Goal: Task Accomplishment & Management: Manage account settings

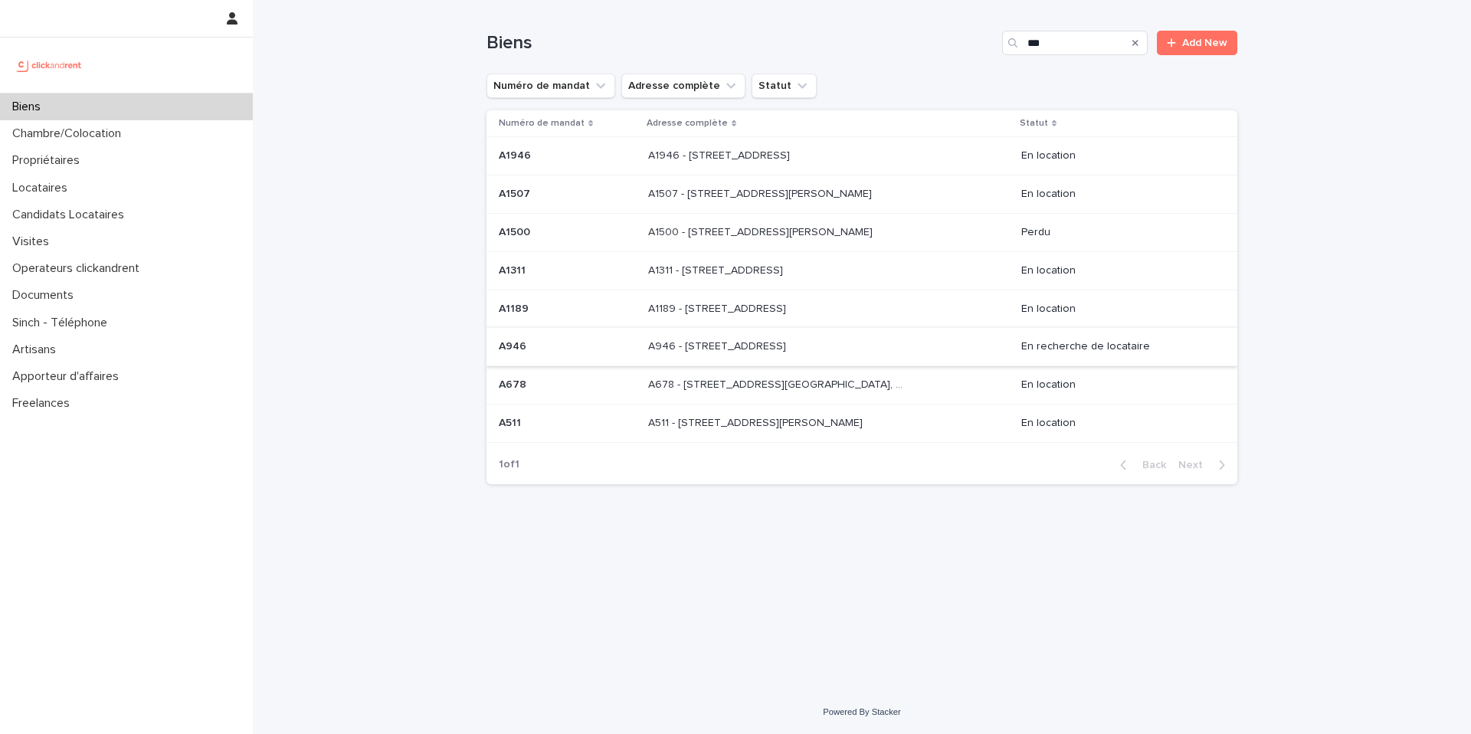
type input "***"
click at [1039, 346] on p "En recherche de locataire" at bounding box center [1118, 346] width 192 height 13
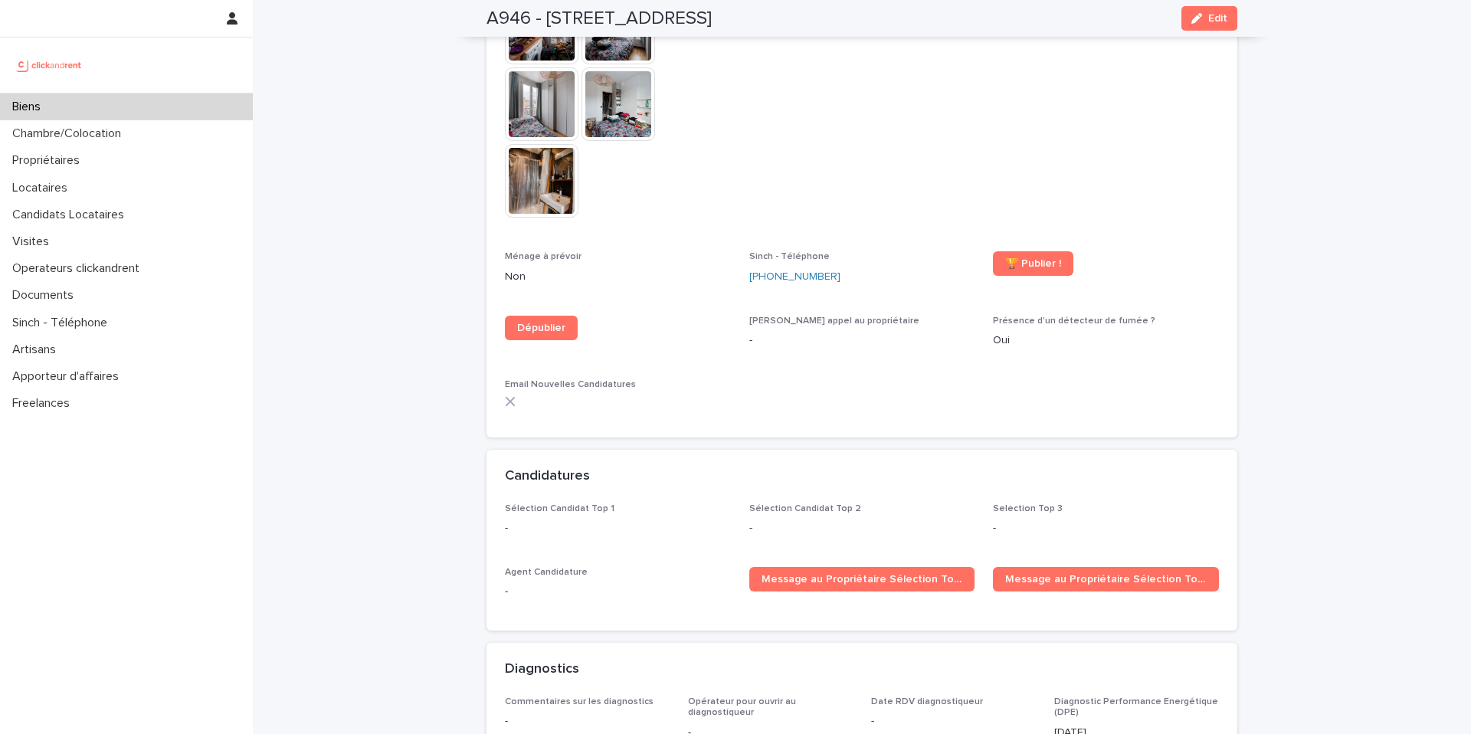
scroll to position [4325, 0]
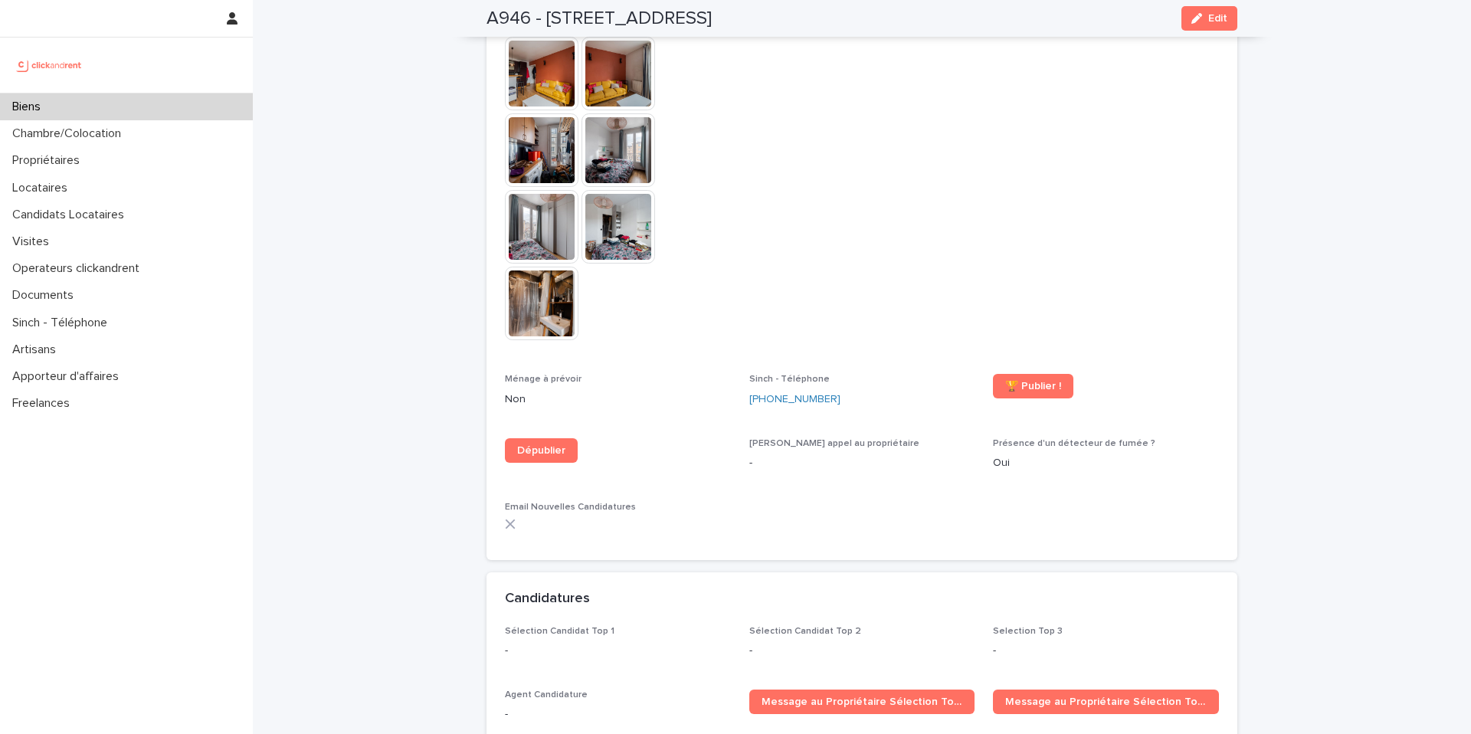
click at [71, 104] on div "Biens" at bounding box center [126, 106] width 253 height 27
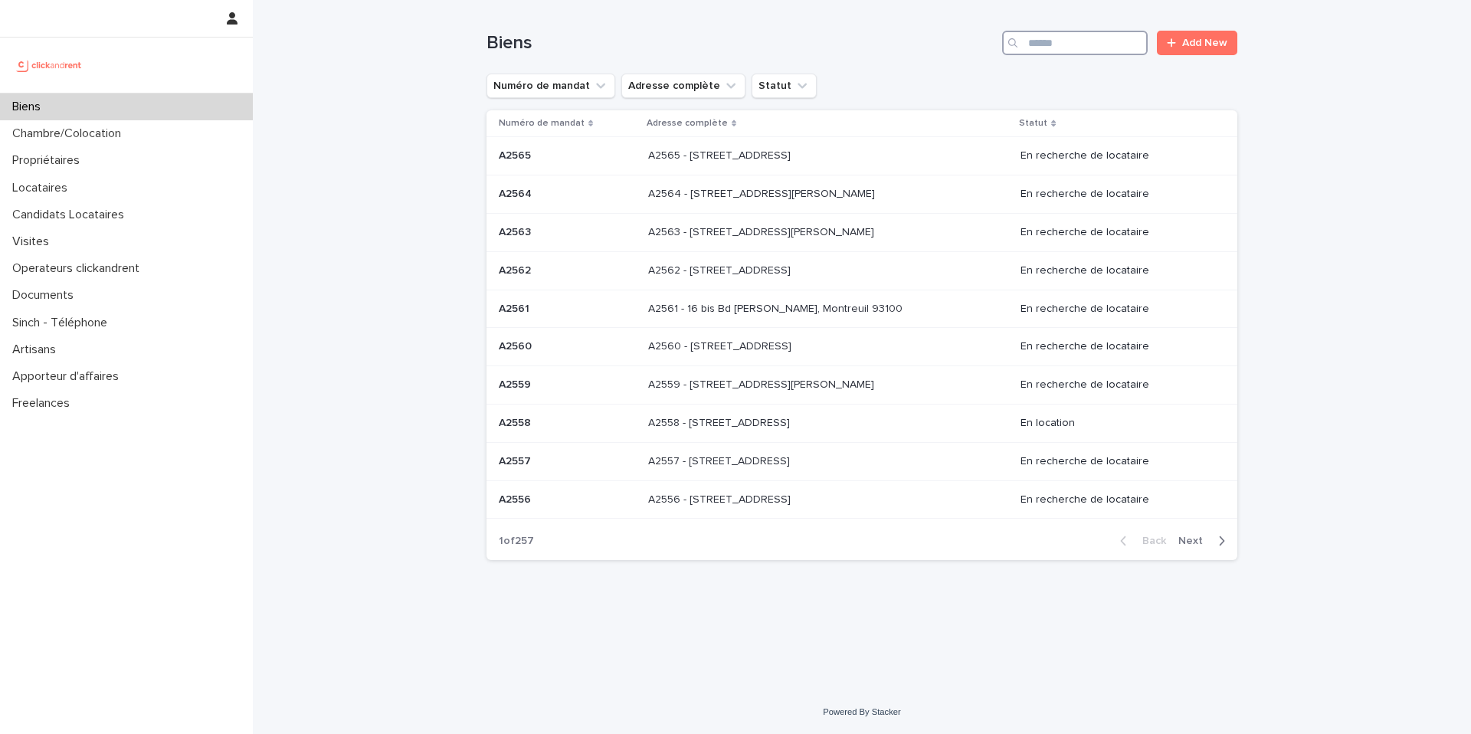
click at [1054, 48] on input "Search" at bounding box center [1075, 43] width 146 height 25
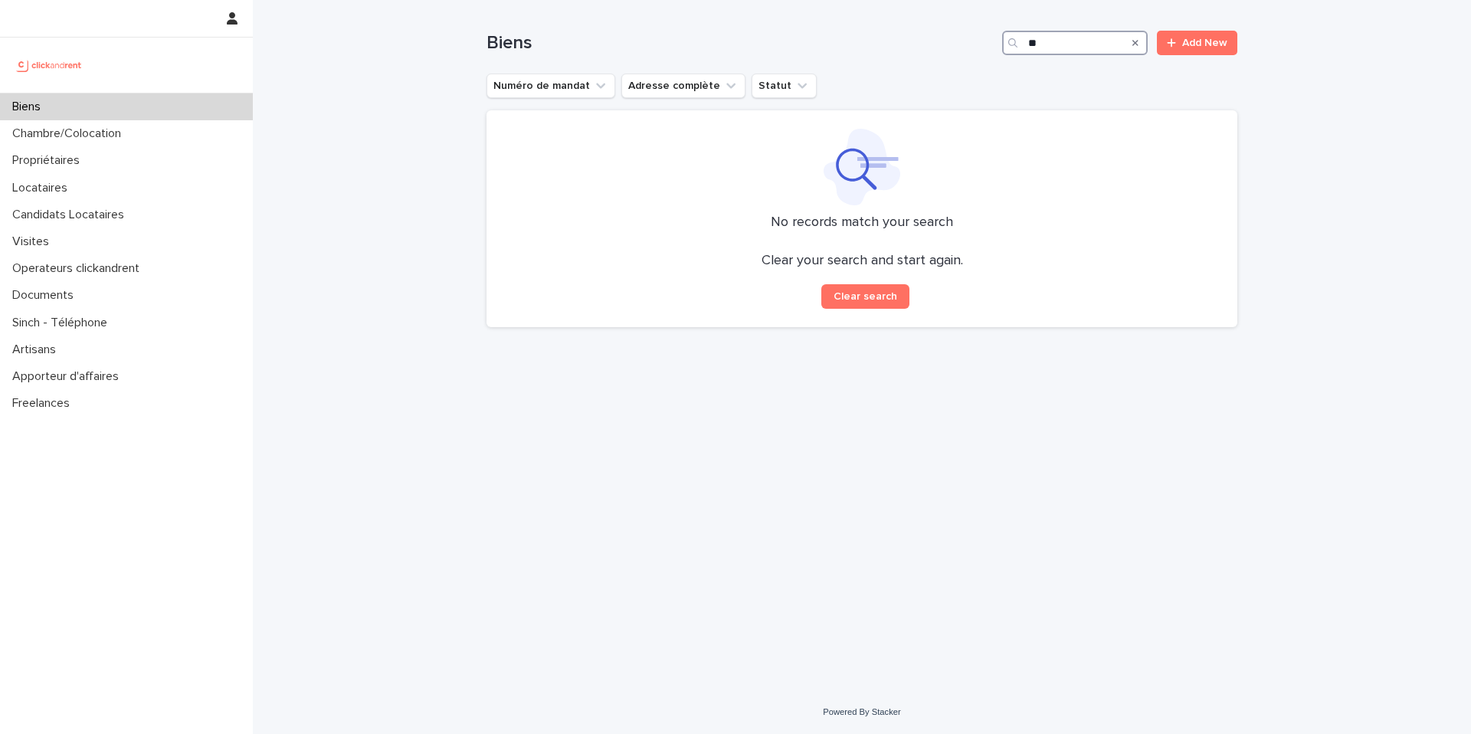
type input "*"
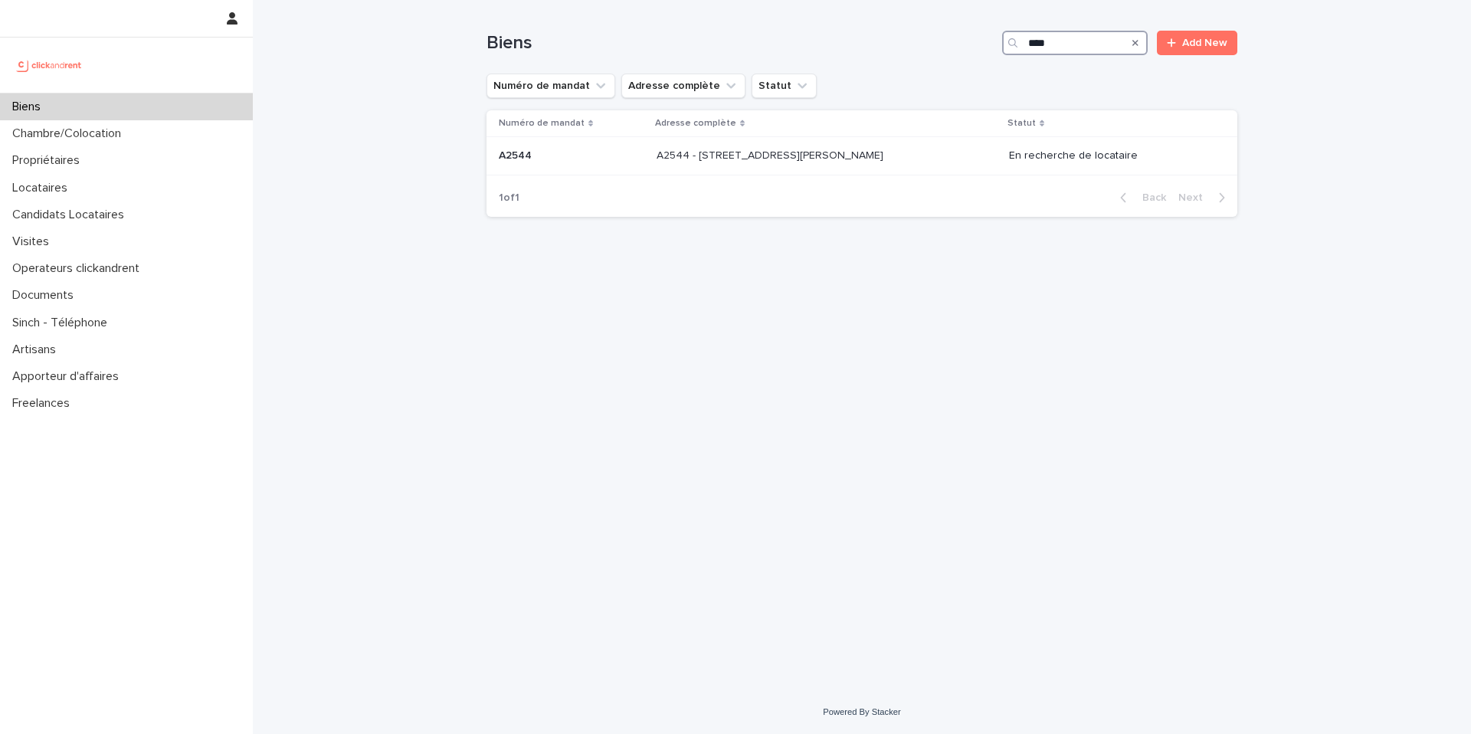
click at [1080, 41] on input "****" at bounding box center [1075, 43] width 146 height 25
click at [1082, 42] on input "****" at bounding box center [1075, 43] width 146 height 25
click at [1084, 44] on input "****" at bounding box center [1075, 43] width 146 height 25
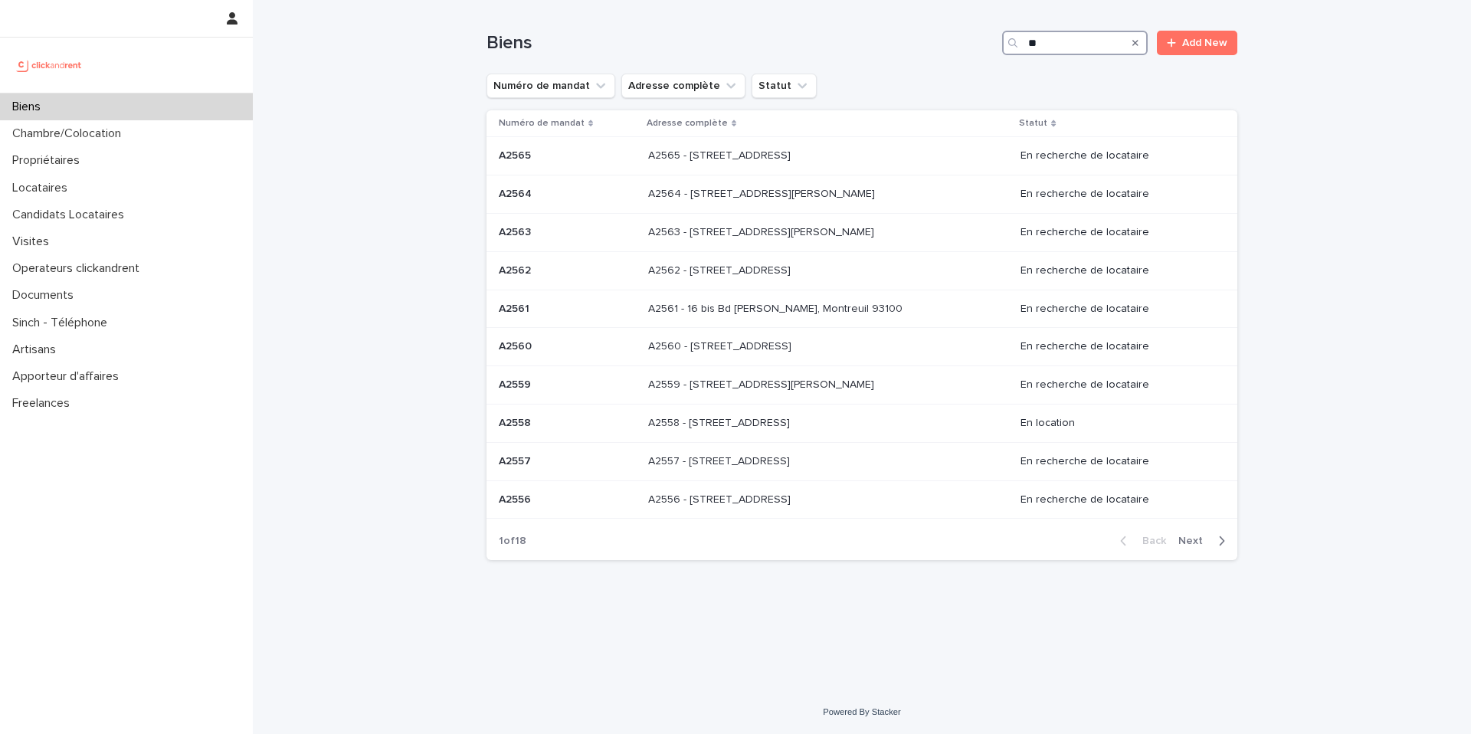
type input "*"
click at [1063, 46] on input "Search" at bounding box center [1075, 43] width 146 height 25
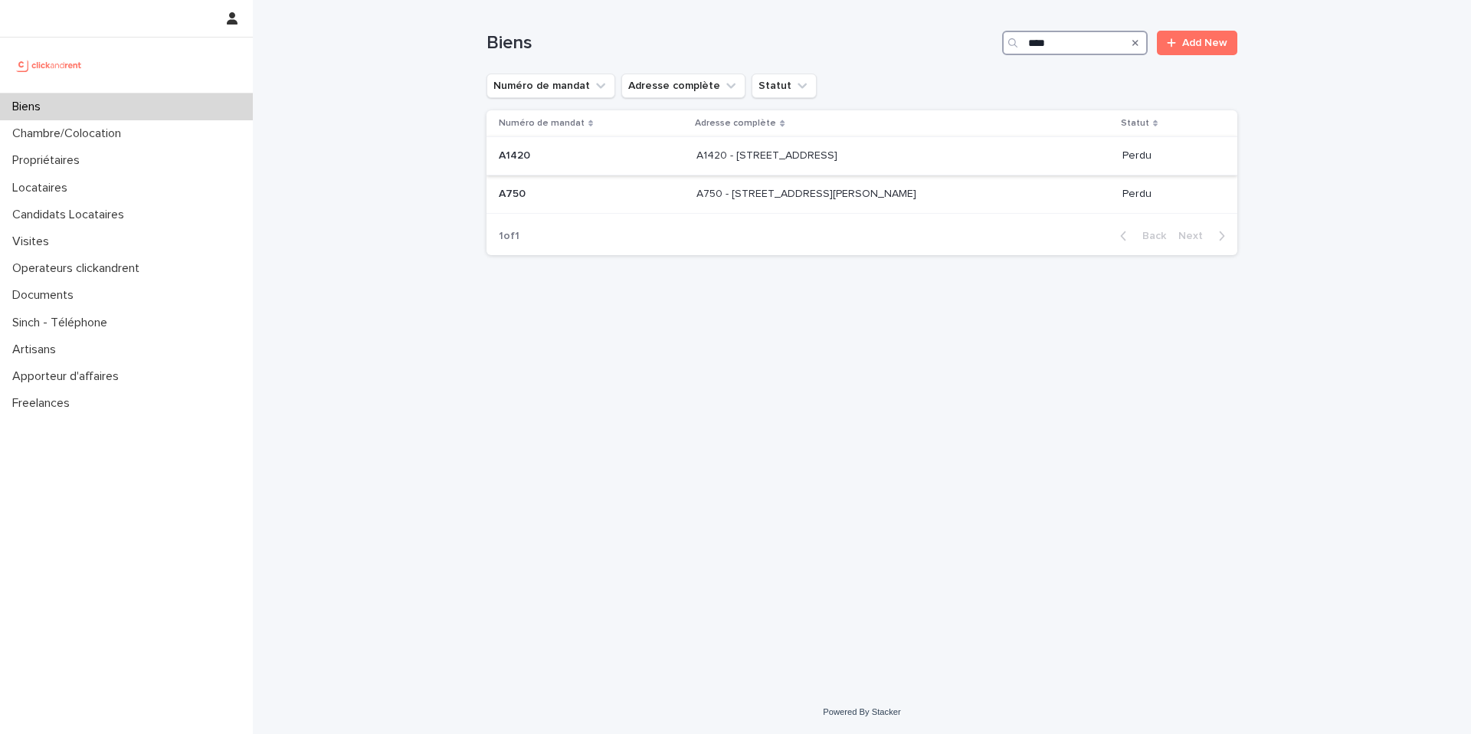
type input "****"
click at [764, 162] on div "A1420 - 38 route de la Reine, Boulogne-Billancourt 92100 A1420 - 38 route de la…" at bounding box center [904, 155] width 414 height 25
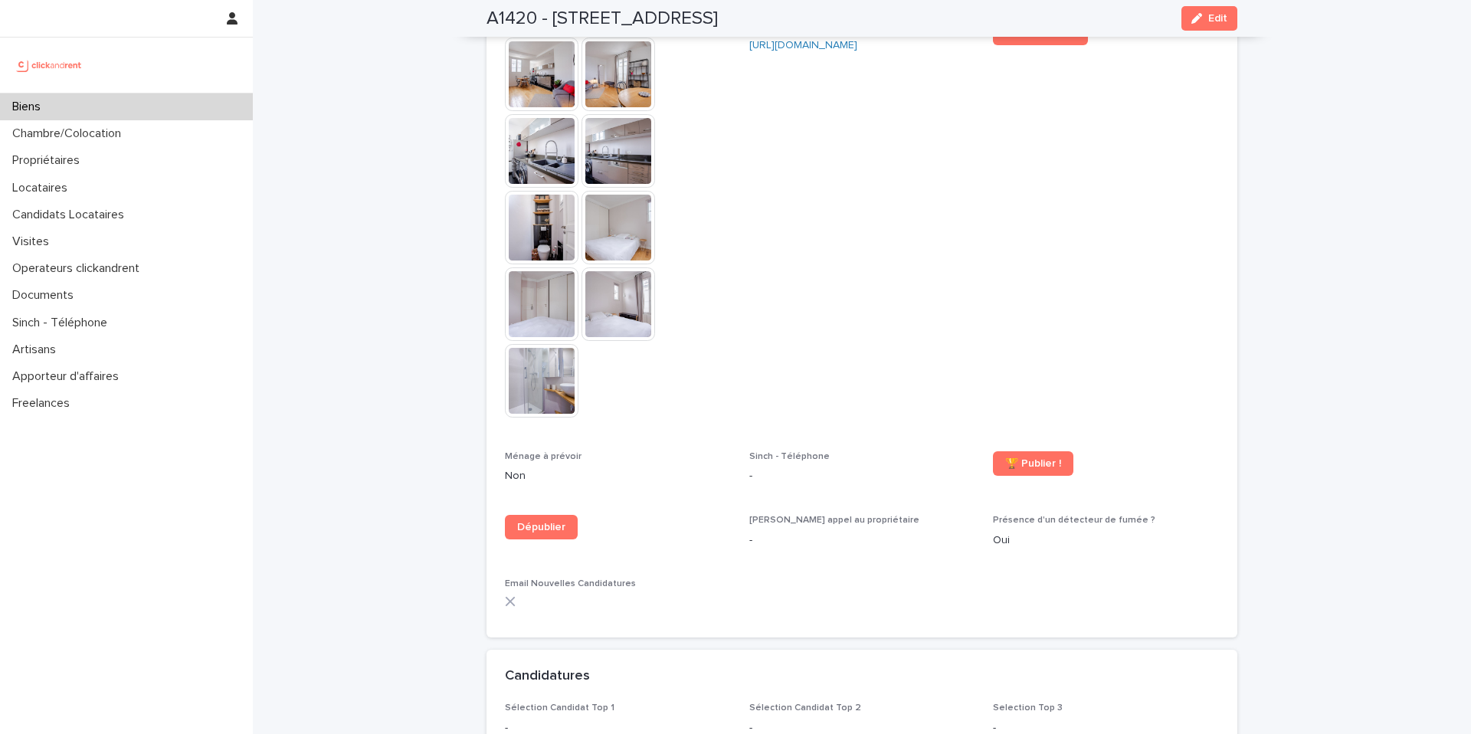
scroll to position [3816, 0]
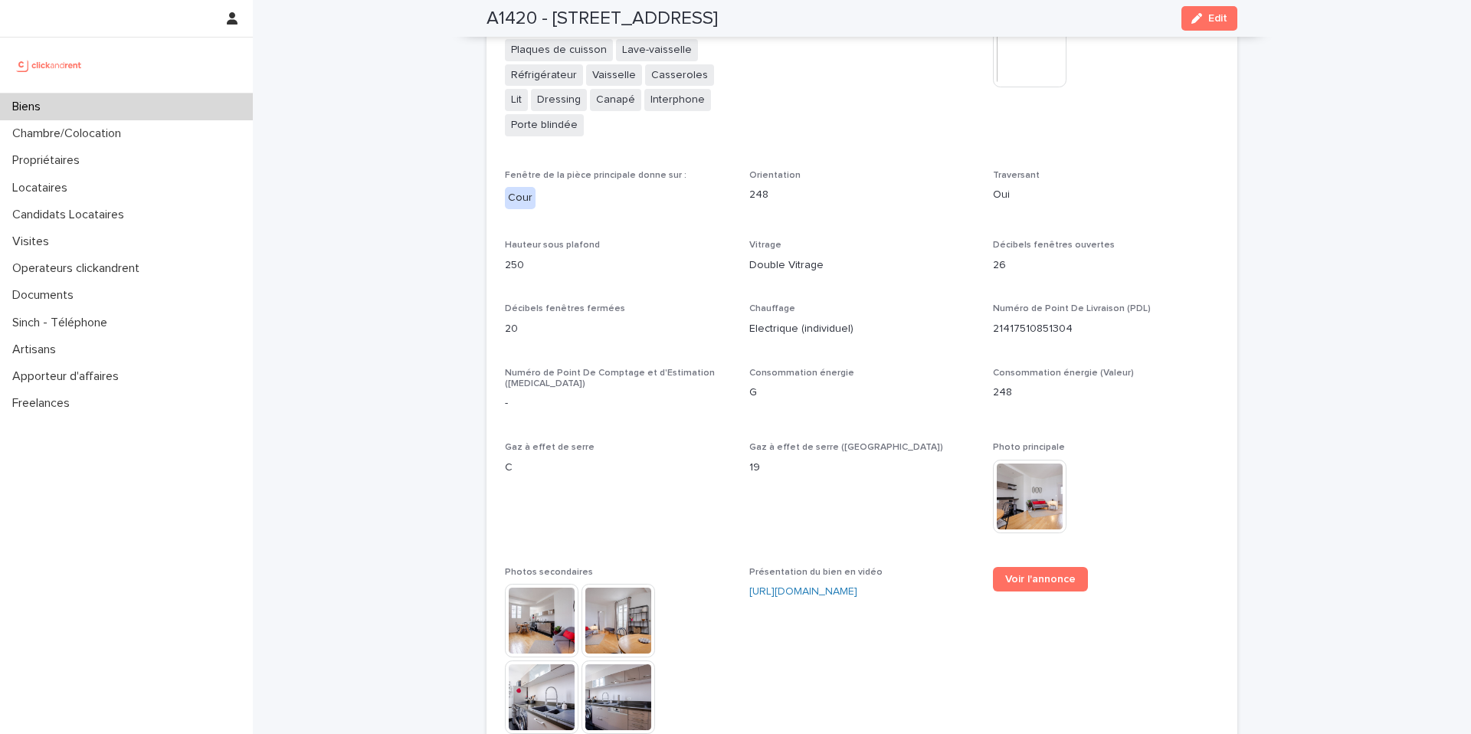
click at [113, 105] on div "Biens" at bounding box center [126, 106] width 253 height 27
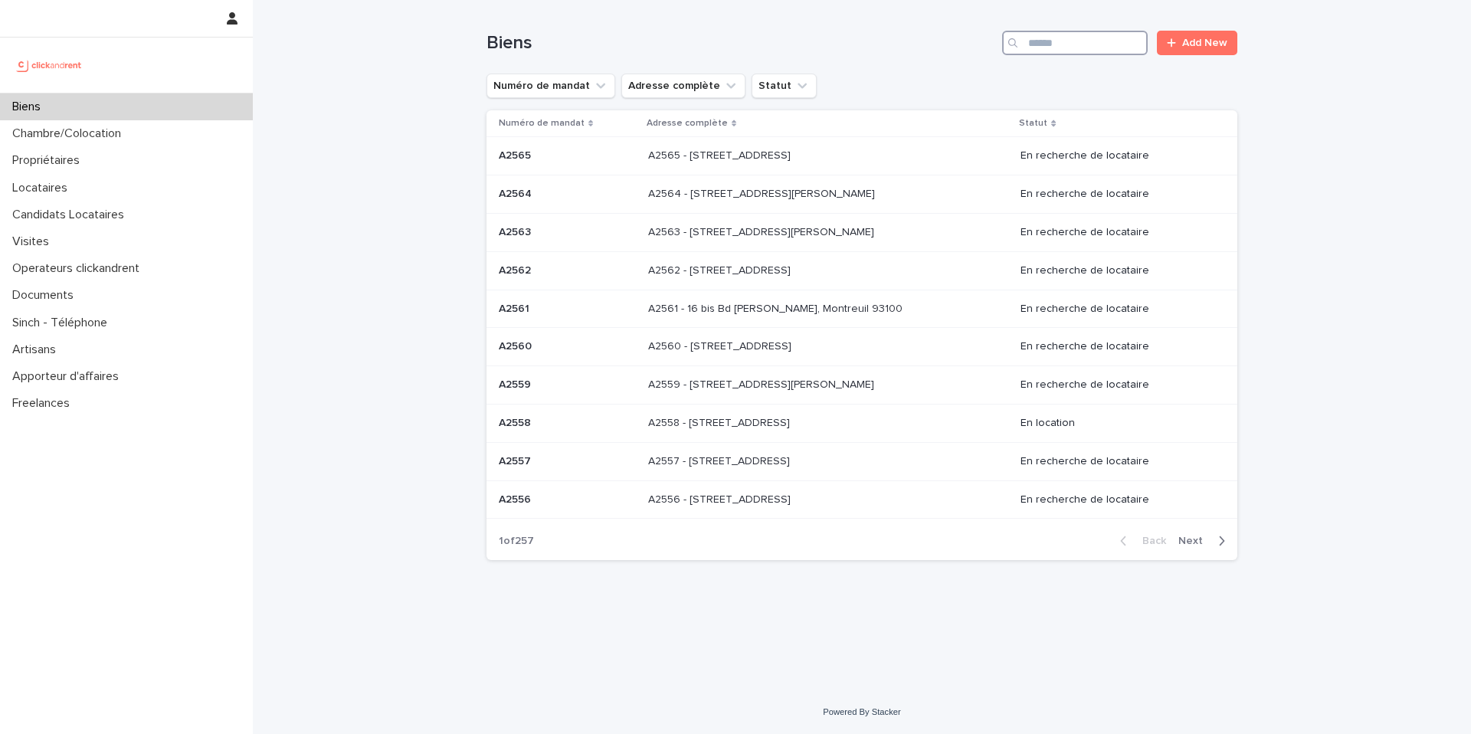
click at [1087, 54] on input "Search" at bounding box center [1075, 43] width 146 height 25
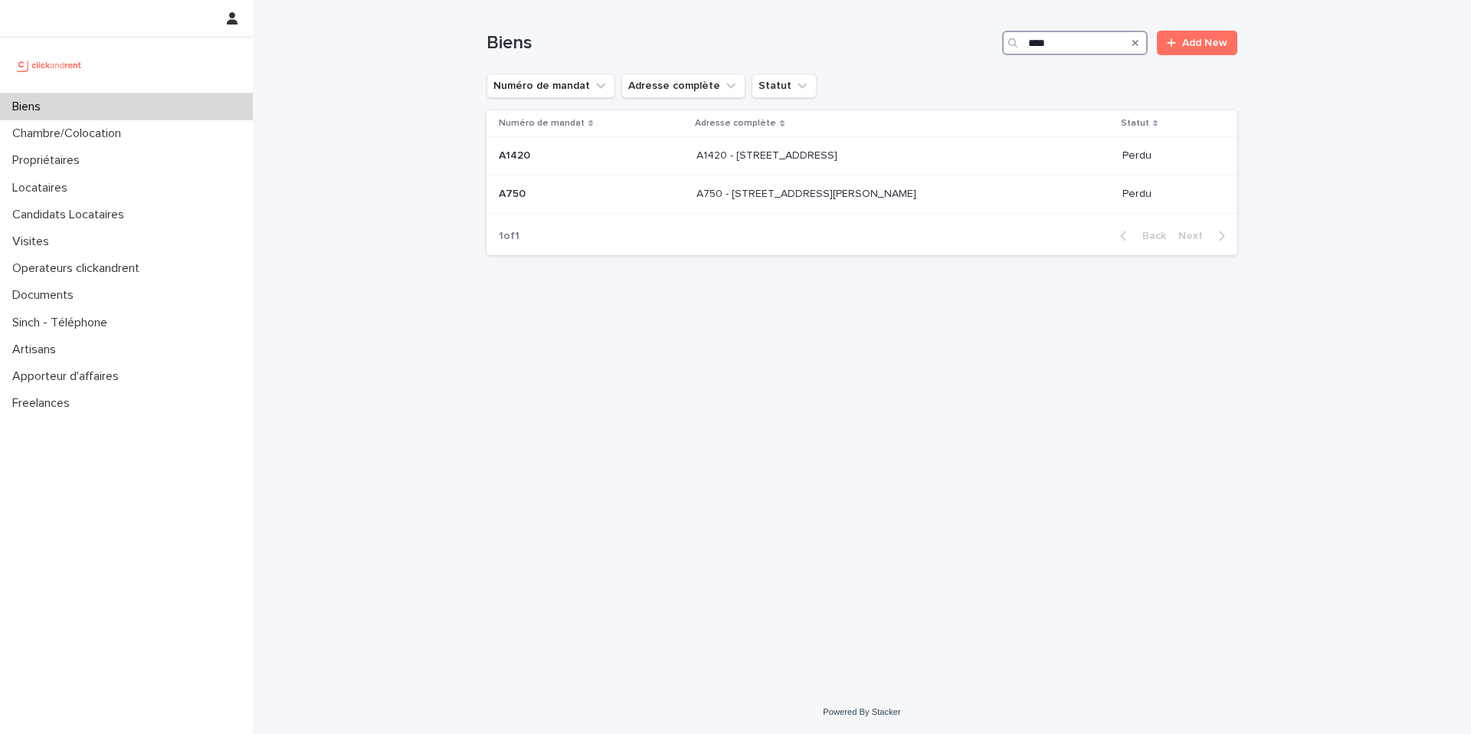
click at [1029, 43] on input "****" at bounding box center [1075, 43] width 146 height 25
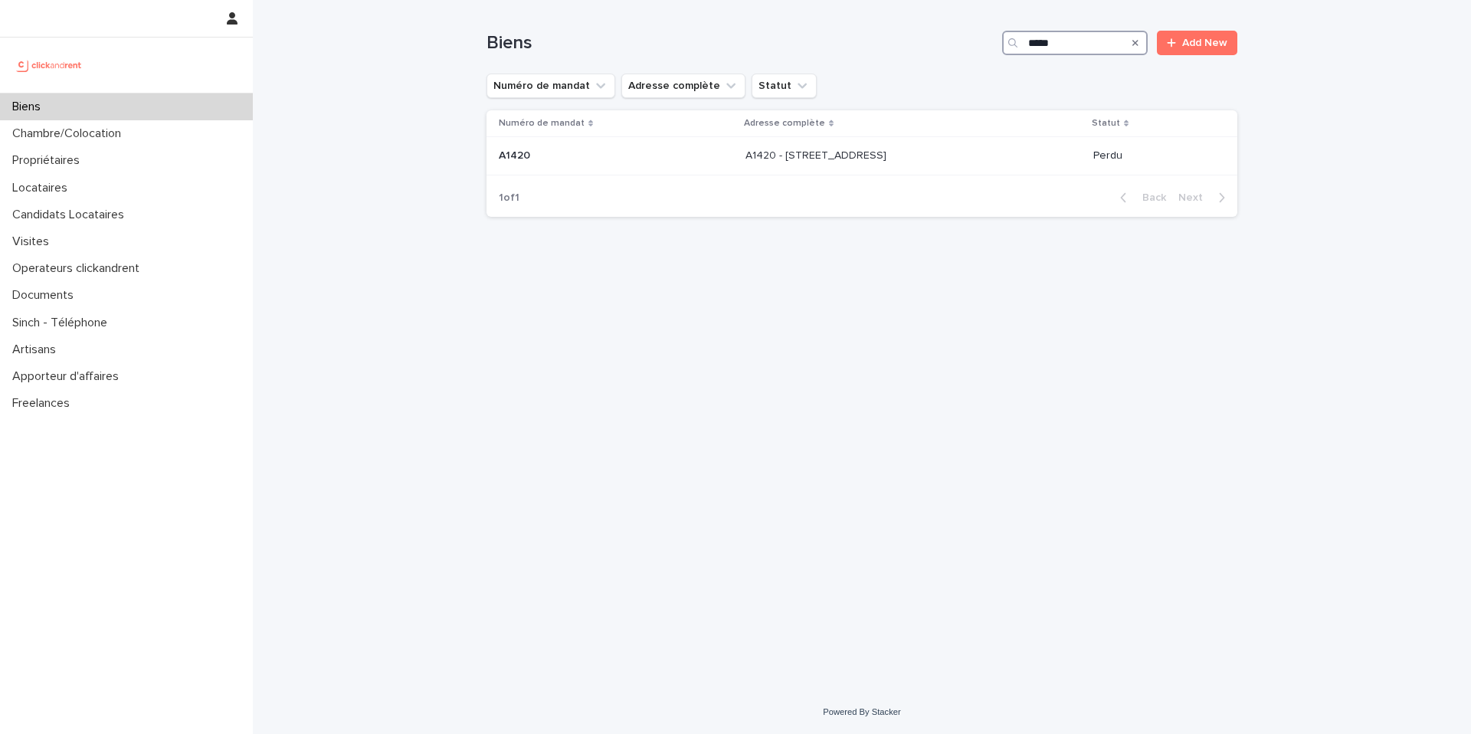
type input "*****"
click at [1091, 44] on input "*****" at bounding box center [1075, 43] width 146 height 25
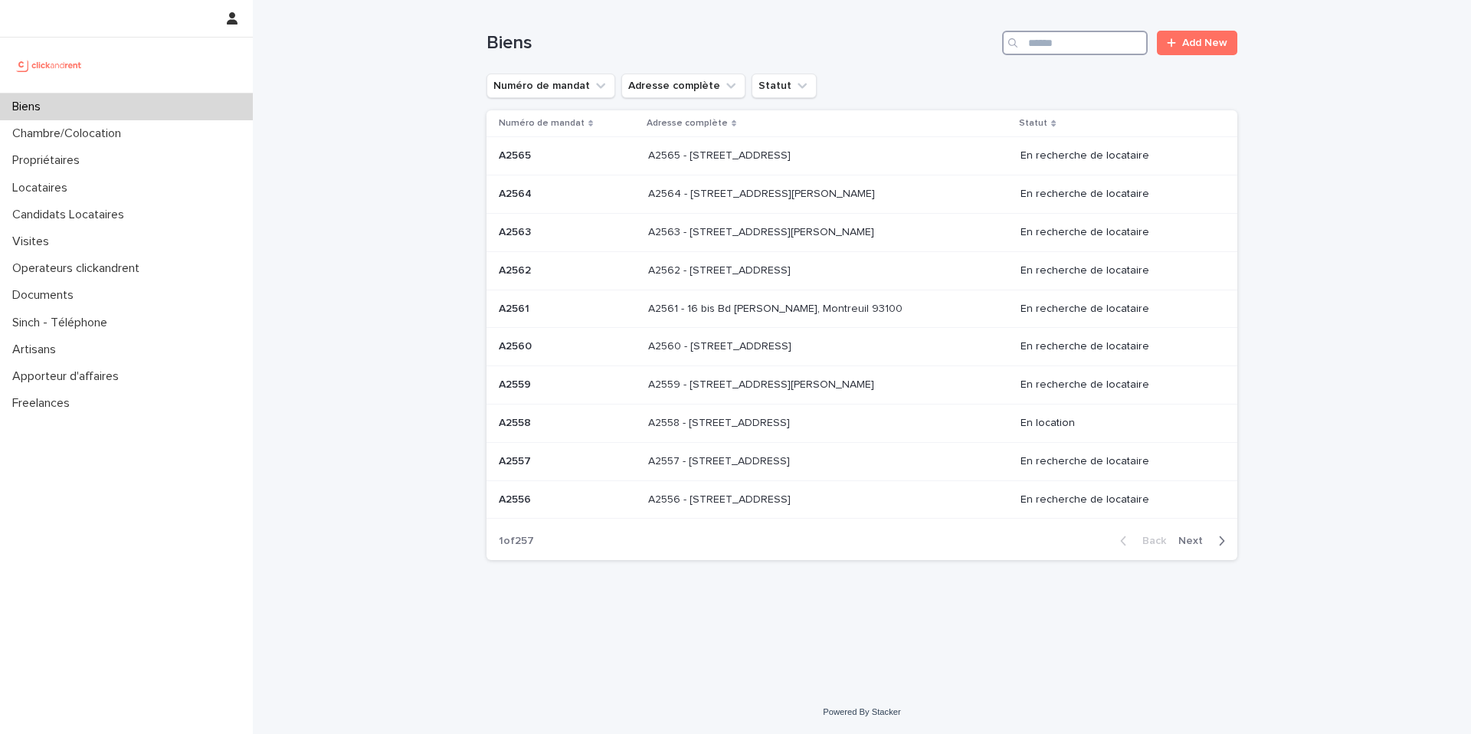
click at [1119, 41] on input "Search" at bounding box center [1075, 43] width 146 height 25
click at [1067, 43] on input "Search" at bounding box center [1075, 43] width 146 height 25
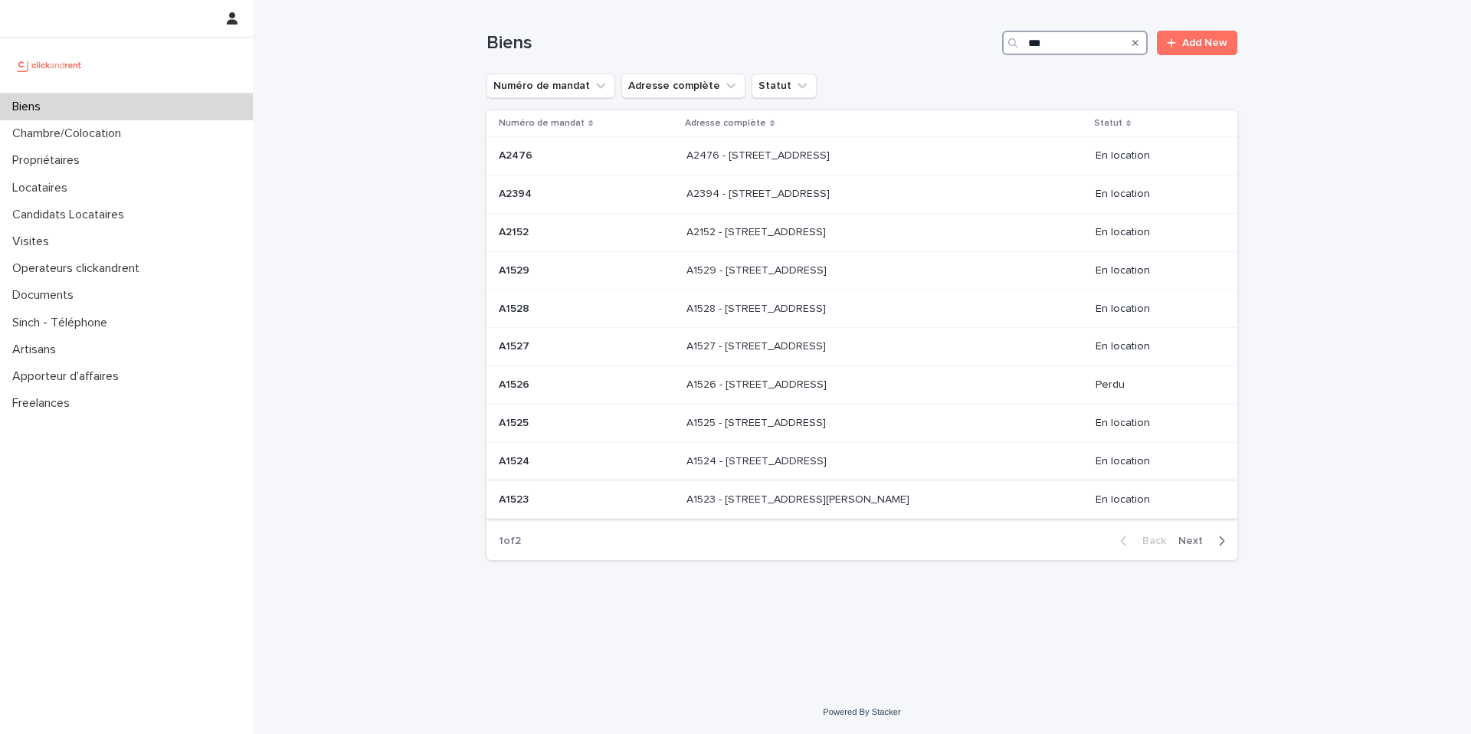
type input "***"
click at [1194, 540] on span "Next" at bounding box center [1196, 541] width 34 height 11
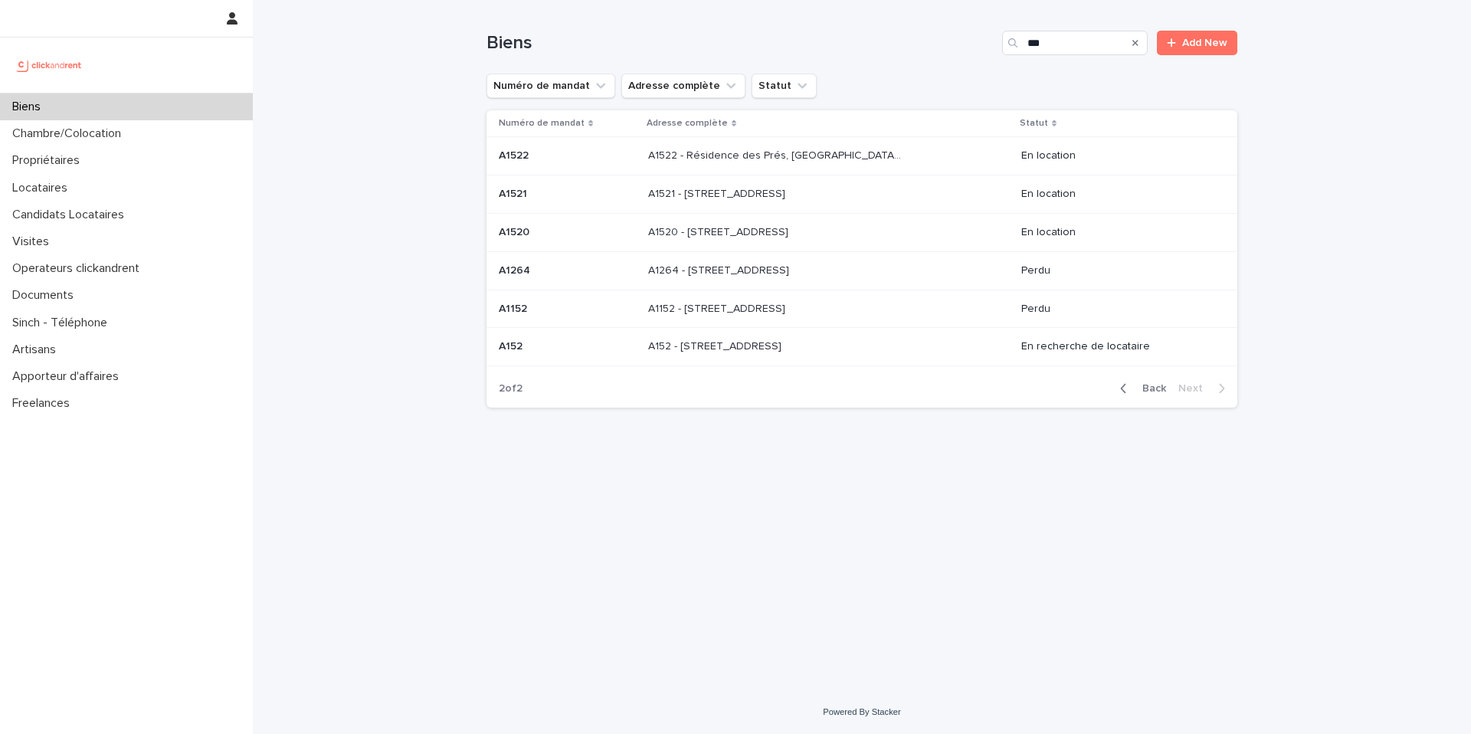
click at [591, 344] on p at bounding box center [567, 346] width 137 height 13
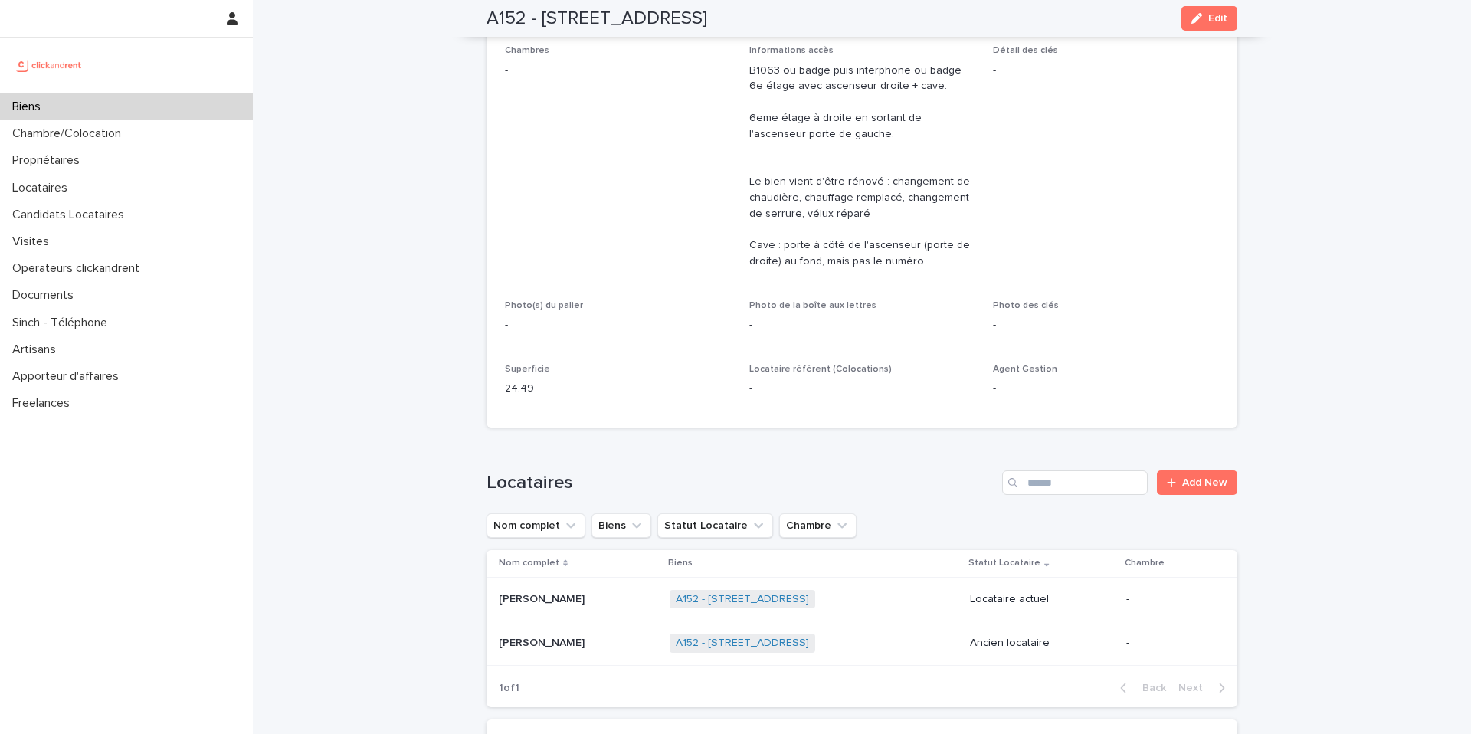
scroll to position [954, 0]
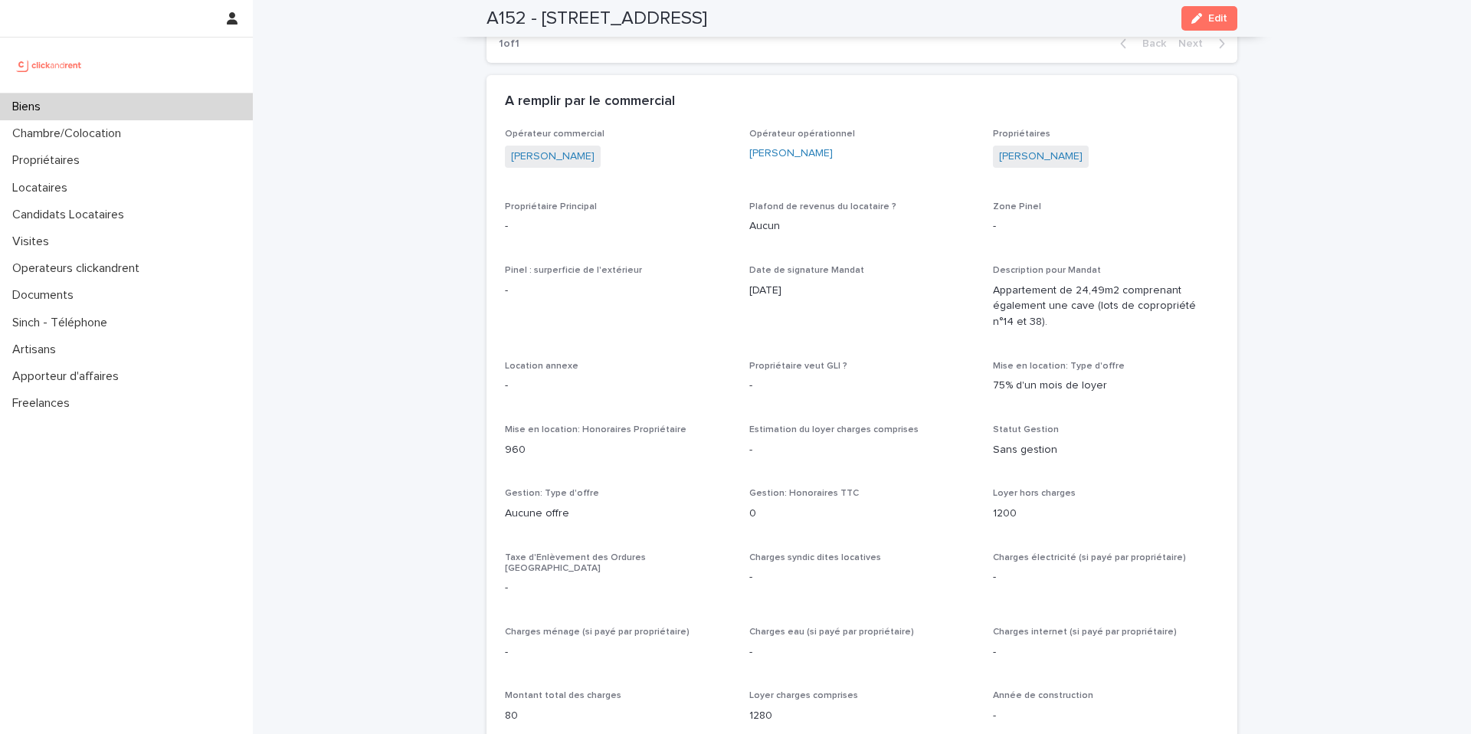
click at [903, 227] on p "Aucun" at bounding box center [862, 226] width 226 height 16
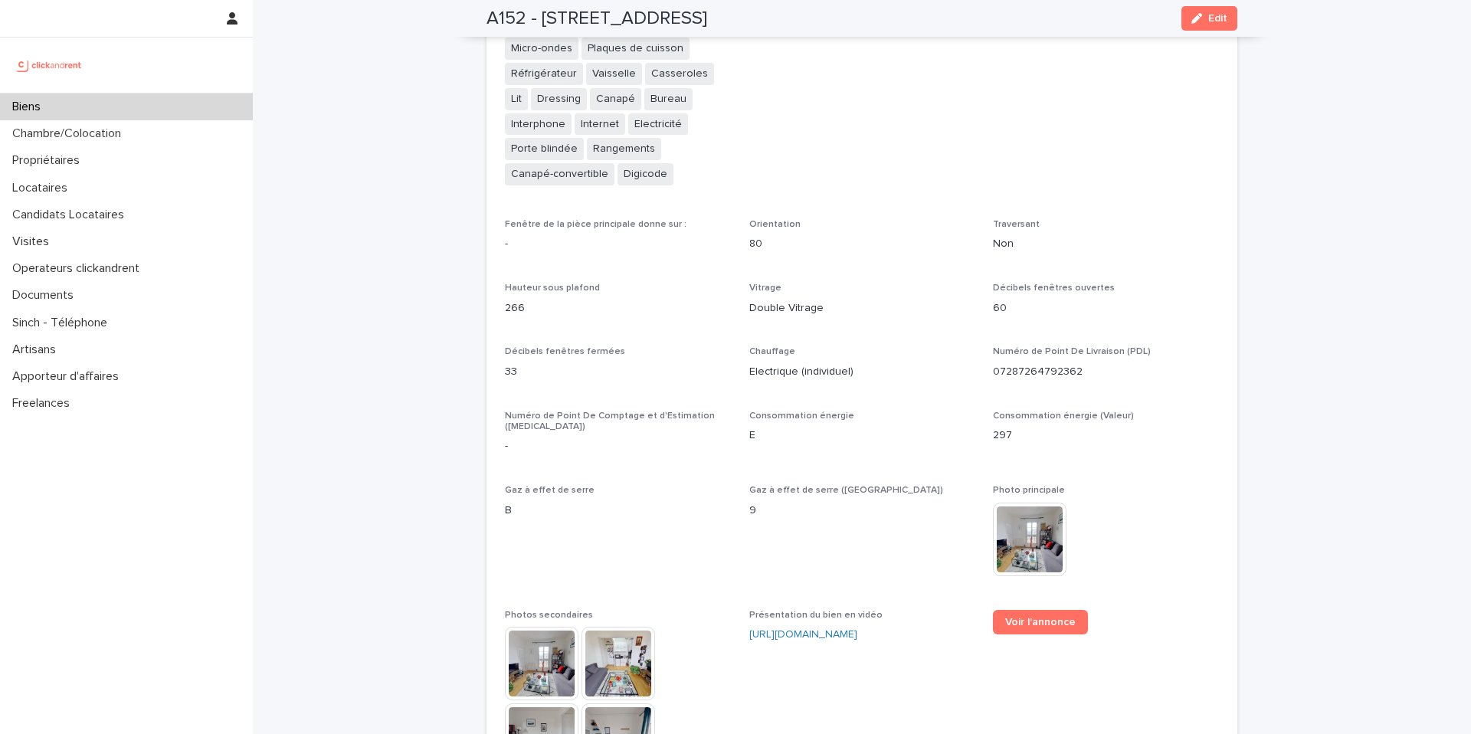
scroll to position [3345, 0]
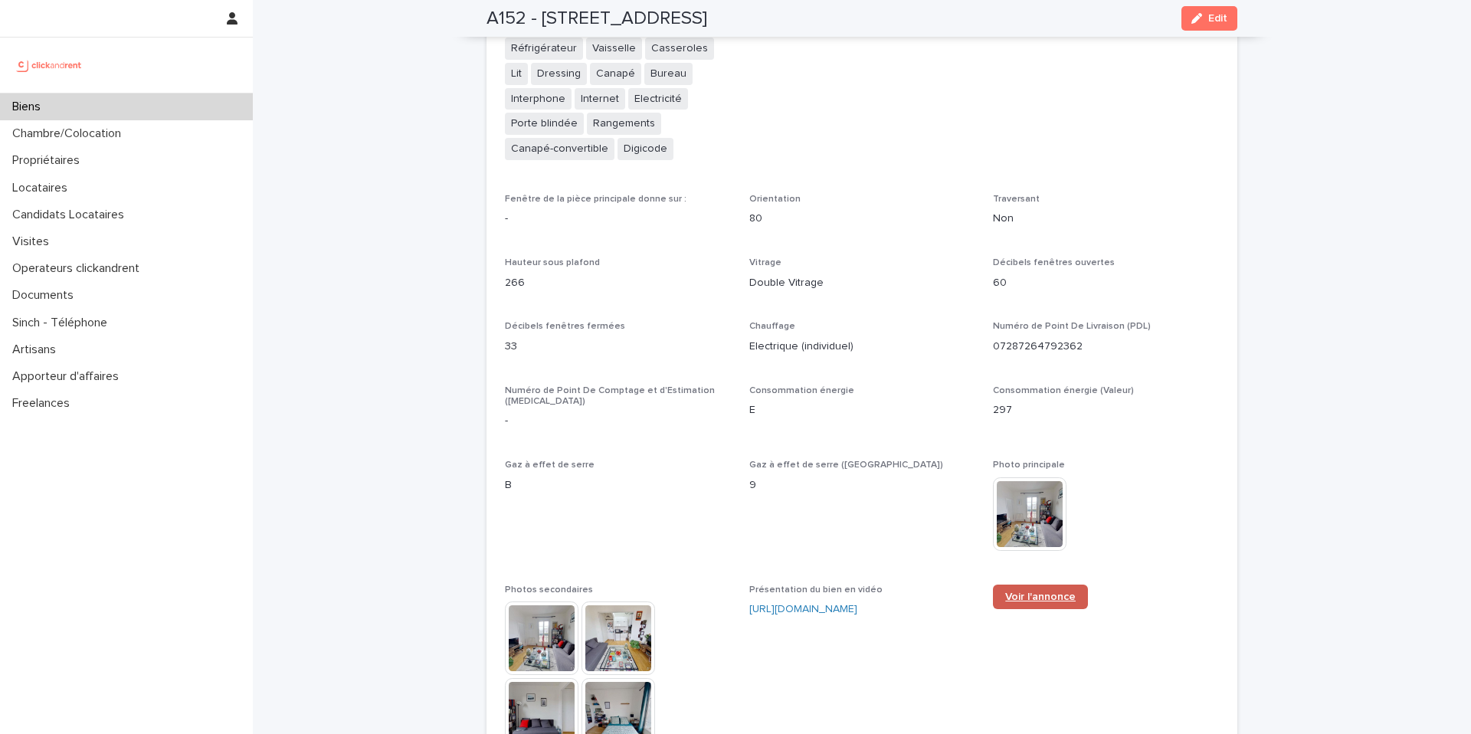
click at [1015, 585] on link "Voir l'annonce" at bounding box center [1040, 597] width 95 height 25
click at [1069, 585] on link "Voir l'annonce" at bounding box center [1040, 597] width 95 height 25
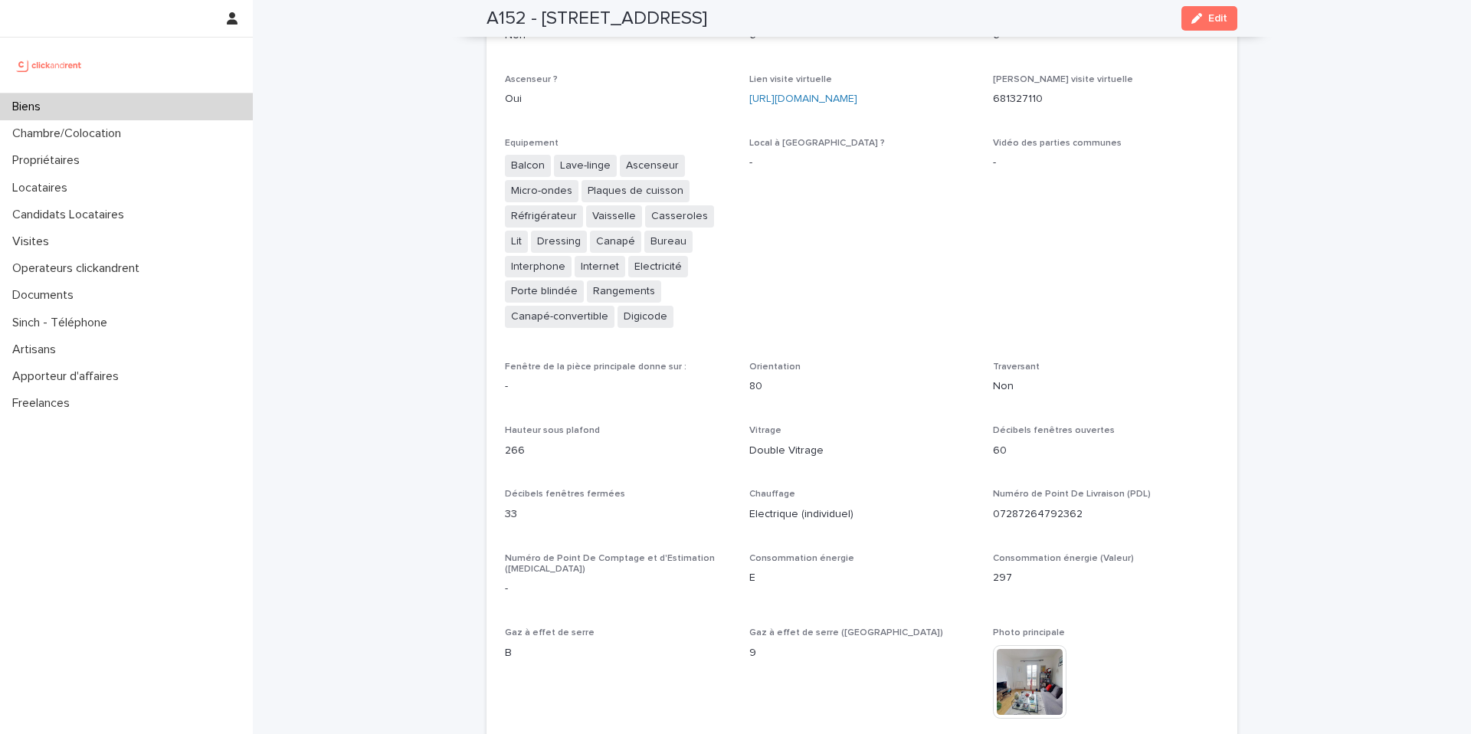
scroll to position [3180, 0]
drag, startPoint x: 795, startPoint y: 476, endPoint x: 742, endPoint y: 483, distance: 53.3
click at [740, 483] on div "**********" at bounding box center [862, 438] width 714 height 1668
copy span "Chauffage"
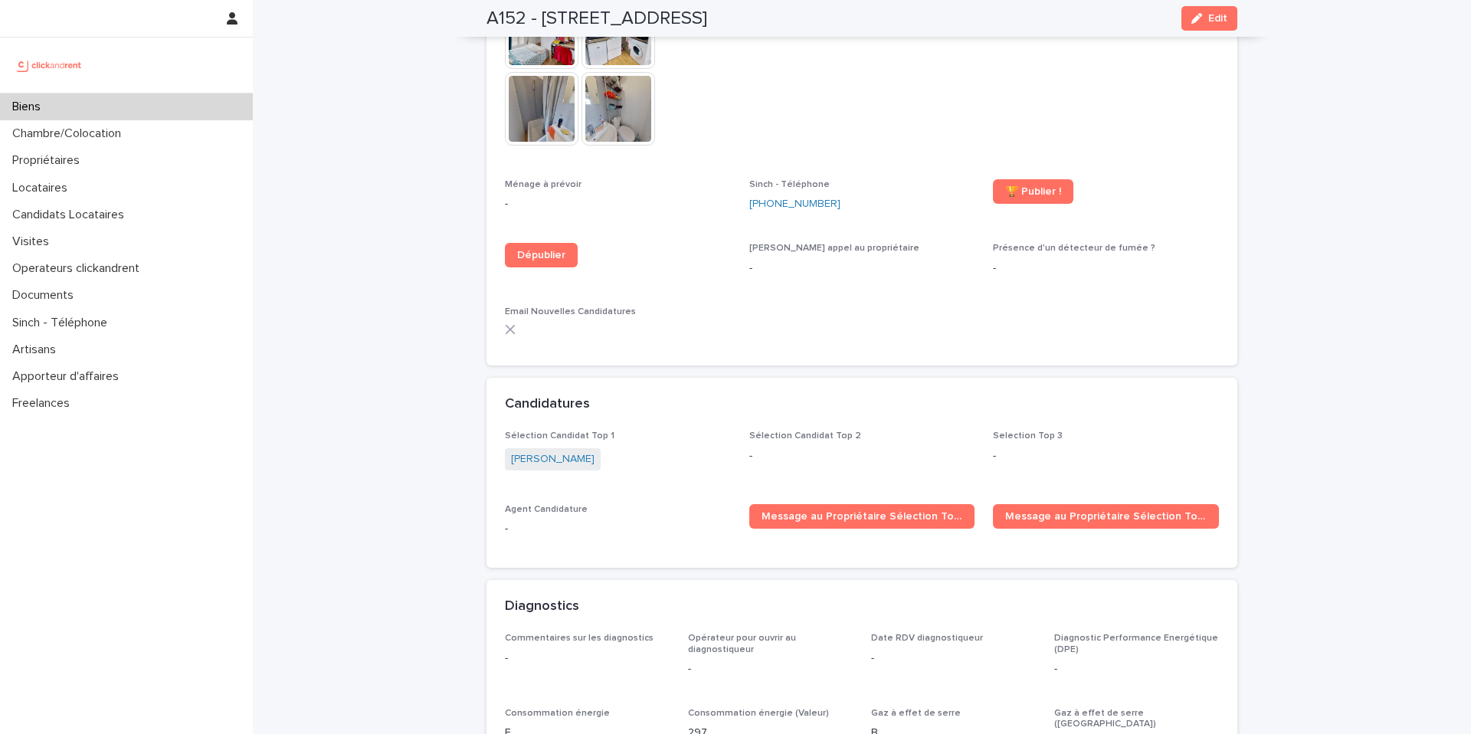
scroll to position [4105, 0]
click at [1209, 15] on span "Edit" at bounding box center [1218, 18] width 19 height 11
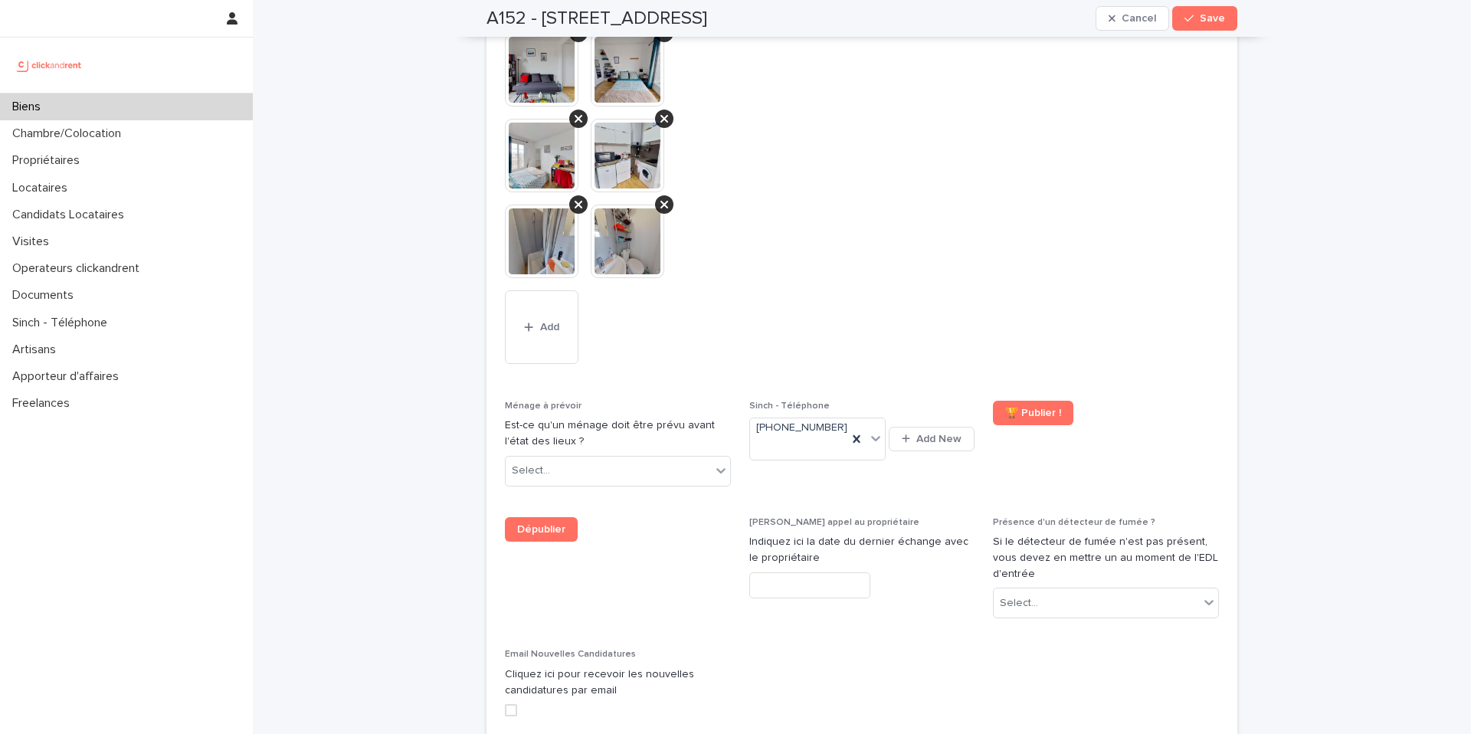
scroll to position [7061, 0]
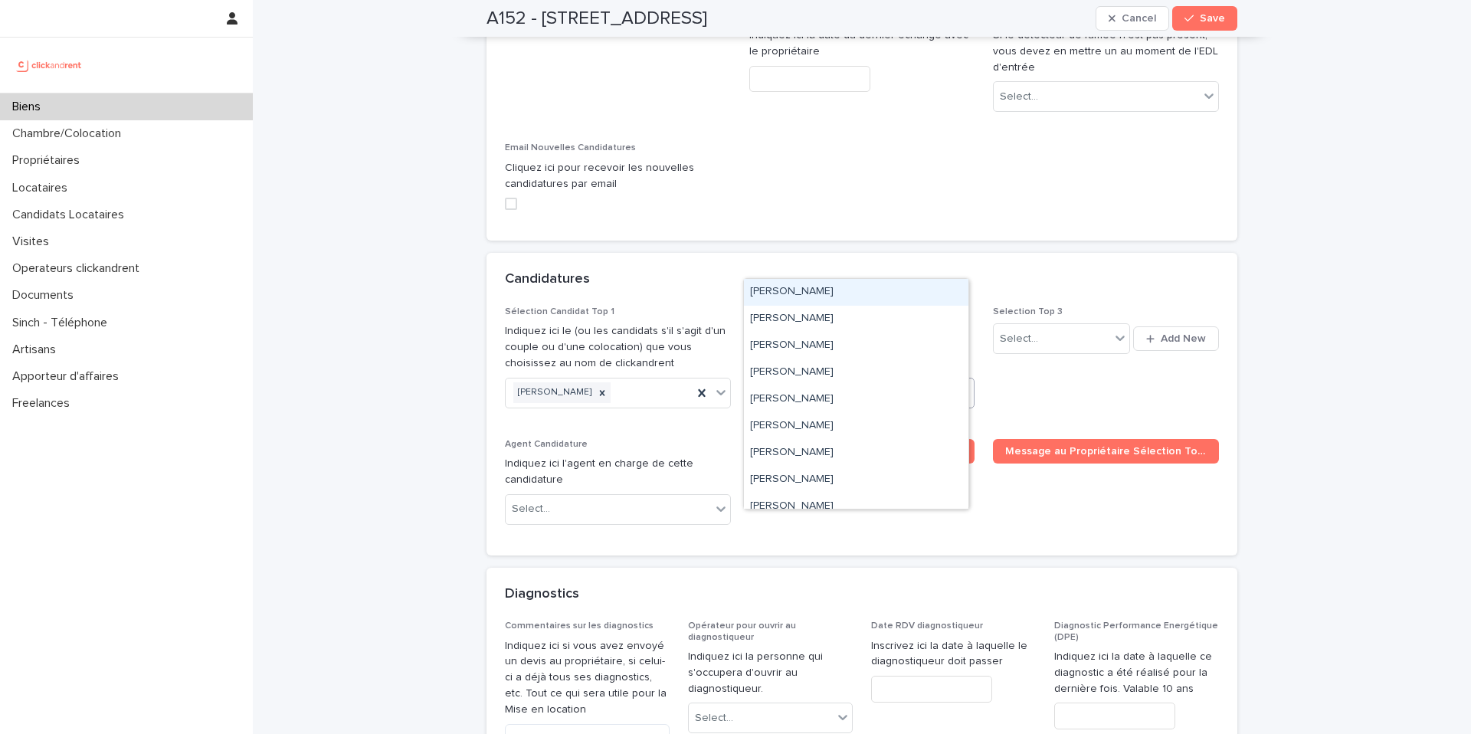
click at [809, 380] on div "Select..." at bounding box center [852, 392] width 205 height 25
paste input "**********"
type input "**********"
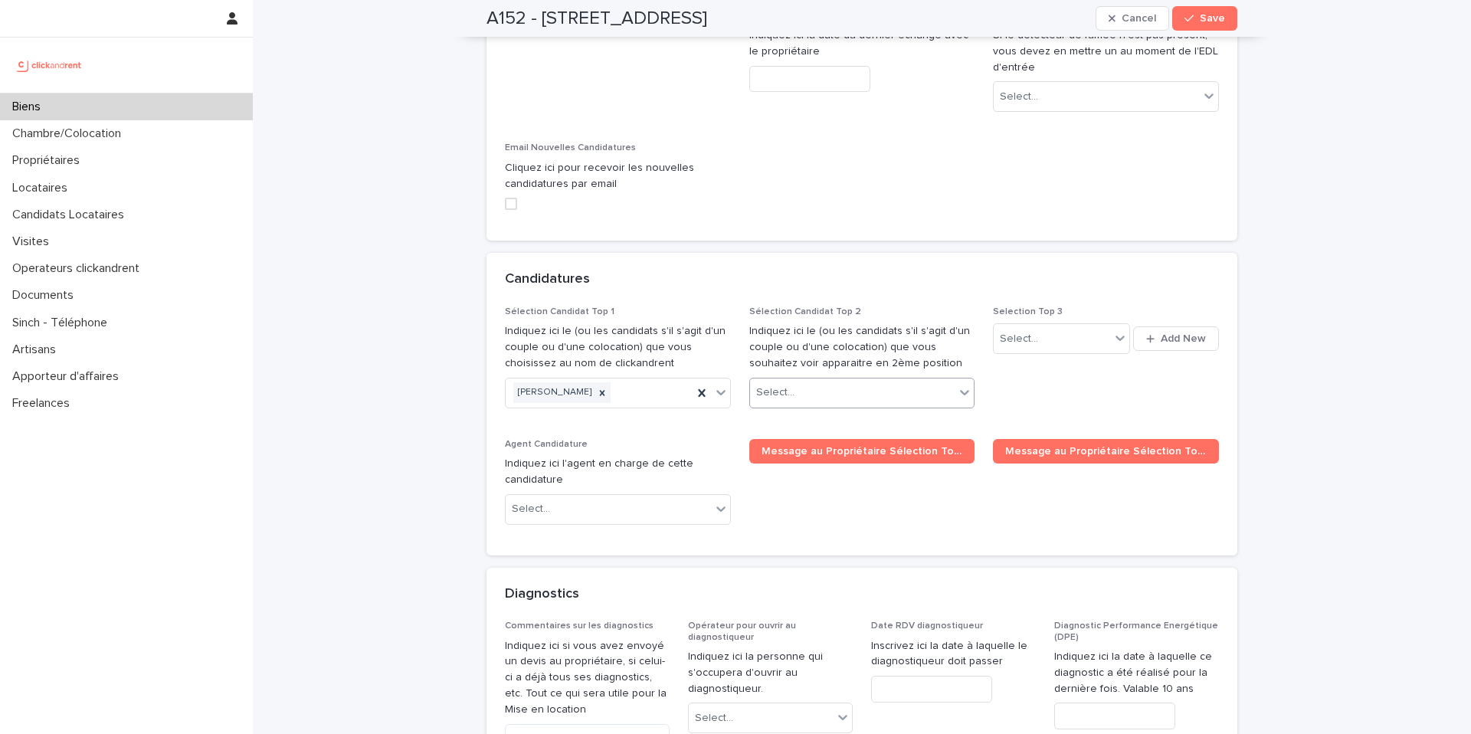
click at [828, 380] on div "Select..." at bounding box center [852, 392] width 205 height 25
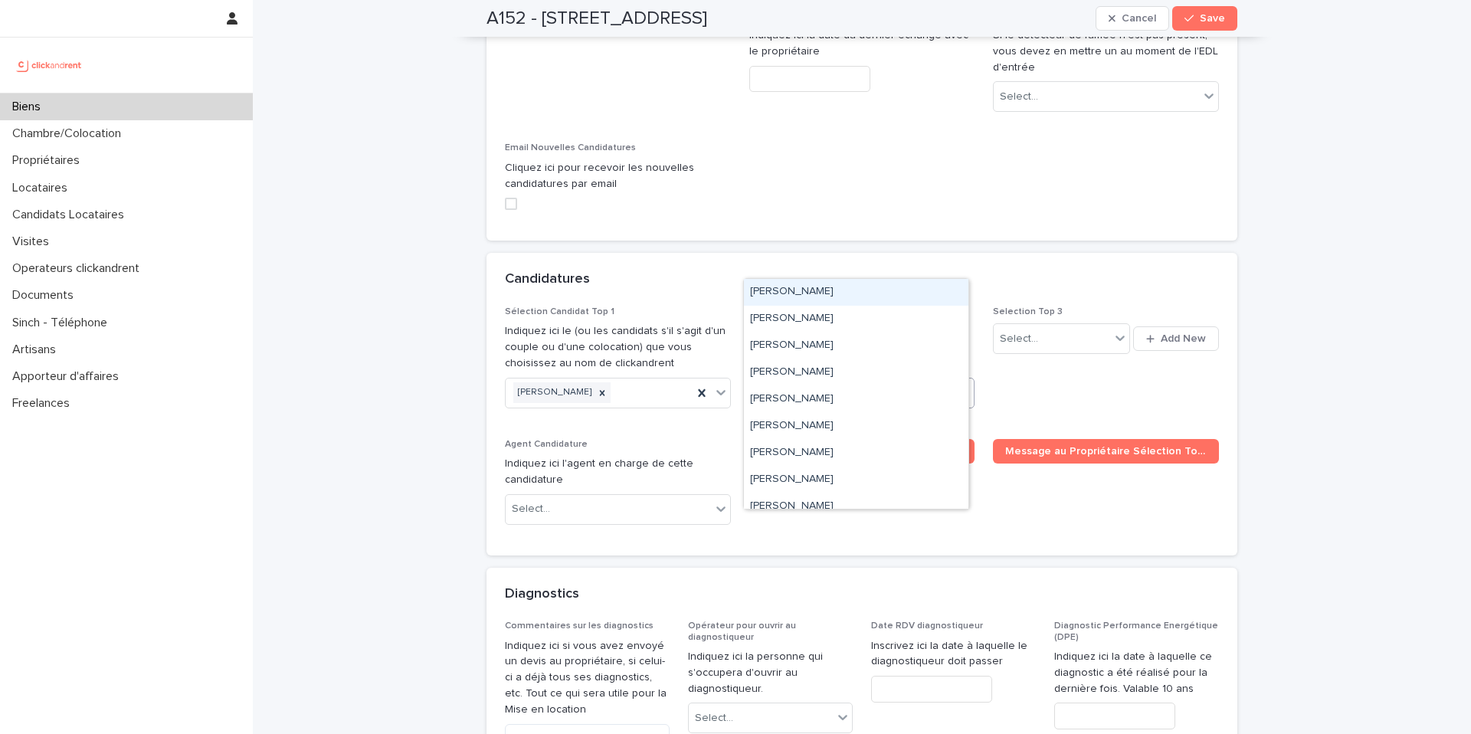
paste input "**********"
type input "**********"
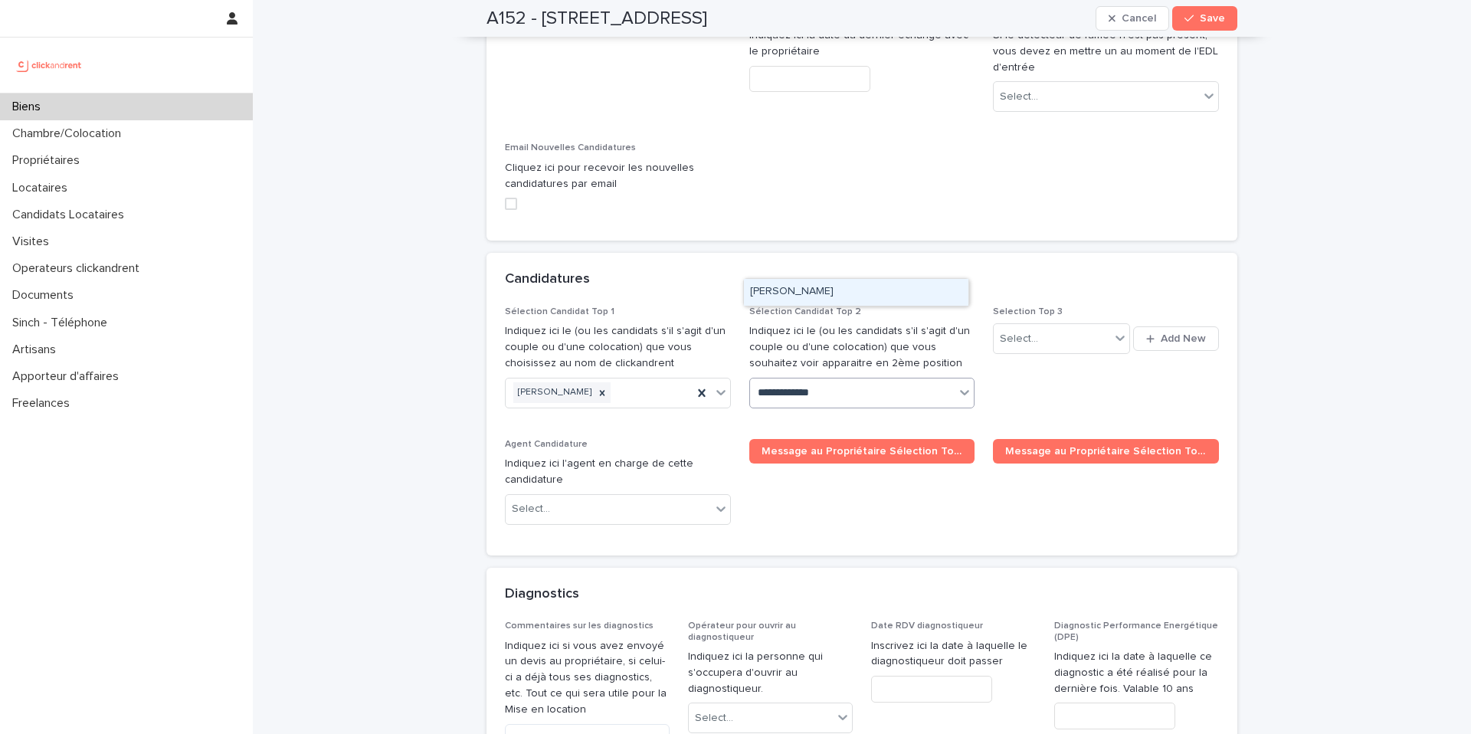
click at [800, 292] on div "[PERSON_NAME]" at bounding box center [856, 292] width 225 height 27
click at [1189, 22] on icon "button" at bounding box center [1189, 18] width 9 height 11
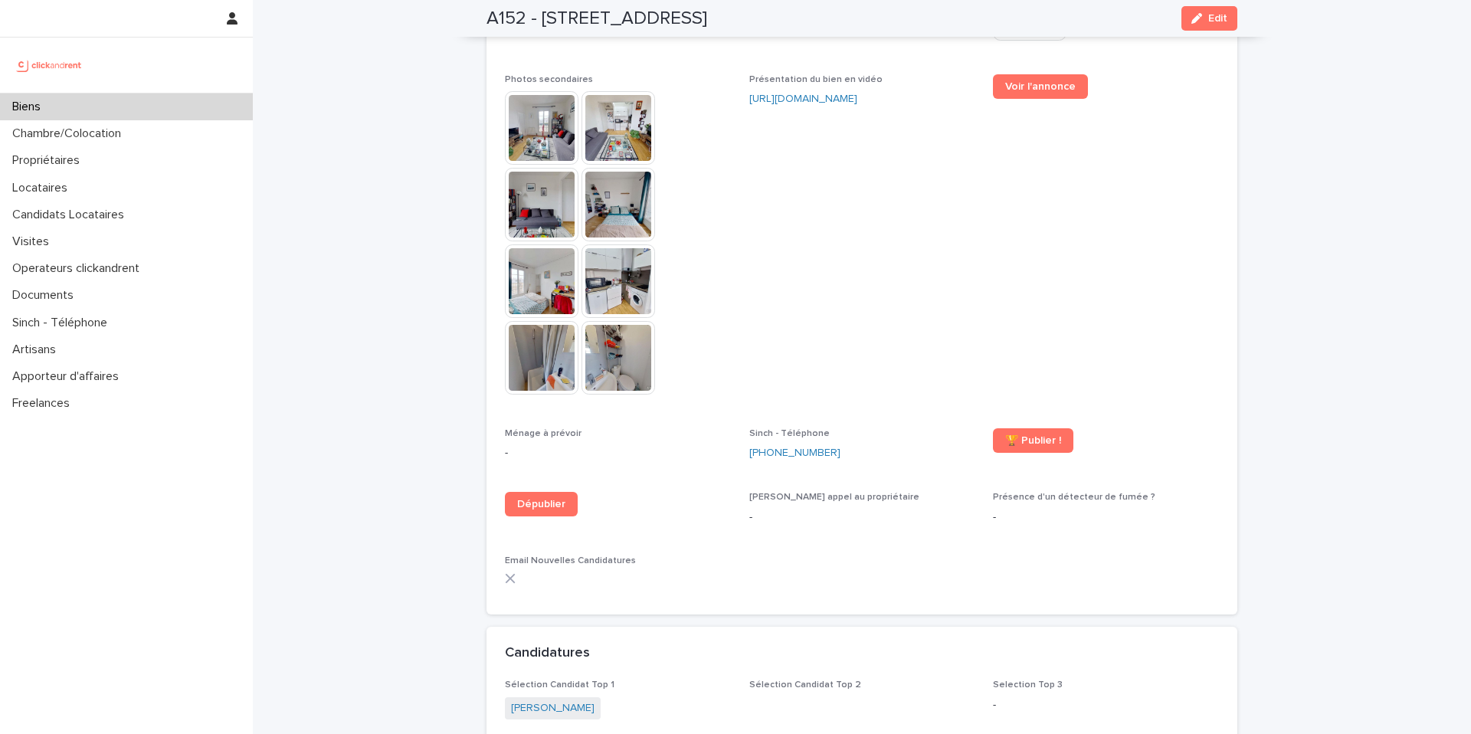
scroll to position [4066, 0]
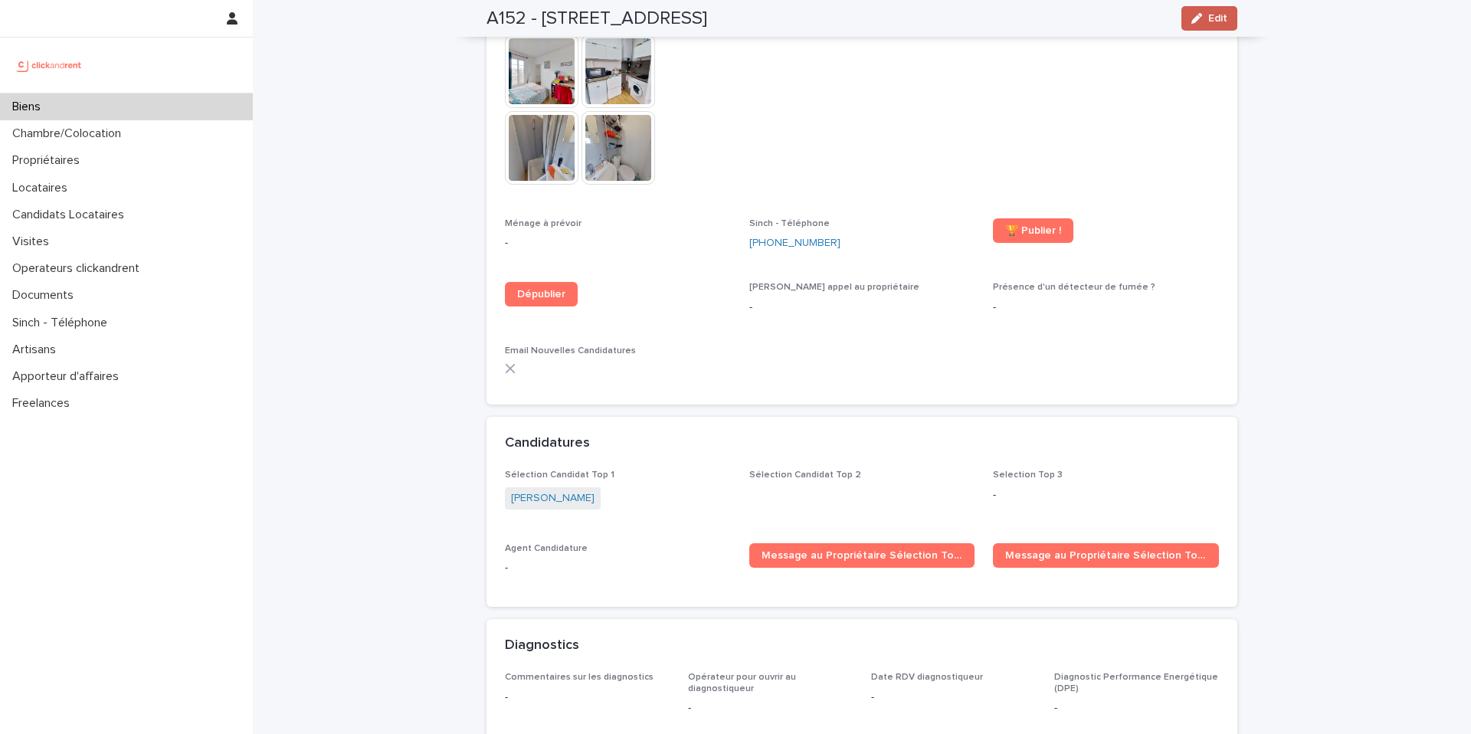
click at [1202, 22] on button "Edit" at bounding box center [1210, 18] width 56 height 25
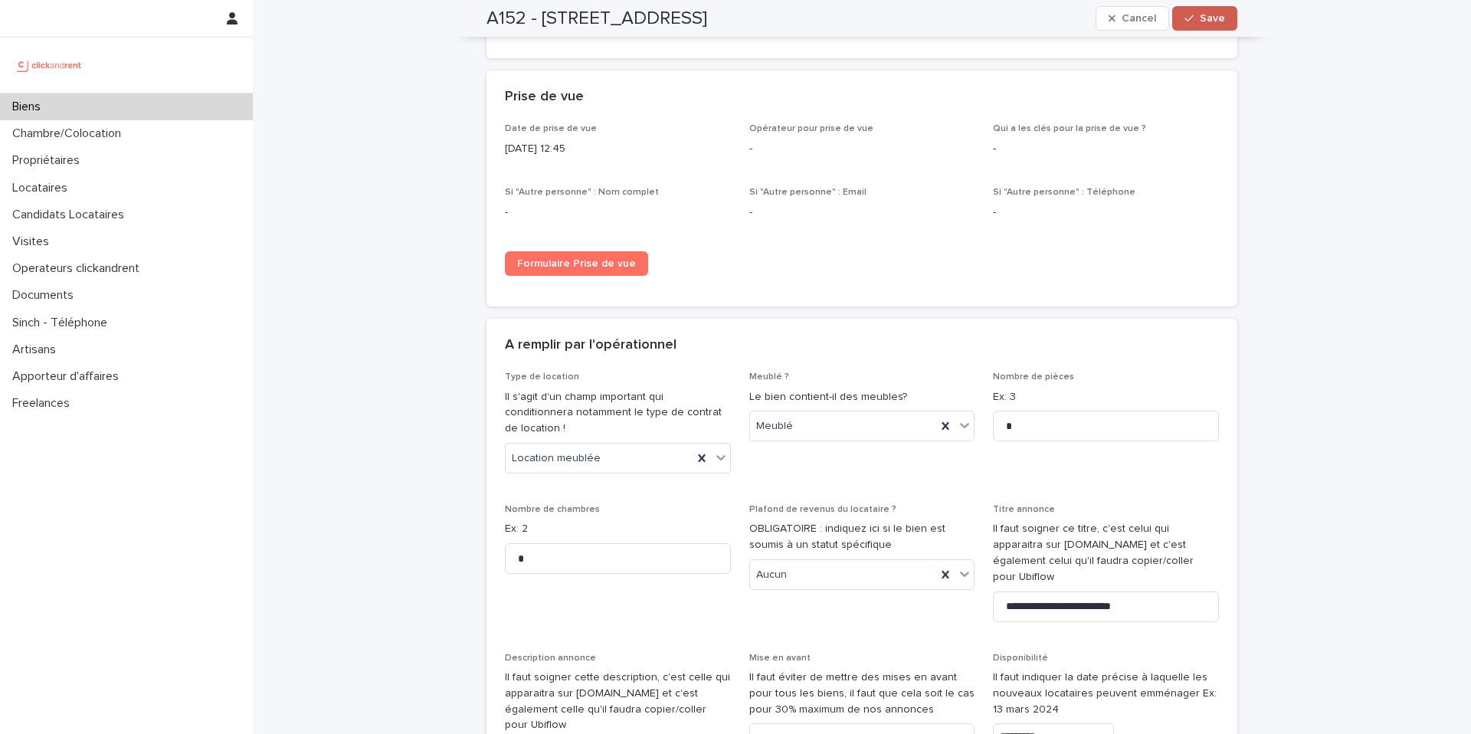
click at [1200, 22] on span "Save" at bounding box center [1212, 18] width 25 height 11
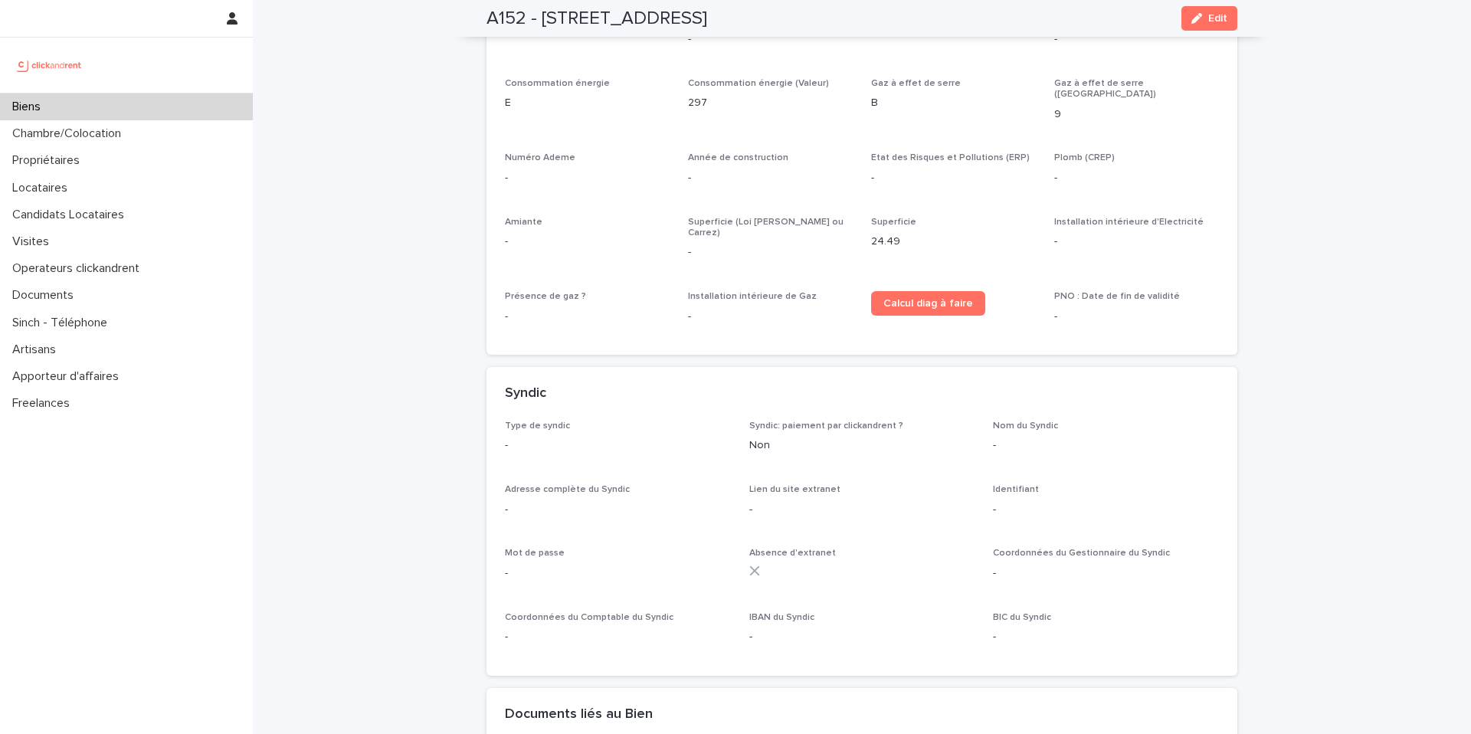
scroll to position [4258, 0]
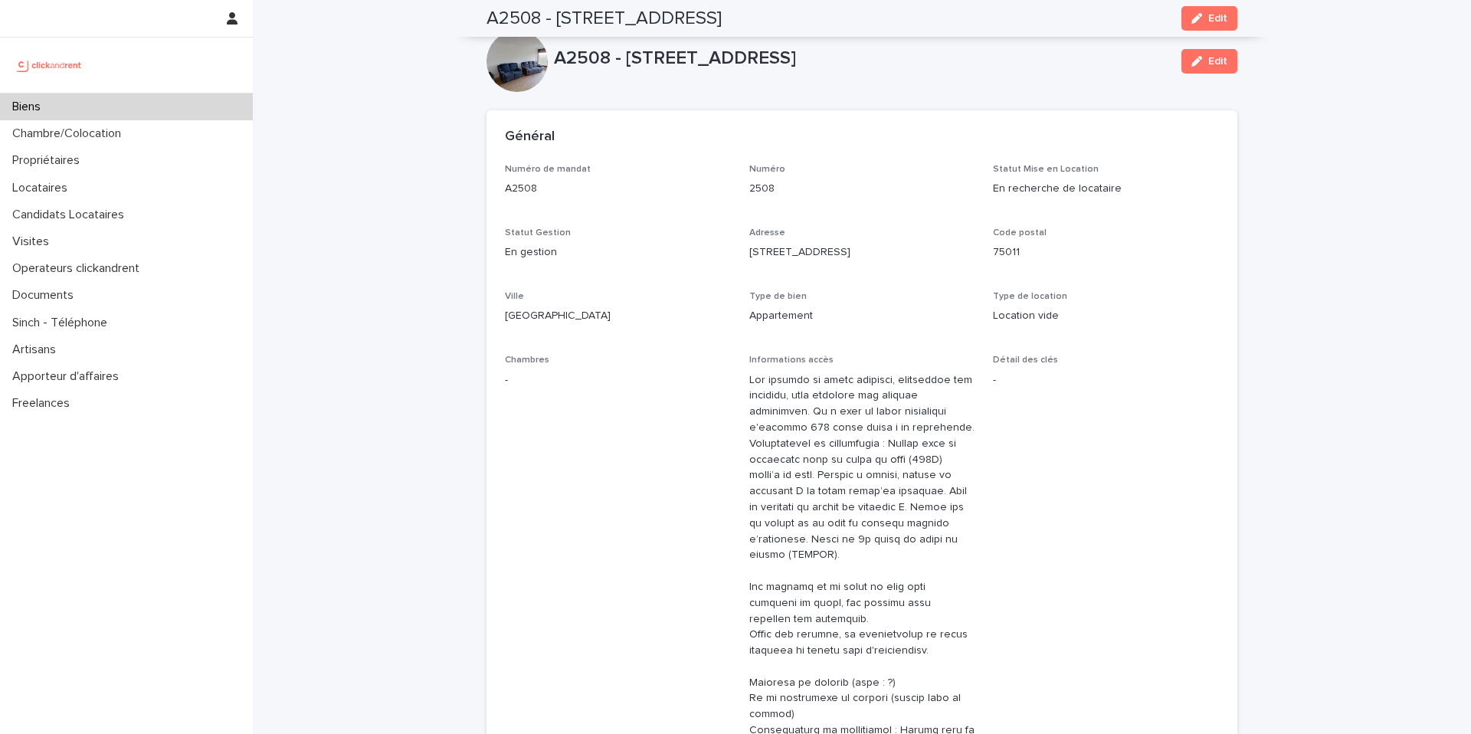
scroll to position [1288, 0]
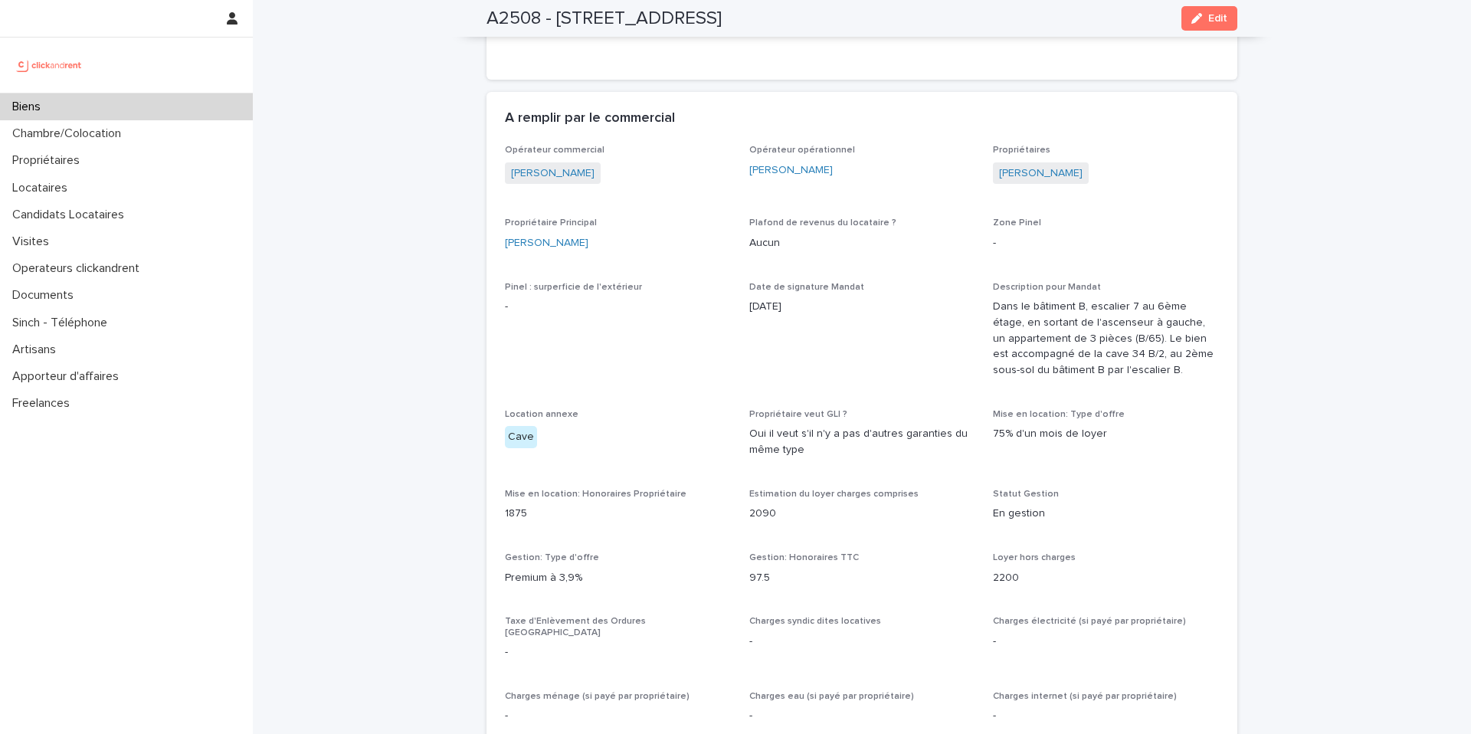
click at [55, 106] on div "Biens" at bounding box center [126, 106] width 253 height 27
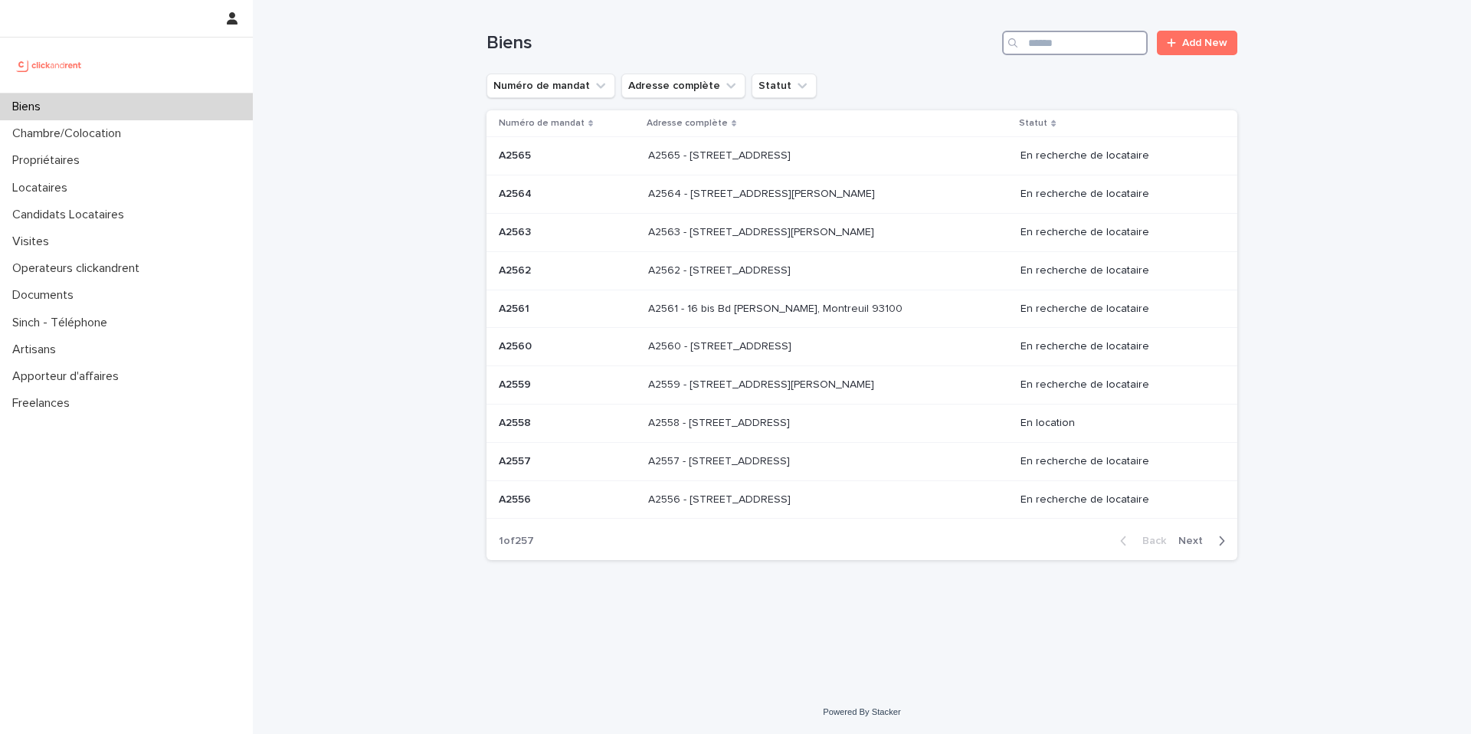
click at [1052, 41] on input "Search" at bounding box center [1075, 43] width 146 height 25
paste input "**********"
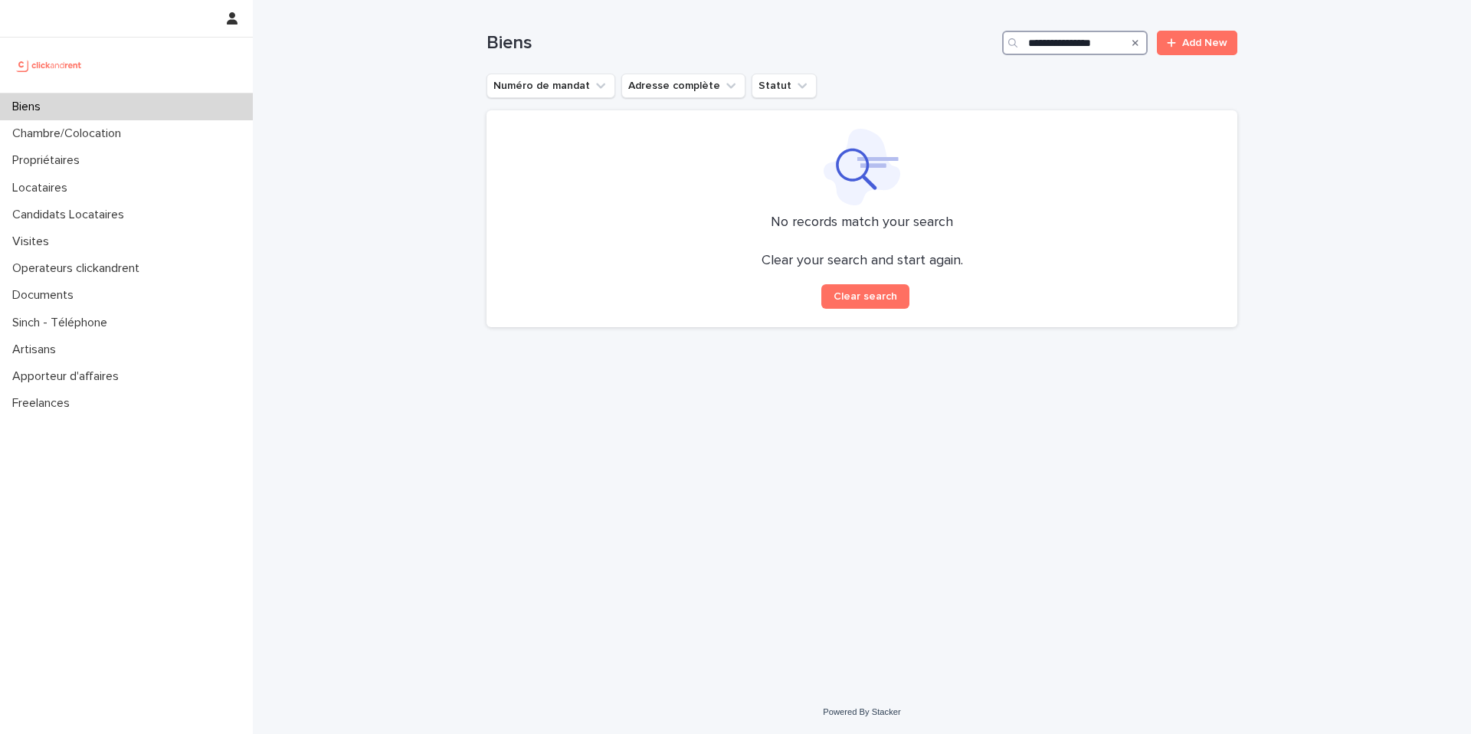
click at [1031, 44] on input "**********" at bounding box center [1075, 43] width 146 height 25
drag, startPoint x: 1068, startPoint y: 43, endPoint x: 958, endPoint y: 38, distance: 109.7
click at [958, 38] on div "**********" at bounding box center [862, 43] width 751 height 25
type input "*********"
click at [103, 219] on p "Candidats Locataires" at bounding box center [71, 215] width 130 height 15
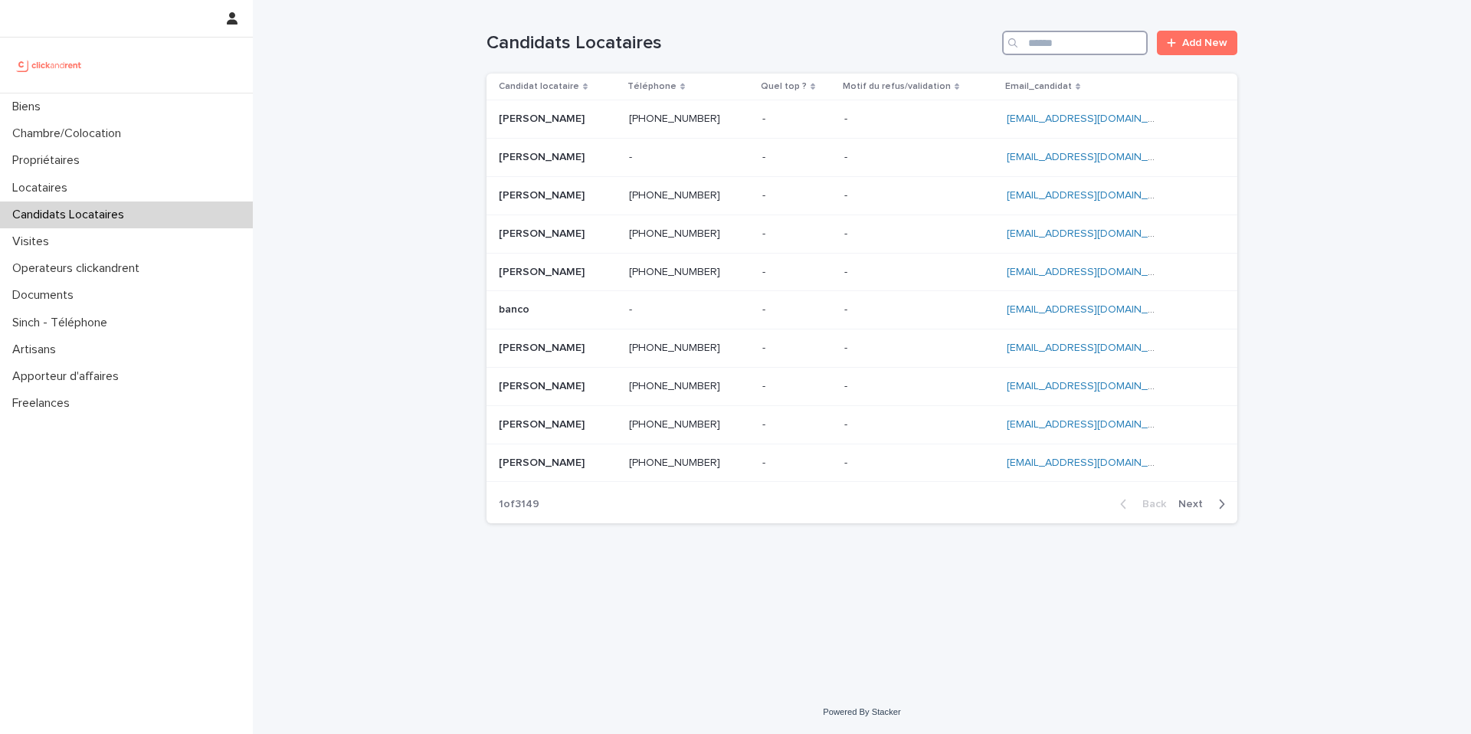
click at [1094, 38] on input "Search" at bounding box center [1075, 43] width 146 height 25
paste input "**********"
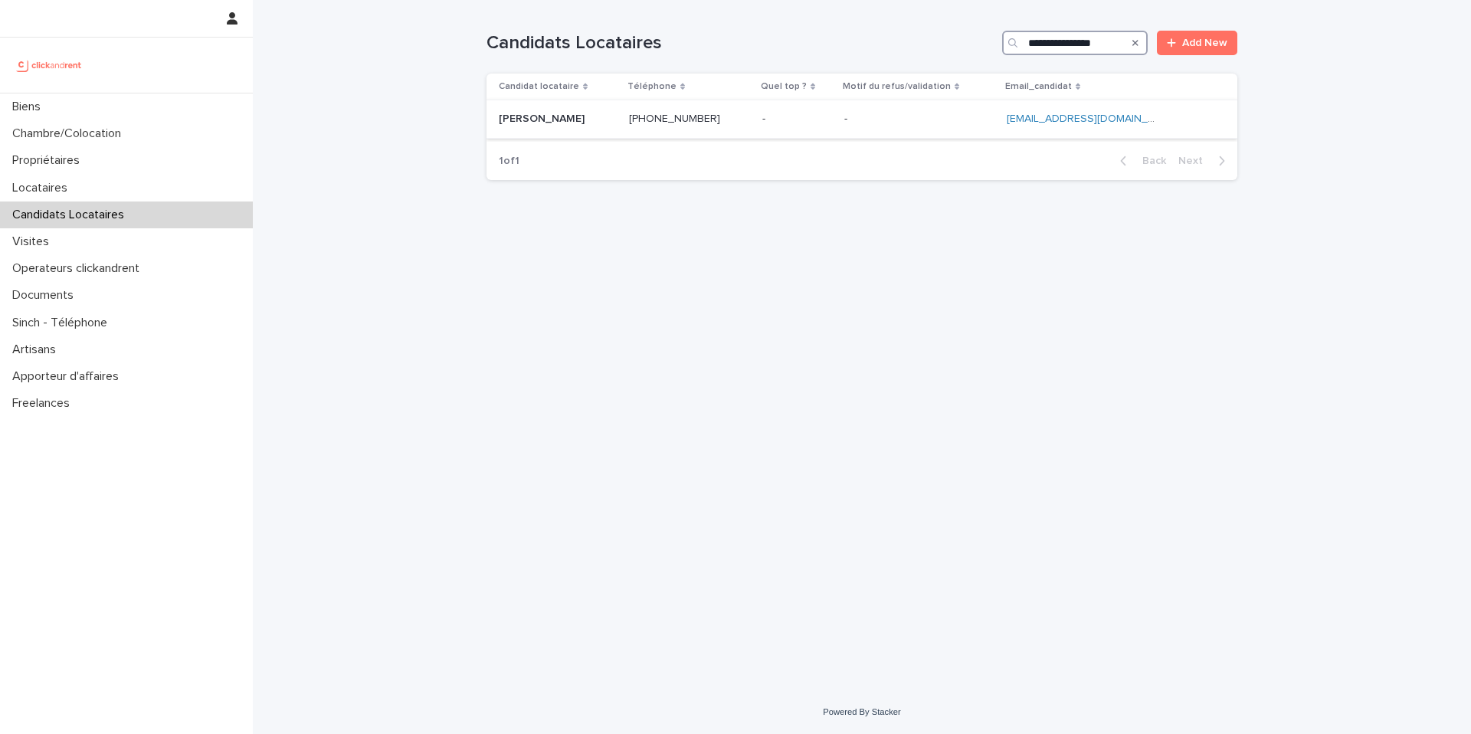
type input "**********"
click at [729, 125] on p at bounding box center [689, 119] width 121 height 13
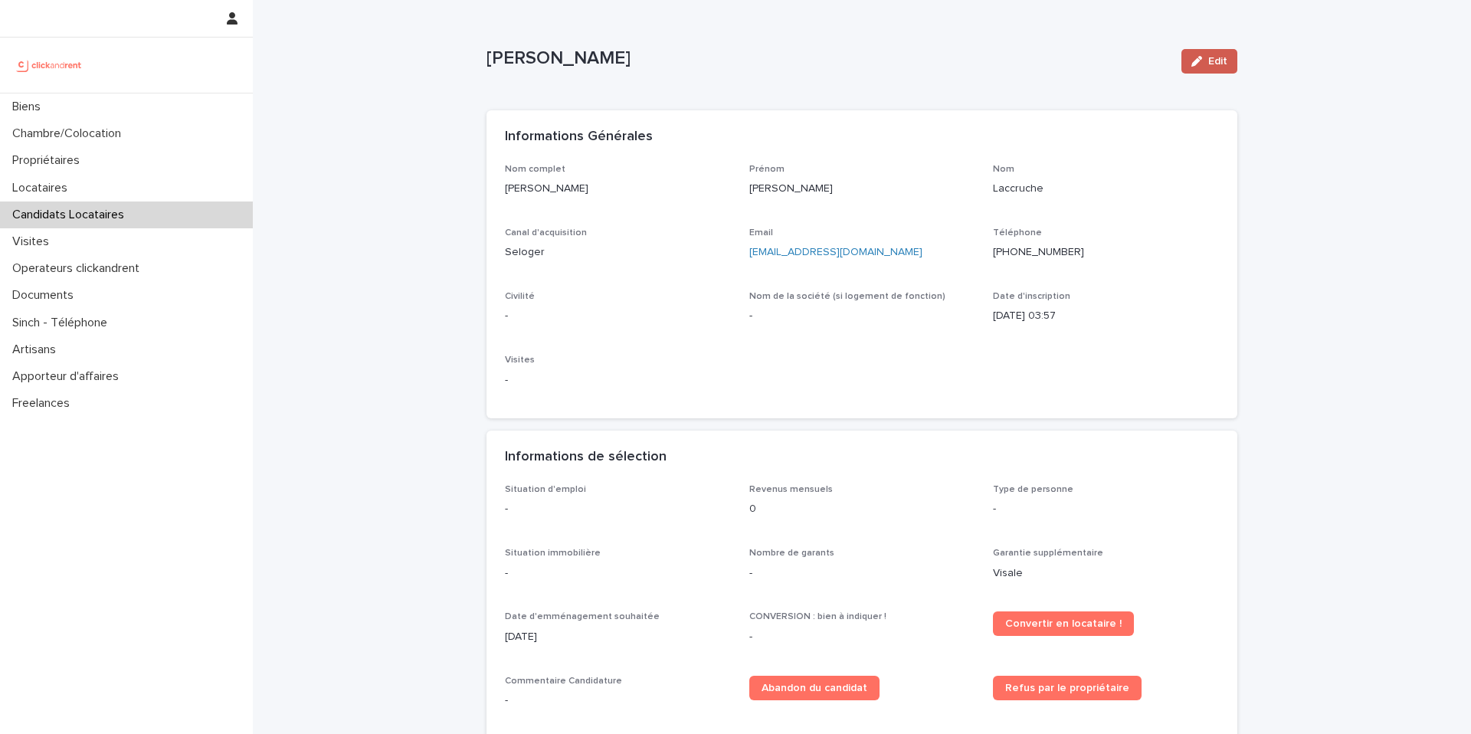
click at [1197, 64] on div "button" at bounding box center [1200, 61] width 17 height 11
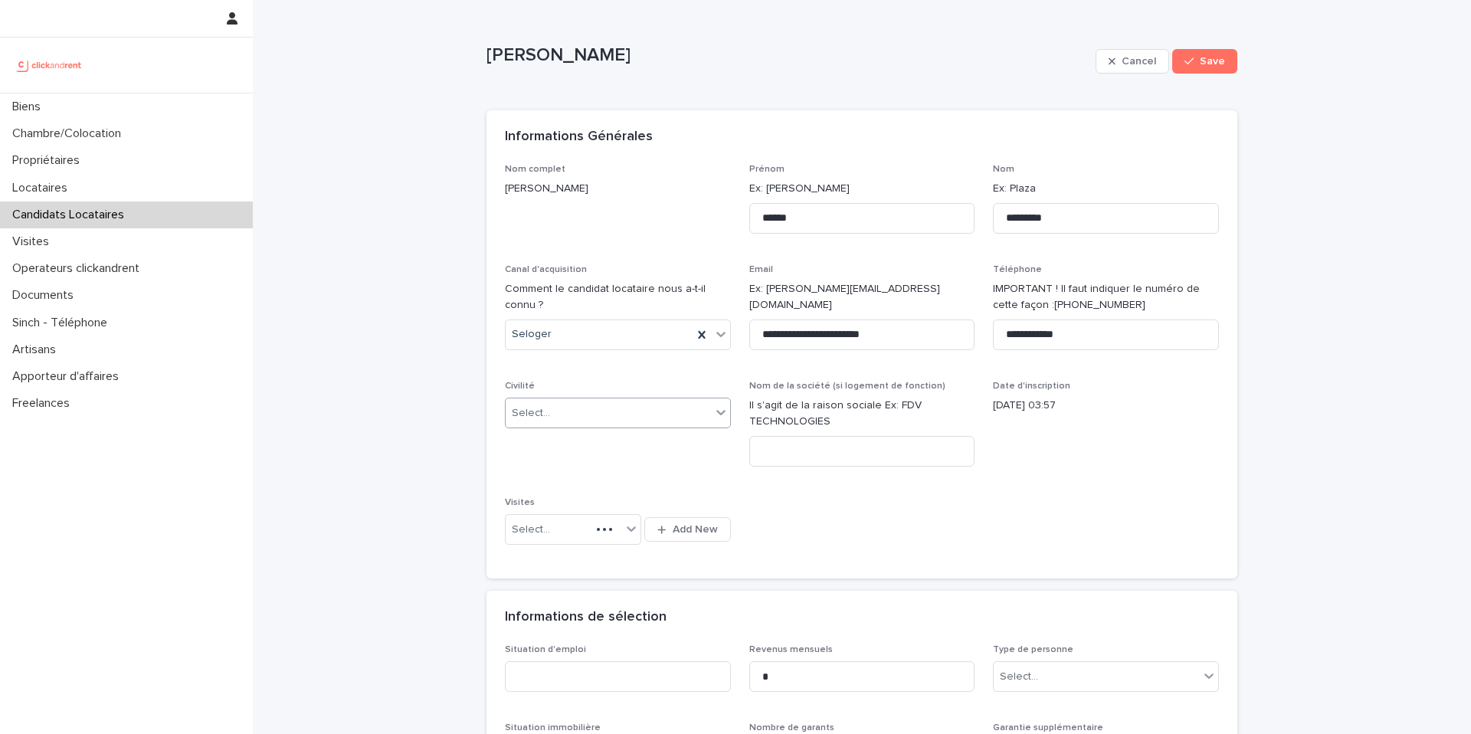
click at [568, 418] on div "Select..." at bounding box center [608, 413] width 205 height 25
click at [555, 447] on div "Madame" at bounding box center [612, 442] width 225 height 27
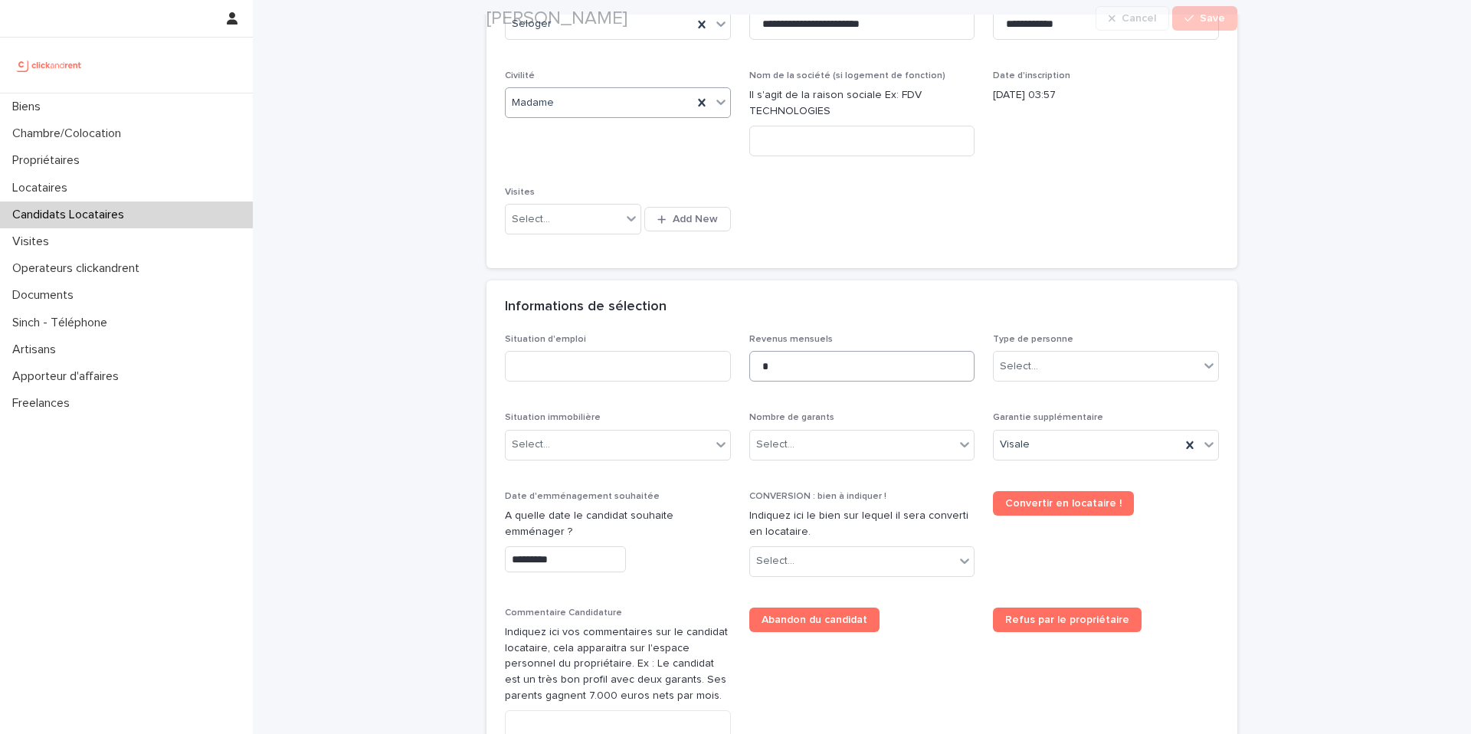
scroll to position [318, 0]
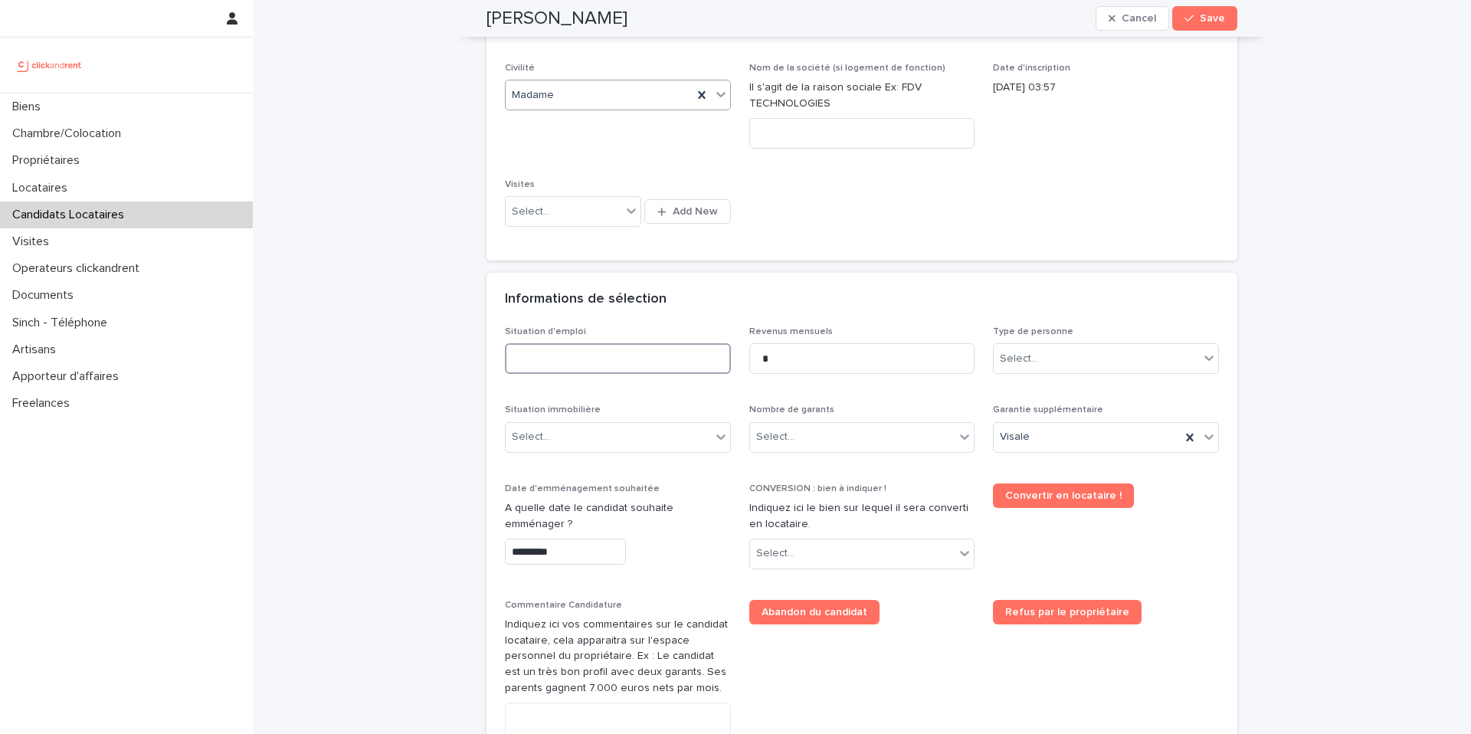
click at [603, 360] on input at bounding box center [618, 358] width 226 height 31
type input "*********"
click at [592, 447] on div "Select..." at bounding box center [608, 437] width 205 height 25
click at [559, 525] on div "Hébergé" at bounding box center [612, 520] width 225 height 27
click at [829, 430] on div "Select..." at bounding box center [852, 437] width 205 height 25
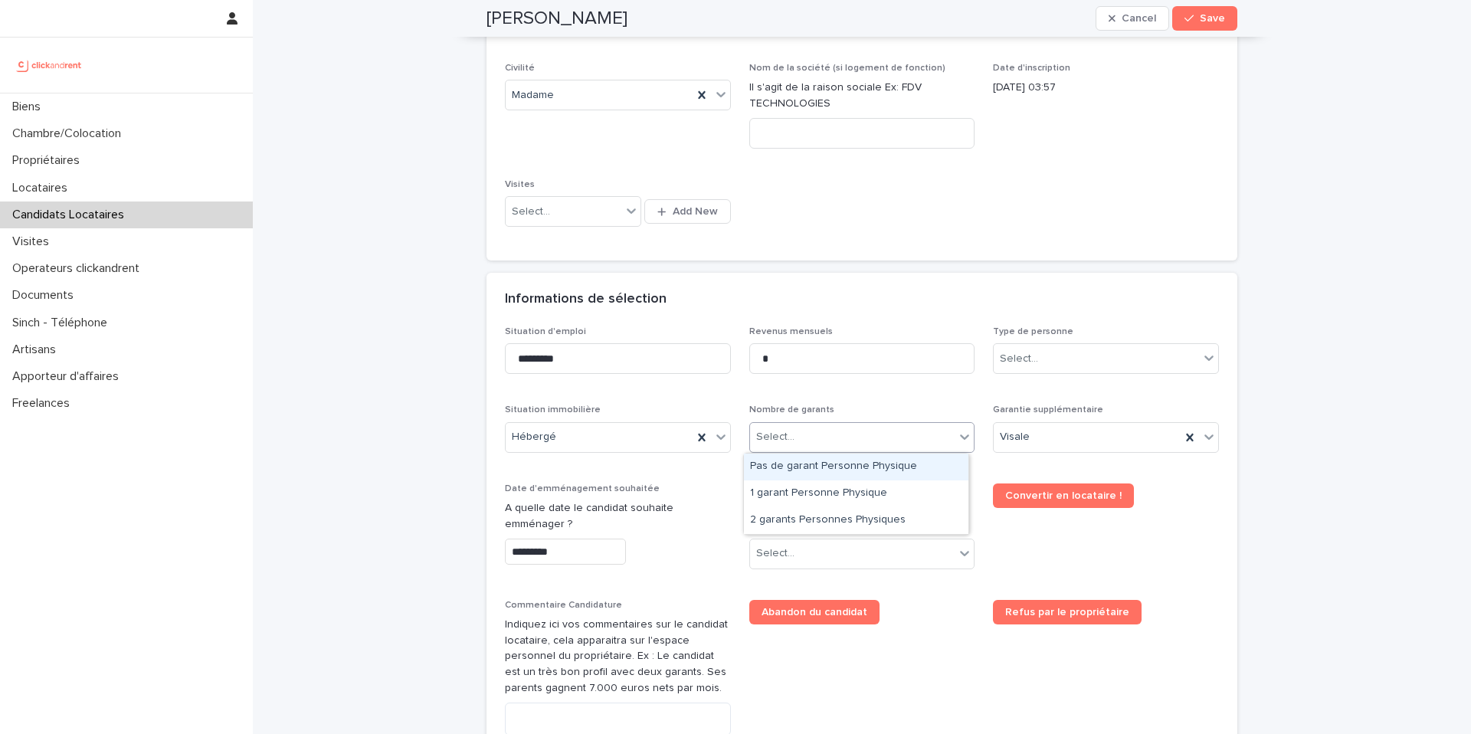
click at [832, 470] on div "Pas de garant Personne Physique" at bounding box center [856, 467] width 225 height 27
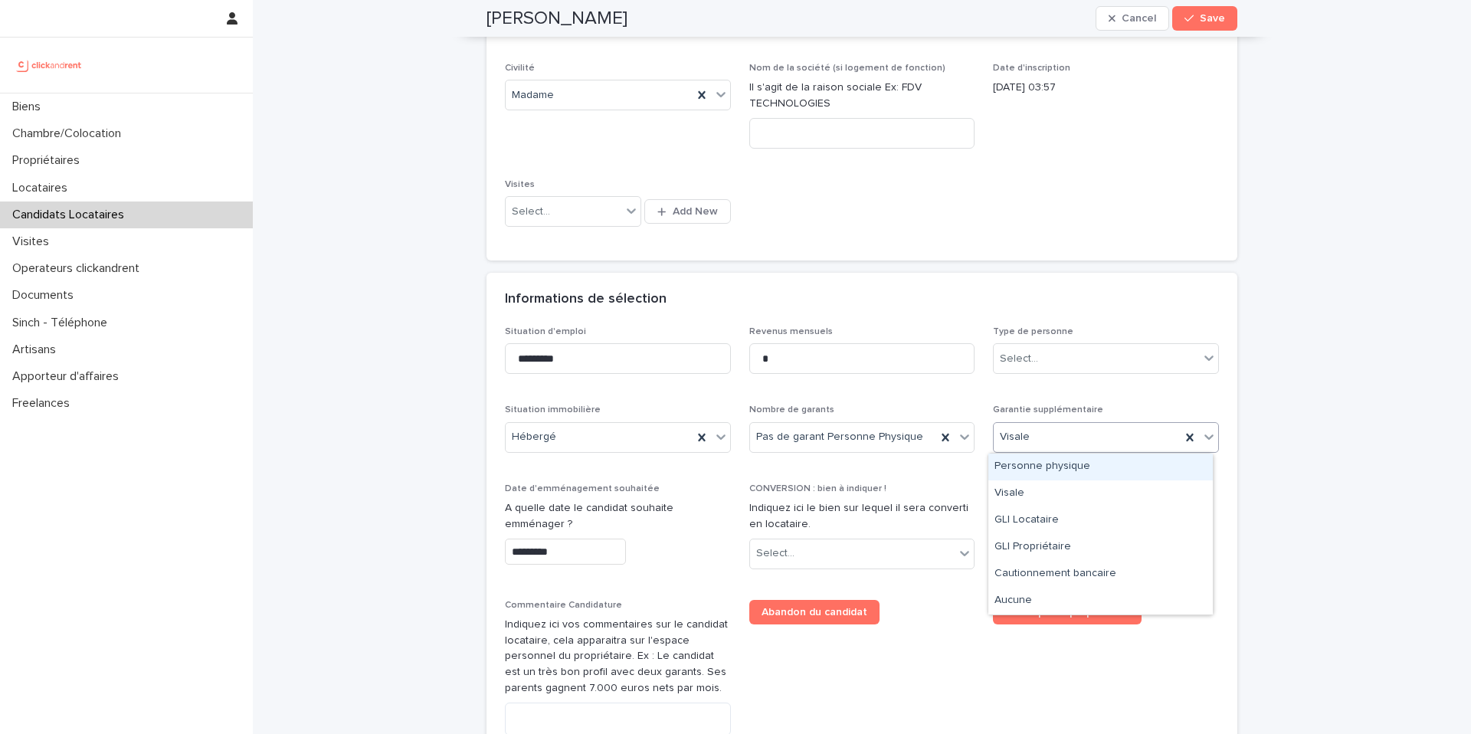
click at [1042, 444] on div "Visale" at bounding box center [1087, 437] width 187 height 25
click at [1041, 520] on div "GLI Locataire" at bounding box center [1101, 520] width 225 height 27
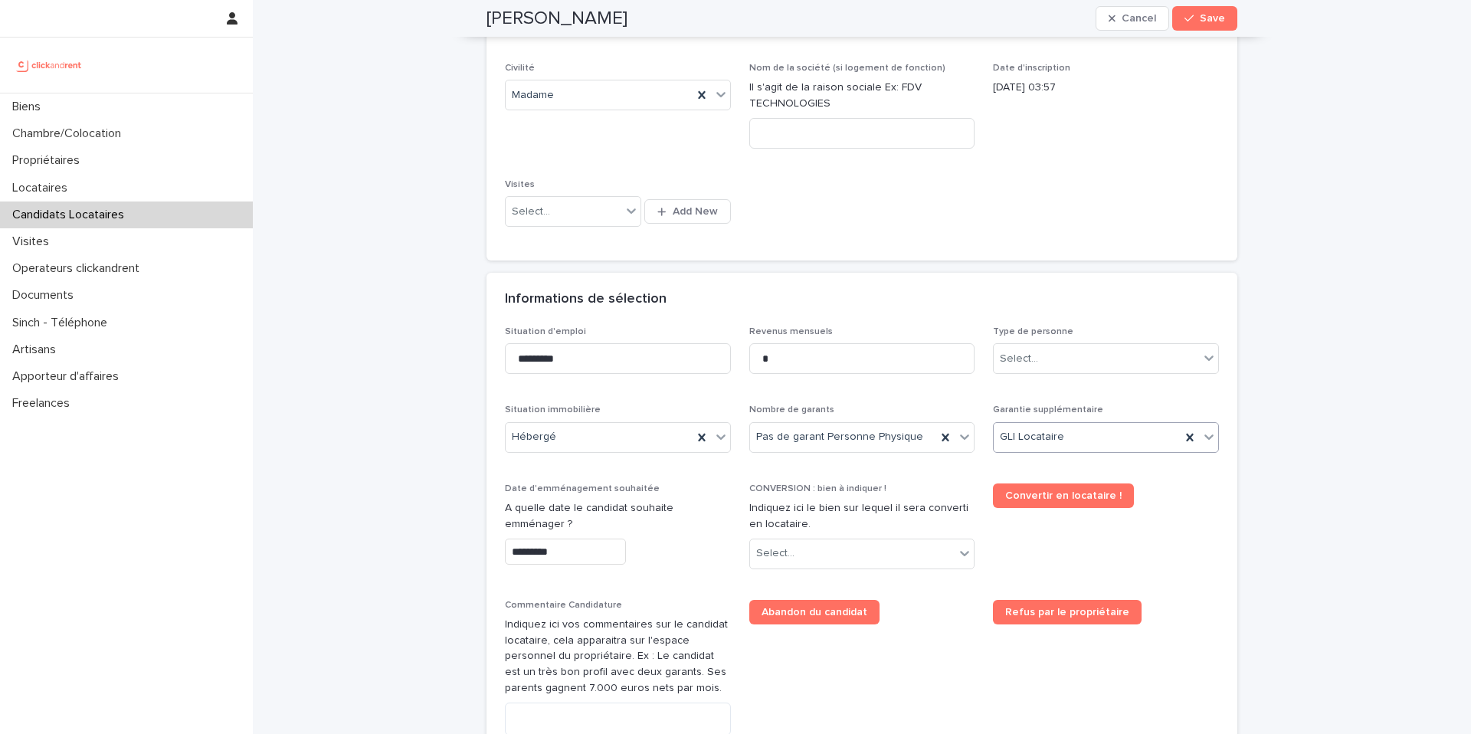
click at [571, 548] on input "*********" at bounding box center [565, 552] width 121 height 27
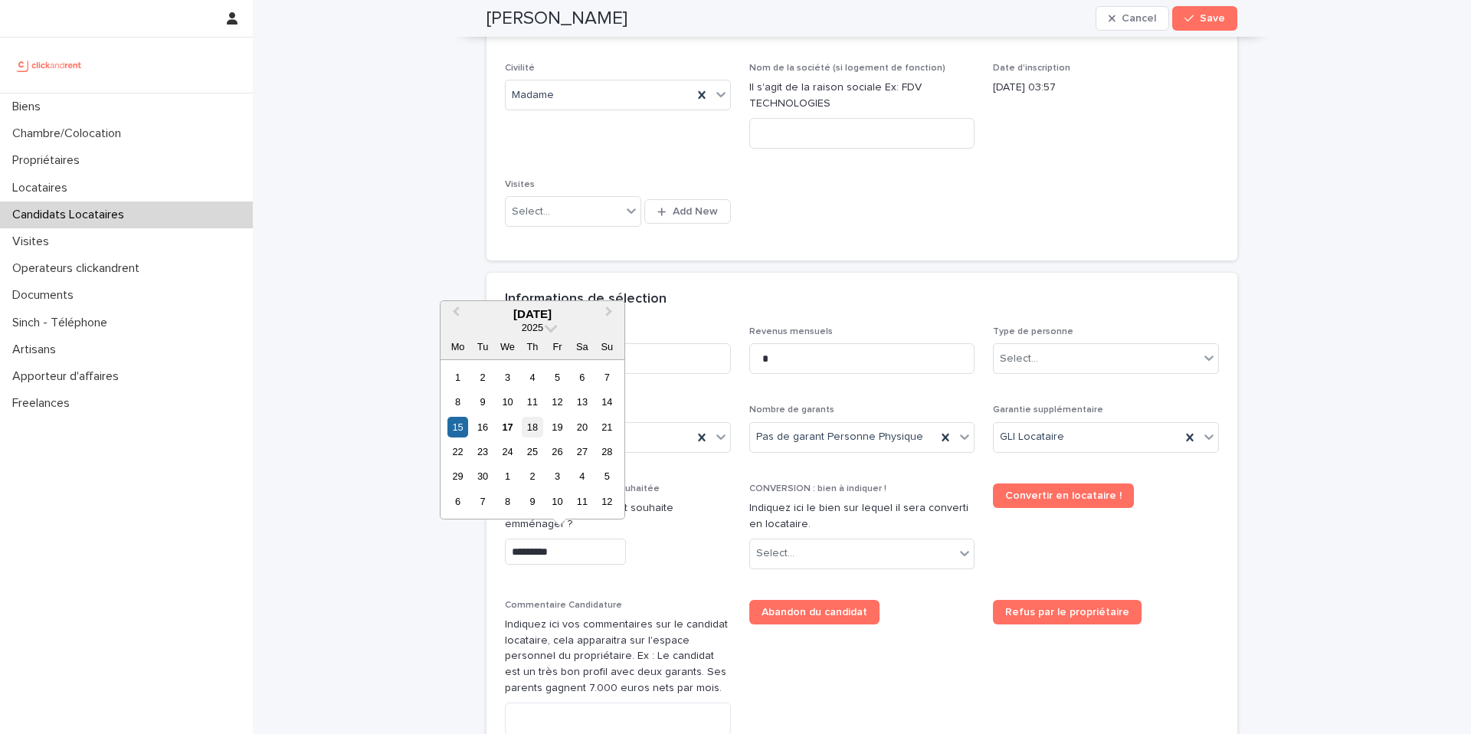
click at [527, 425] on div "18" at bounding box center [532, 427] width 21 height 21
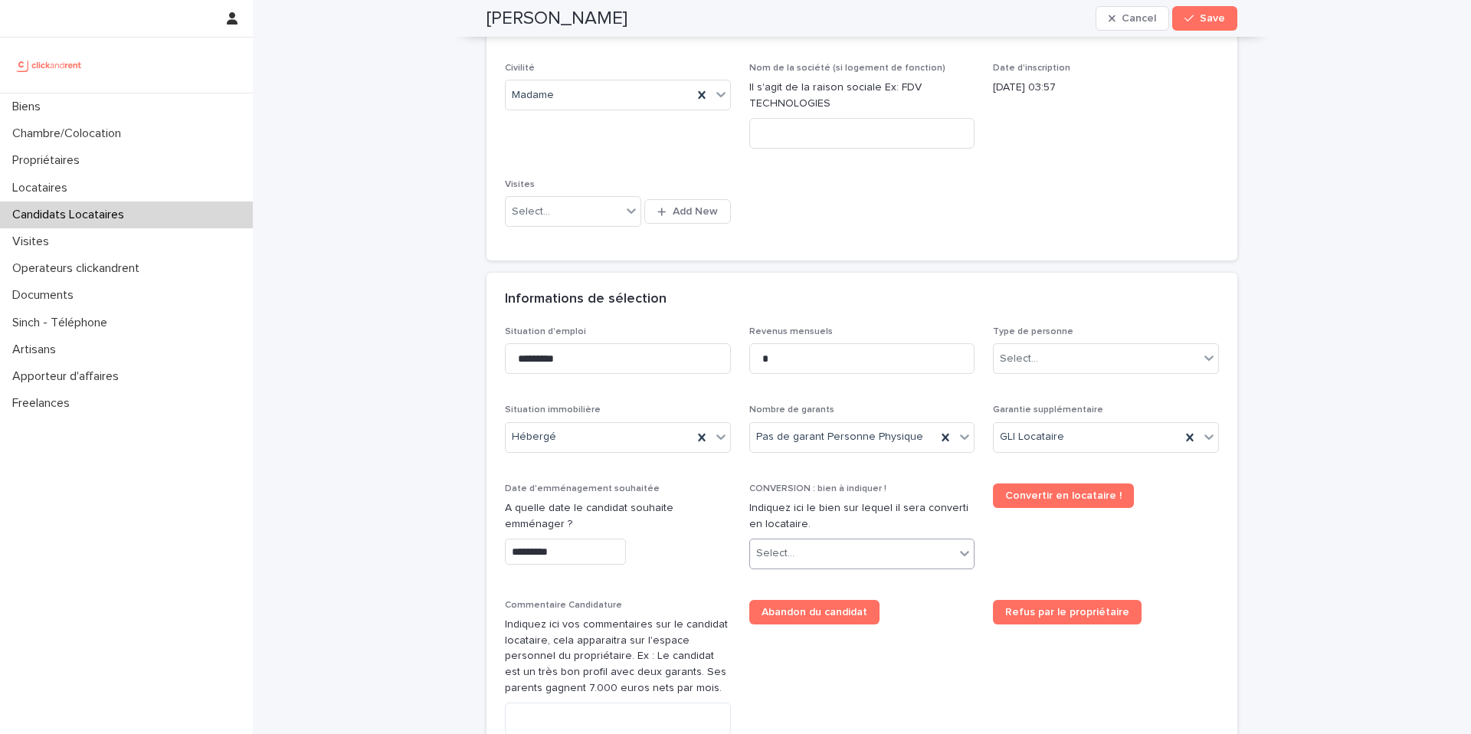
type input "*********"
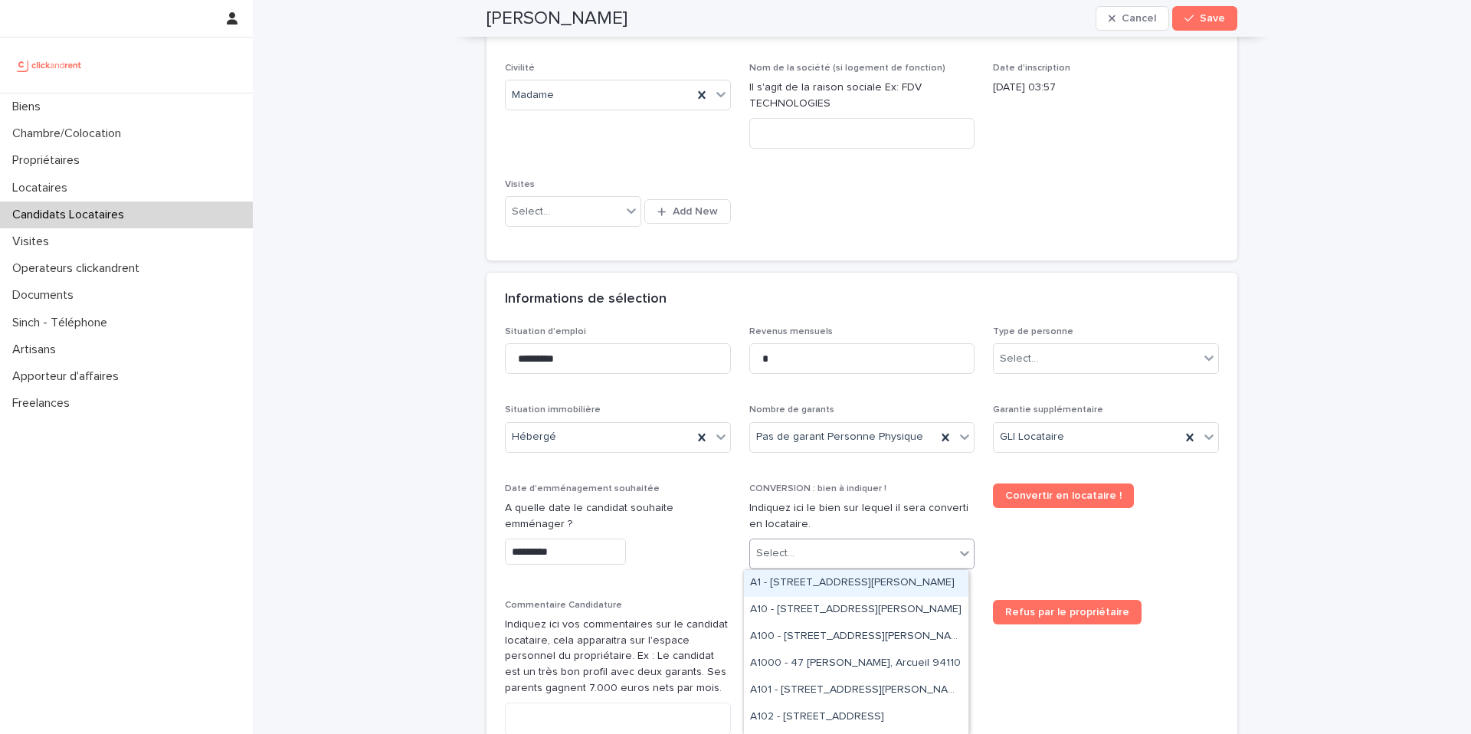
click at [796, 549] on input "text" at bounding box center [797, 553] width 2 height 13
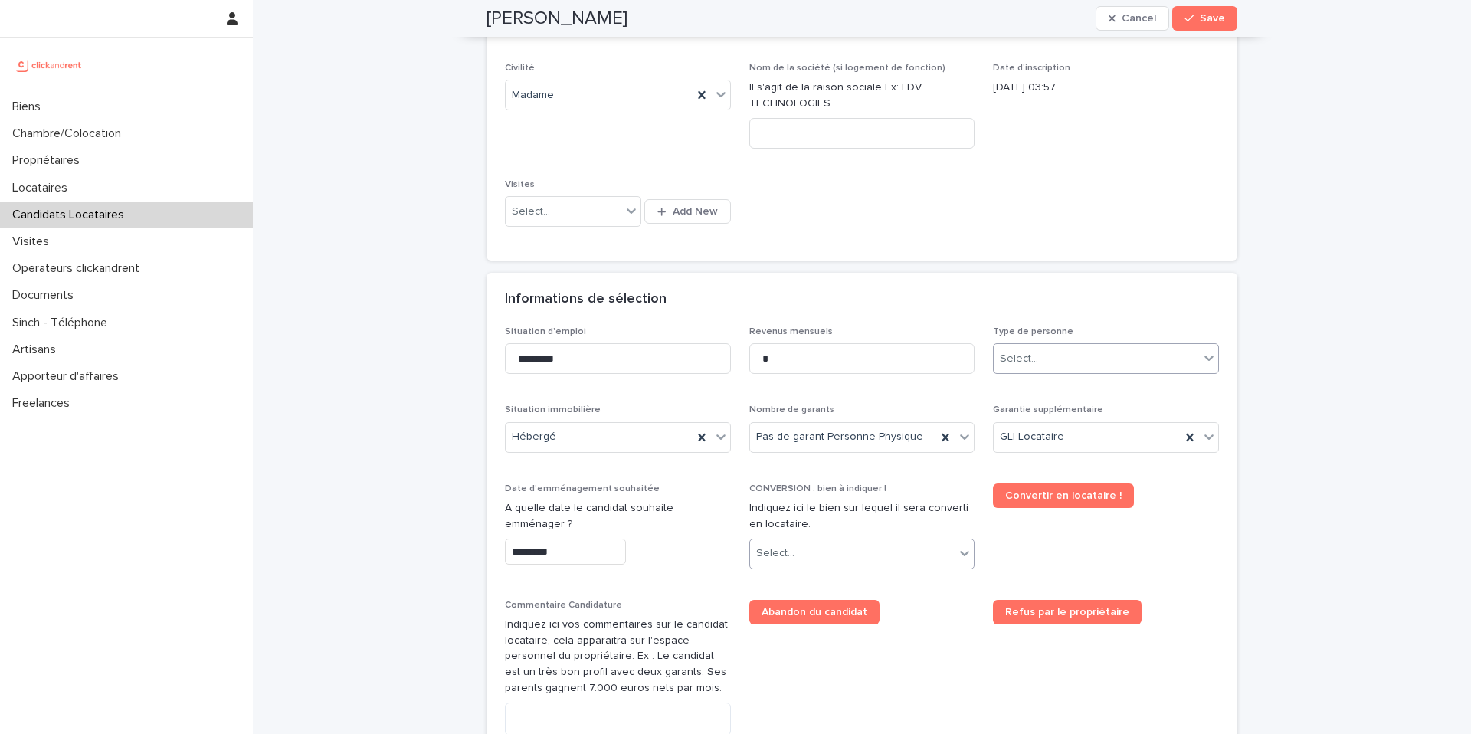
click at [1038, 356] on div "Select..." at bounding box center [1096, 358] width 205 height 25
click at [1051, 391] on div "Particulier" at bounding box center [1101, 388] width 225 height 27
click at [822, 547] on div "Select..." at bounding box center [852, 553] width 205 height 25
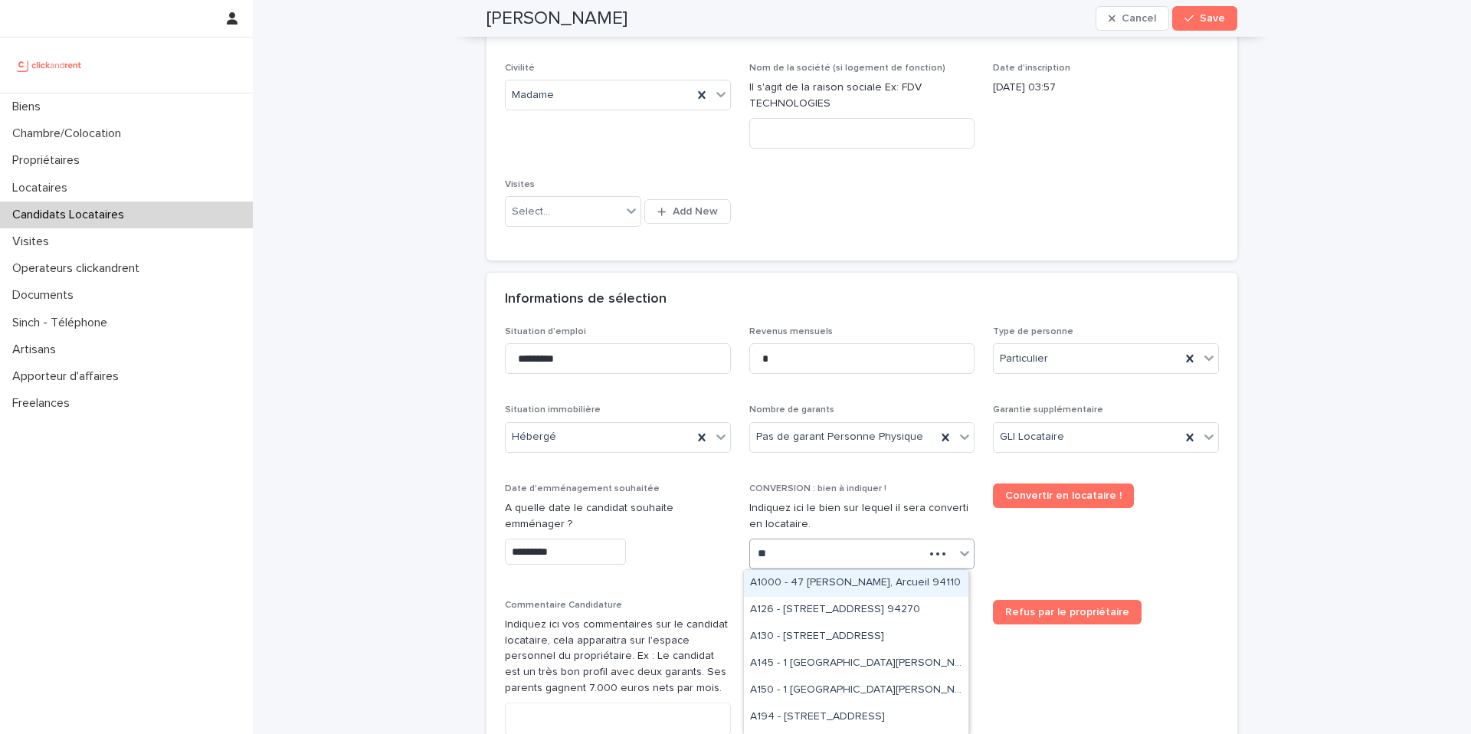
type input "***"
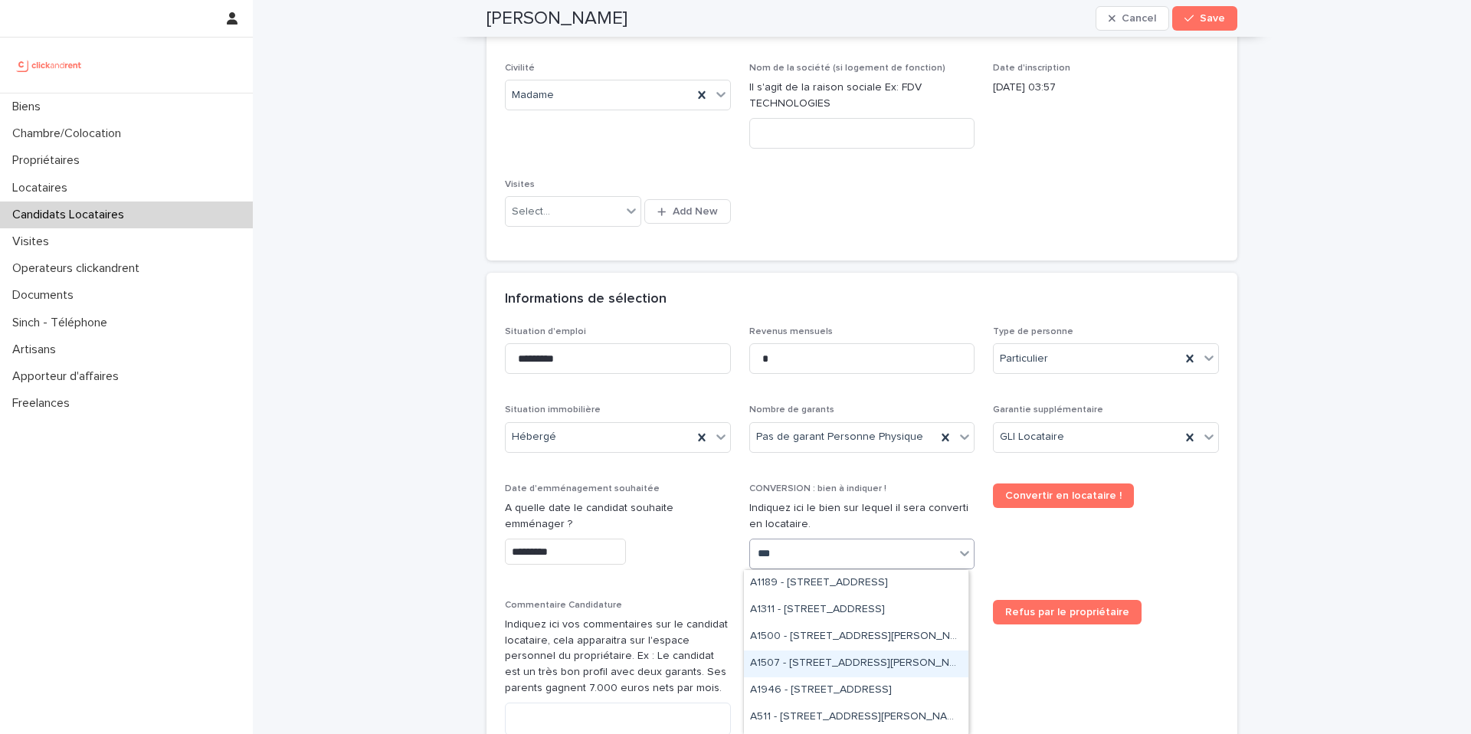
scroll to position [49, 0]
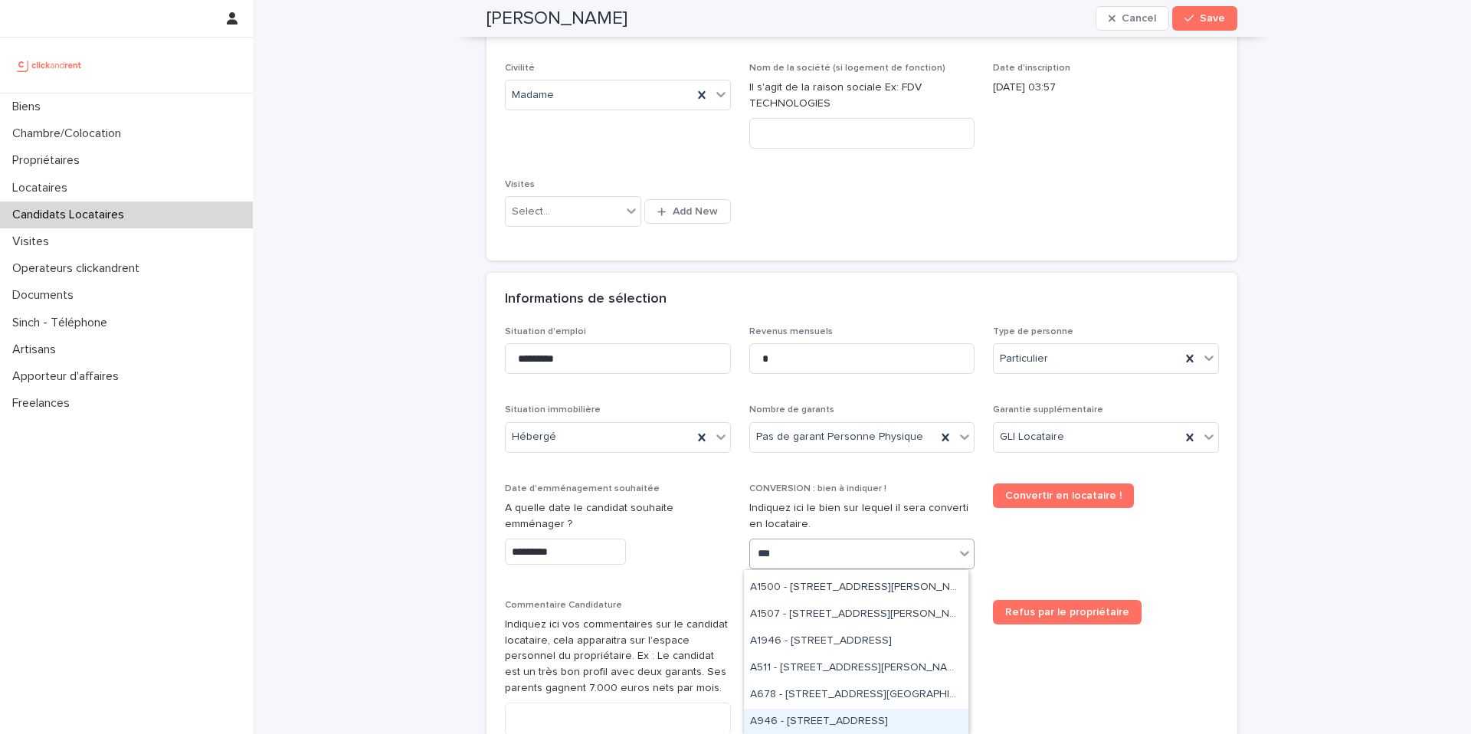
click at [832, 725] on div "A946 - 41 rue de la Chapelle, Paris 75018" at bounding box center [856, 722] width 225 height 27
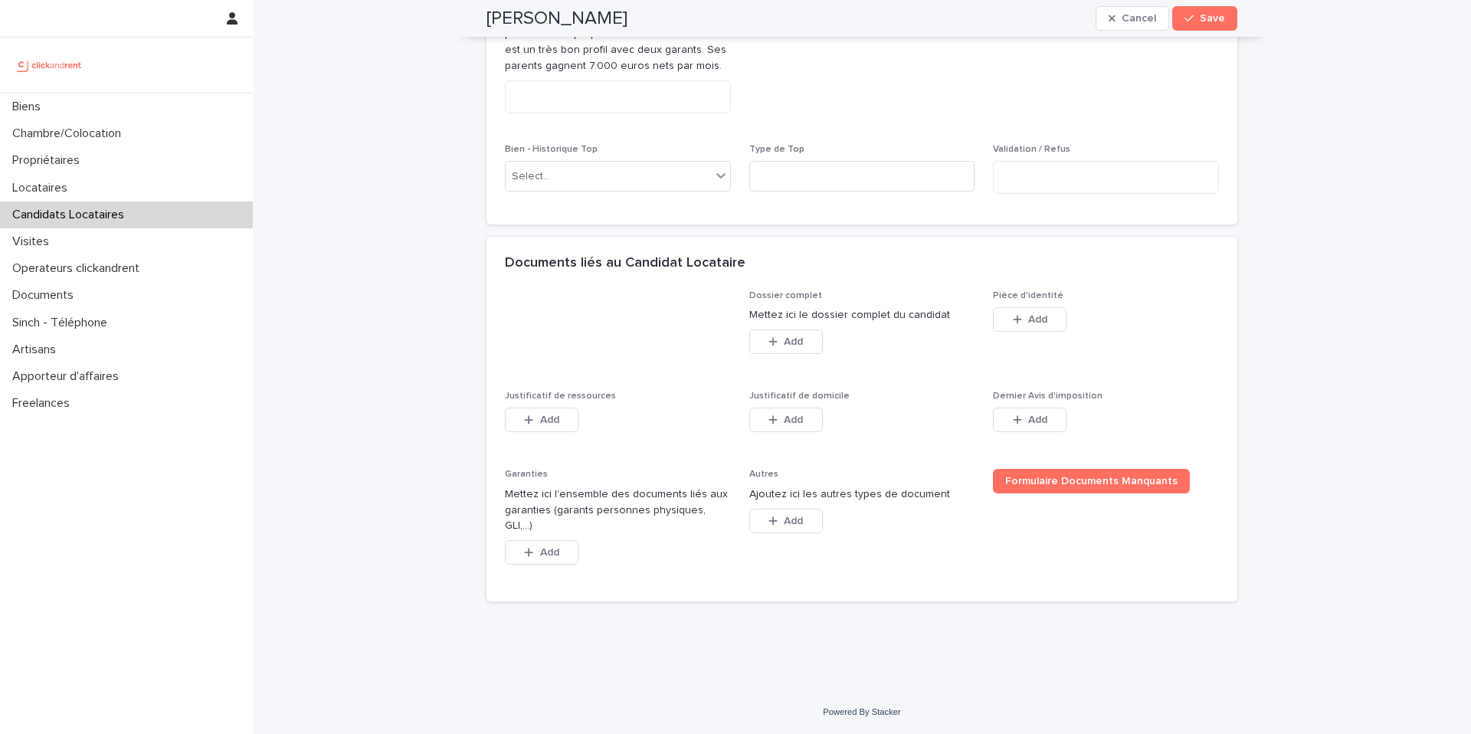
scroll to position [953, 0]
click at [1036, 325] on span "Add" at bounding box center [1037, 319] width 19 height 11
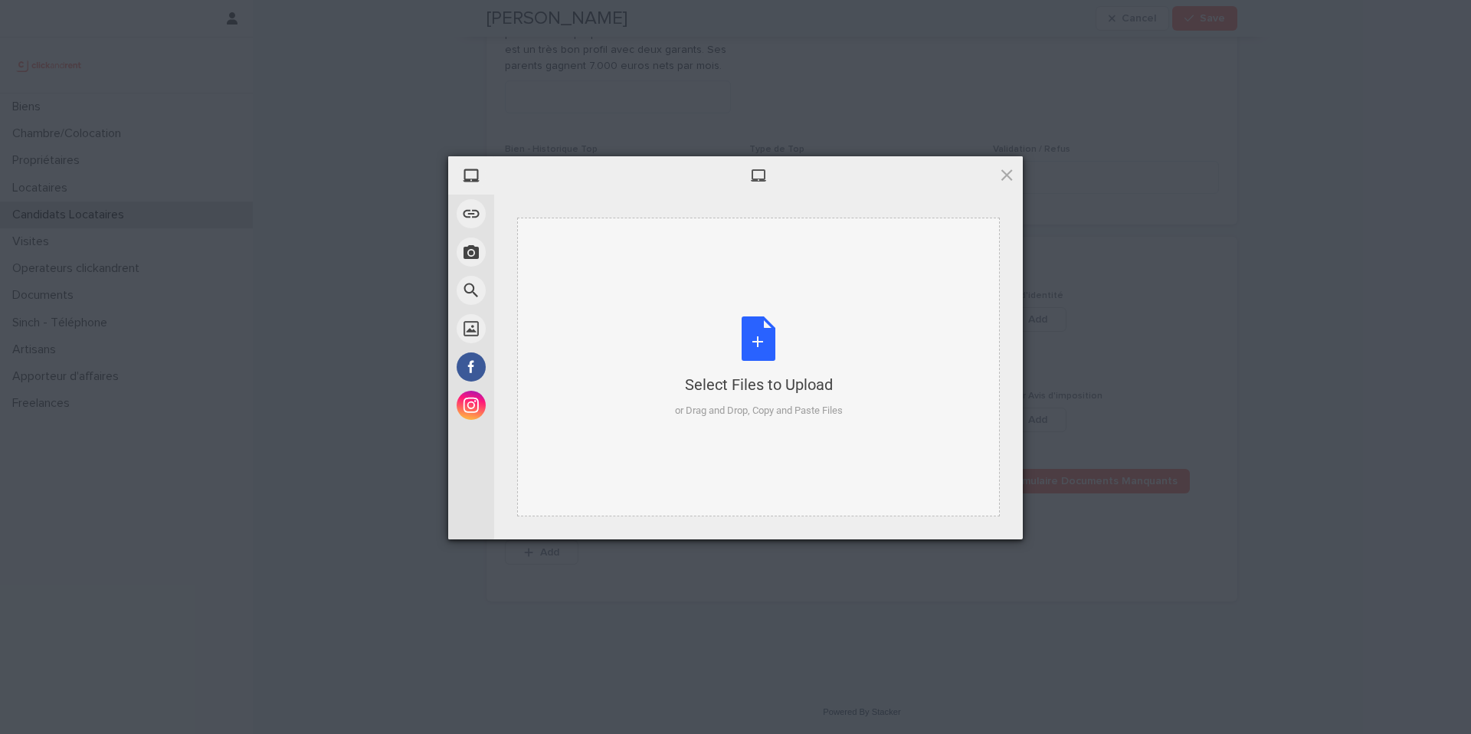
click at [782, 399] on div "Select Files to Upload or Drag and Drop, Copy and Paste Files" at bounding box center [759, 368] width 168 height 102
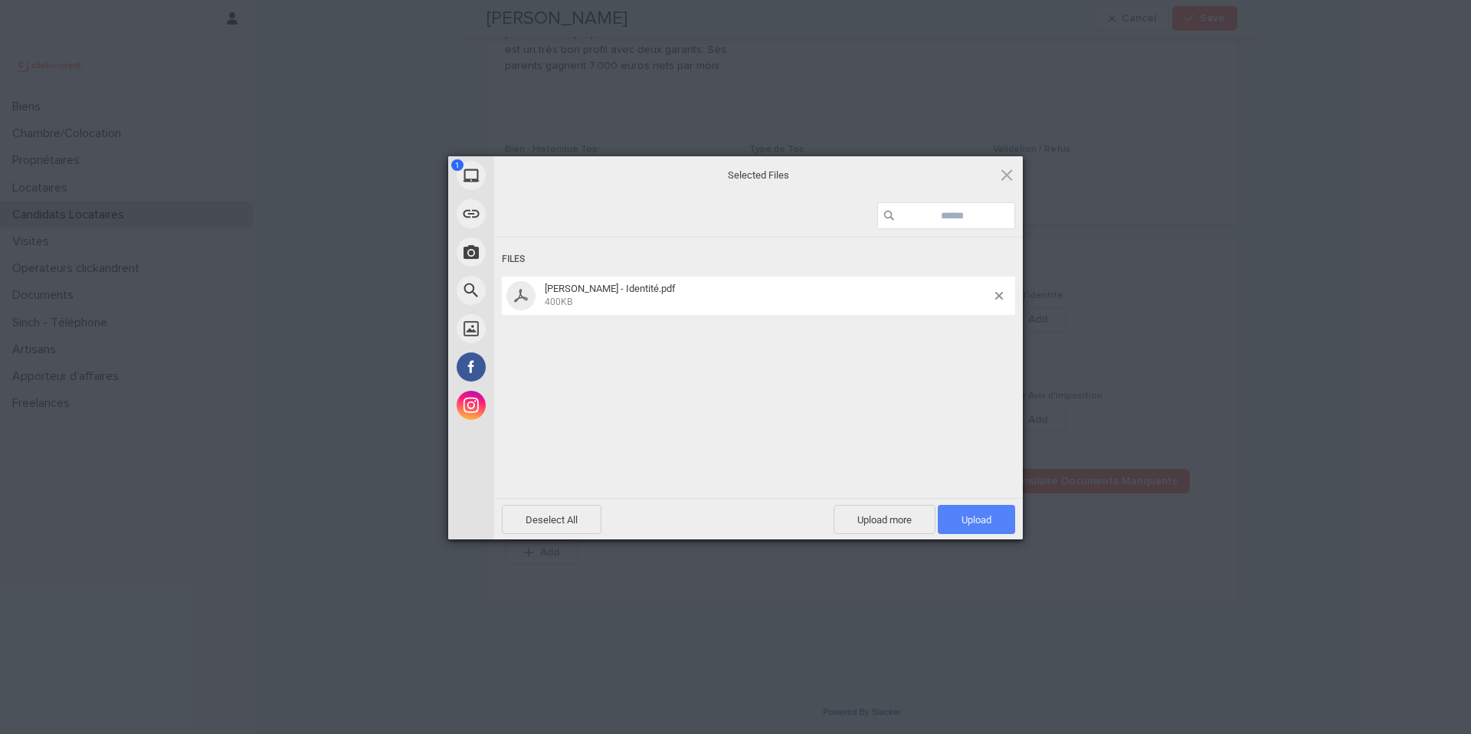
click at [1007, 531] on span "Upload 1" at bounding box center [976, 519] width 77 height 29
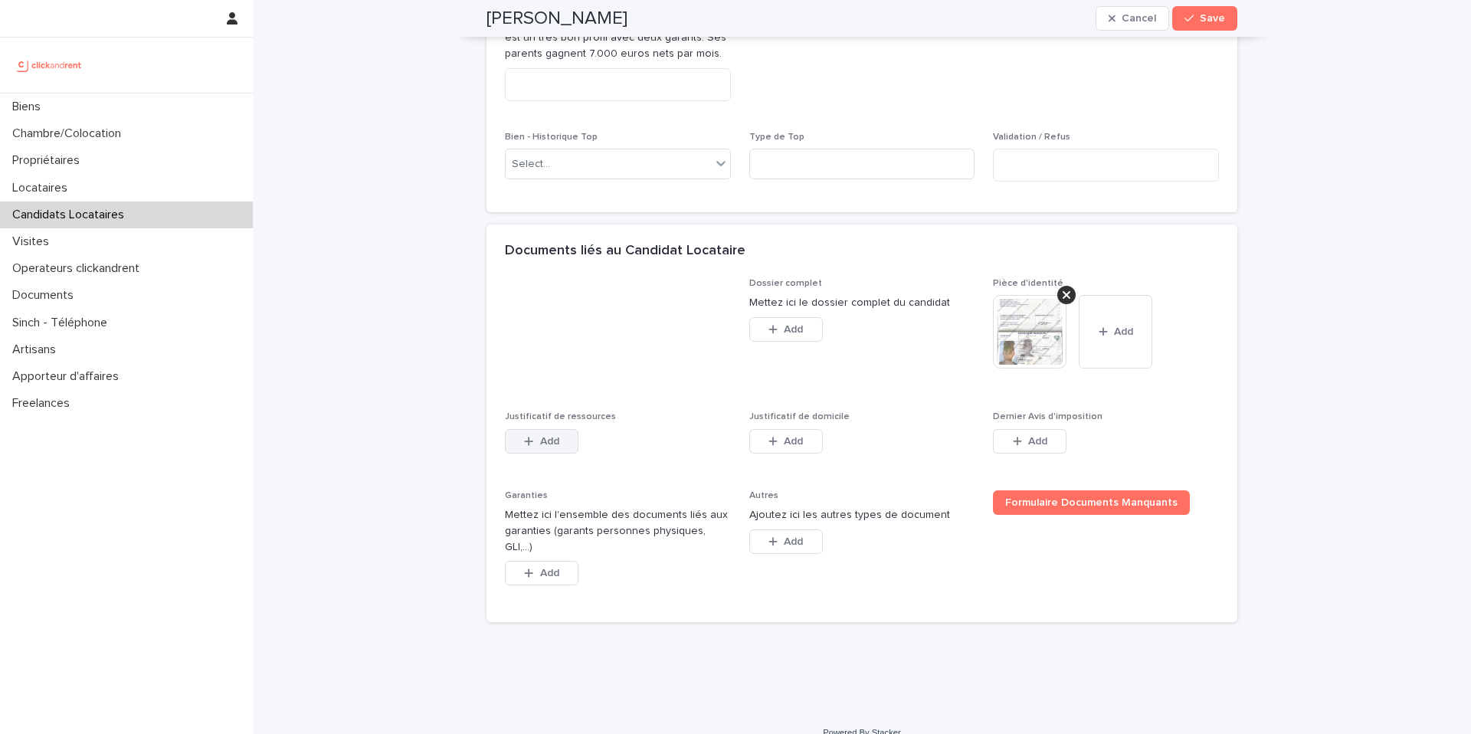
click at [555, 454] on button "Add" at bounding box center [542, 441] width 74 height 25
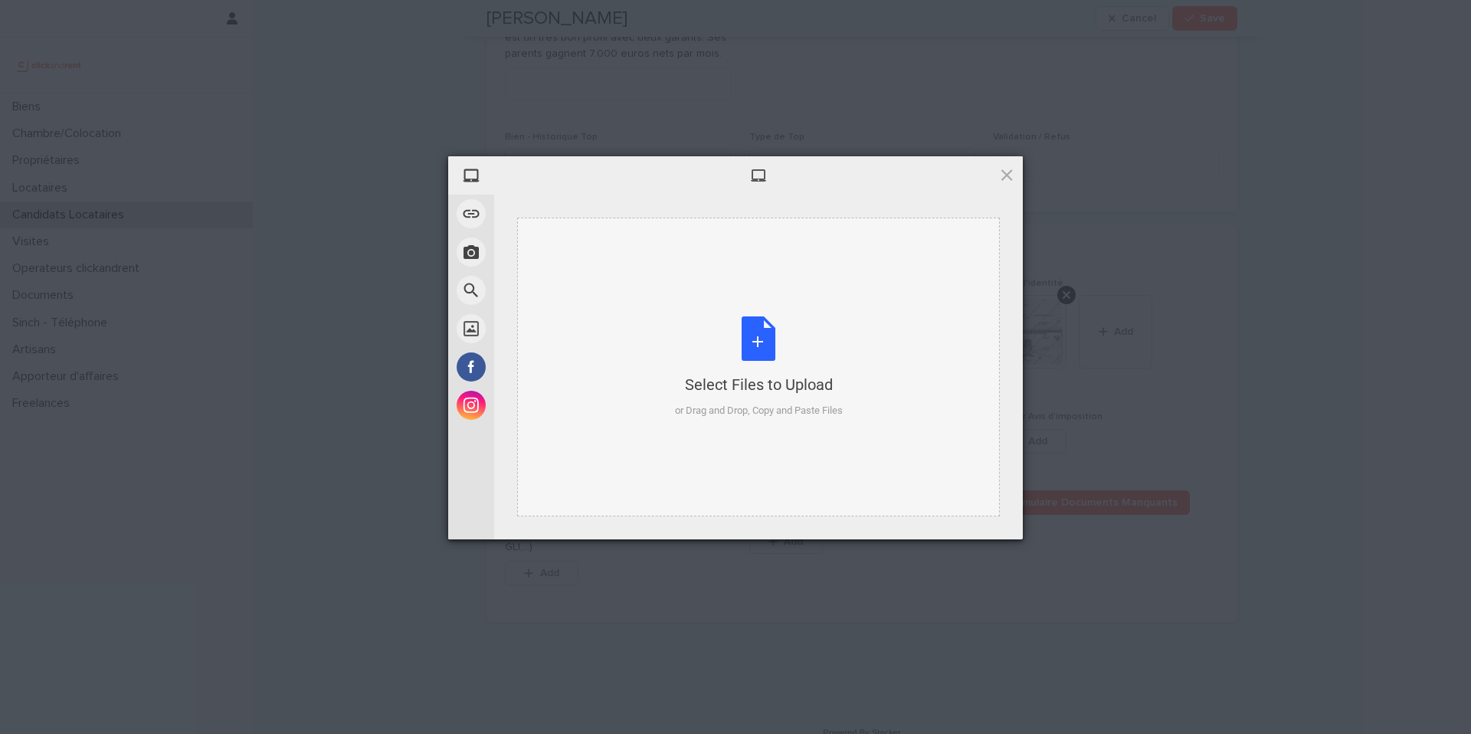
click at [634, 316] on div "Select Files to Upload or Drag and Drop, Copy and Paste Files" at bounding box center [758, 367] width 483 height 299
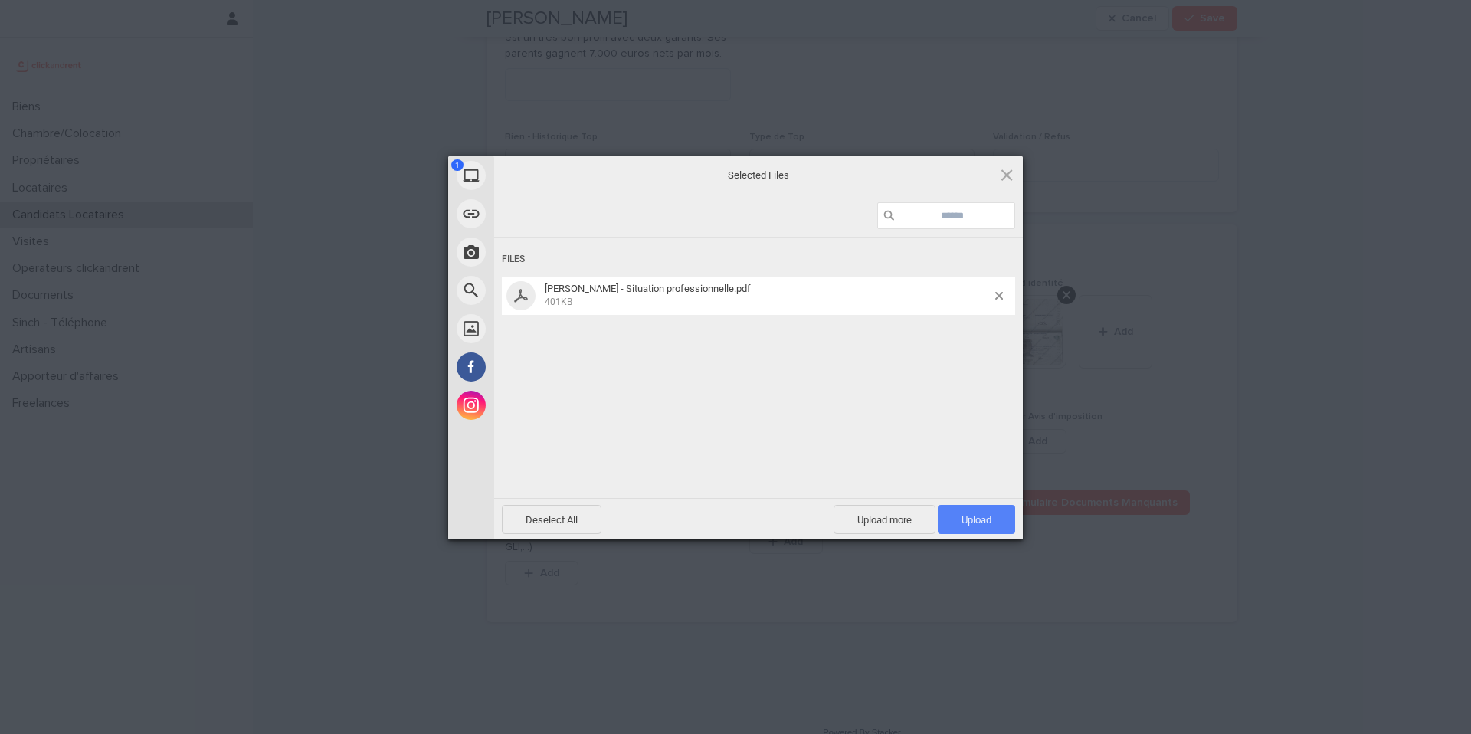
click at [987, 531] on span "Upload 1" at bounding box center [976, 519] width 77 height 29
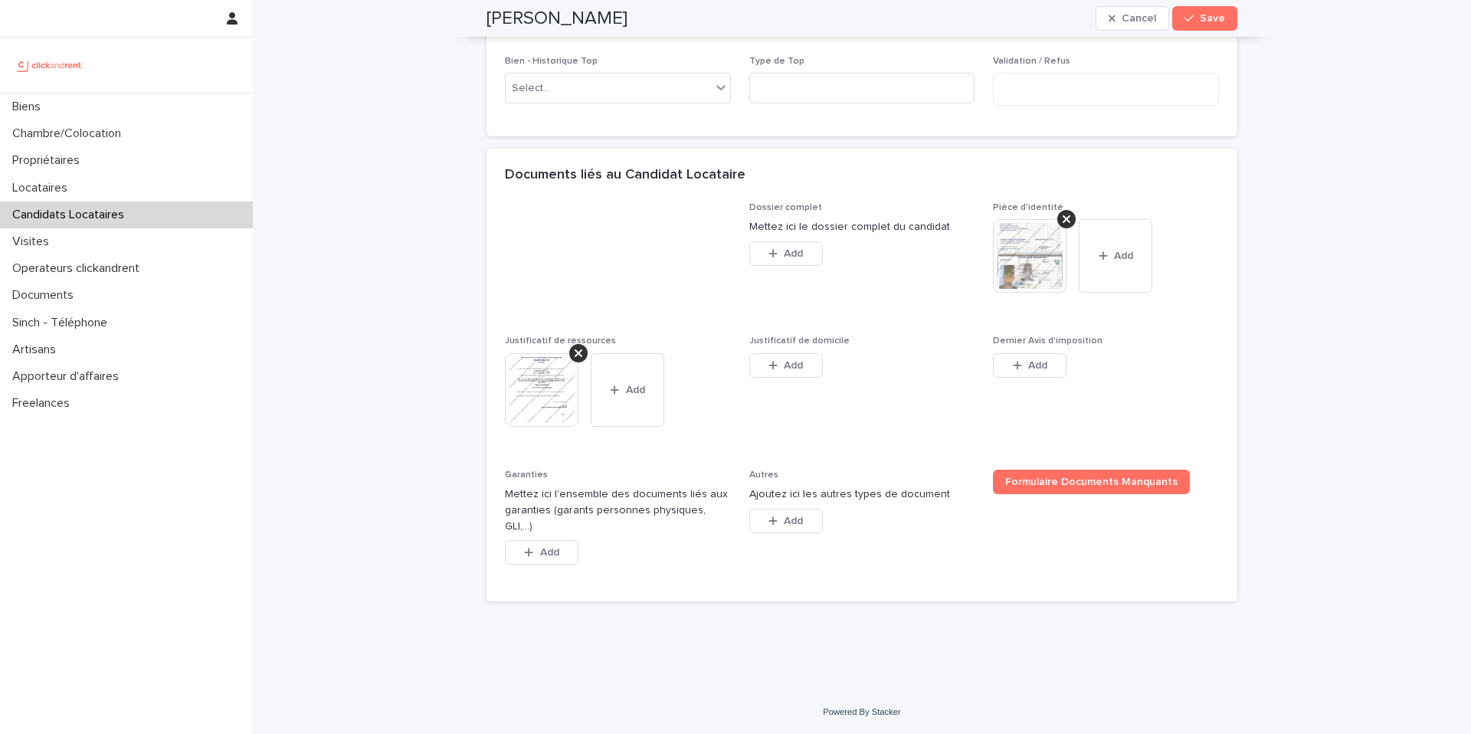
scroll to position [1041, 0]
click at [789, 371] on span "Add" at bounding box center [793, 365] width 19 height 11
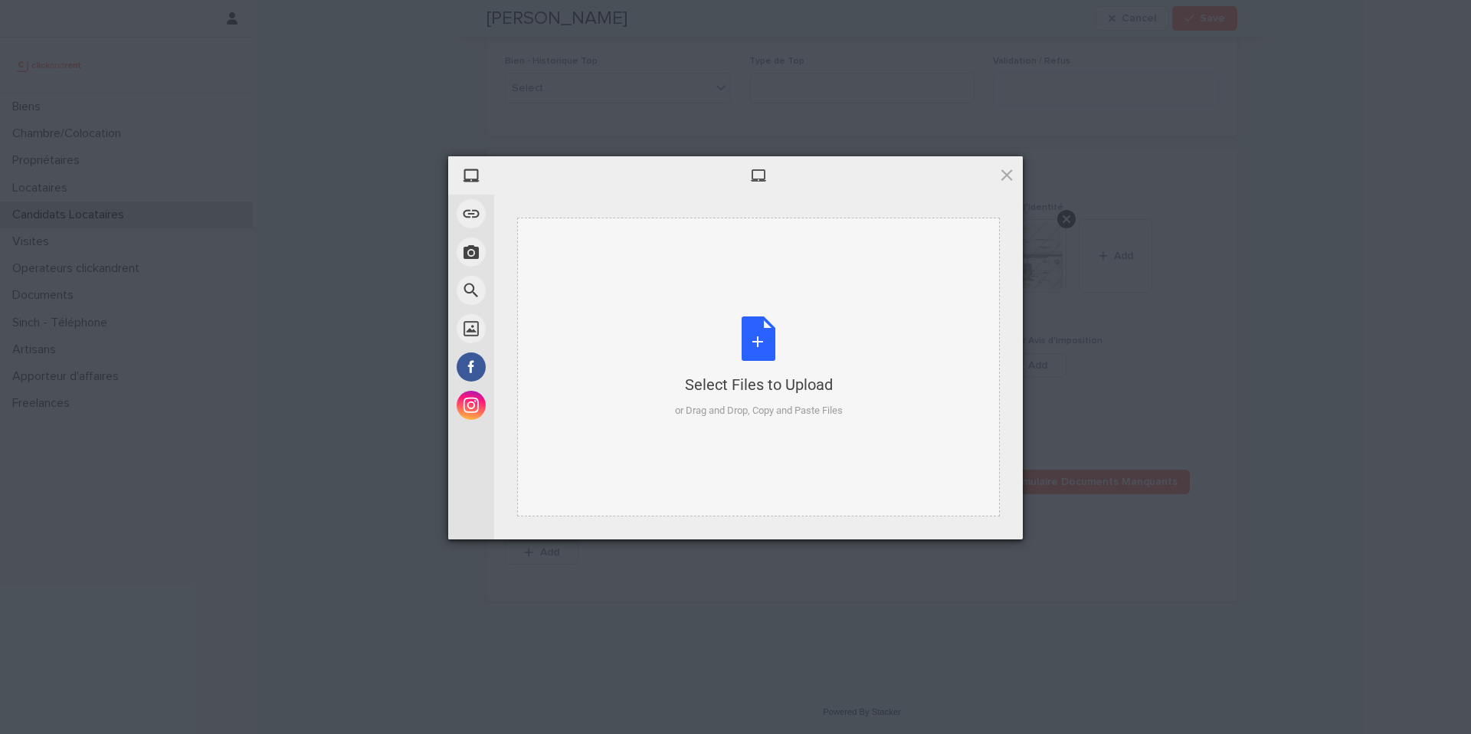
click at [746, 348] on div "Select Files to Upload or Drag and Drop, Copy and Paste Files" at bounding box center [759, 368] width 168 height 102
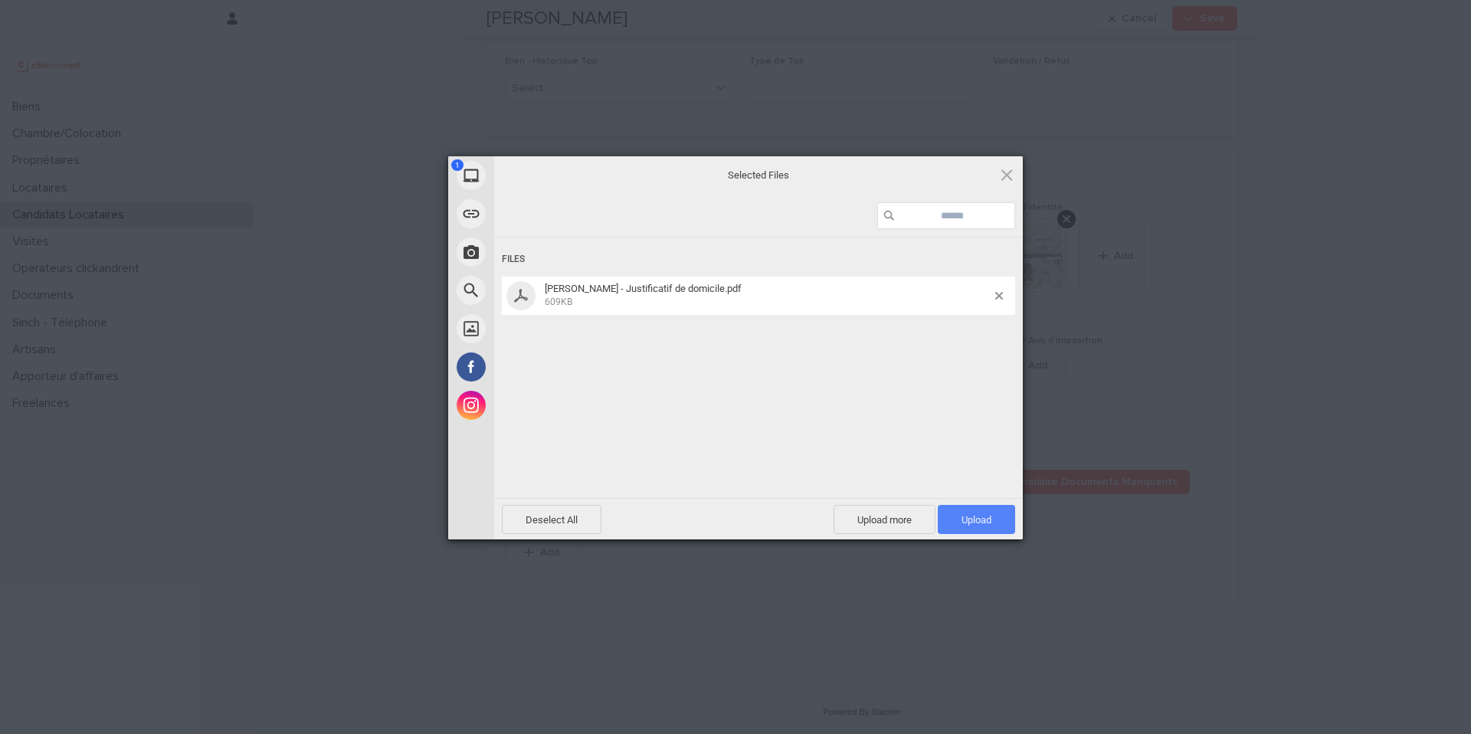
click at [984, 530] on span "Upload 1" at bounding box center [976, 519] width 77 height 29
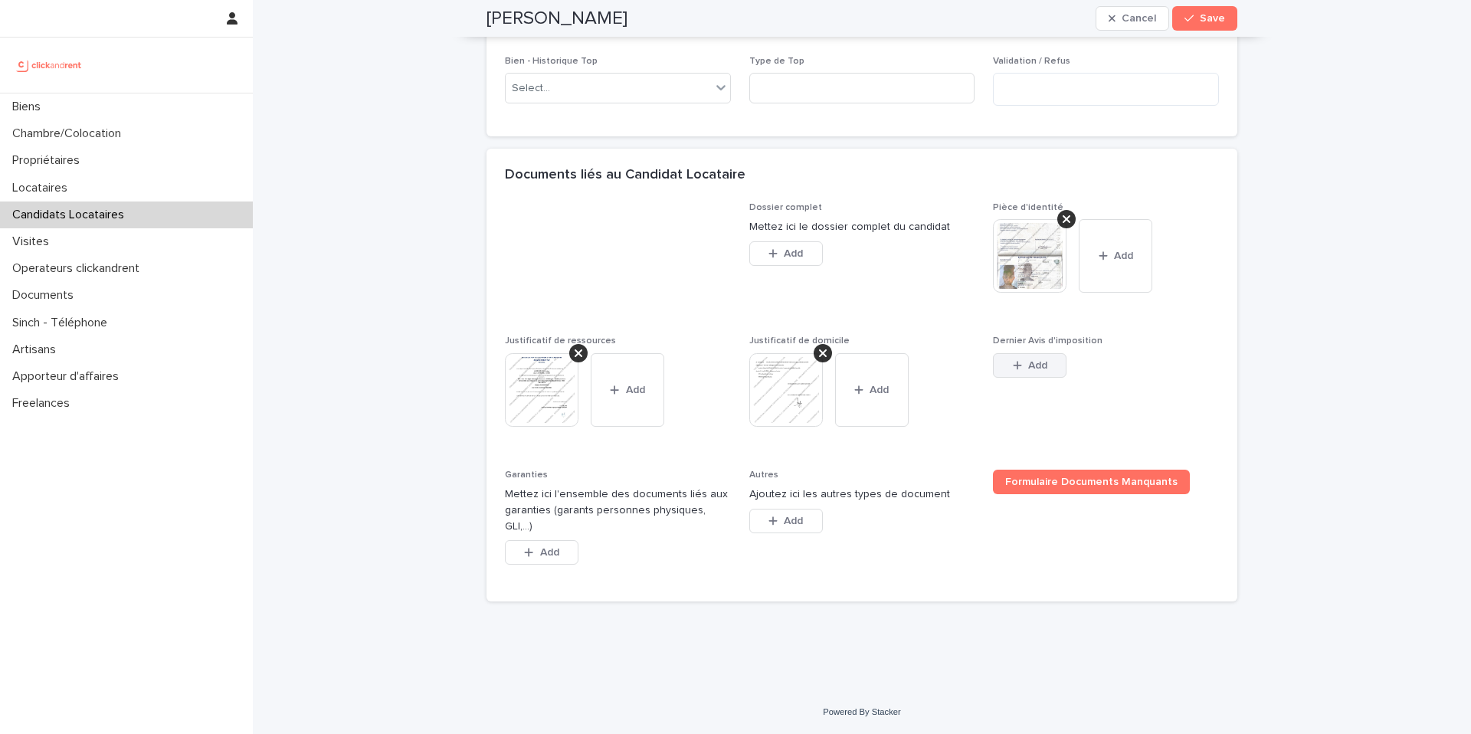
click at [1033, 371] on span "Add" at bounding box center [1037, 365] width 19 height 11
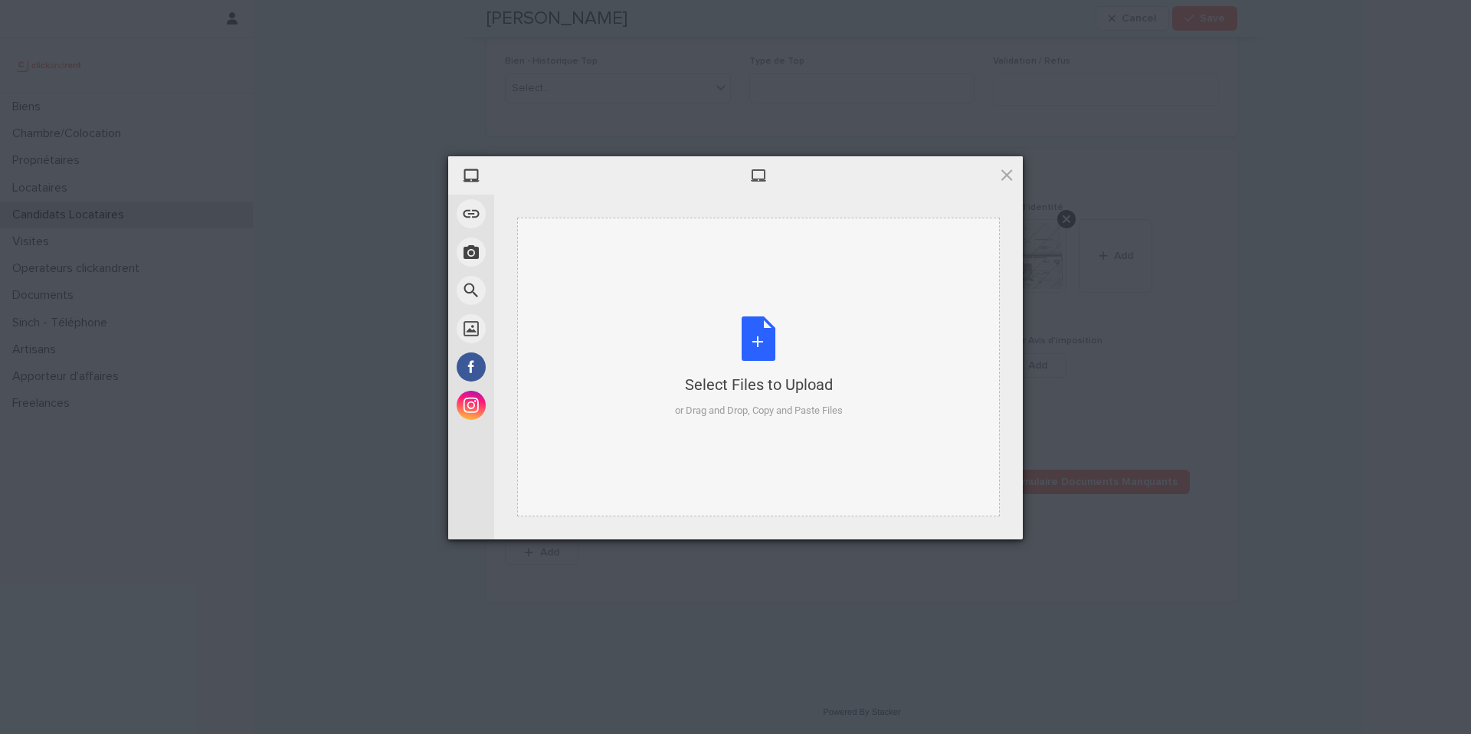
click at [841, 320] on div "Select Files to Upload or Drag and Drop, Copy and Paste Files" at bounding box center [759, 368] width 168 height 102
click at [1002, 169] on span at bounding box center [1007, 174] width 17 height 17
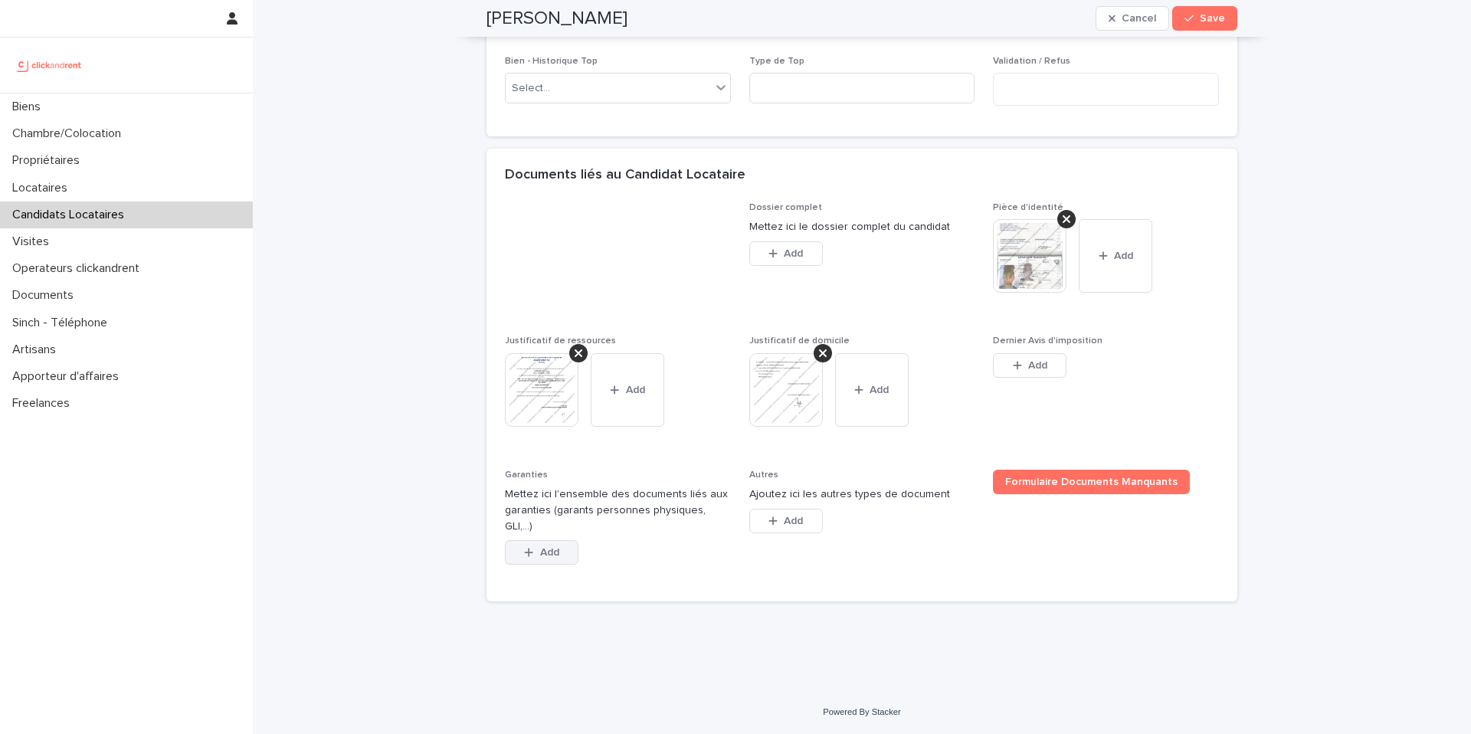
click at [528, 555] on div "button" at bounding box center [531, 552] width 15 height 11
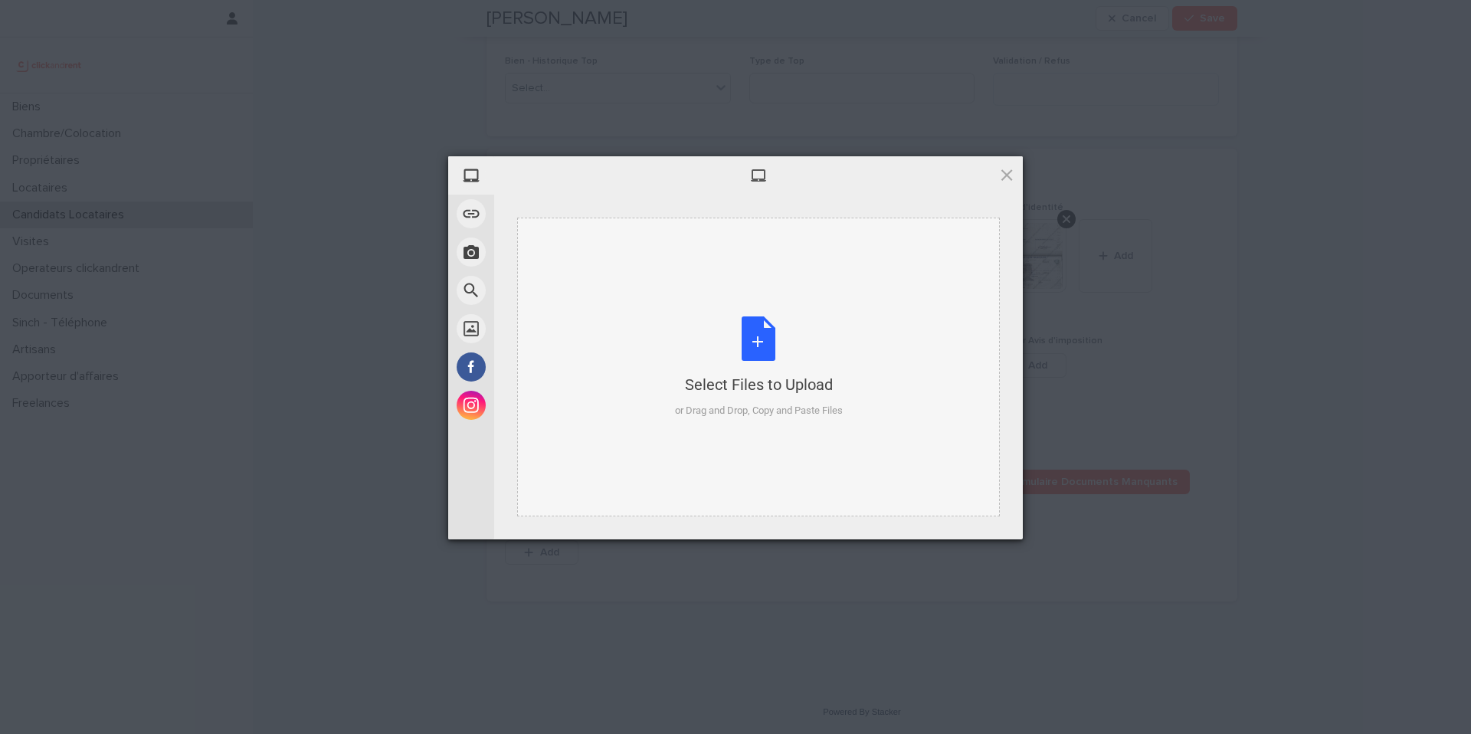
click at [748, 356] on div "Select Files to Upload or Drag and Drop, Copy and Paste Files" at bounding box center [759, 368] width 168 height 102
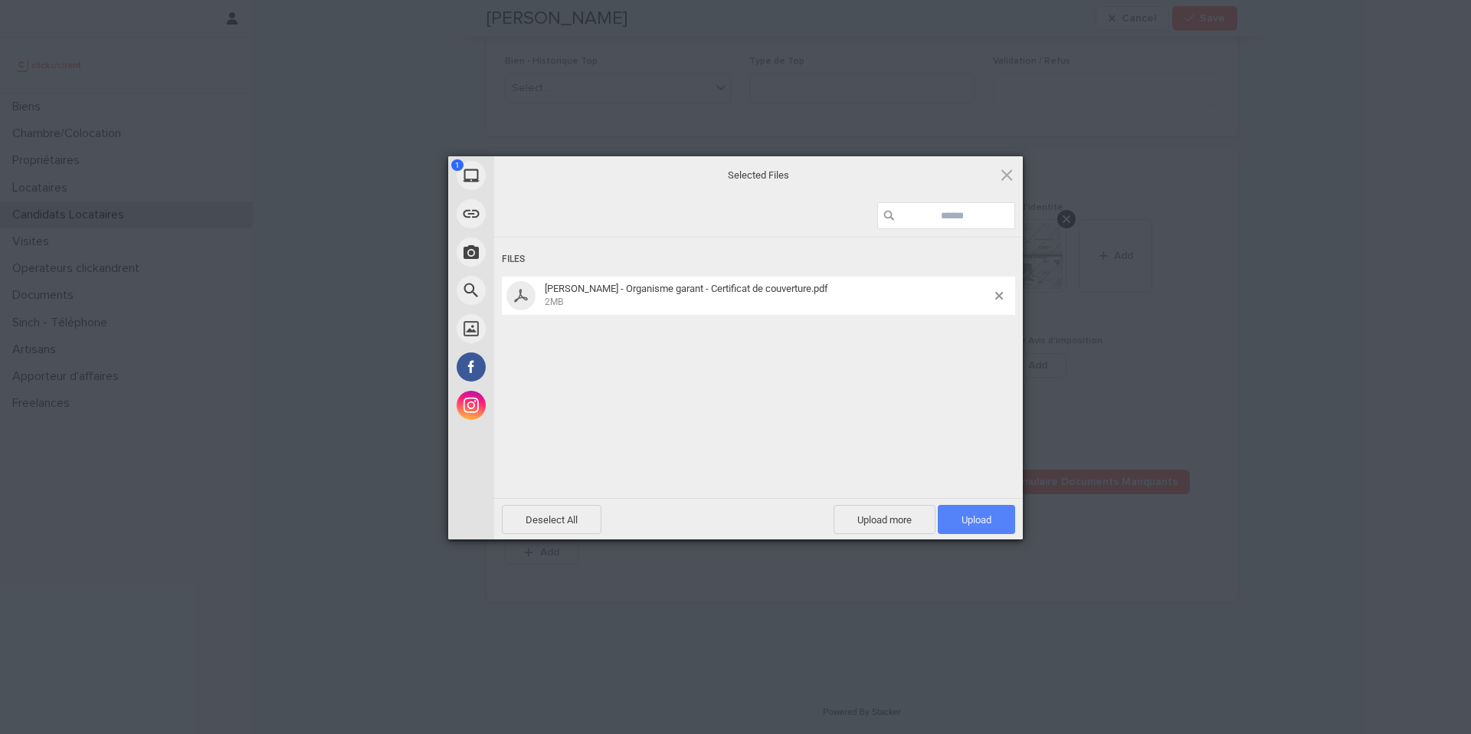
click at [966, 521] on span "Upload 1" at bounding box center [977, 519] width 30 height 11
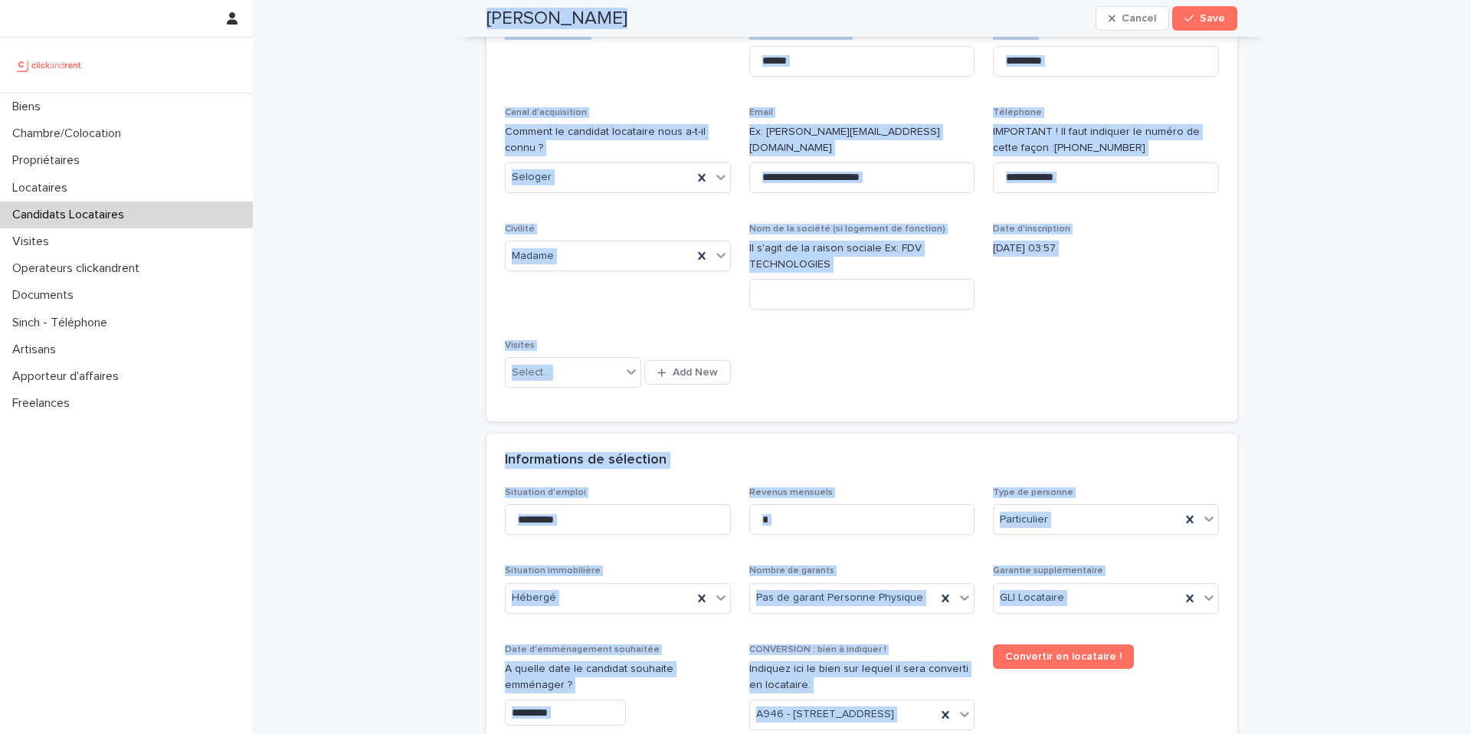
scroll to position [0, 0]
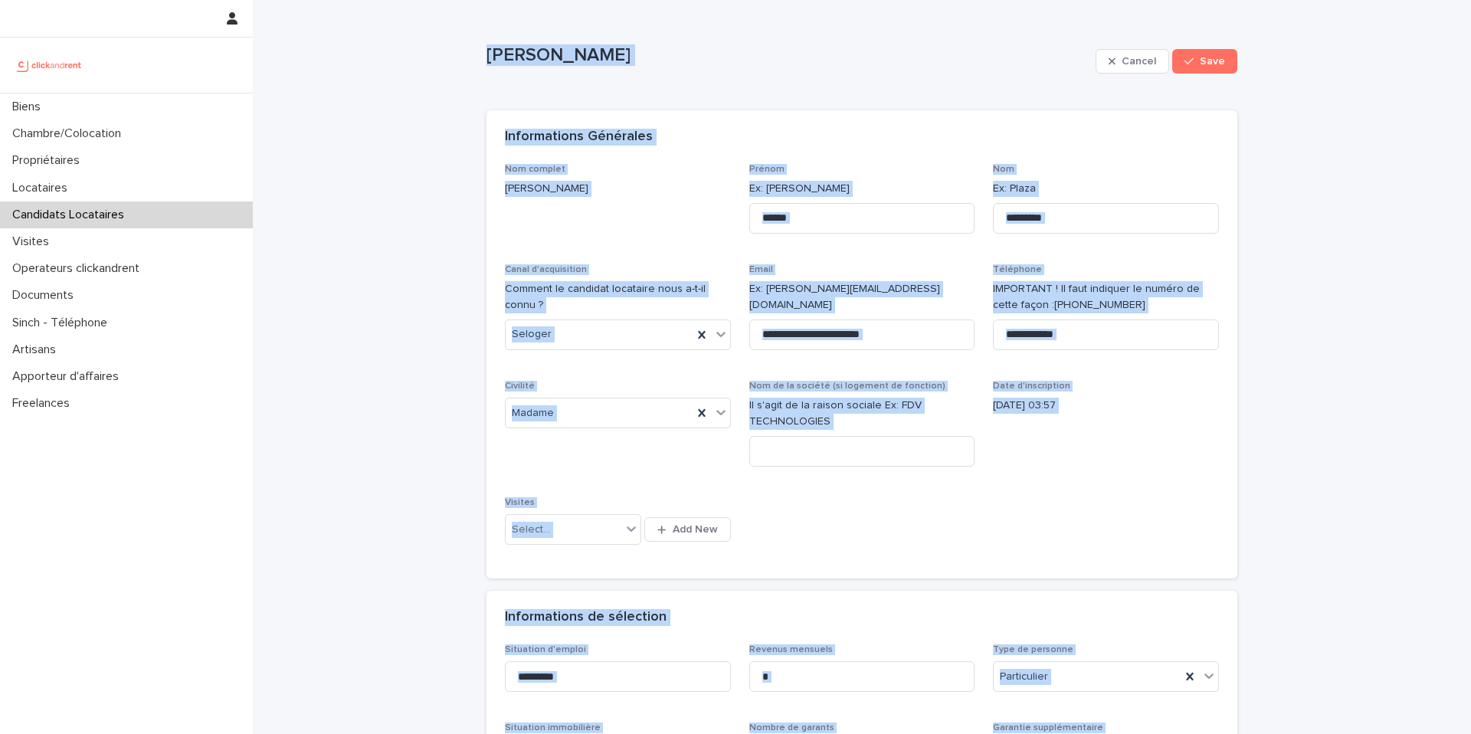
drag, startPoint x: 716, startPoint y: 624, endPoint x: 479, endPoint y: 7, distance: 660.8
click at [799, 523] on div "**********" at bounding box center [862, 362] width 714 height 397
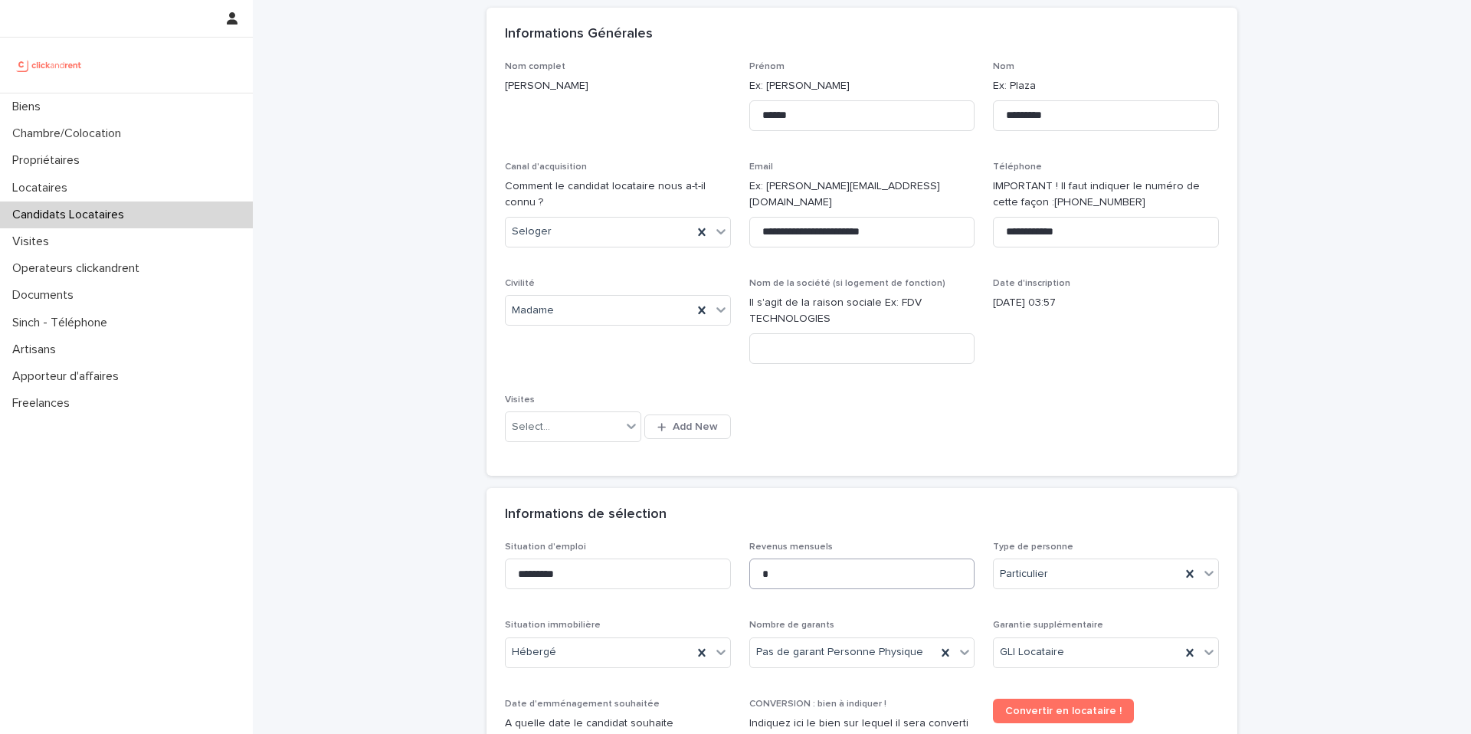
scroll to position [333, 0]
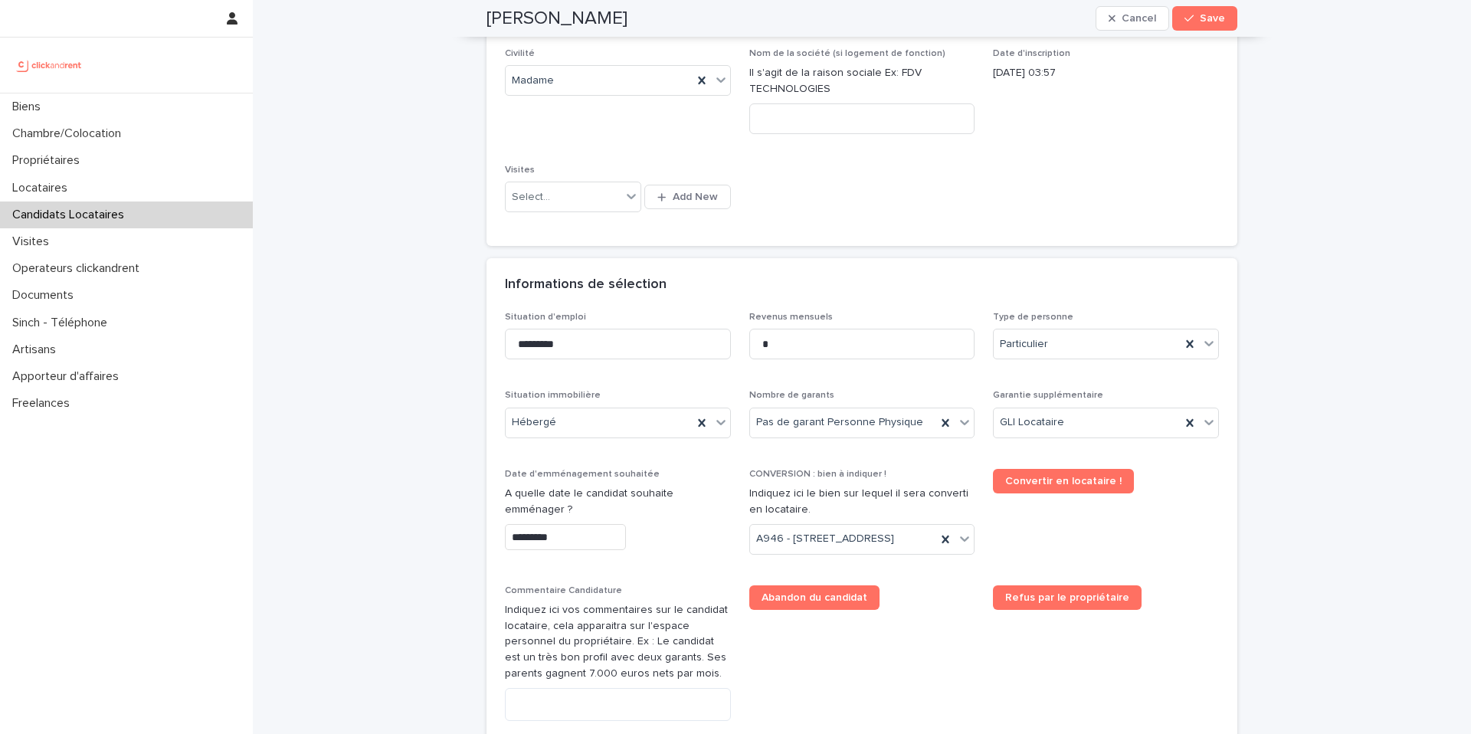
click at [1144, 515] on span "Convertir en locataire !" at bounding box center [1106, 518] width 226 height 98
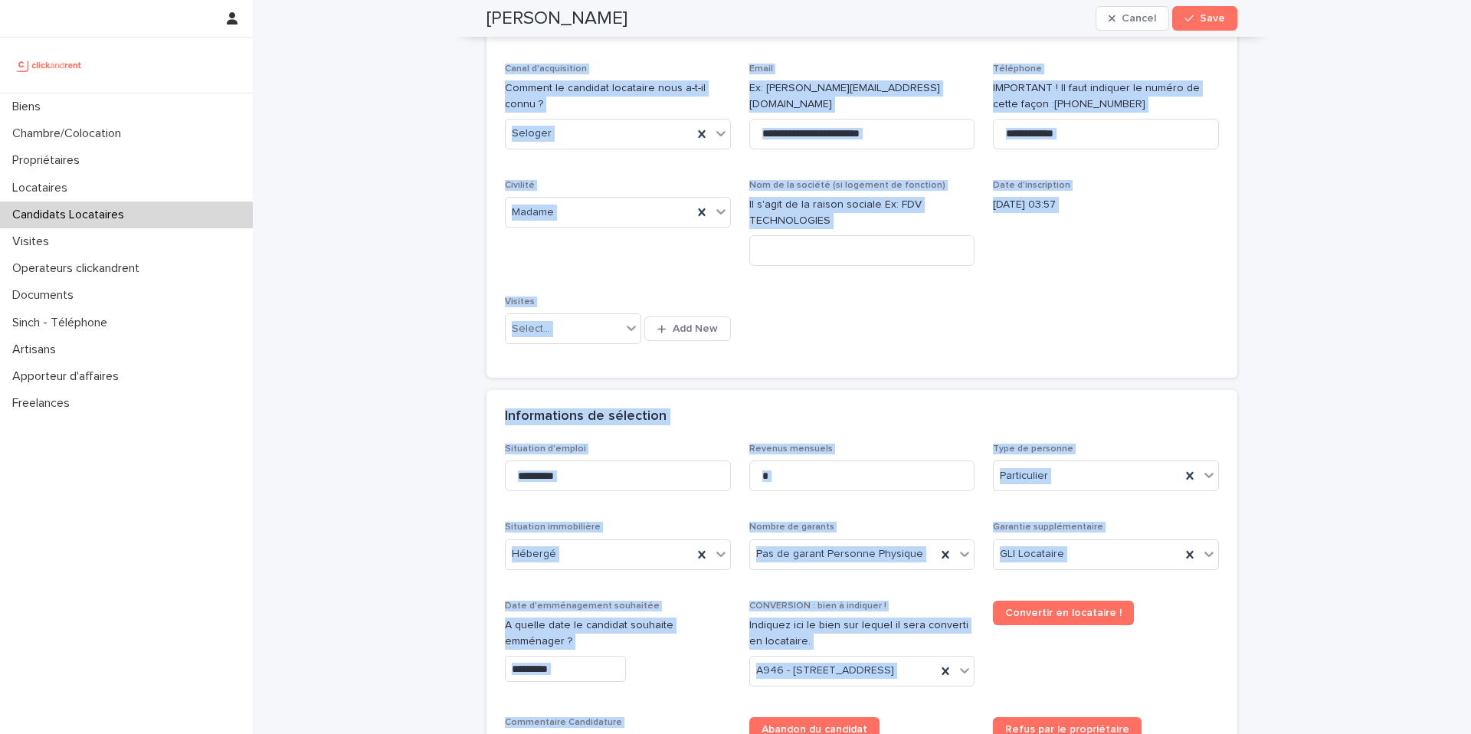
scroll to position [0, 0]
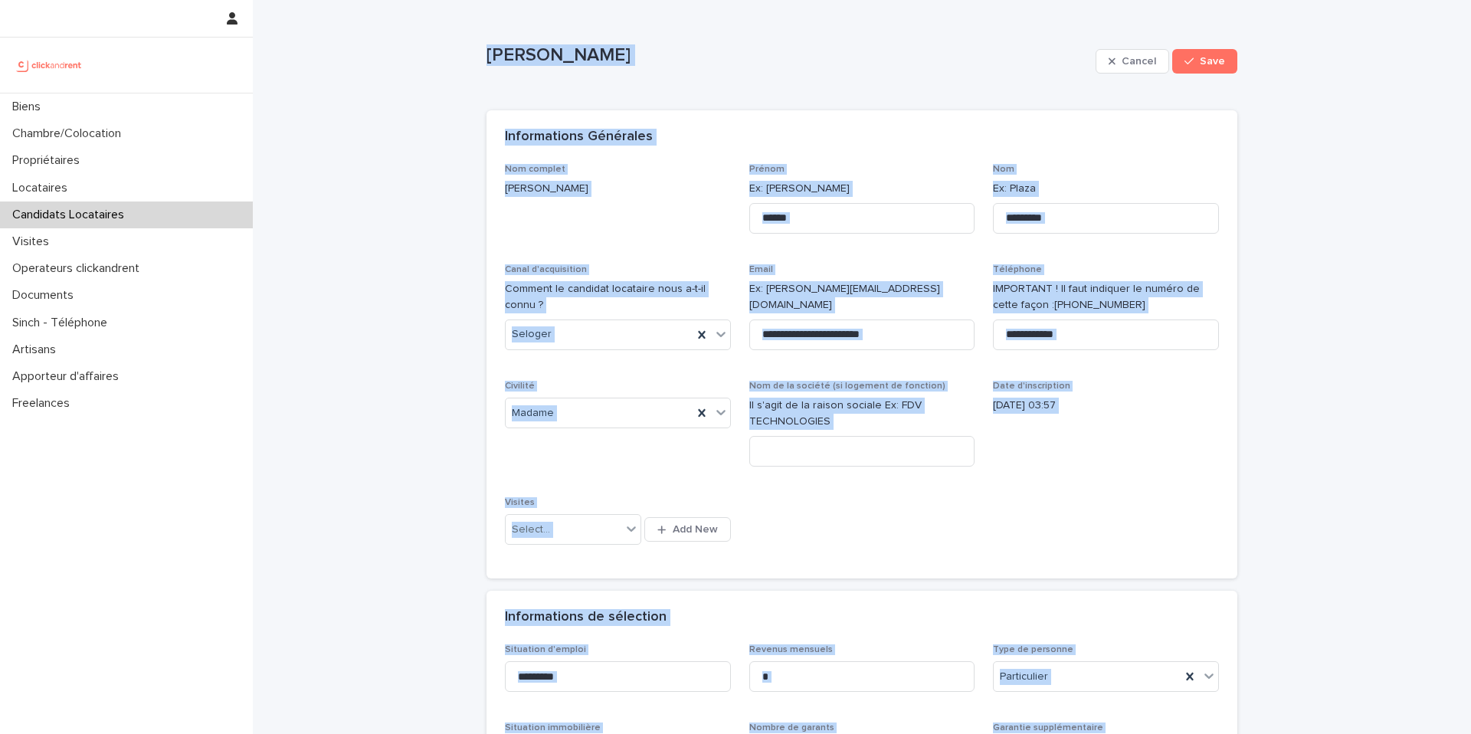
drag, startPoint x: 715, startPoint y: 575, endPoint x: 460, endPoint y: 40, distance: 592.7
copy div "Andree Laccruche Cancel Save Sorry, there was an error saving your record. Plea…"
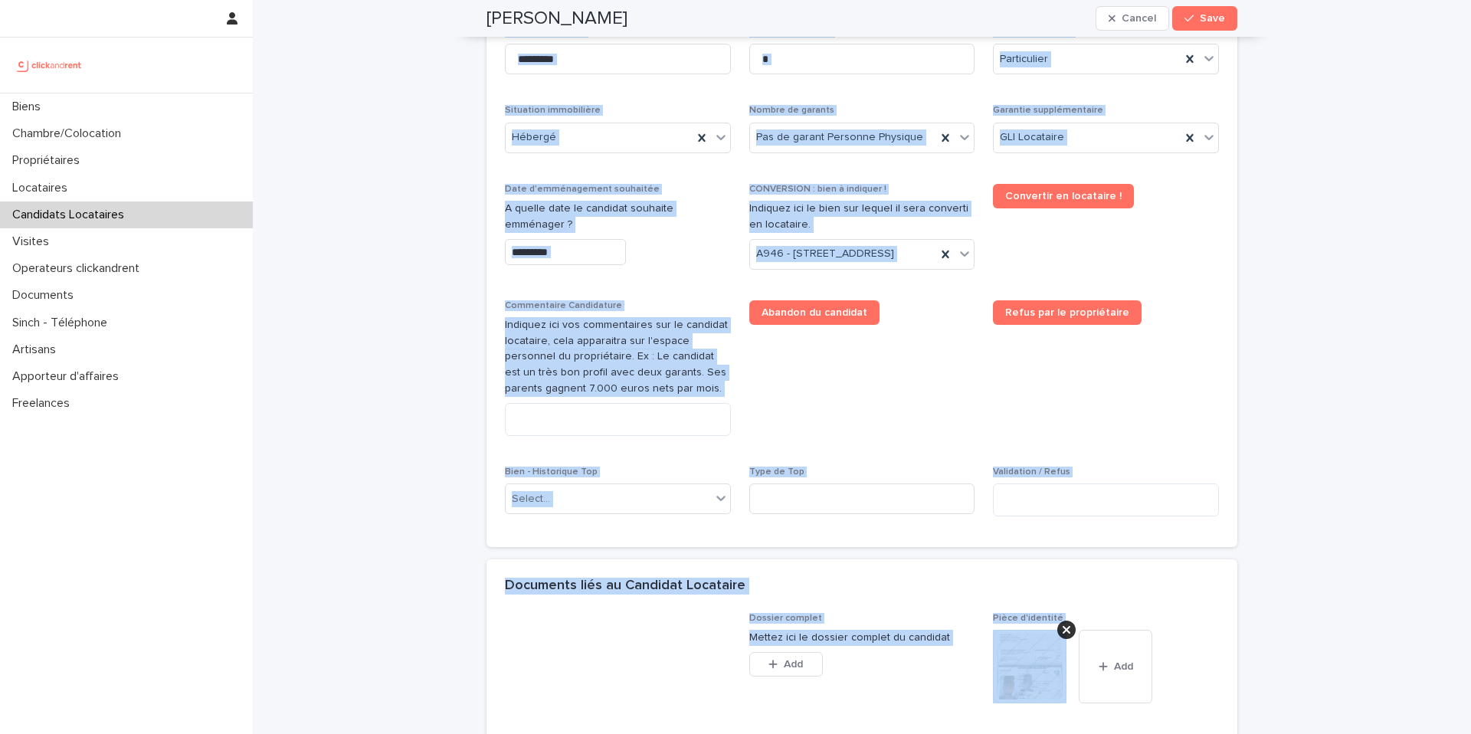
scroll to position [622, 0]
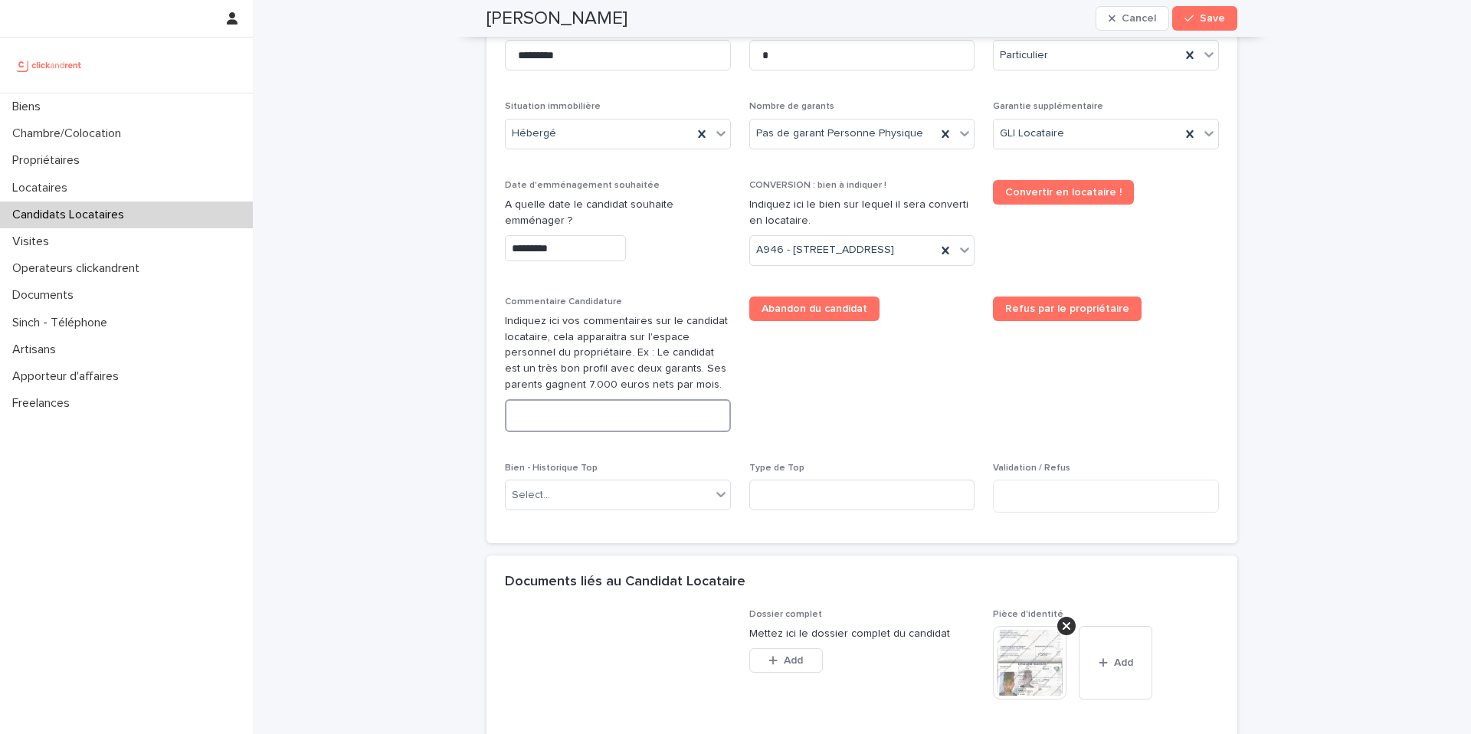
click at [563, 432] on textarea at bounding box center [618, 415] width 226 height 33
paste textarea "**********"
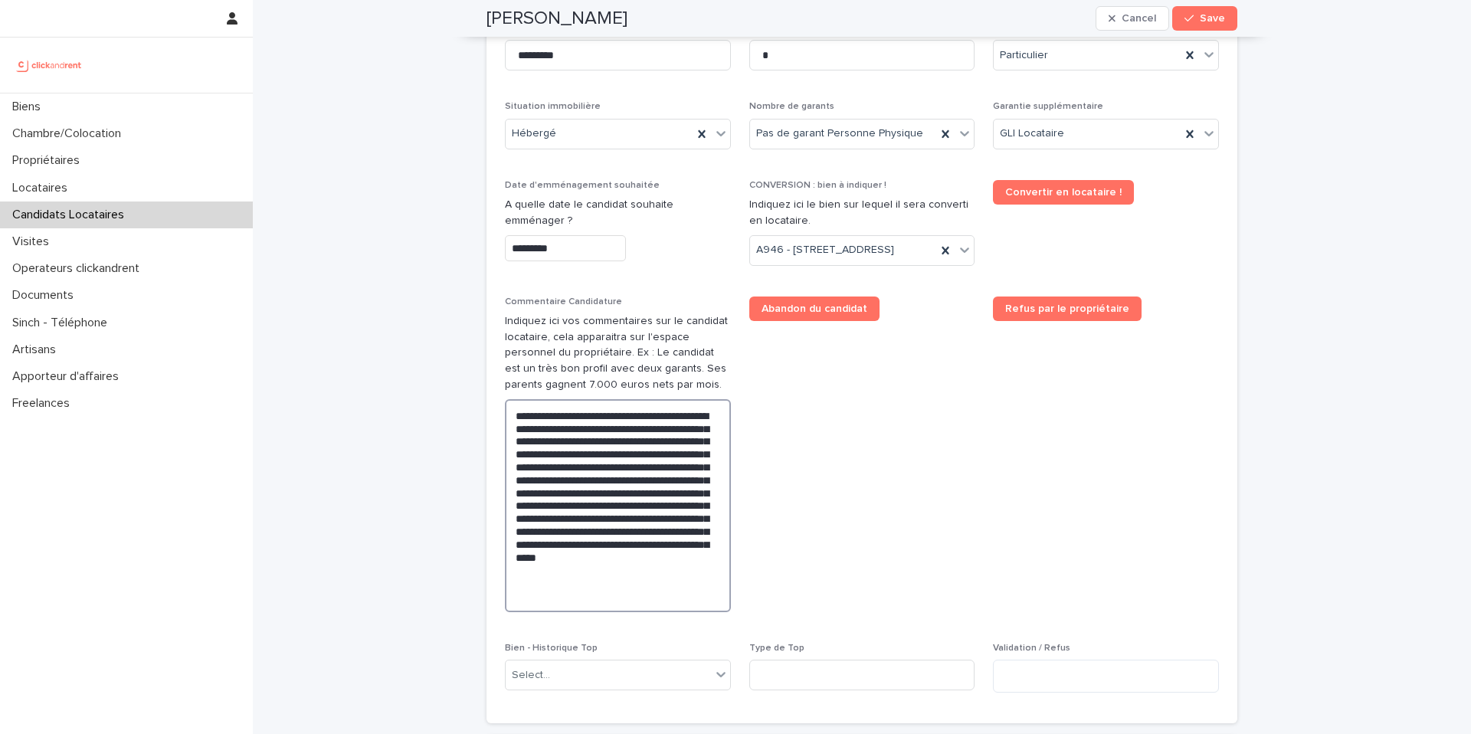
type textarea "**********"
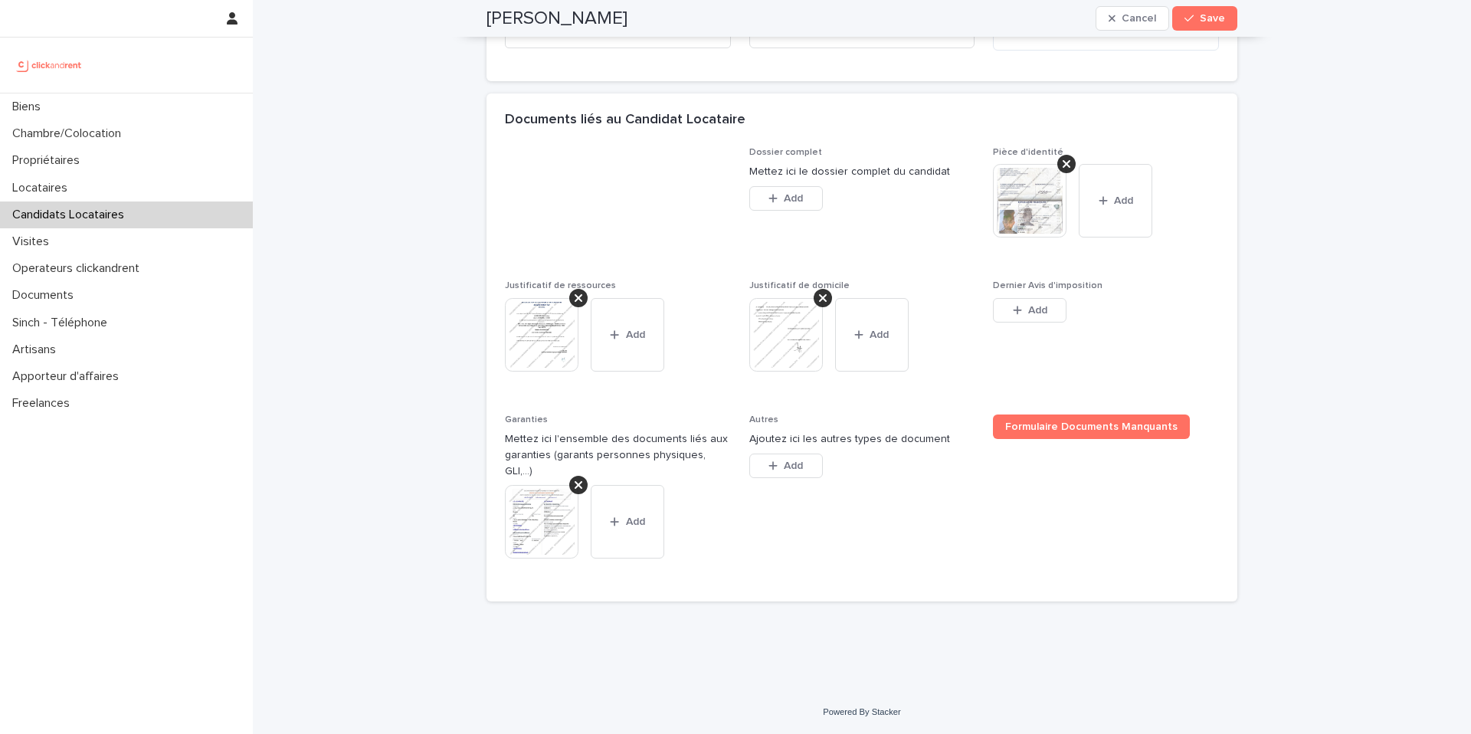
drag, startPoint x: 1191, startPoint y: 17, endPoint x: 1078, endPoint y: 58, distance: 120.7
click at [1191, 16] on div "button" at bounding box center [1192, 18] width 15 height 11
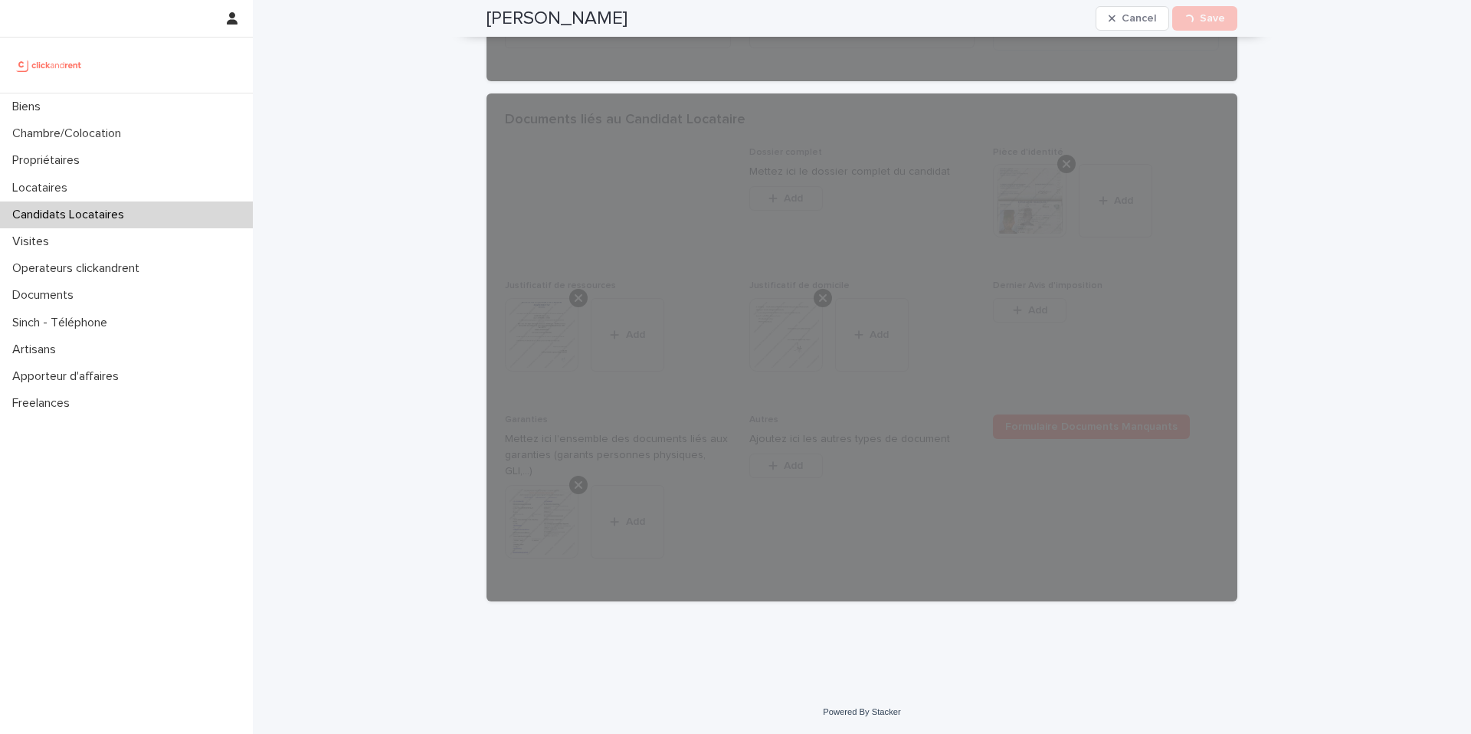
drag, startPoint x: 605, startPoint y: 22, endPoint x: 483, endPoint y: 19, distance: 121.9
click at [487, 19] on div "Andree Laccruche Cancel Loading... Save" at bounding box center [862, 18] width 751 height 37
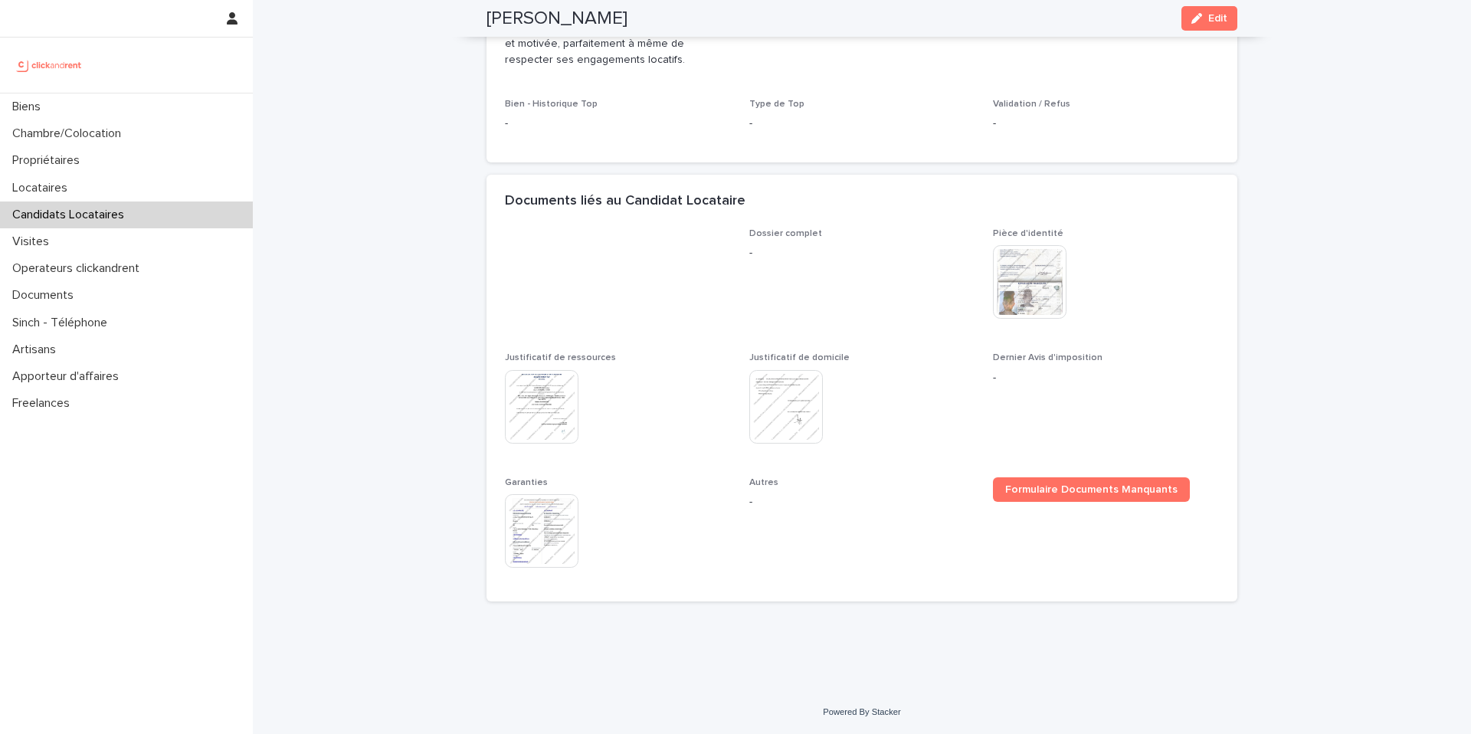
scroll to position [831, 0]
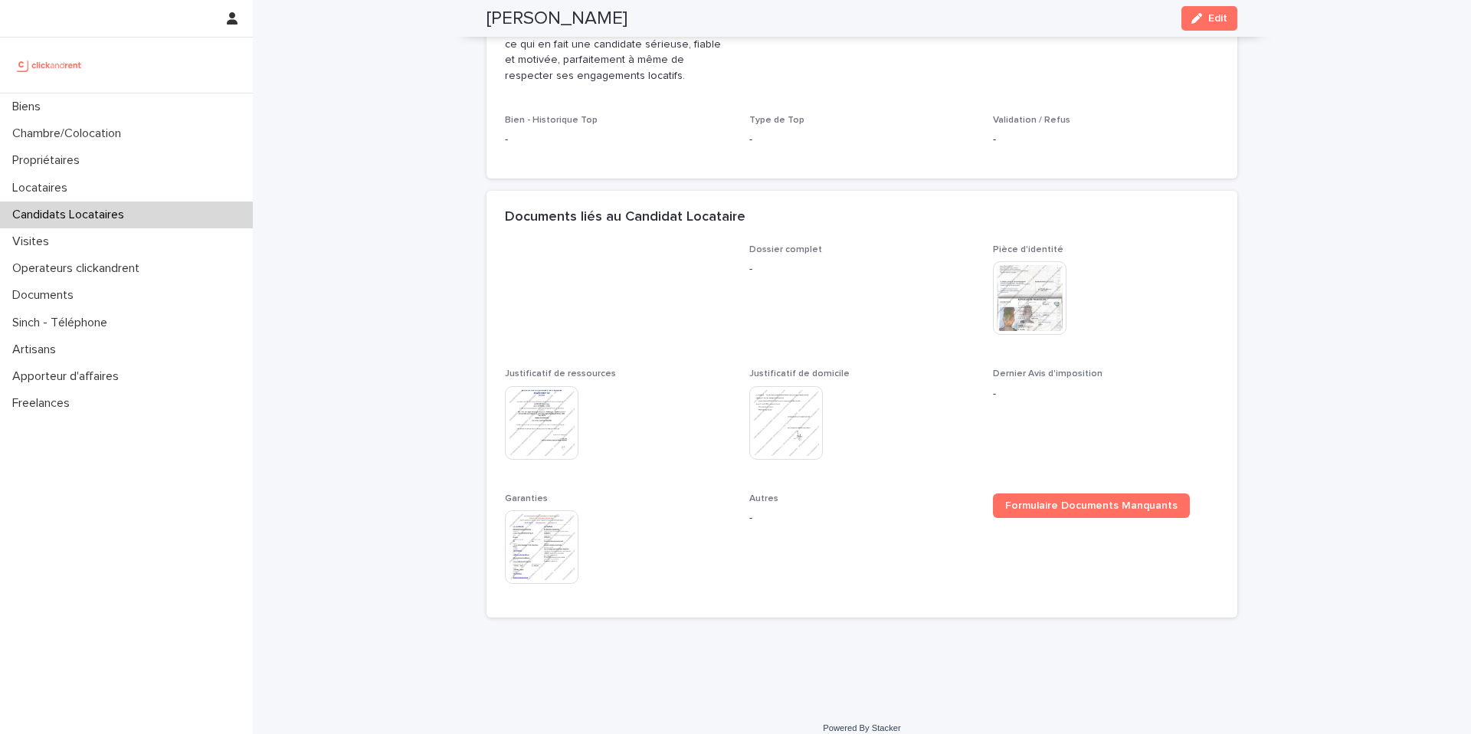
copy h2 "Andree Laccruche"
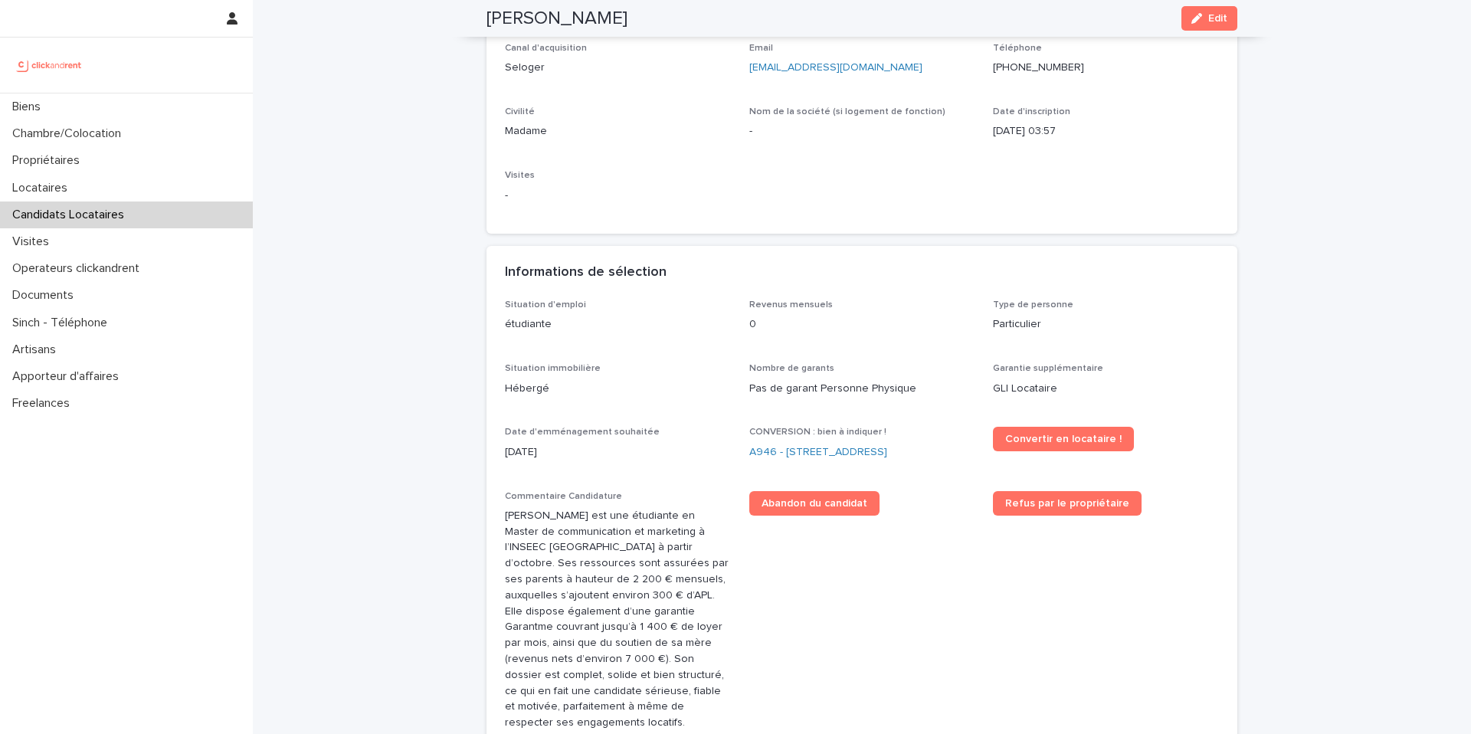
scroll to position [93, 0]
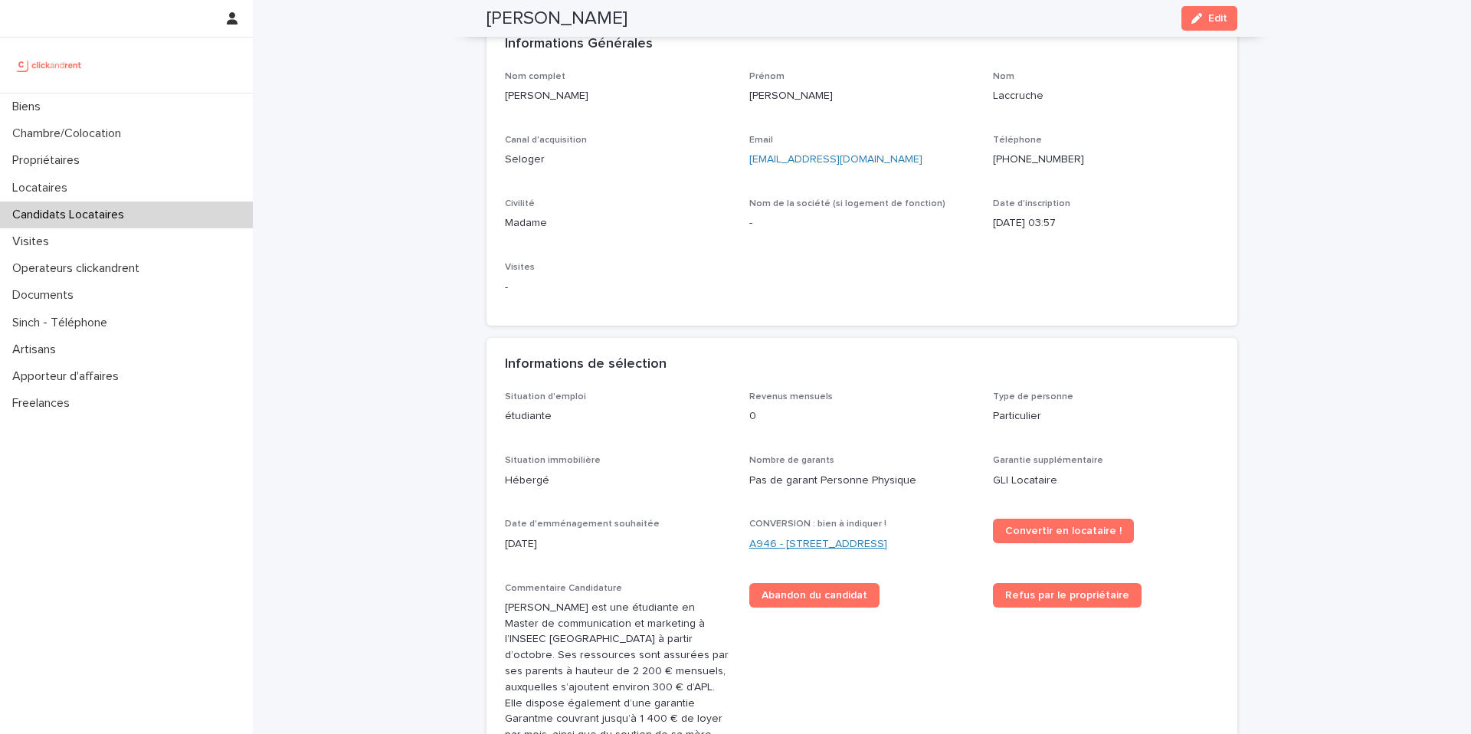
click at [852, 547] on link "A946 - 41 rue de la Chapelle, Paris 75018" at bounding box center [818, 544] width 138 height 16
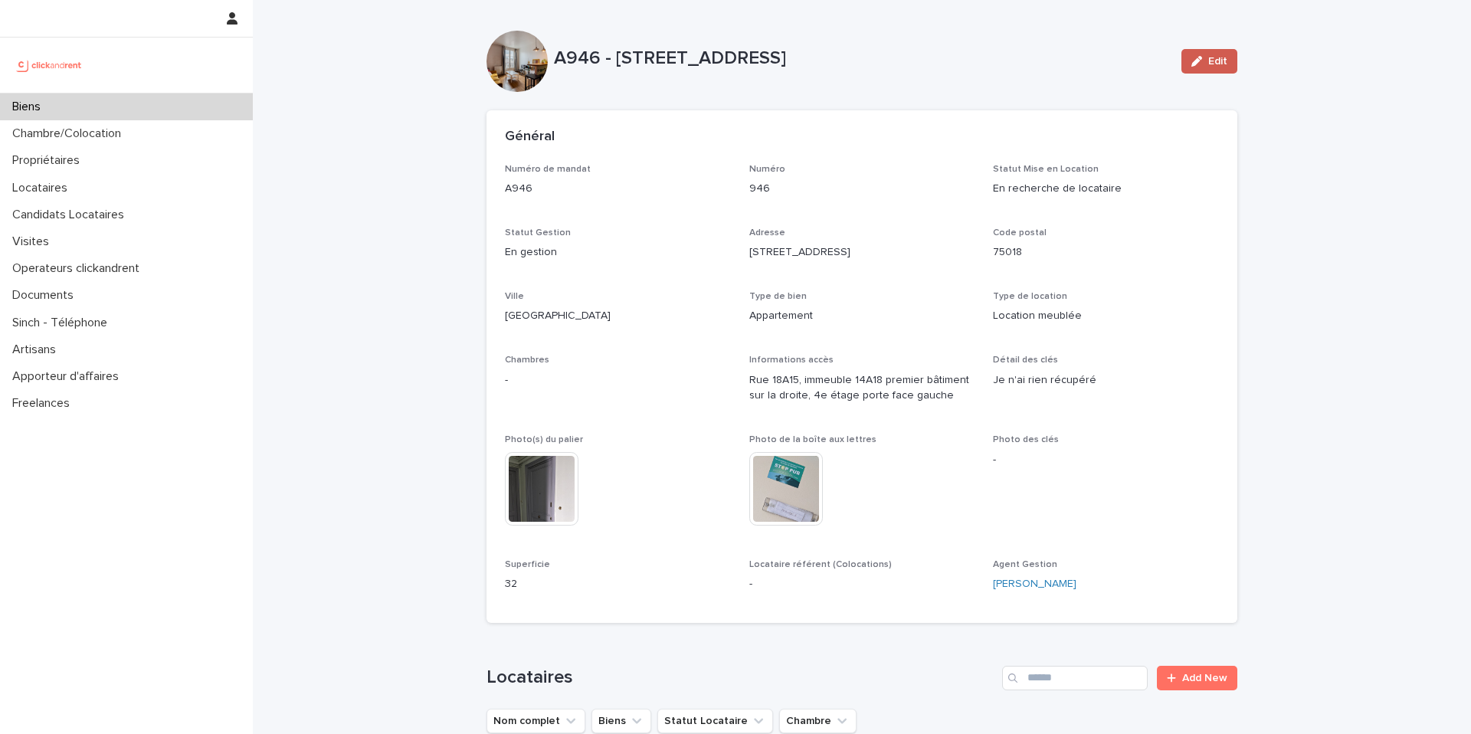
click at [1192, 66] on icon "button" at bounding box center [1197, 61] width 11 height 11
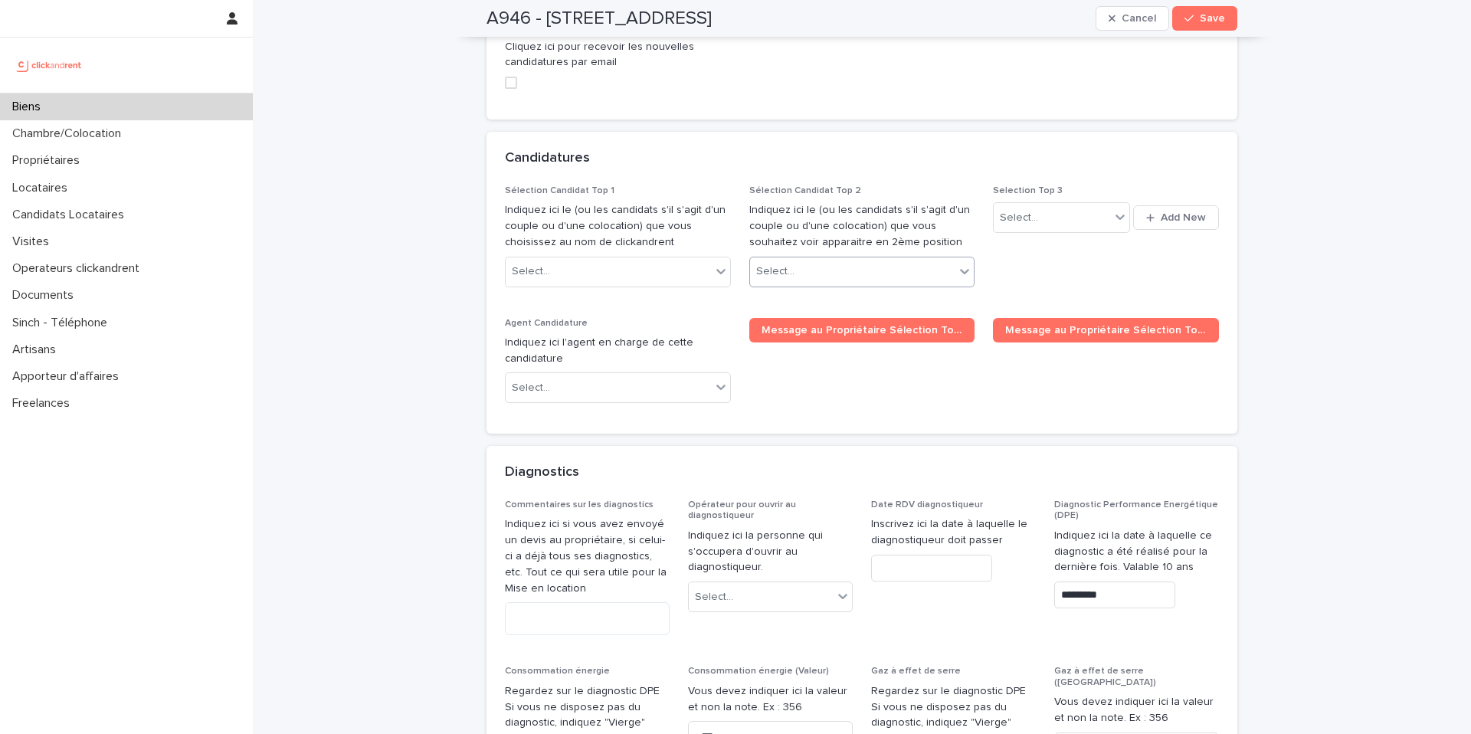
scroll to position [7304, 0]
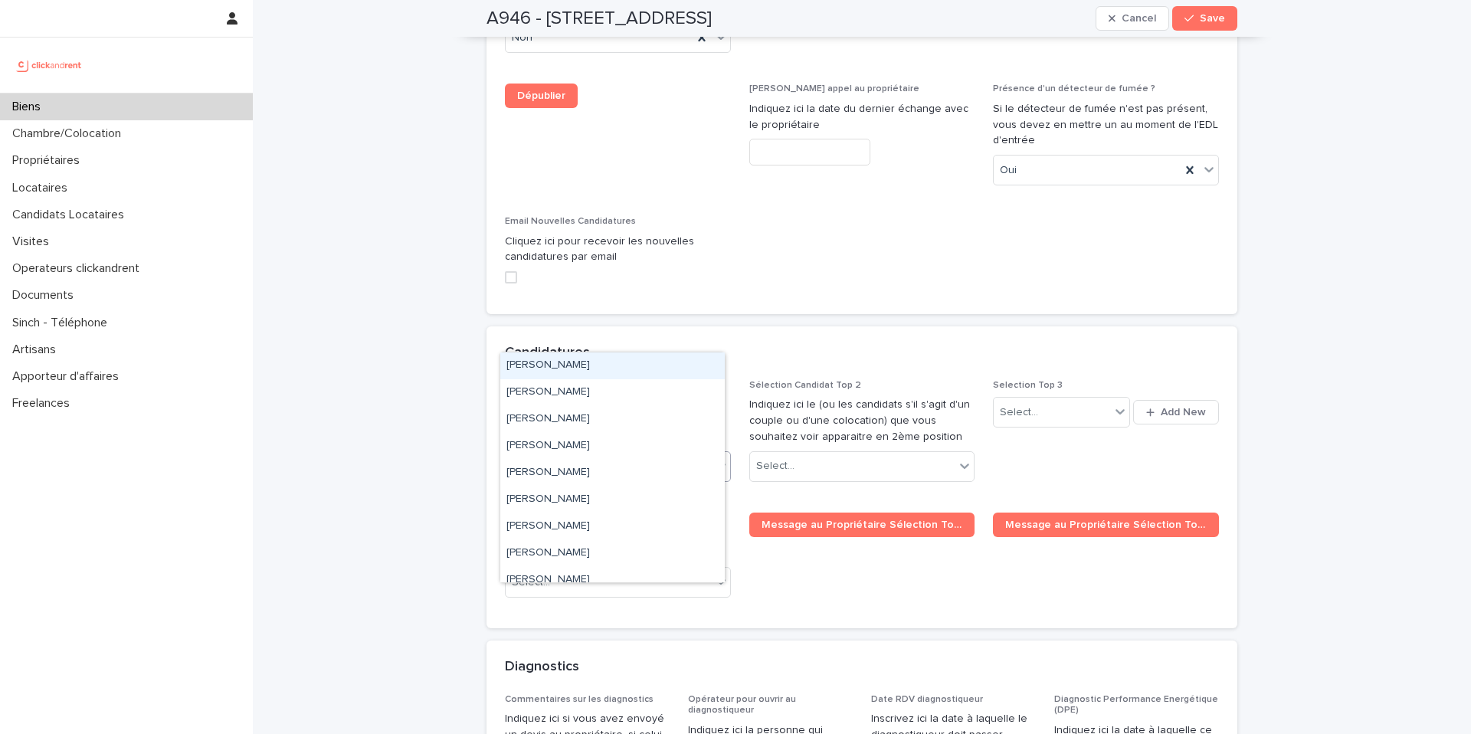
click at [659, 454] on div "Select..." at bounding box center [608, 466] width 205 height 25
paste input "**********"
type input "**********"
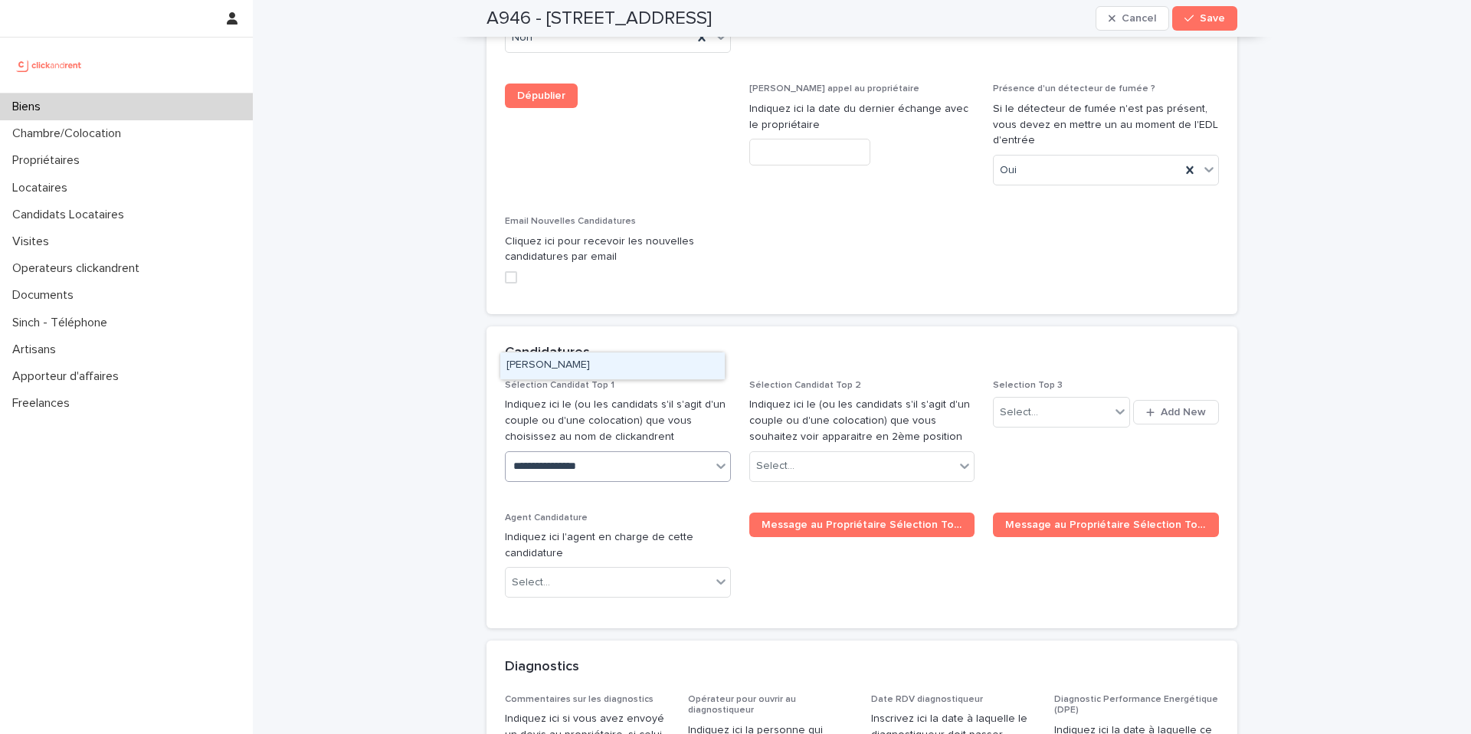
click at [574, 367] on div "Andree Laccruche" at bounding box center [612, 366] width 225 height 27
click at [1200, 21] on span "Save" at bounding box center [1212, 18] width 25 height 11
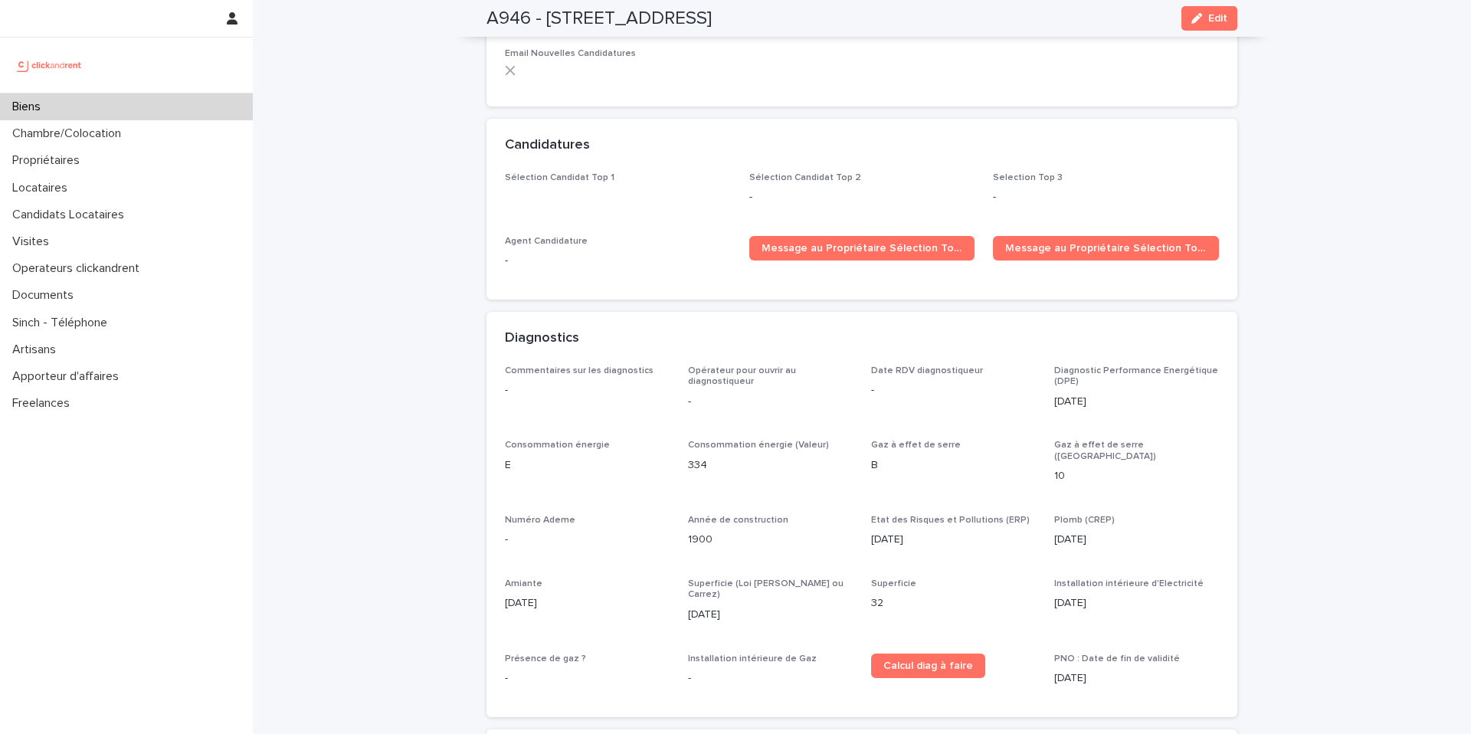
scroll to position [4443, 0]
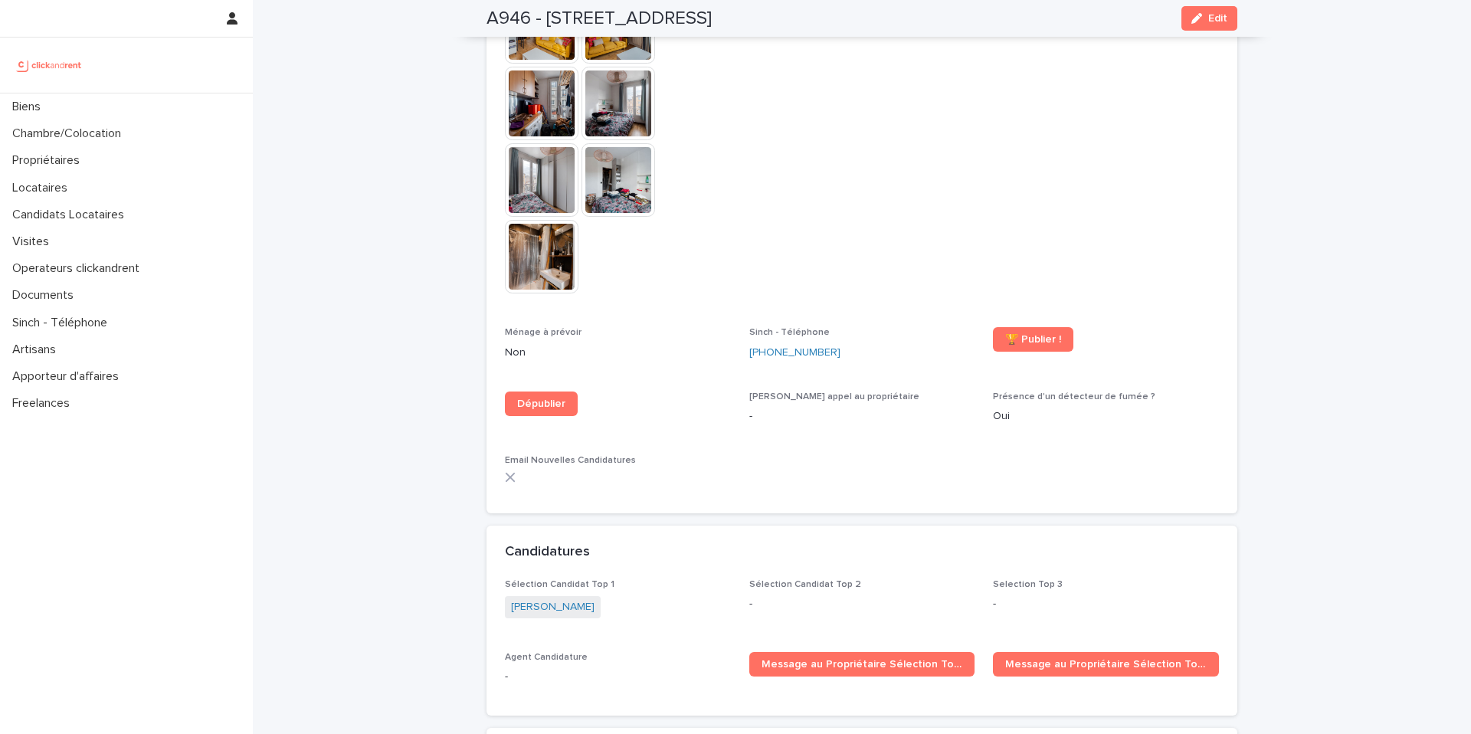
scroll to position [4635, 0]
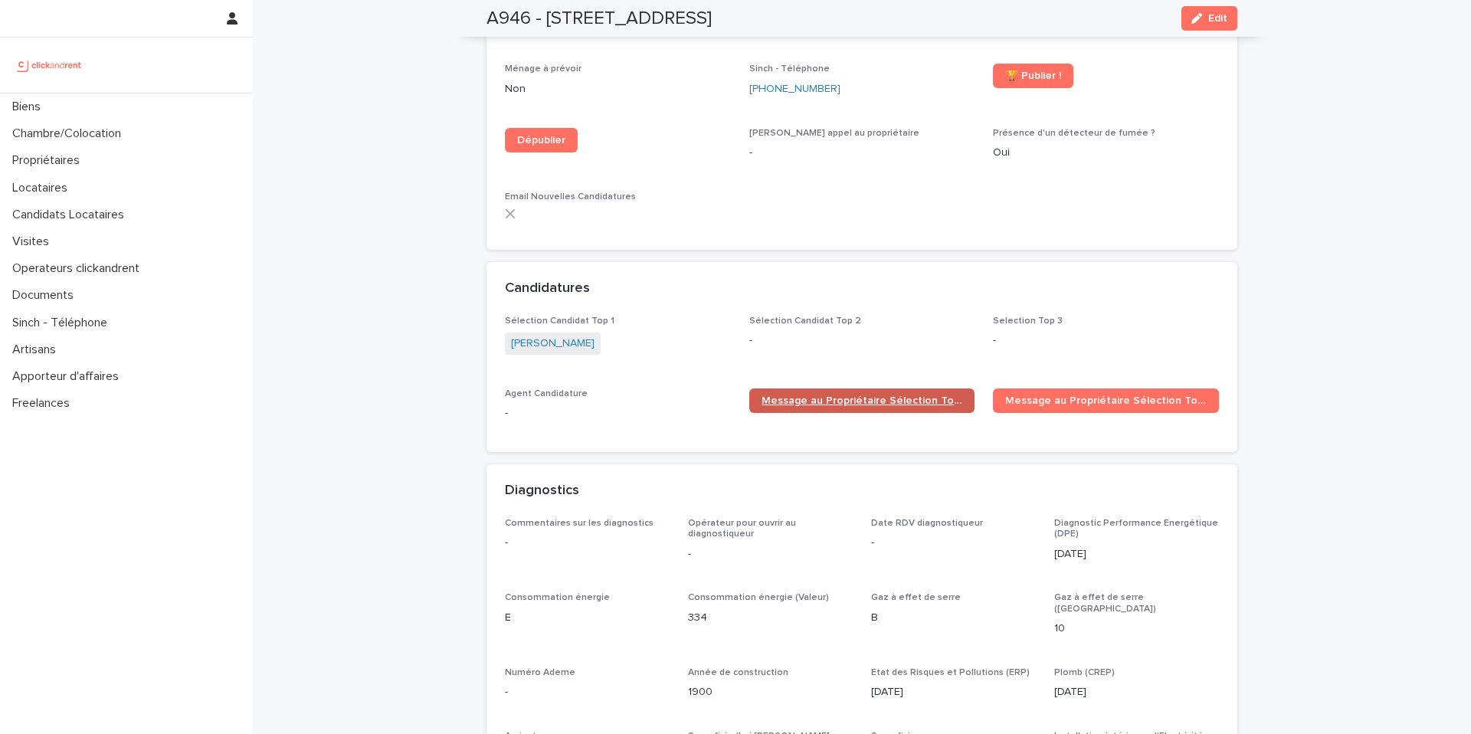
click at [858, 395] on span "Message au Propriétaire Sélection Top 1" at bounding box center [863, 400] width 202 height 11
click at [91, 107] on div "Biens" at bounding box center [126, 106] width 253 height 27
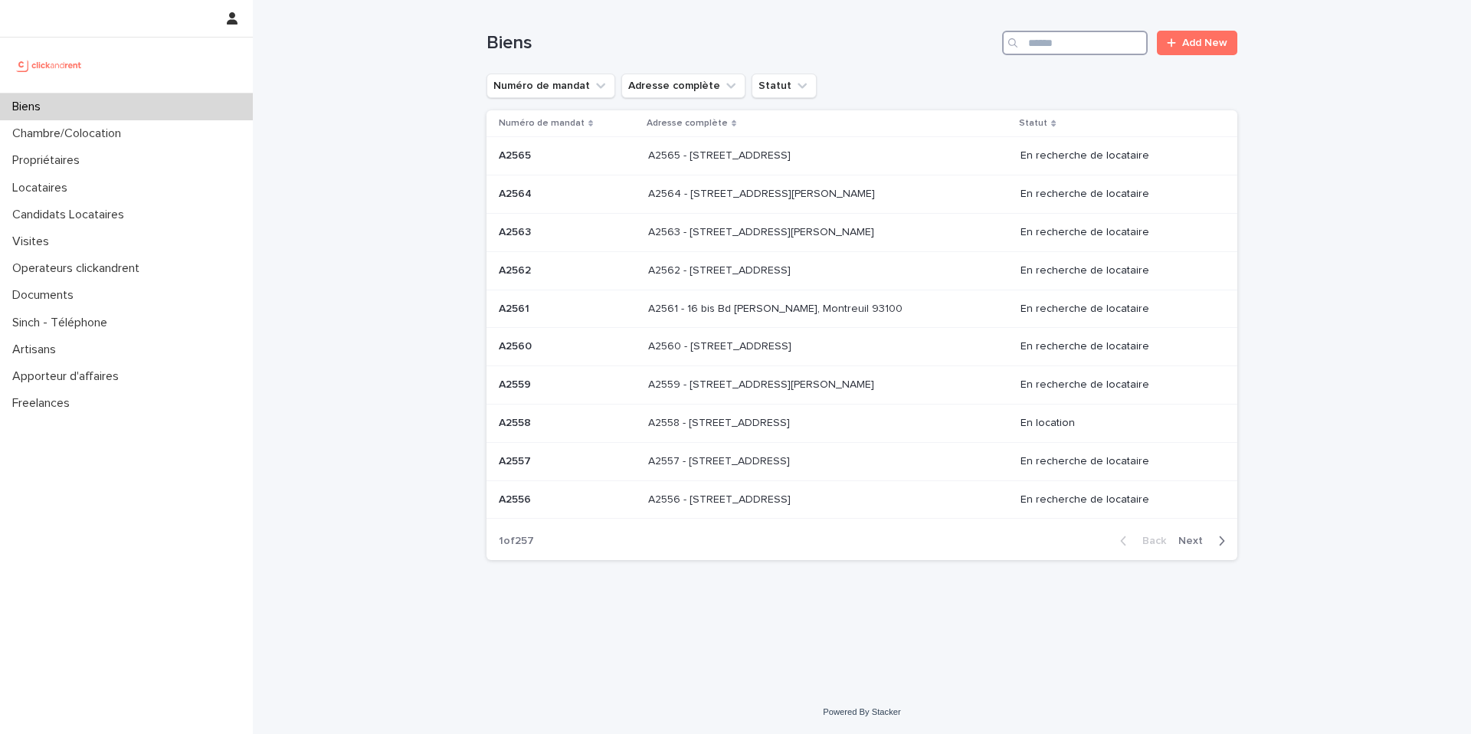
click at [1070, 43] on input "Search" at bounding box center [1075, 43] width 146 height 25
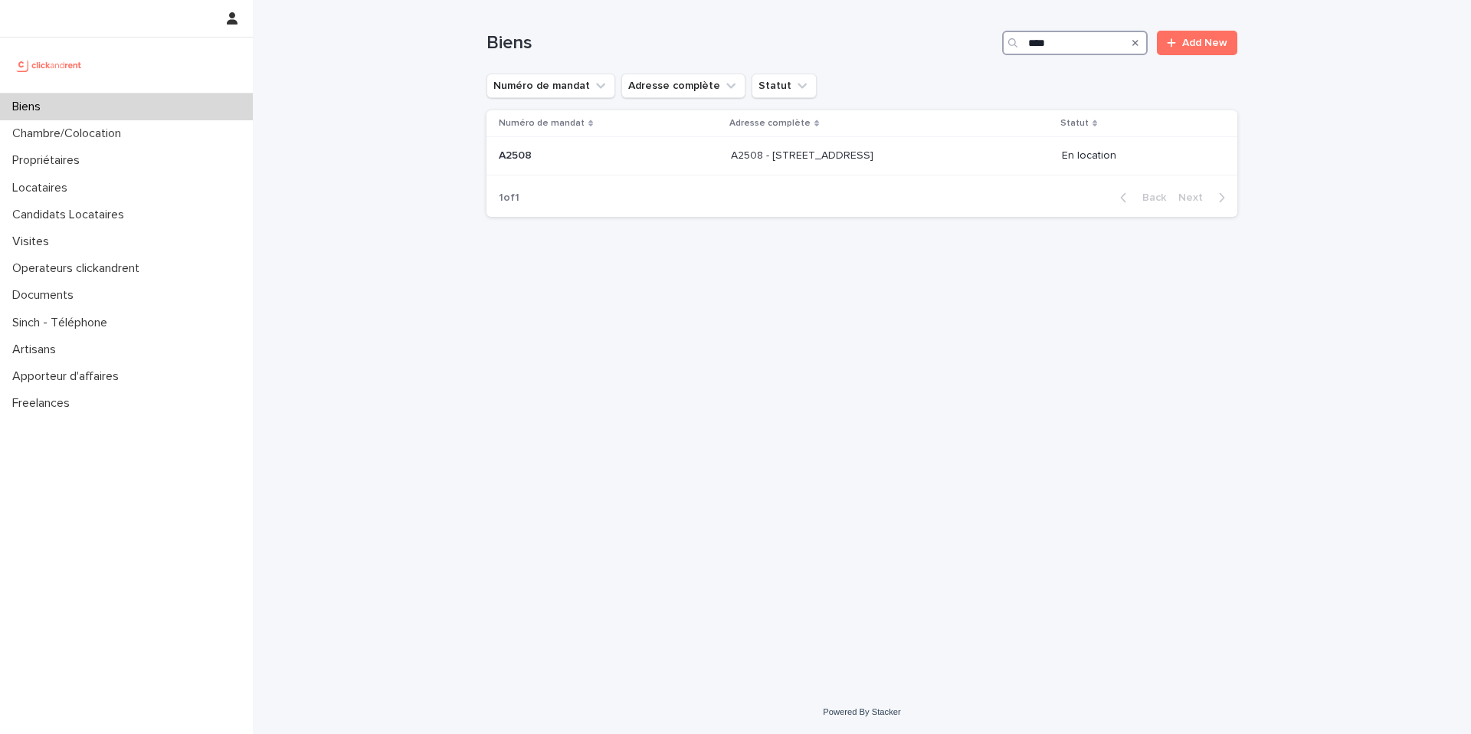
type input "****"
click at [101, 213] on p "Candidats Locataires" at bounding box center [71, 215] width 130 height 15
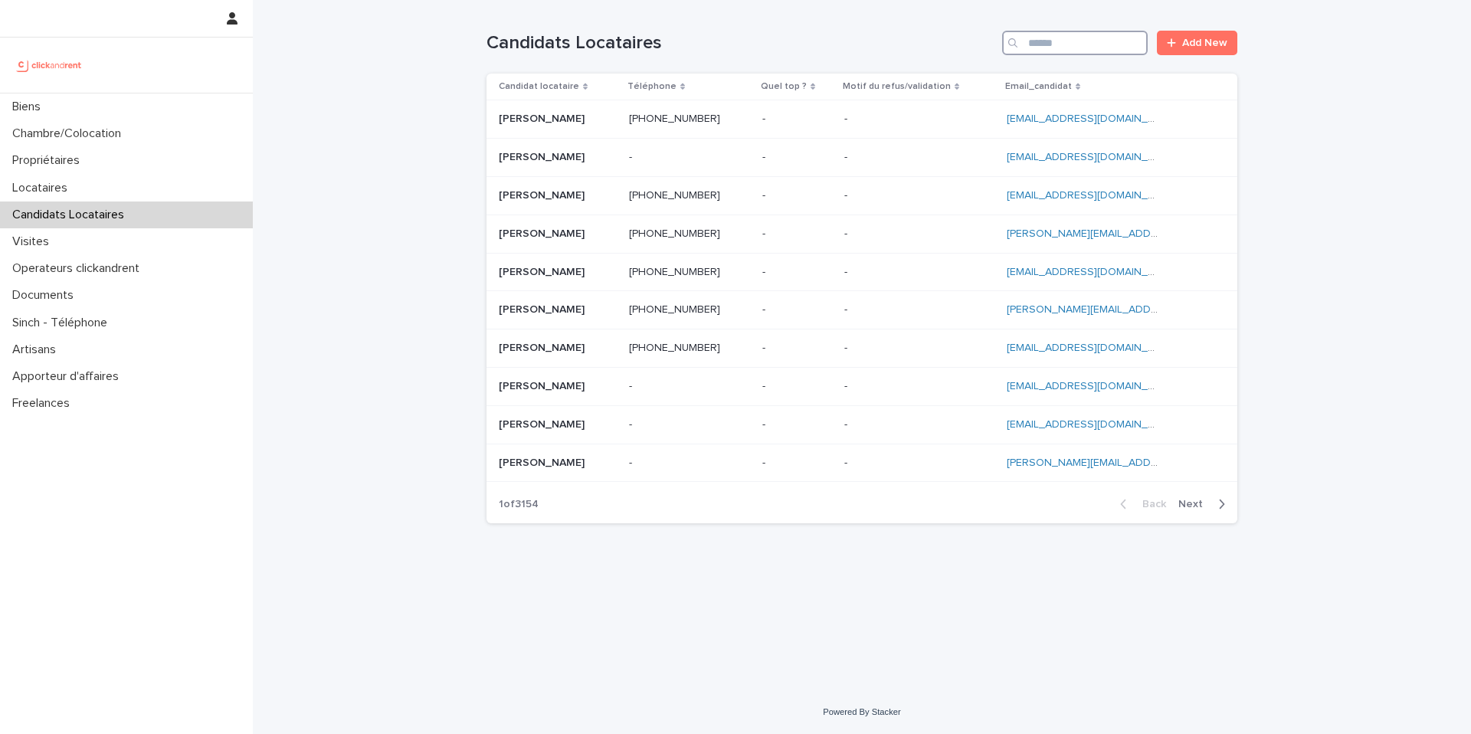
click at [1081, 31] on input "Search" at bounding box center [1075, 43] width 146 height 25
paste input "**********"
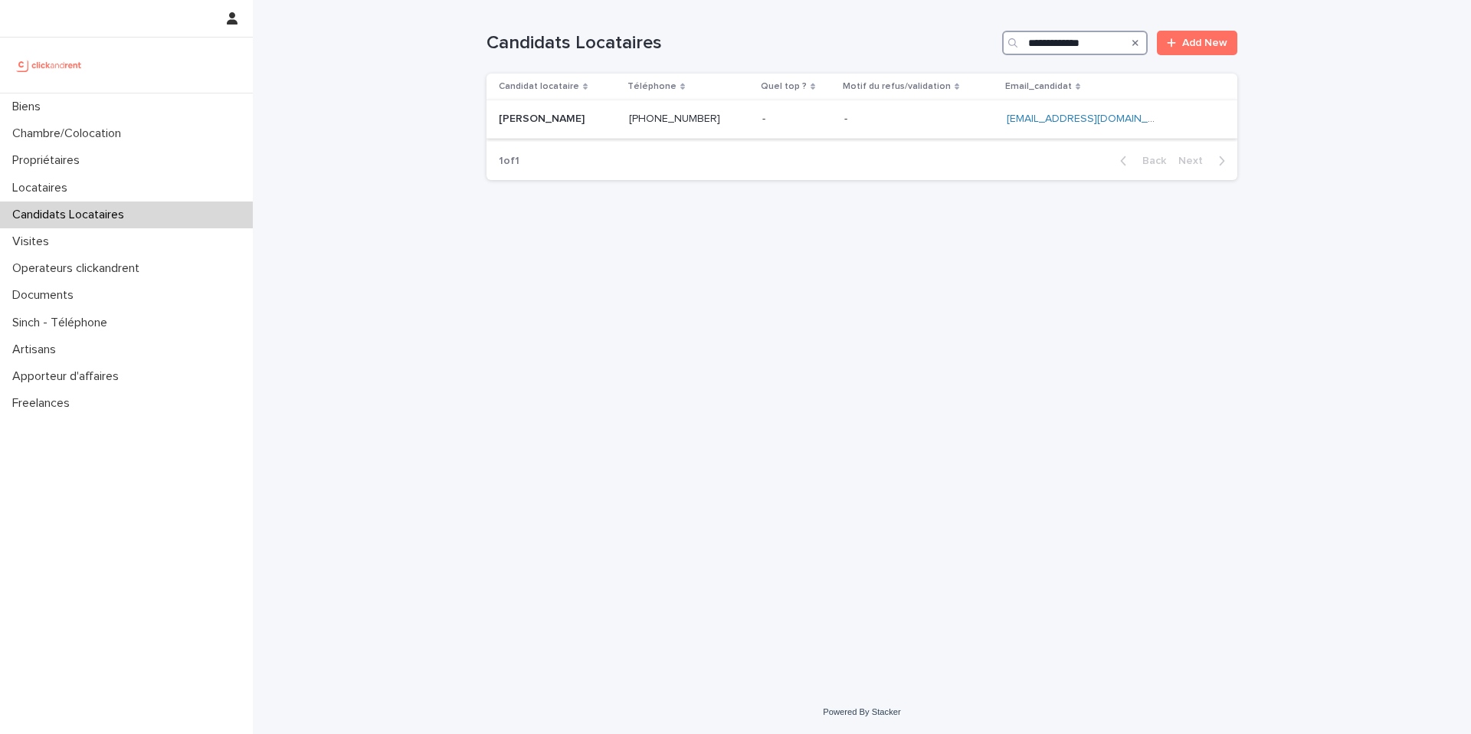
type input "**********"
click at [602, 130] on div "Chara Agnanti Chara Agnanti" at bounding box center [558, 119] width 118 height 25
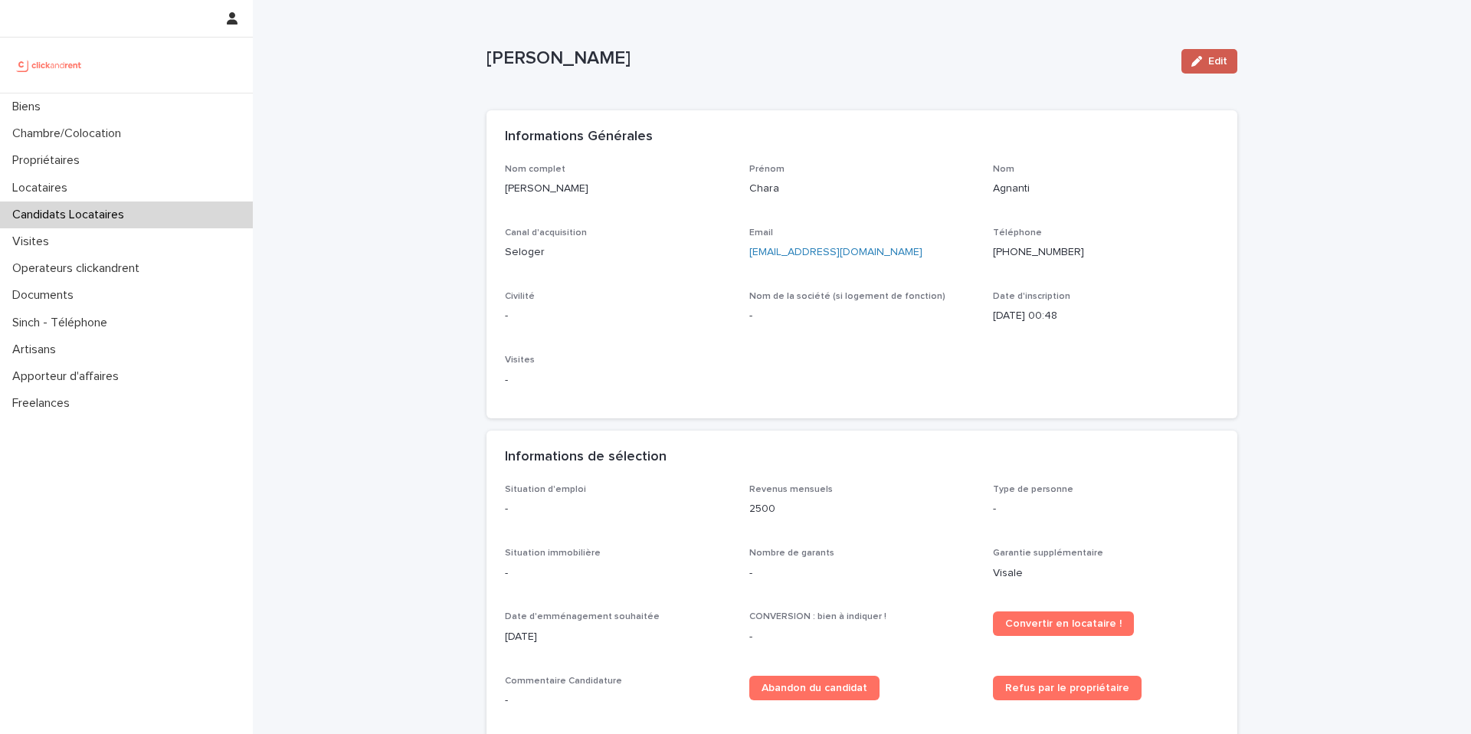
click at [1202, 73] on button "Edit" at bounding box center [1210, 61] width 56 height 25
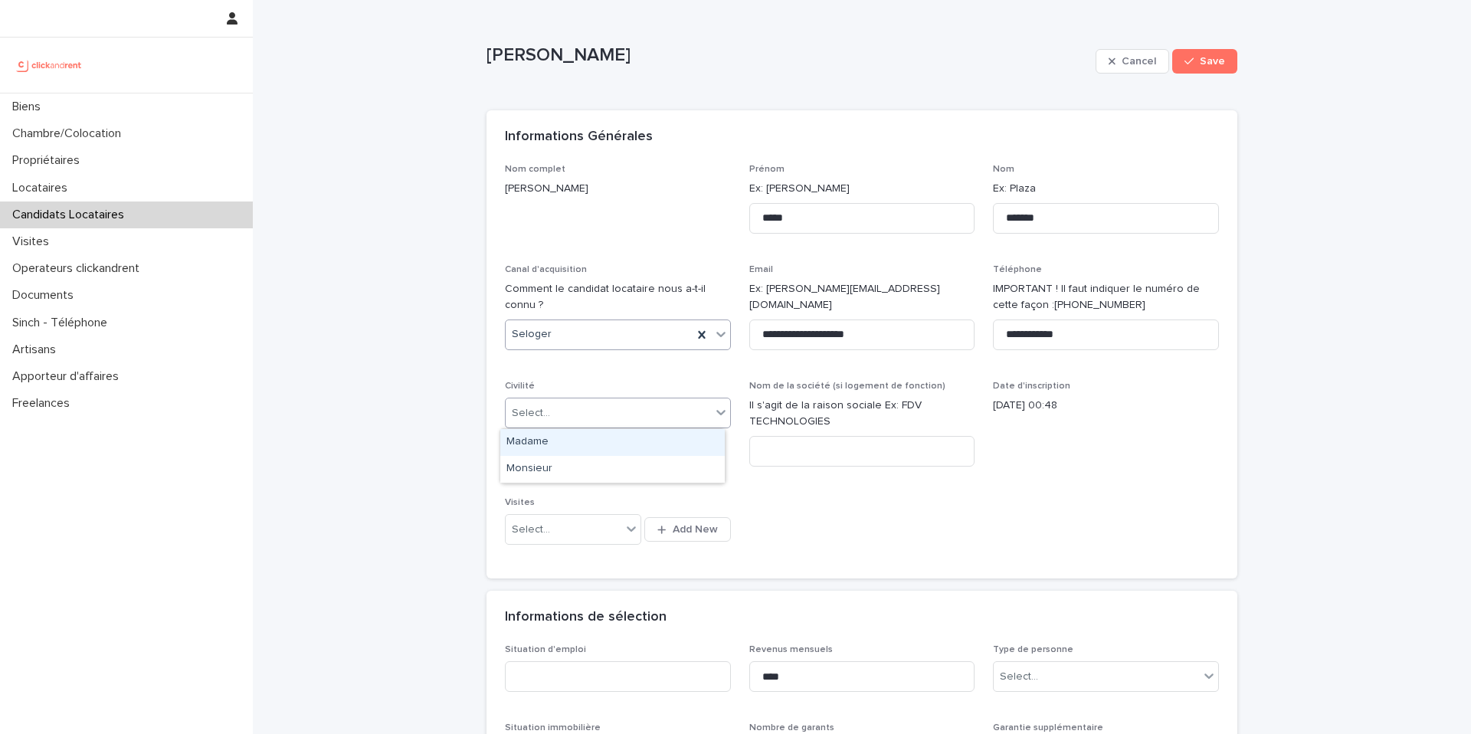
click at [512, 403] on div "Select..." at bounding box center [608, 413] width 205 height 25
click at [556, 442] on div "Madame" at bounding box center [612, 442] width 225 height 27
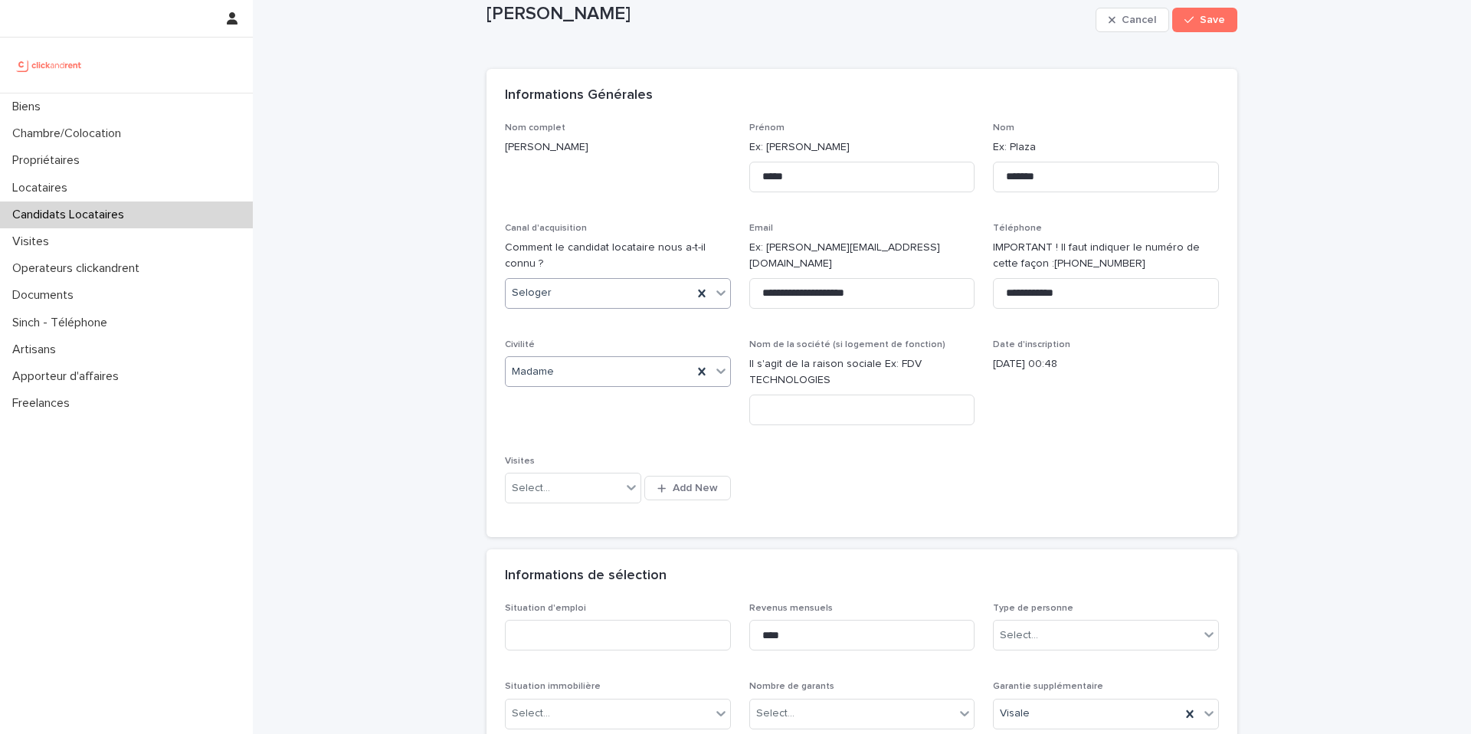
scroll to position [143, 0]
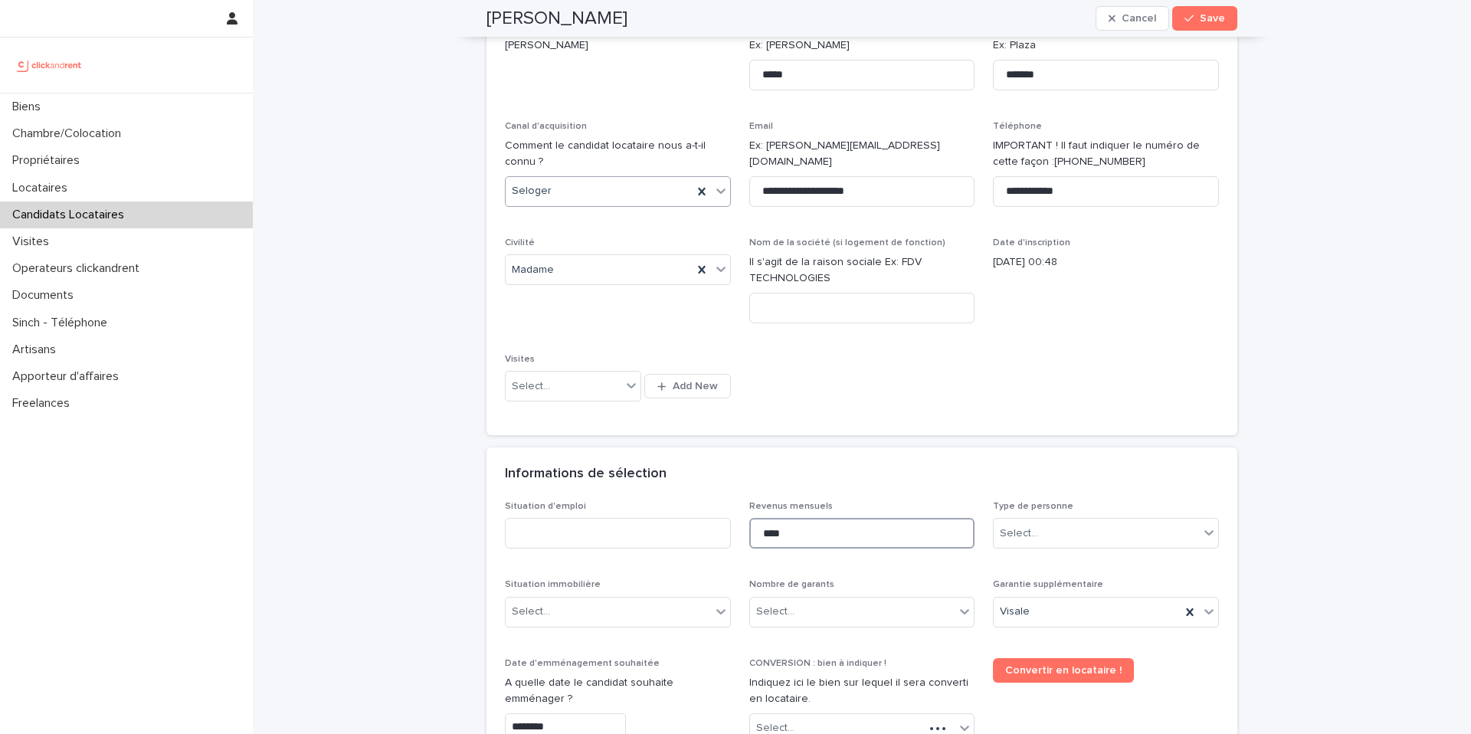
click at [834, 539] on input "****" at bounding box center [862, 533] width 226 height 31
type input "****"
click at [1074, 526] on div "Select..." at bounding box center [1096, 533] width 205 height 25
click at [1052, 565] on div "Particulier" at bounding box center [1101, 562] width 225 height 27
click at [608, 526] on input at bounding box center [618, 533] width 226 height 31
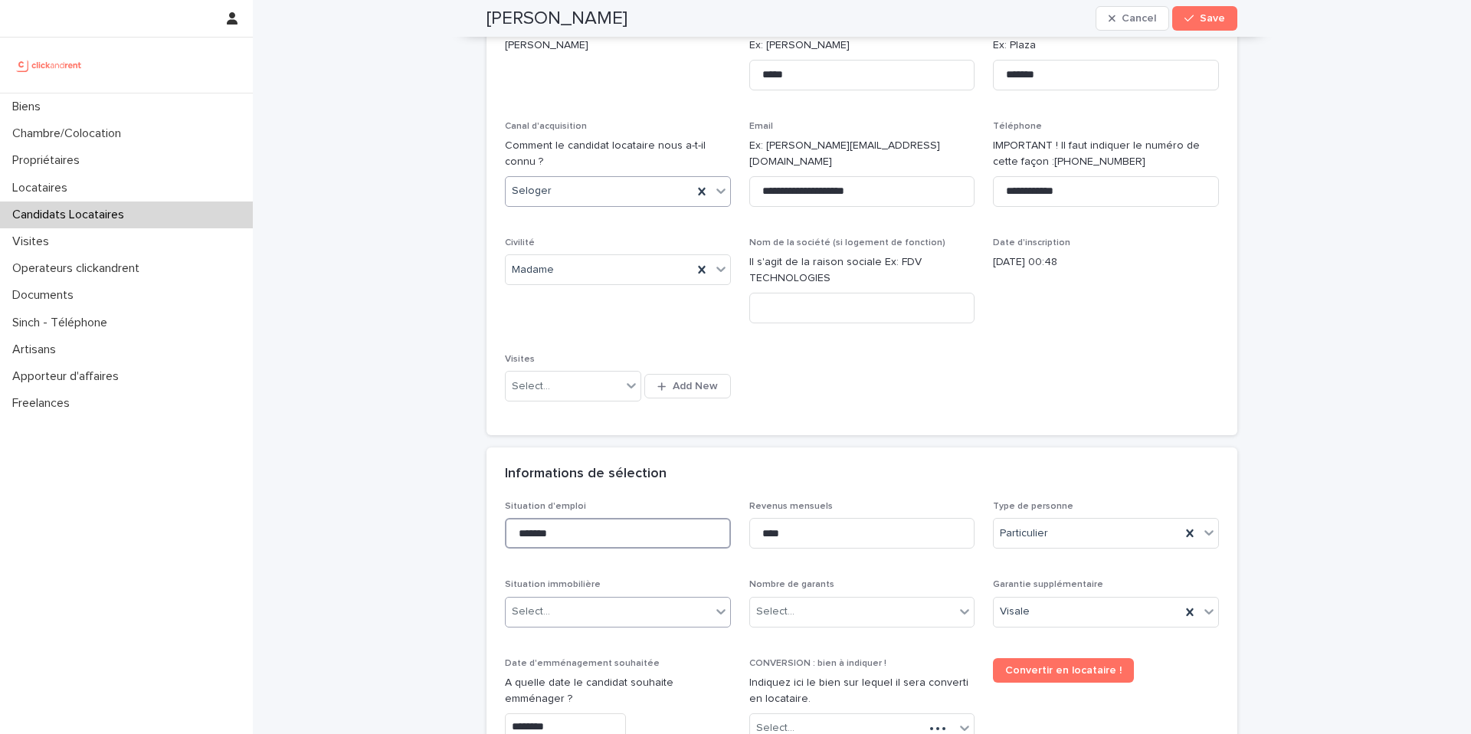
type input "*******"
click at [608, 608] on div "Select..." at bounding box center [608, 611] width 205 height 25
click at [581, 612] on div "Select..." at bounding box center [608, 611] width 205 height 25
drag, startPoint x: 591, startPoint y: 695, endPoint x: 631, endPoint y: 593, distance: 109.7
click at [591, 695] on div "Hébergé" at bounding box center [612, 695] width 225 height 27
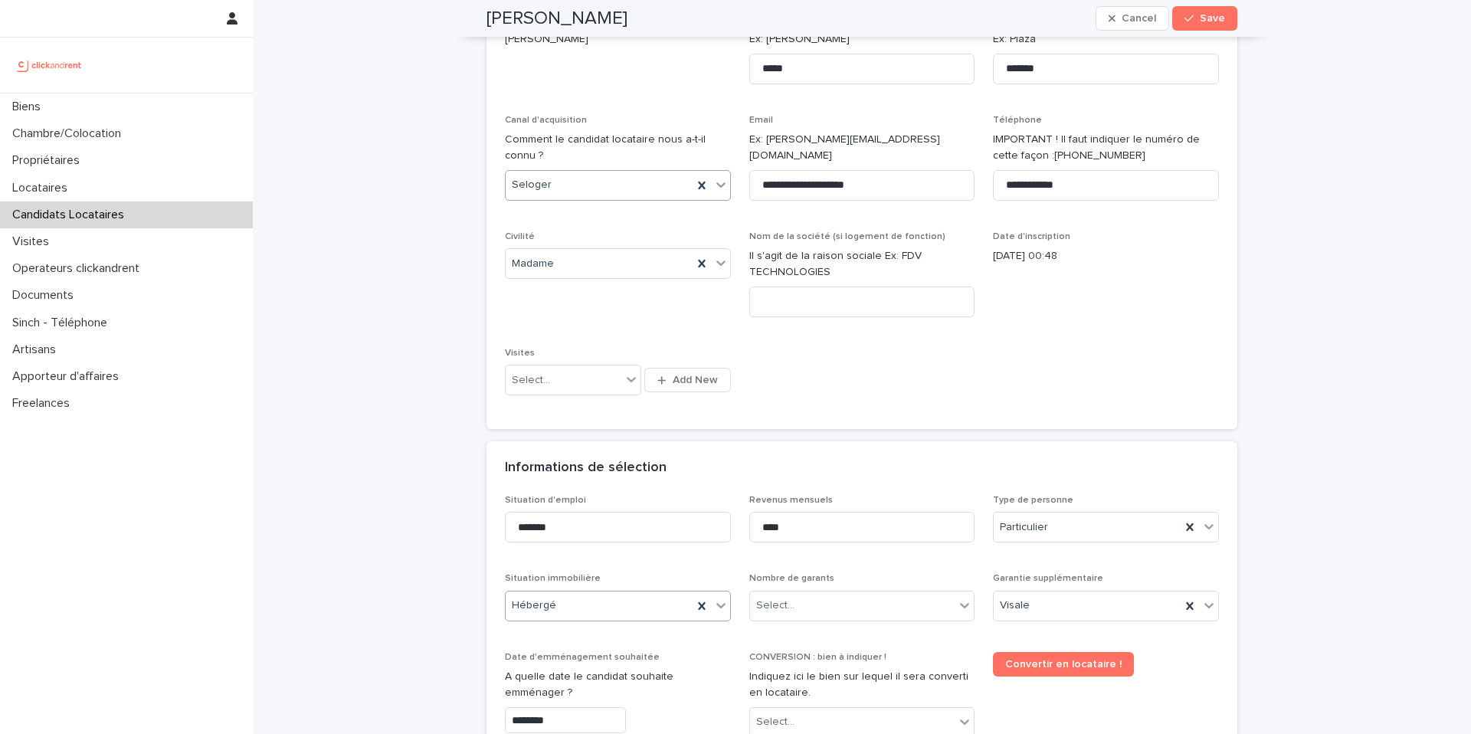
scroll to position [172, 0]
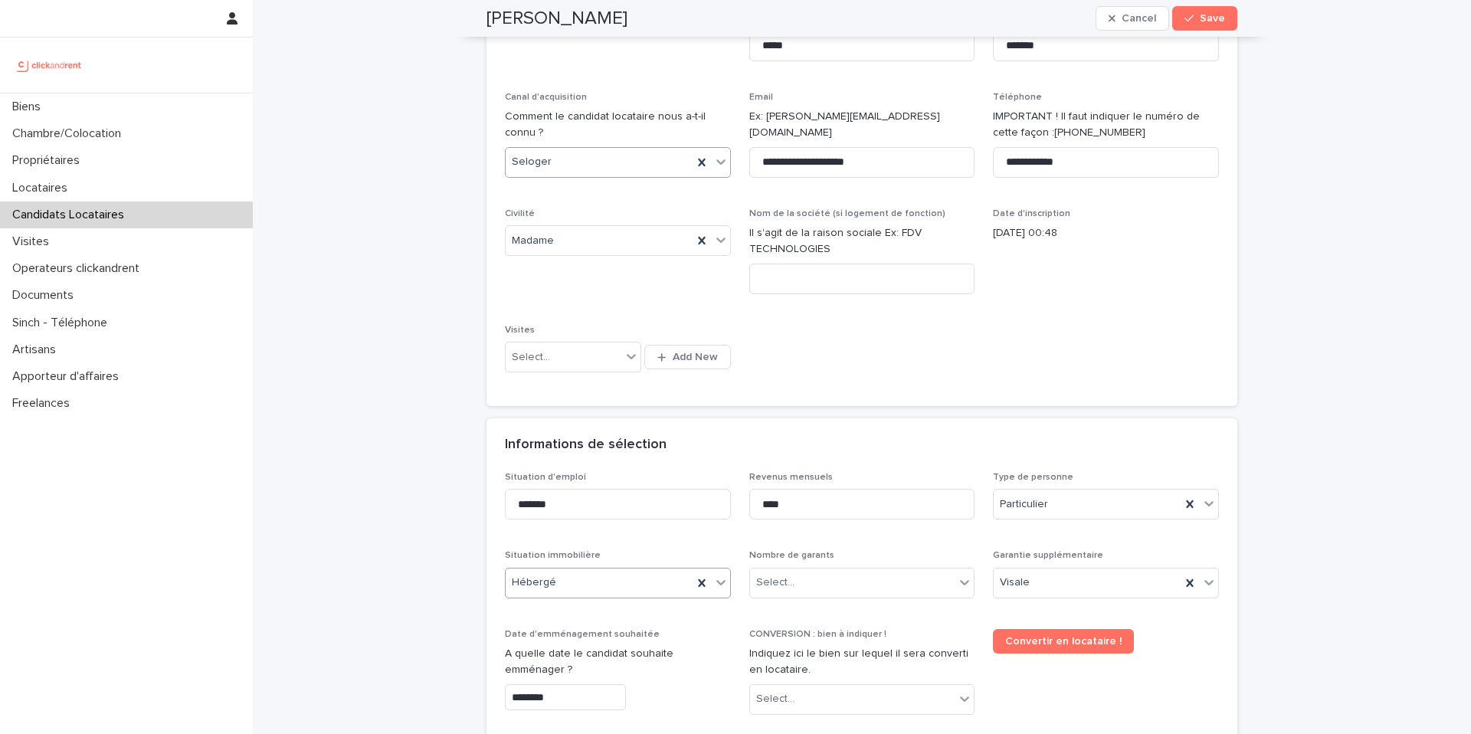
click at [548, 706] on input "********" at bounding box center [565, 697] width 121 height 27
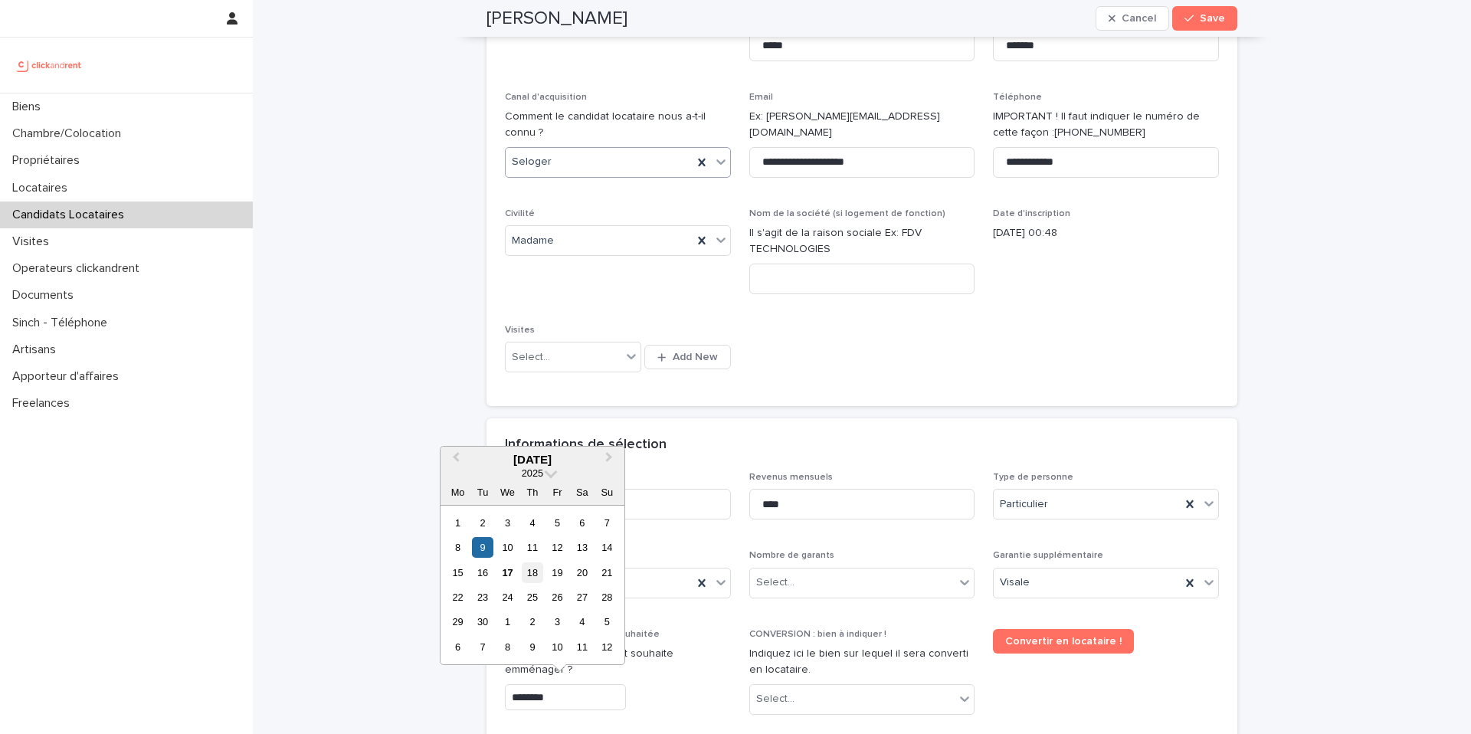
click at [526, 569] on div "18" at bounding box center [532, 573] width 21 height 21
type input "*********"
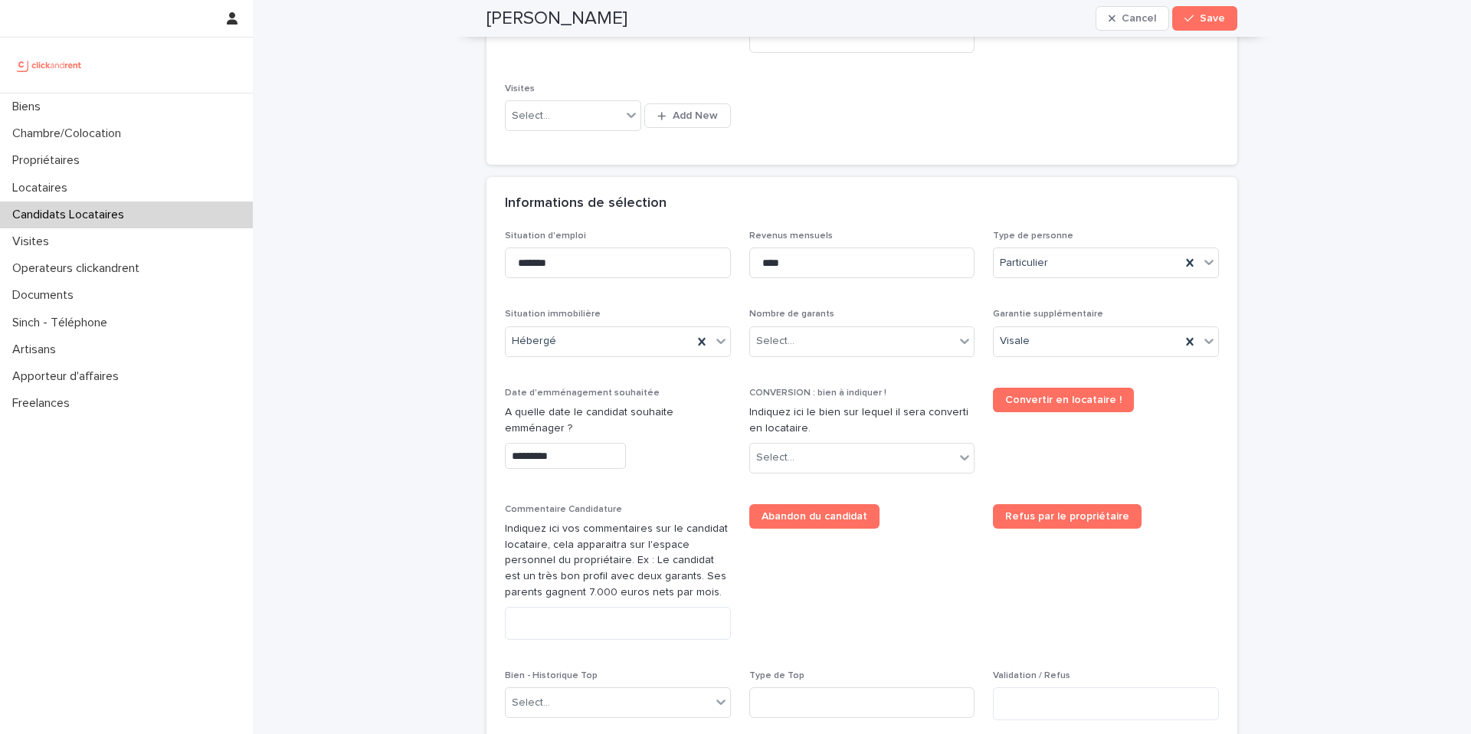
scroll to position [464, 0]
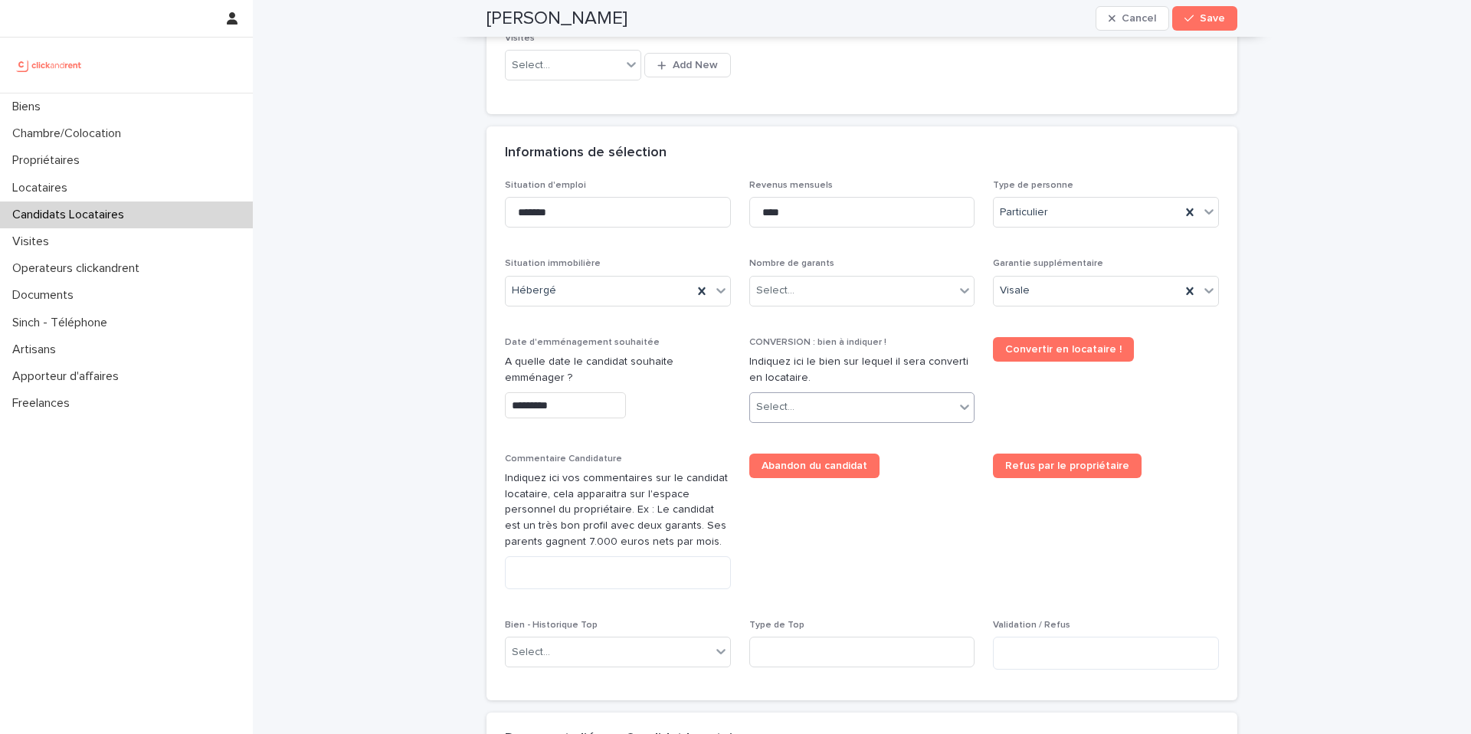
click at [797, 408] on div "Select..." at bounding box center [852, 407] width 205 height 25
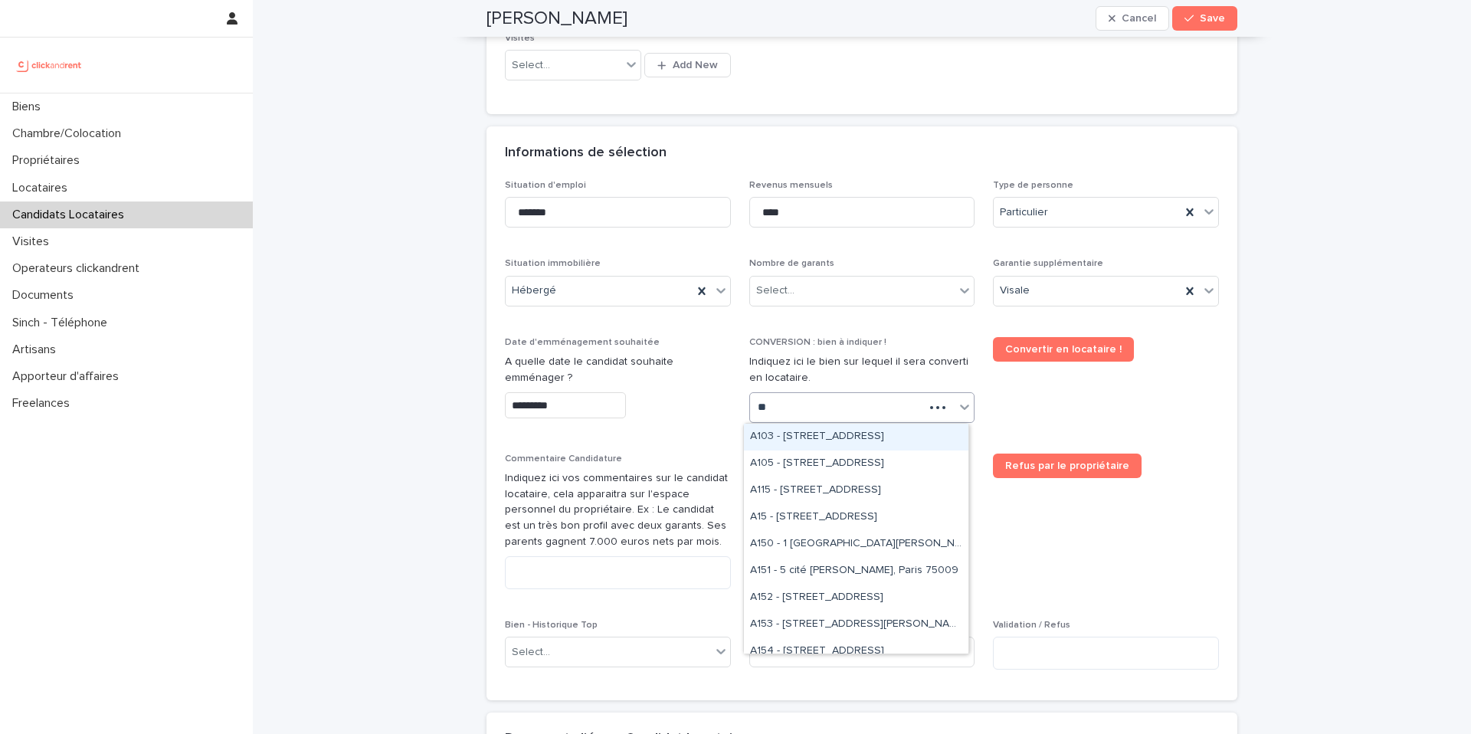
type input "***"
click at [863, 435] on div "A1152 - 2 Ter rue de Bethmann, Bordeaux 33000" at bounding box center [856, 437] width 225 height 27
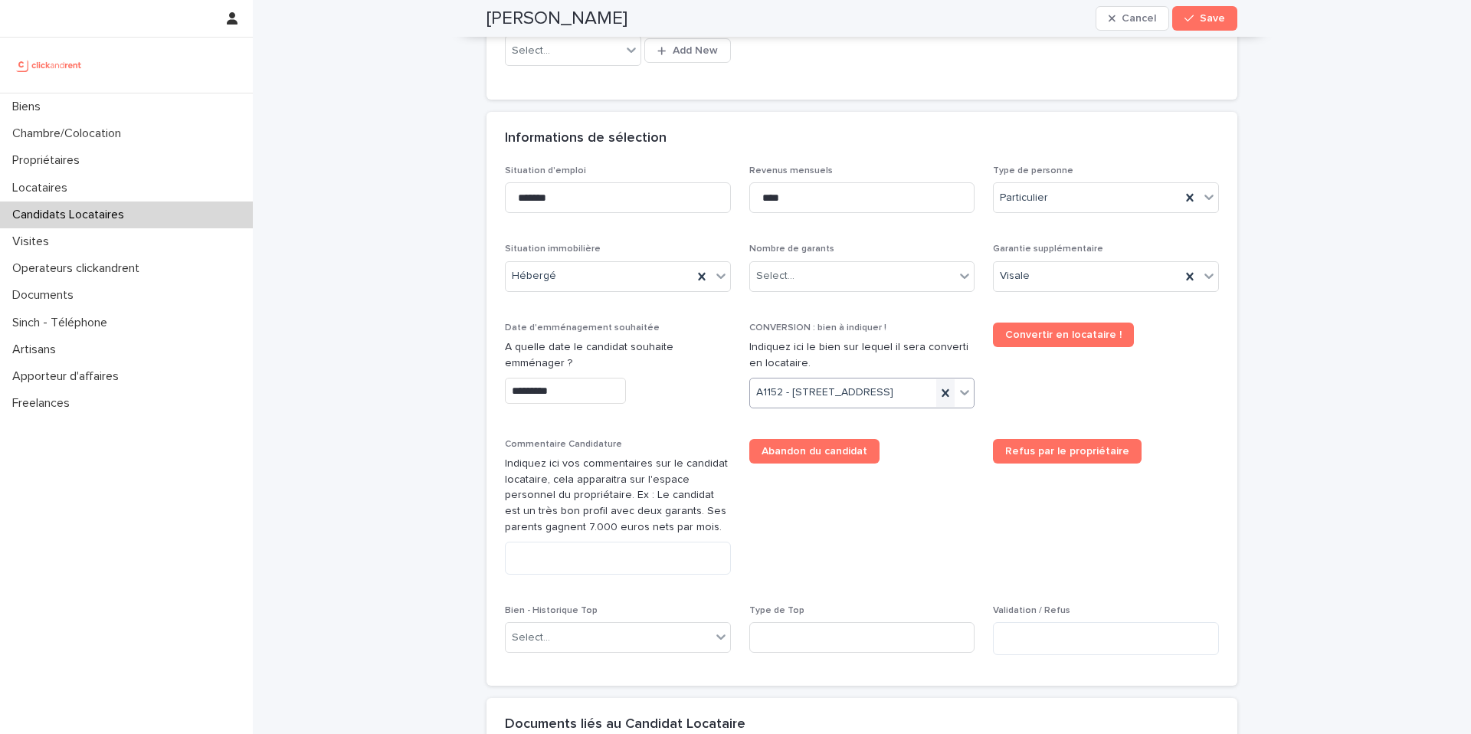
click at [938, 401] on icon at bounding box center [945, 392] width 15 height 15
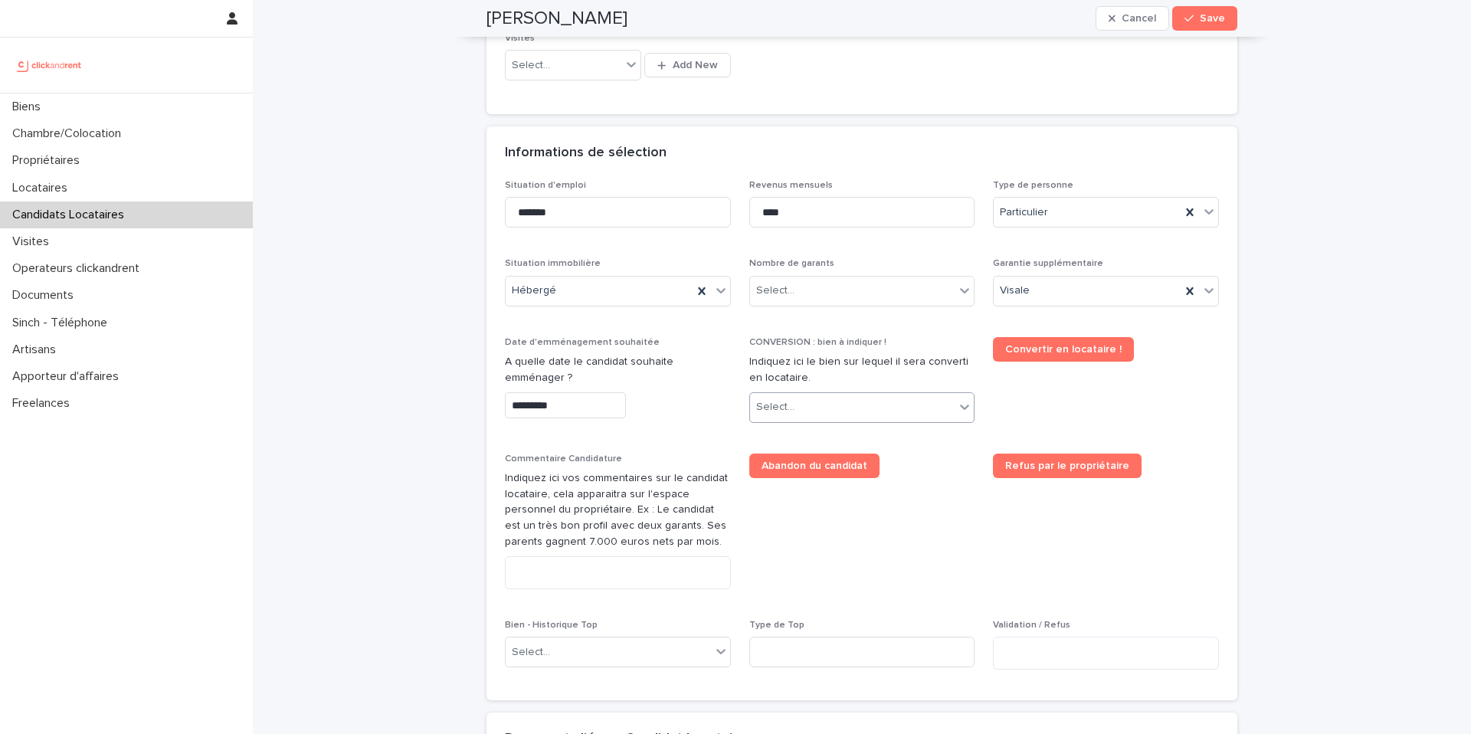
click at [844, 408] on div "Select..." at bounding box center [852, 407] width 205 height 25
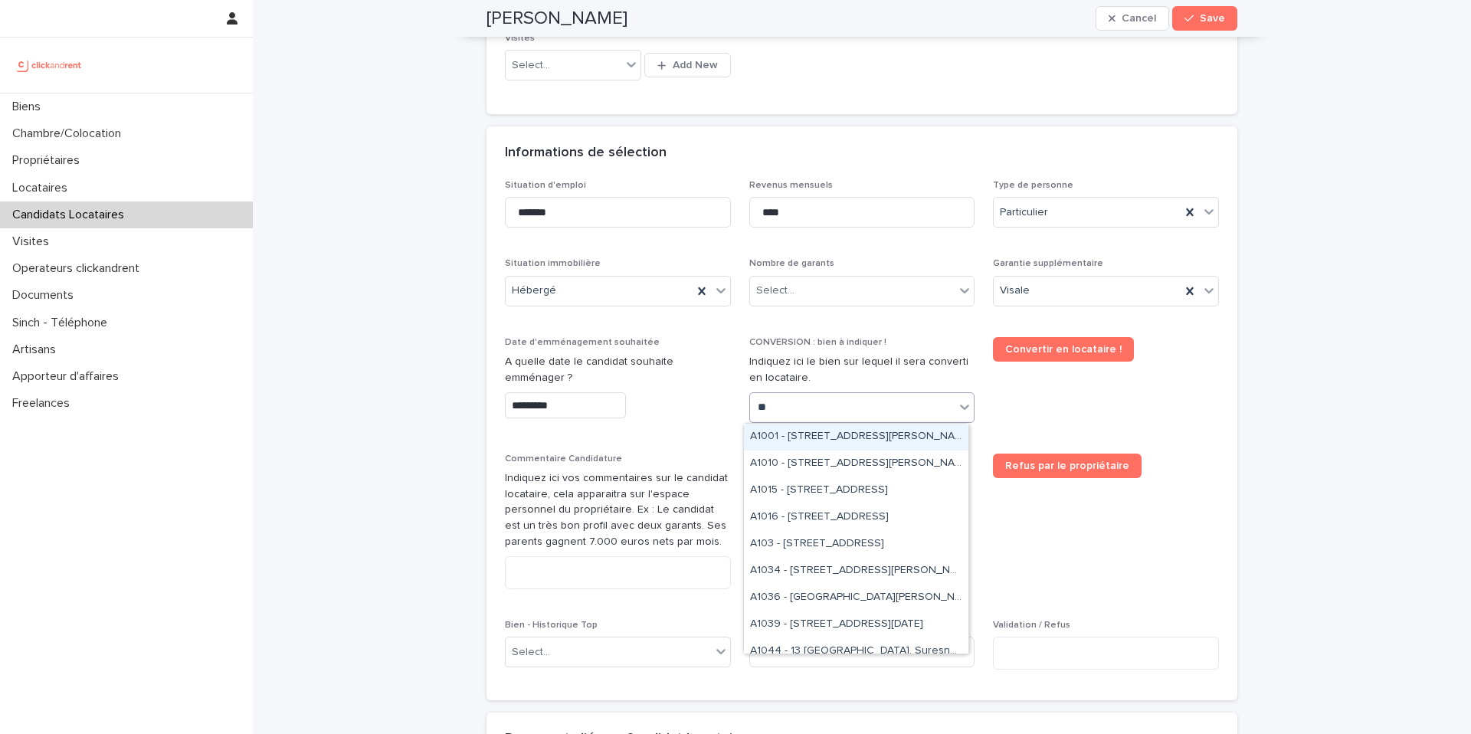
type input "***"
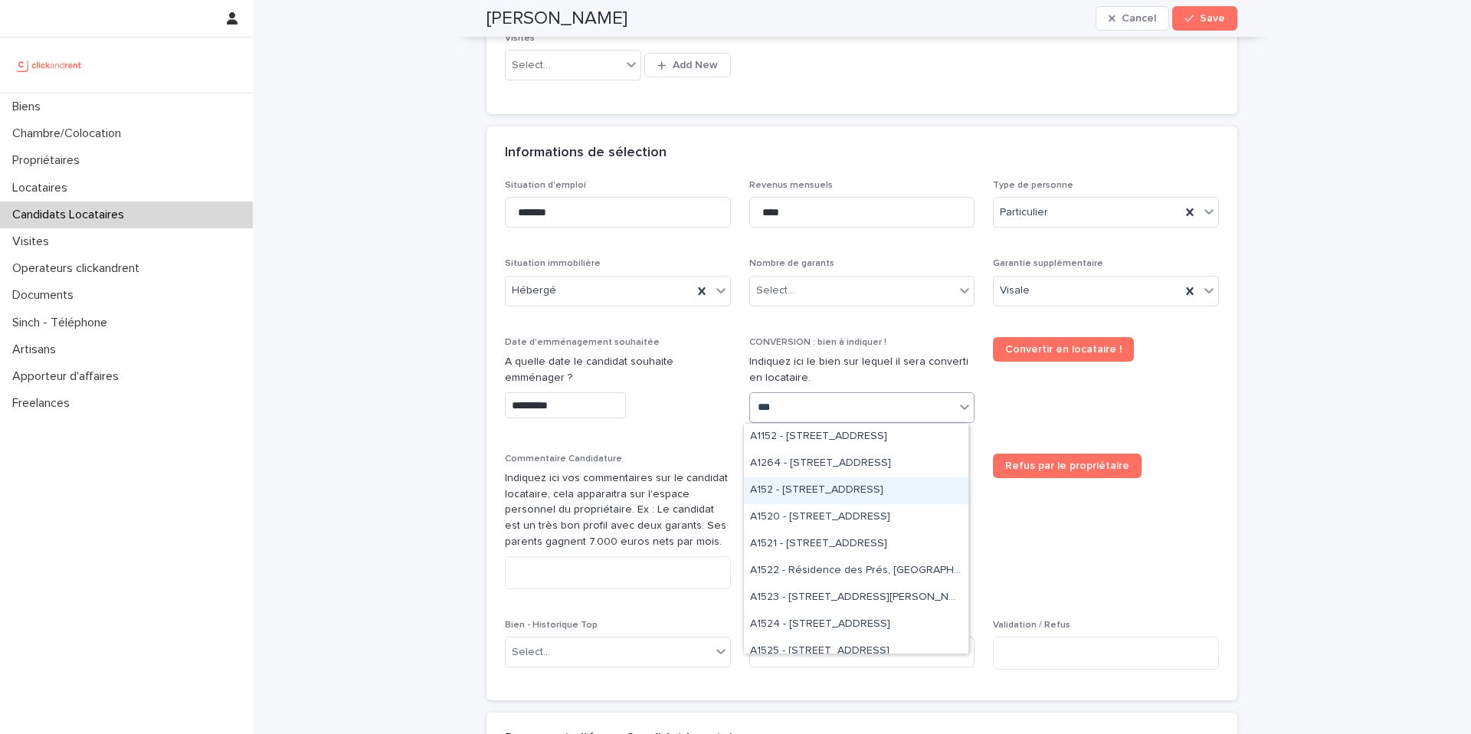
click at [813, 493] on div "A152 - [STREET_ADDRESS]" at bounding box center [856, 490] width 225 height 27
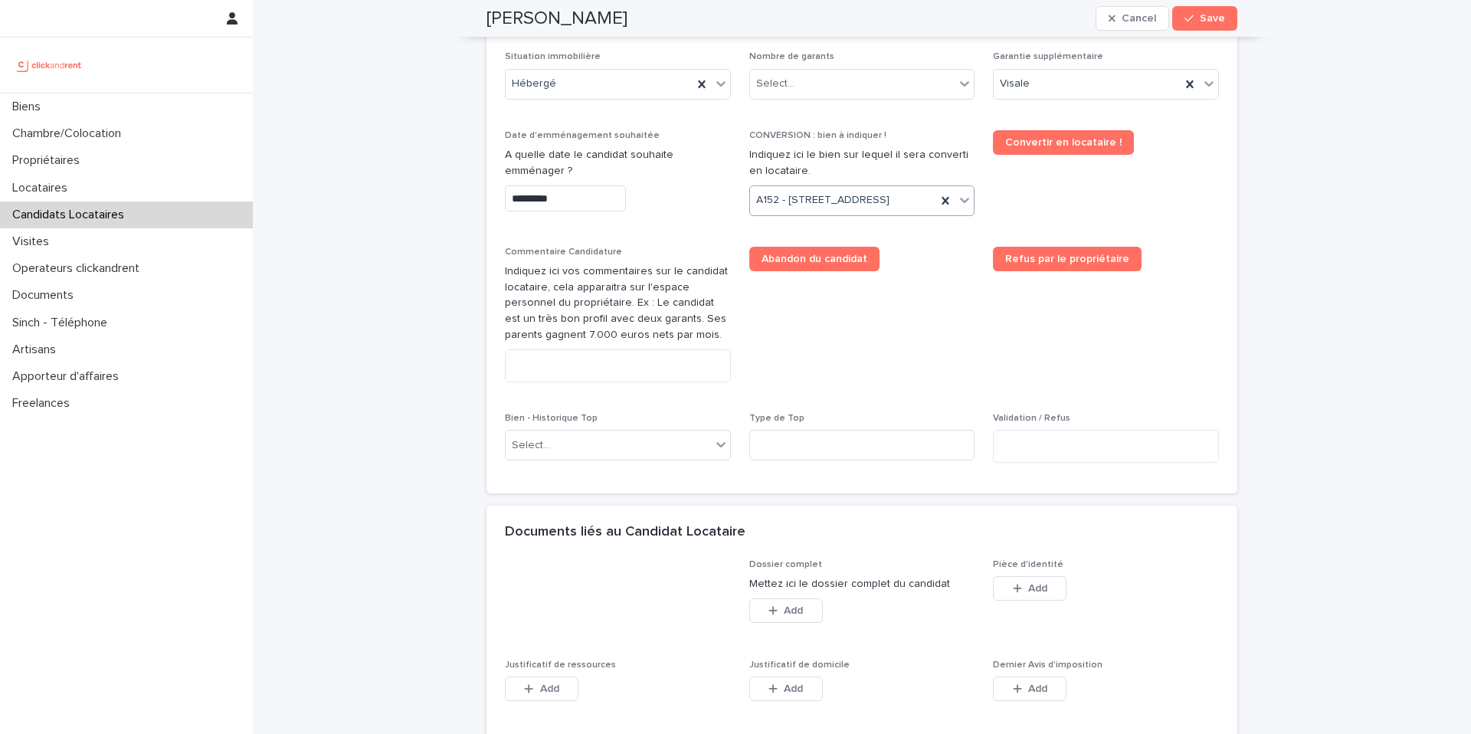
scroll to position [723, 0]
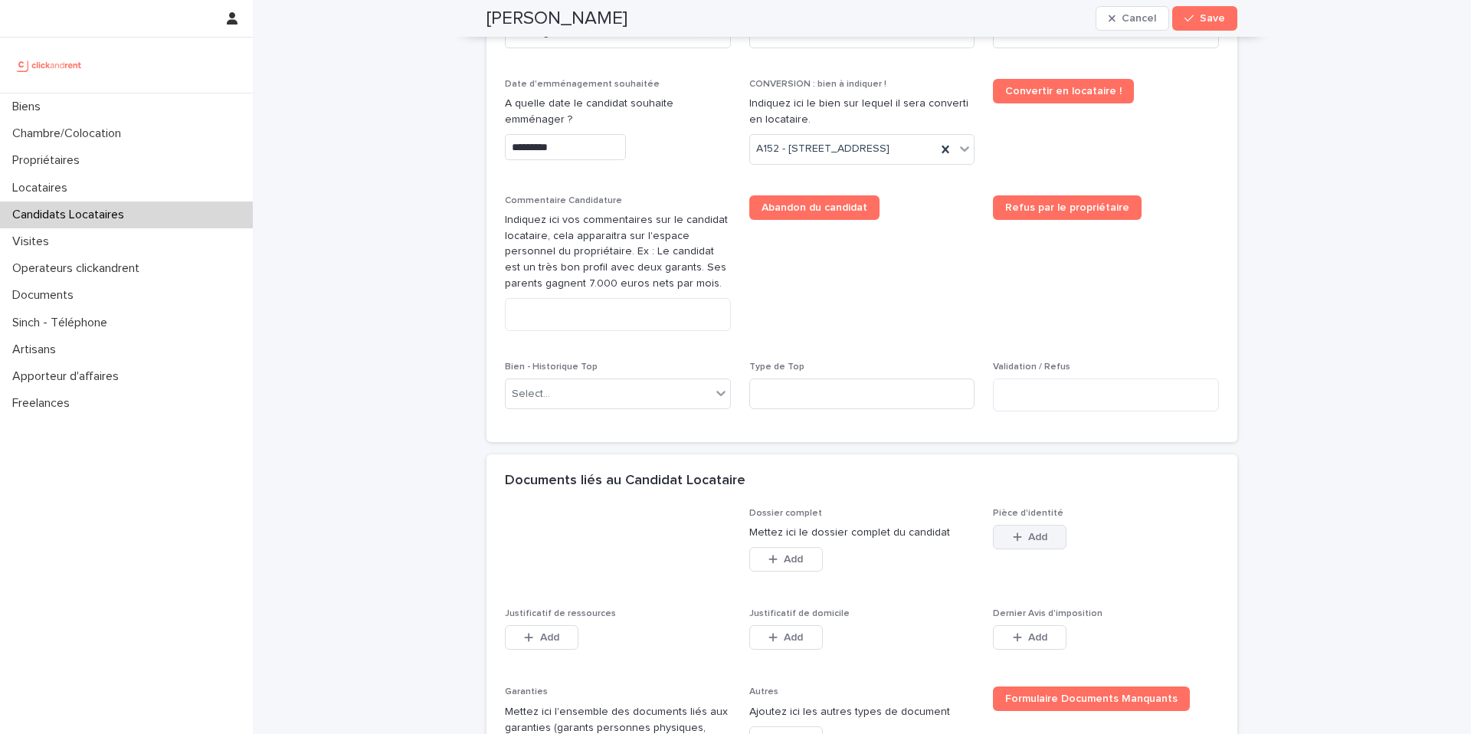
click at [1018, 549] on button "Add" at bounding box center [1030, 537] width 74 height 25
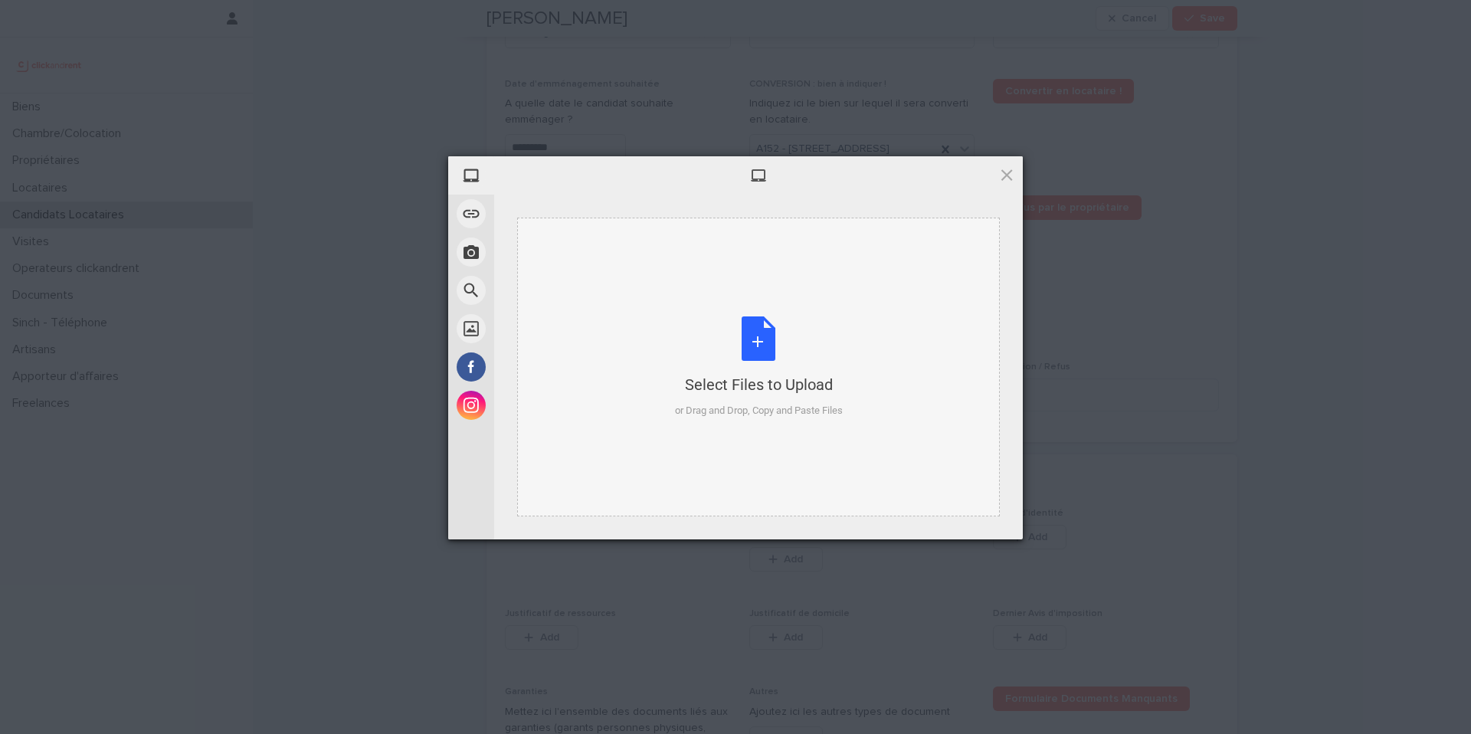
click at [789, 401] on div "Select Files to Upload or Drag and Drop, Copy and Paste Files" at bounding box center [759, 368] width 168 height 102
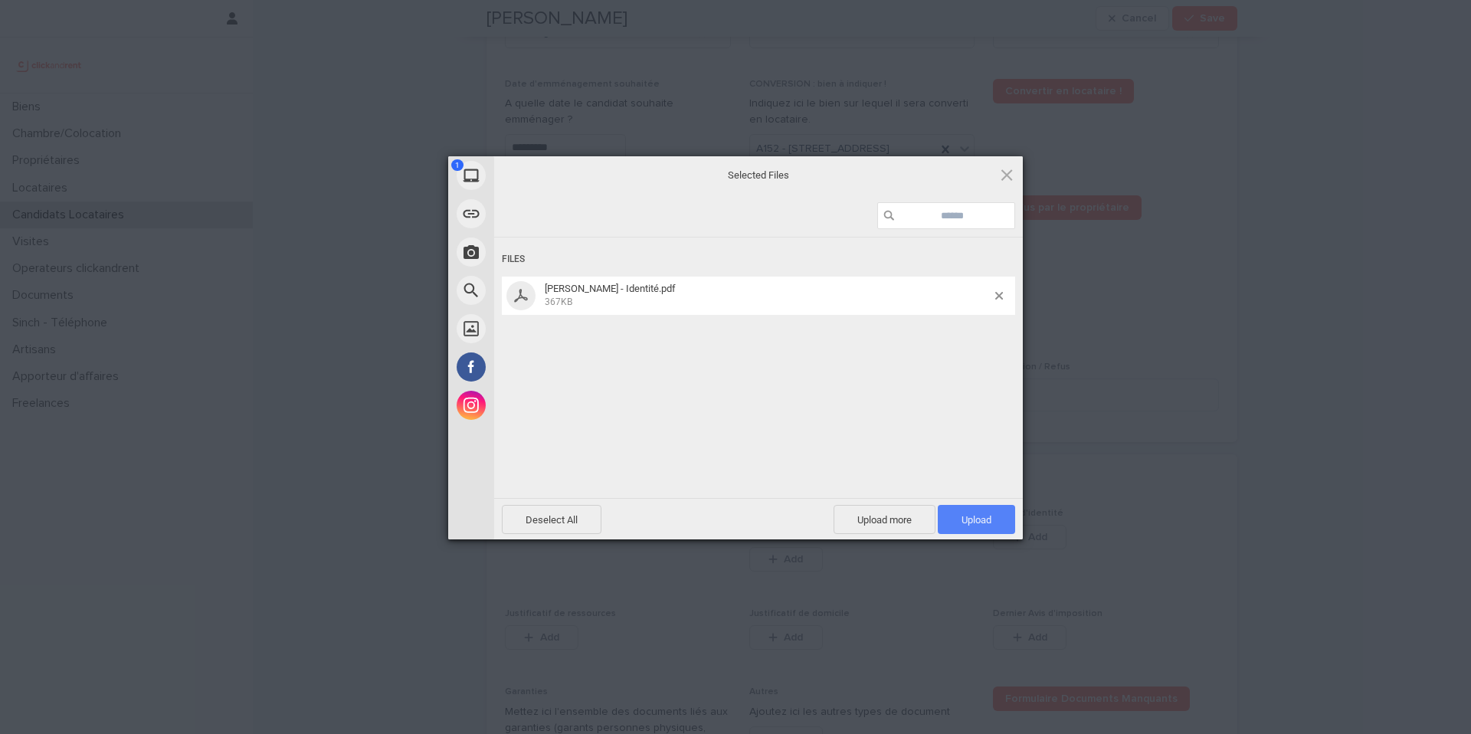
click at [993, 522] on span "Upload 1" at bounding box center [976, 519] width 77 height 29
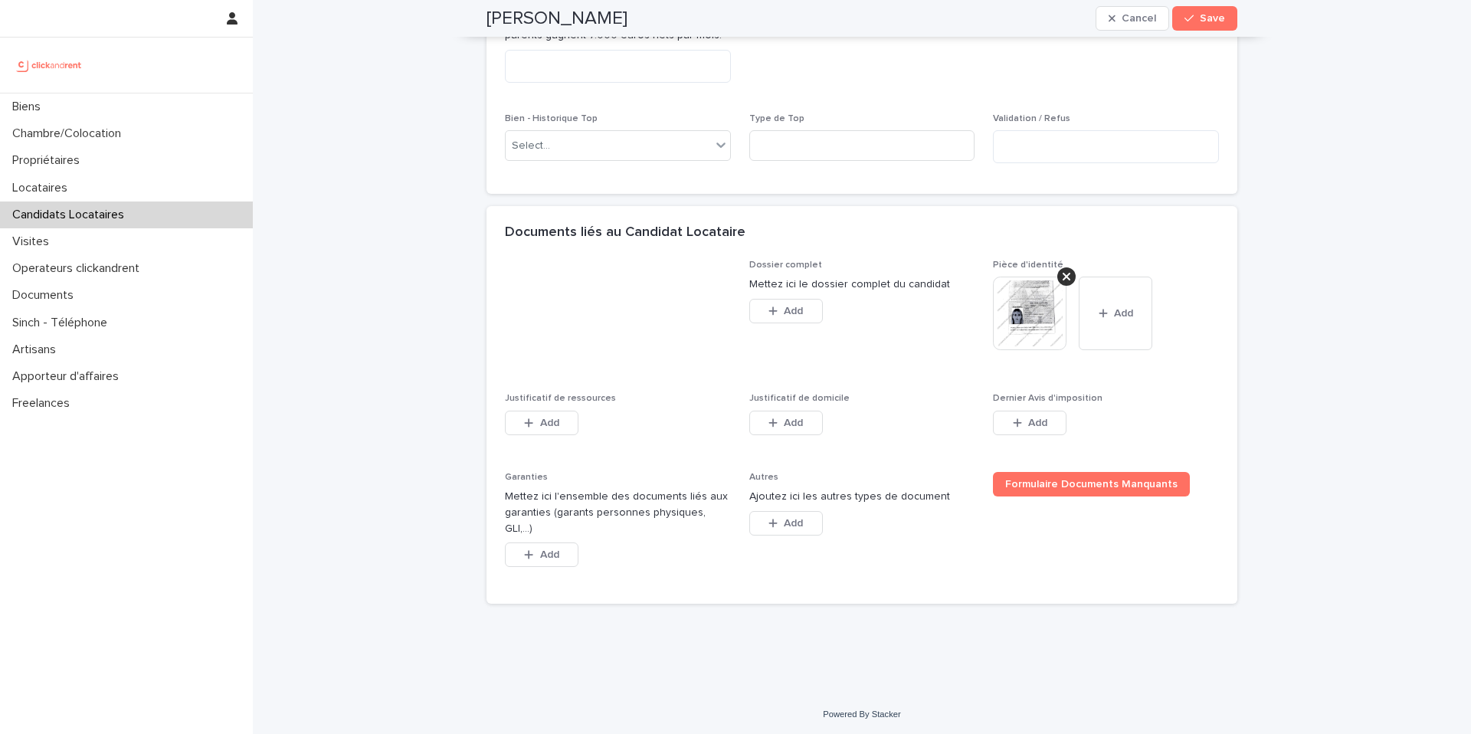
scroll to position [986, 0]
click at [552, 422] on div "Justificatif de ressources This file cannot be opened Download File Add" at bounding box center [618, 421] width 226 height 60
click at [551, 426] on span "Add" at bounding box center [549, 420] width 19 height 11
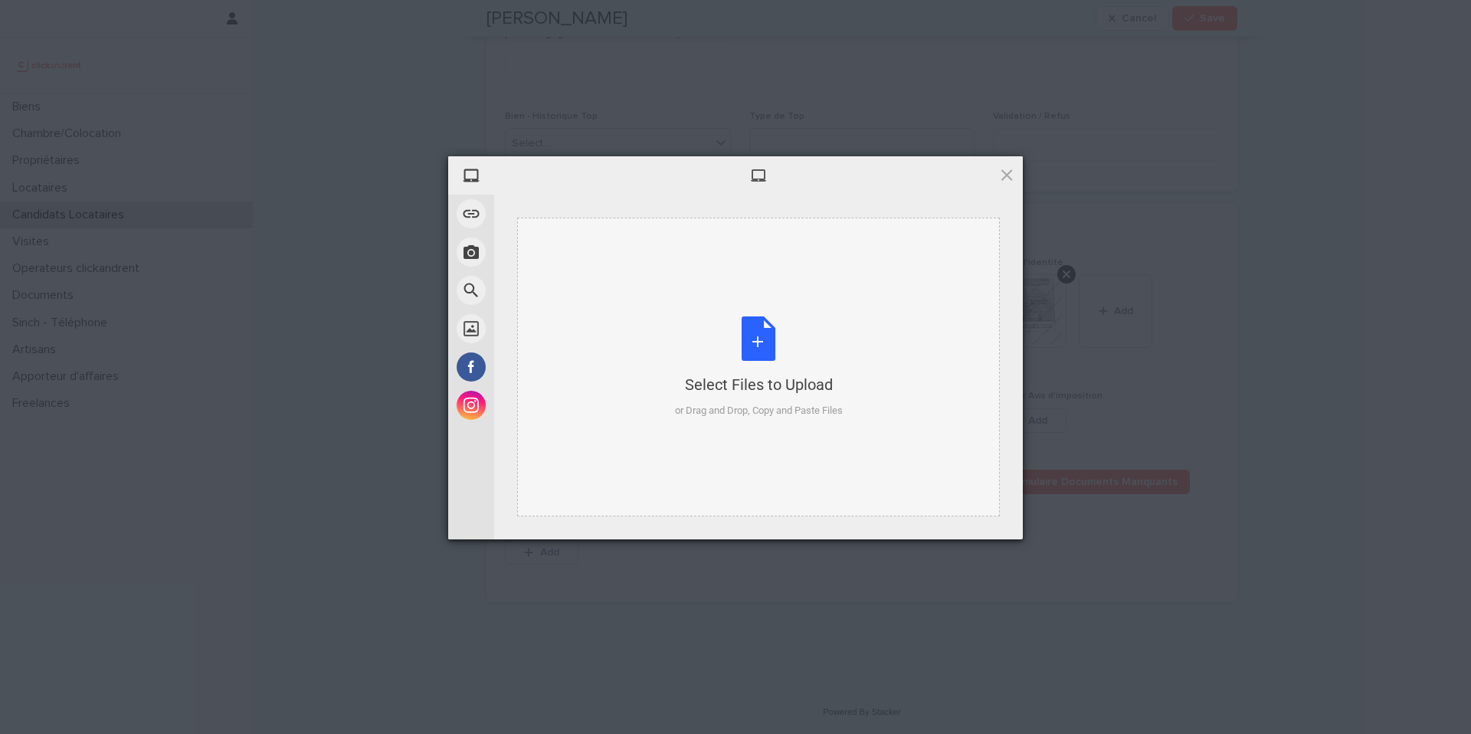
click at [751, 302] on div "Select Files to Upload or Drag and Drop, Copy and Paste Files" at bounding box center [758, 367] width 483 height 299
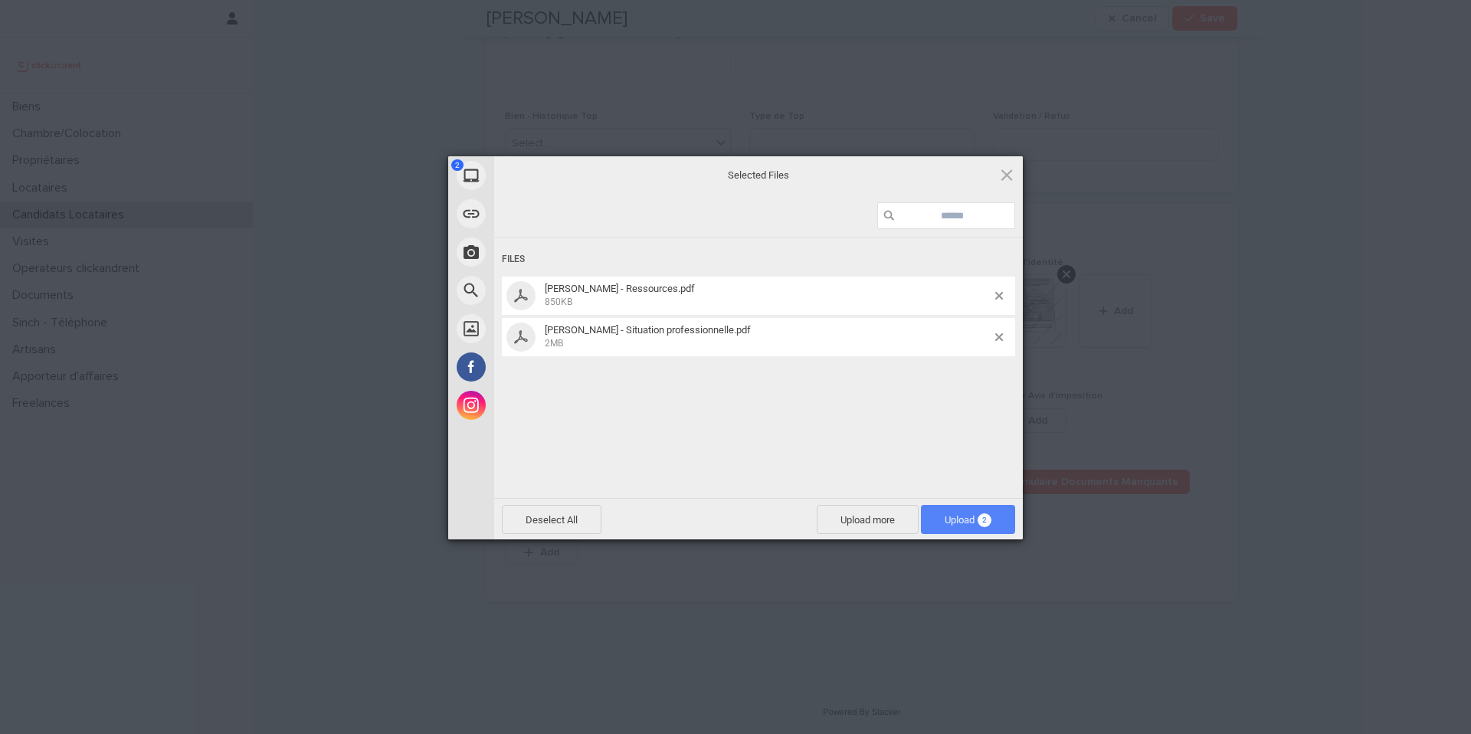
click at [995, 528] on span "Upload 2" at bounding box center [968, 519] width 94 height 29
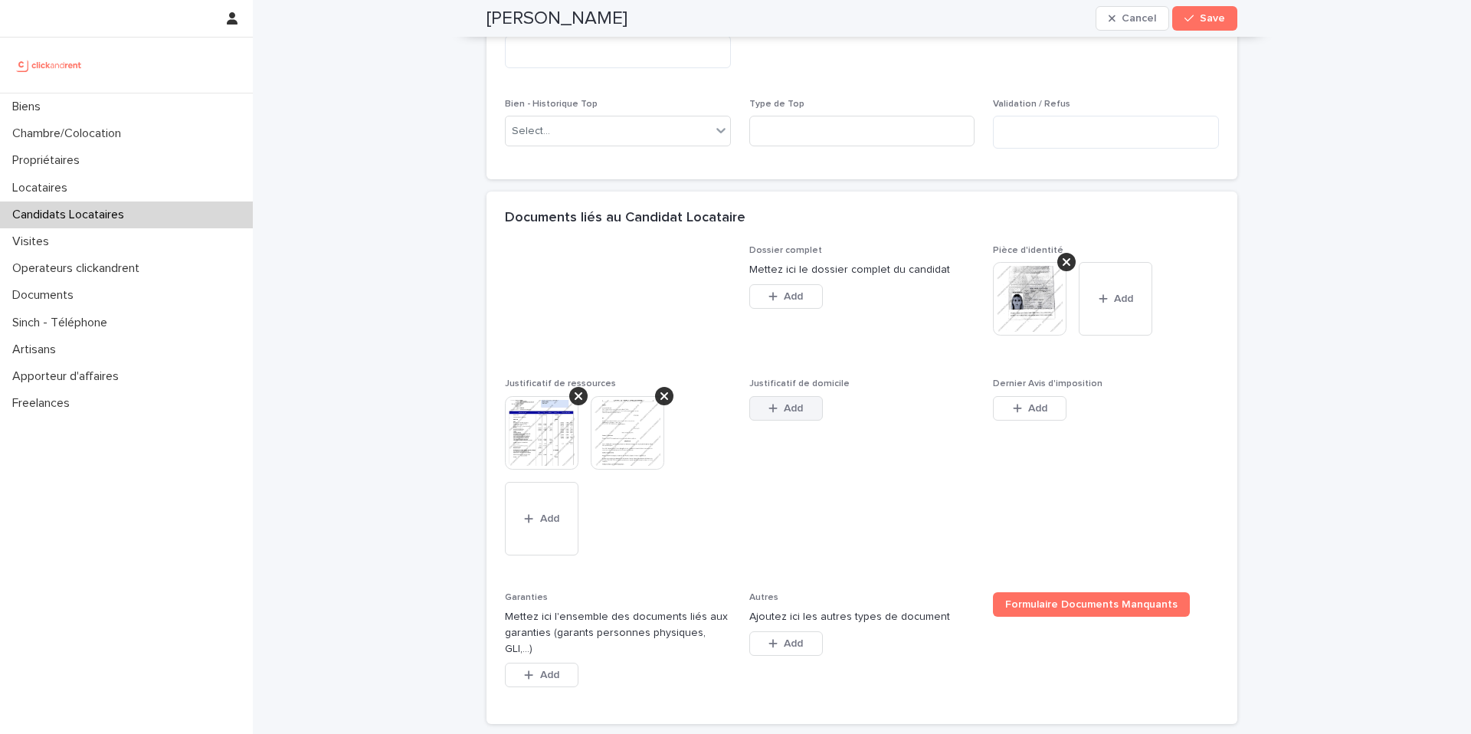
click at [792, 414] on span "Add" at bounding box center [793, 408] width 19 height 11
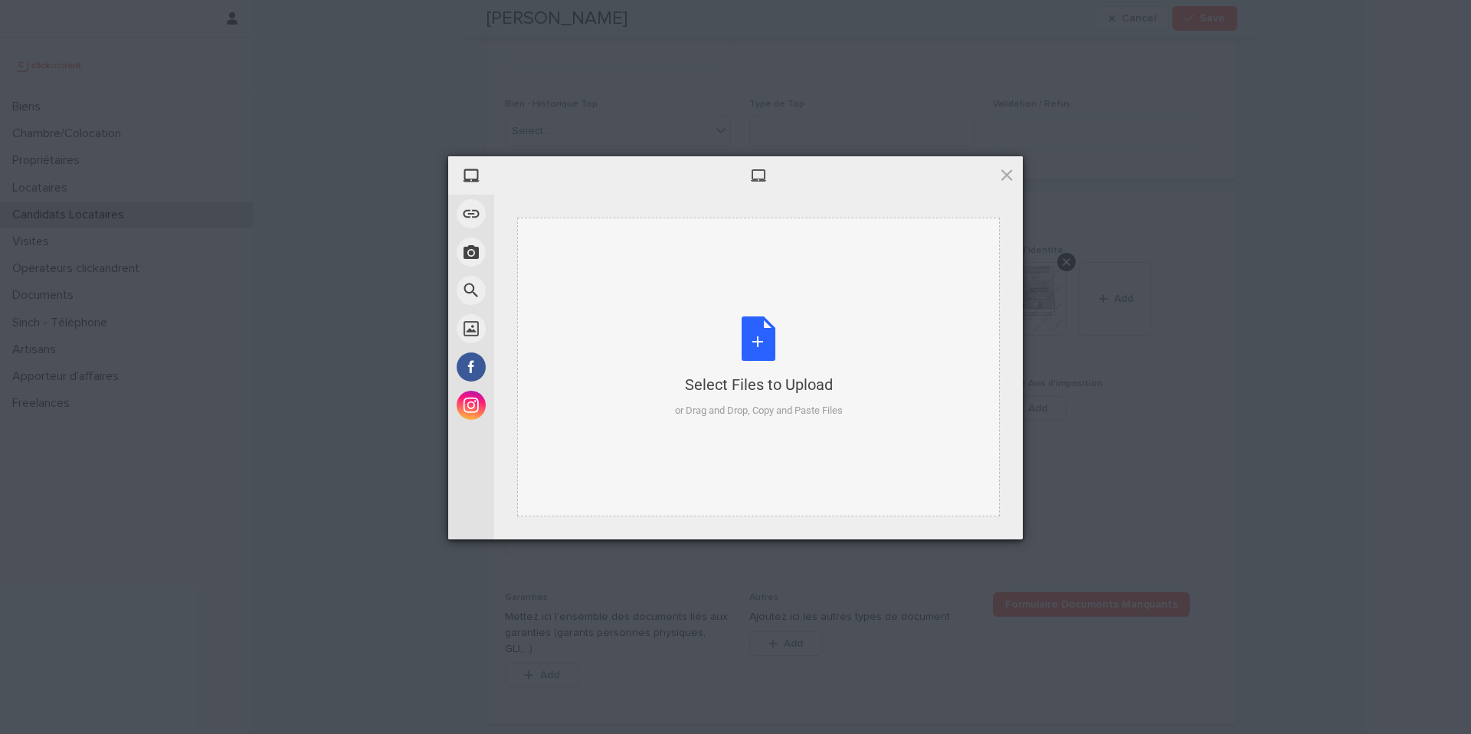
click at [745, 414] on div "or Drag and Drop, Copy and Paste Files" at bounding box center [759, 410] width 168 height 15
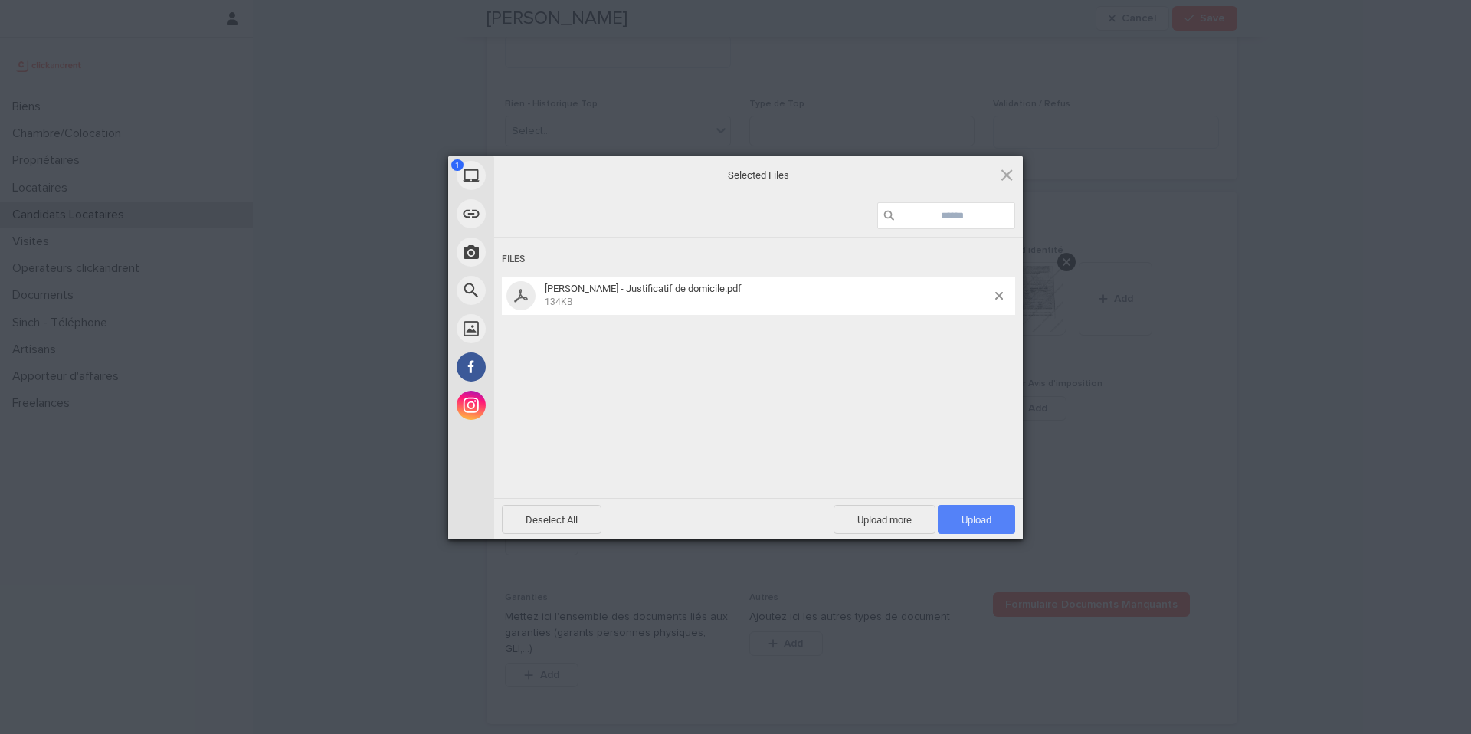
click at [964, 516] on span "Upload 1" at bounding box center [977, 519] width 30 height 11
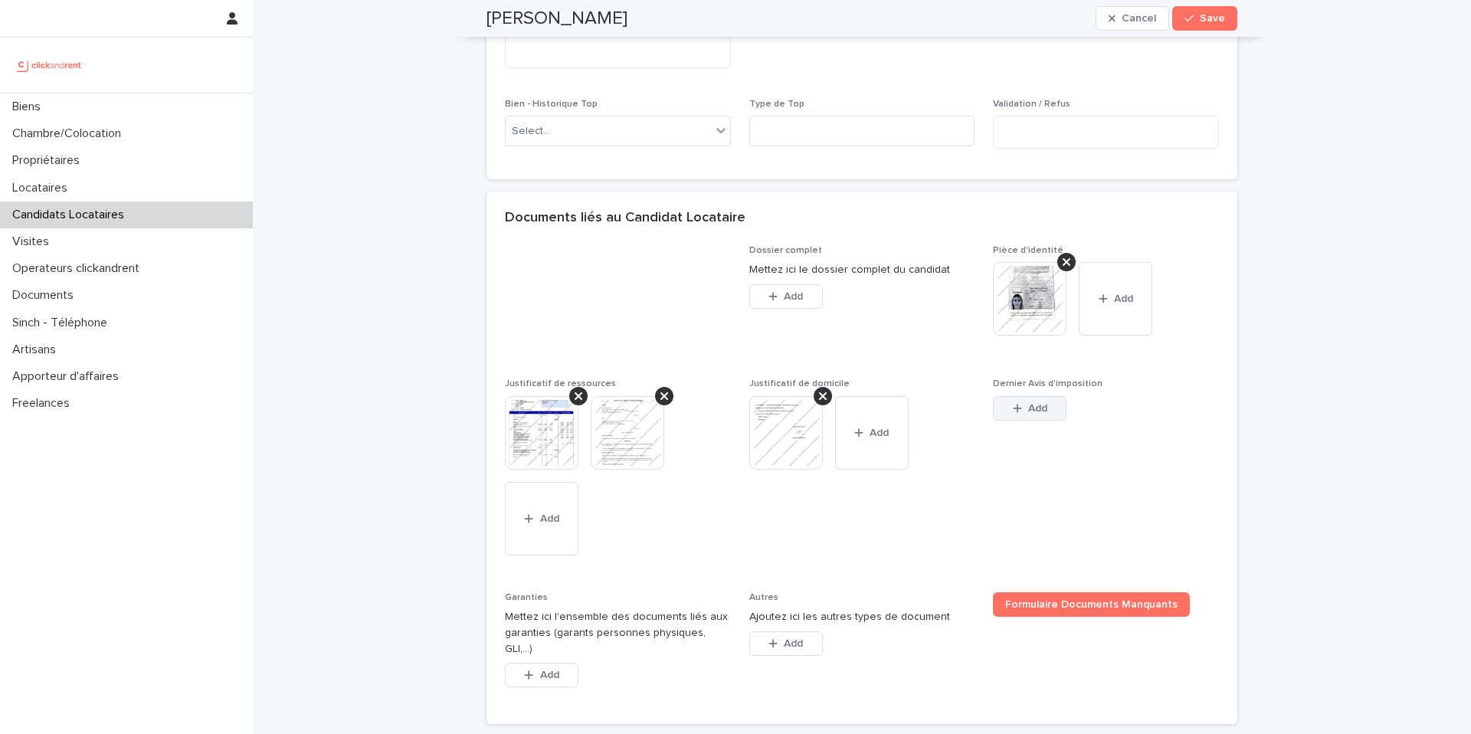
click at [999, 421] on button "Add" at bounding box center [1030, 408] width 74 height 25
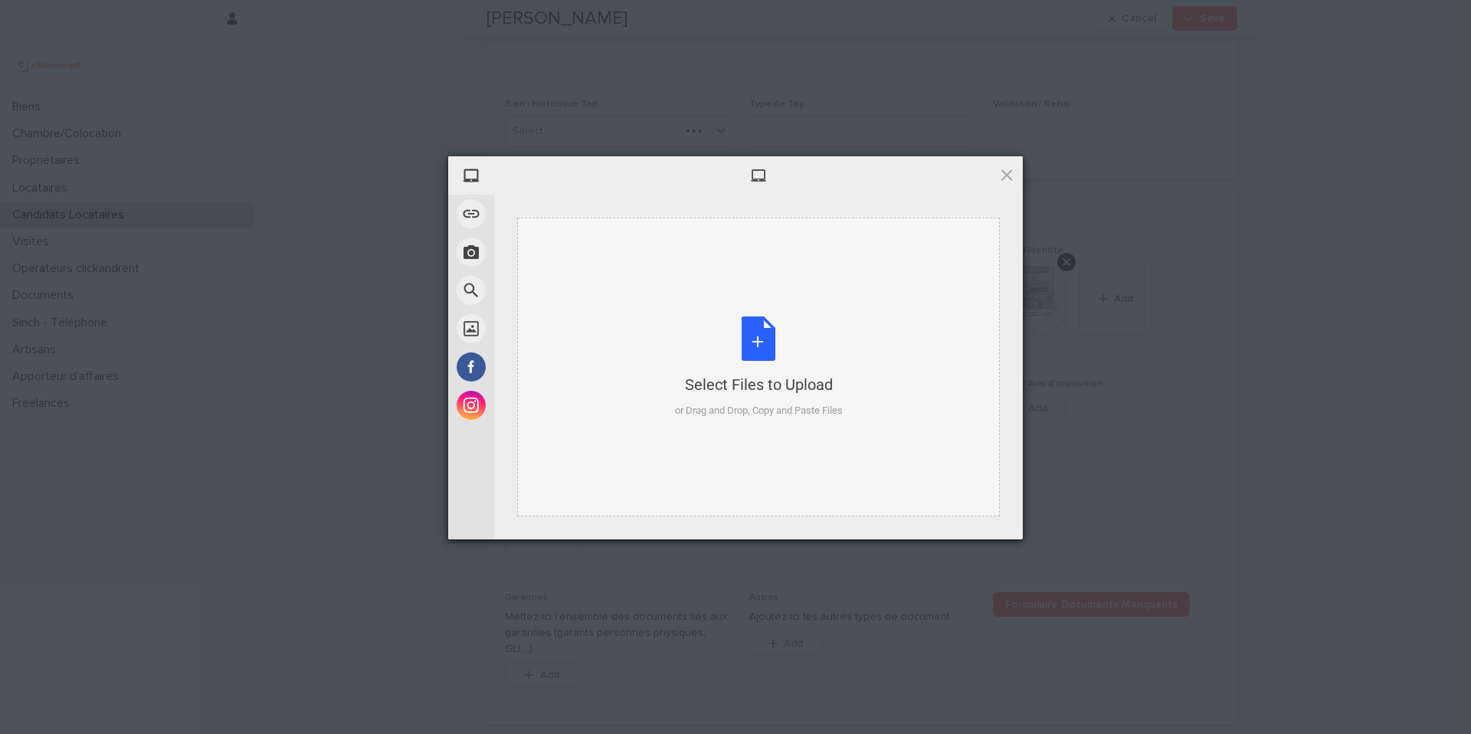
click at [723, 387] on div "Select Files to Upload" at bounding box center [759, 384] width 168 height 21
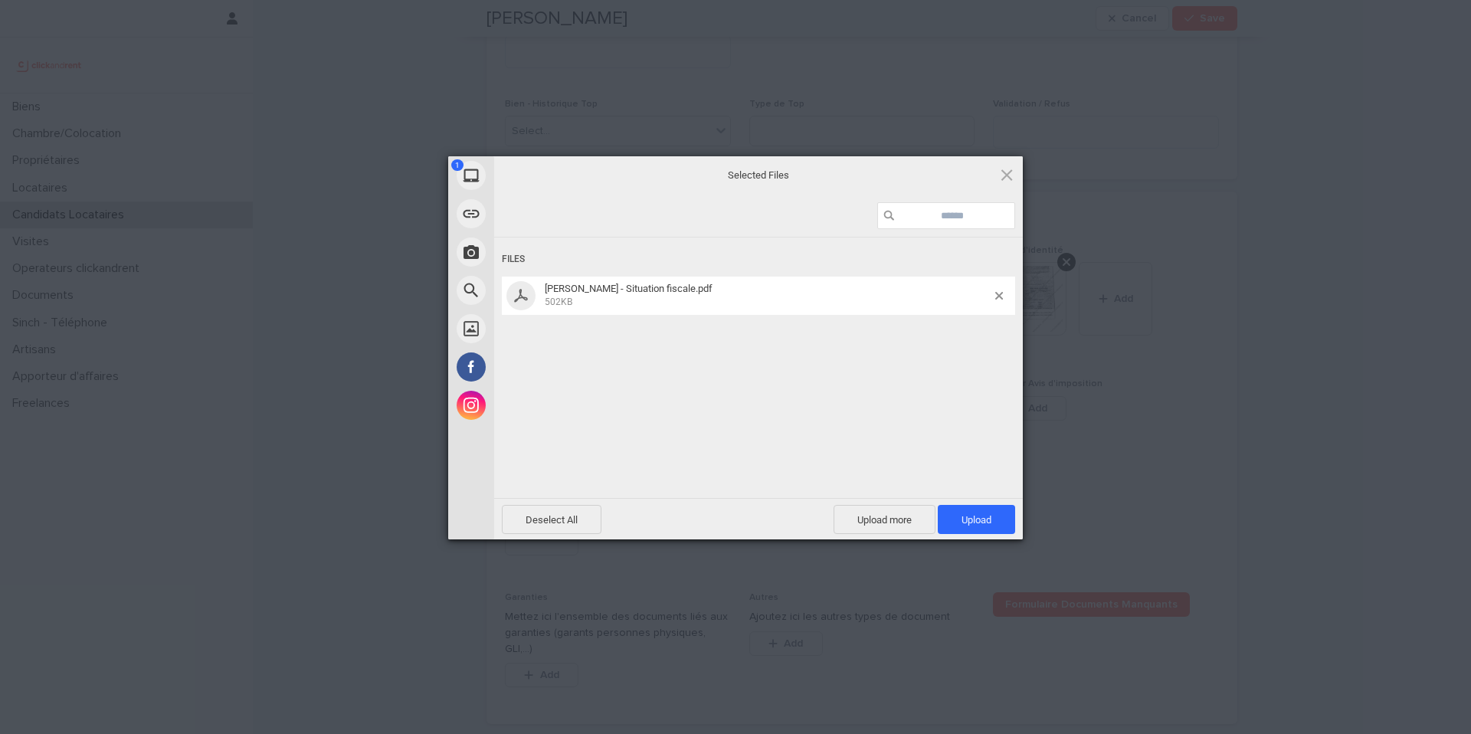
click at [986, 539] on div "Deselect All Upload more Upload 1" at bounding box center [758, 518] width 529 height 41
click at [984, 527] on span "Upload 1" at bounding box center [976, 519] width 77 height 29
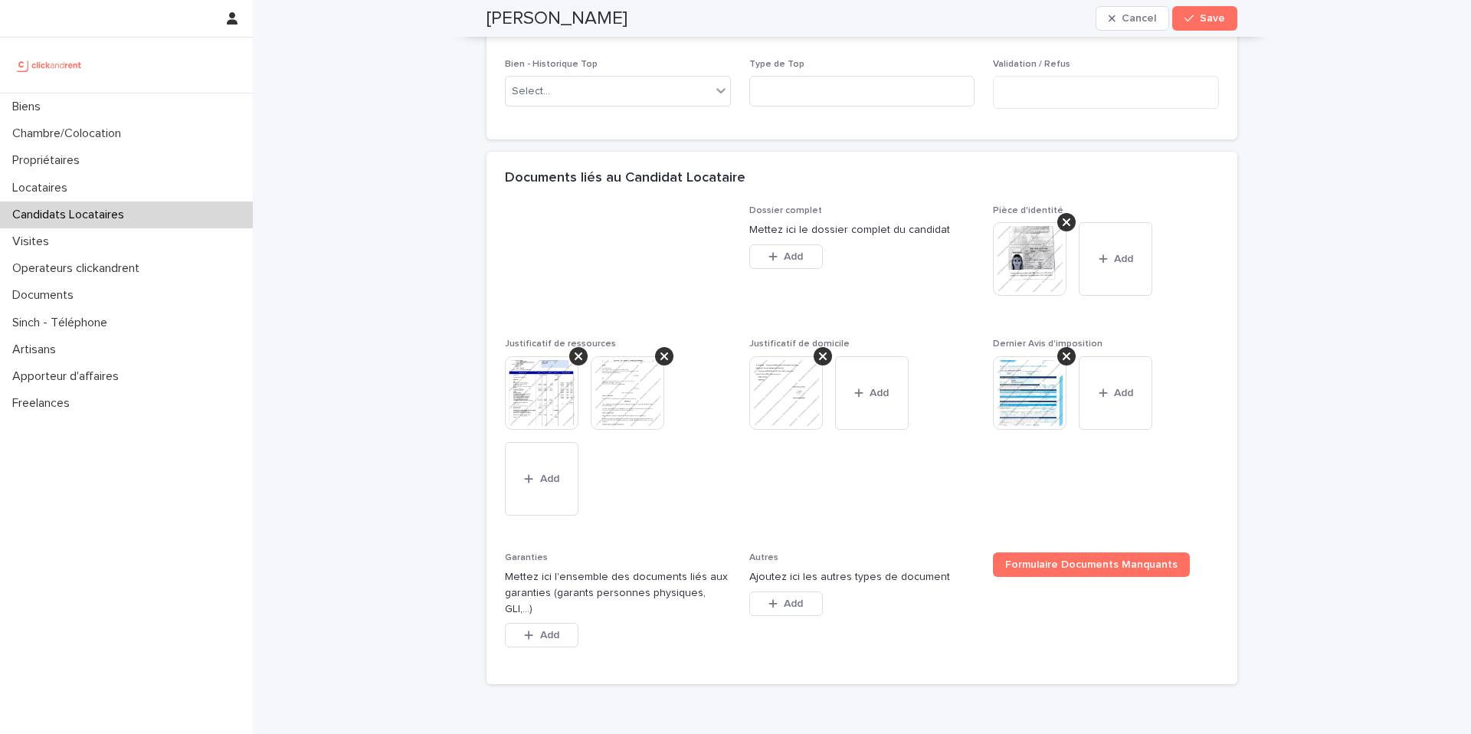
scroll to position [1120, 0]
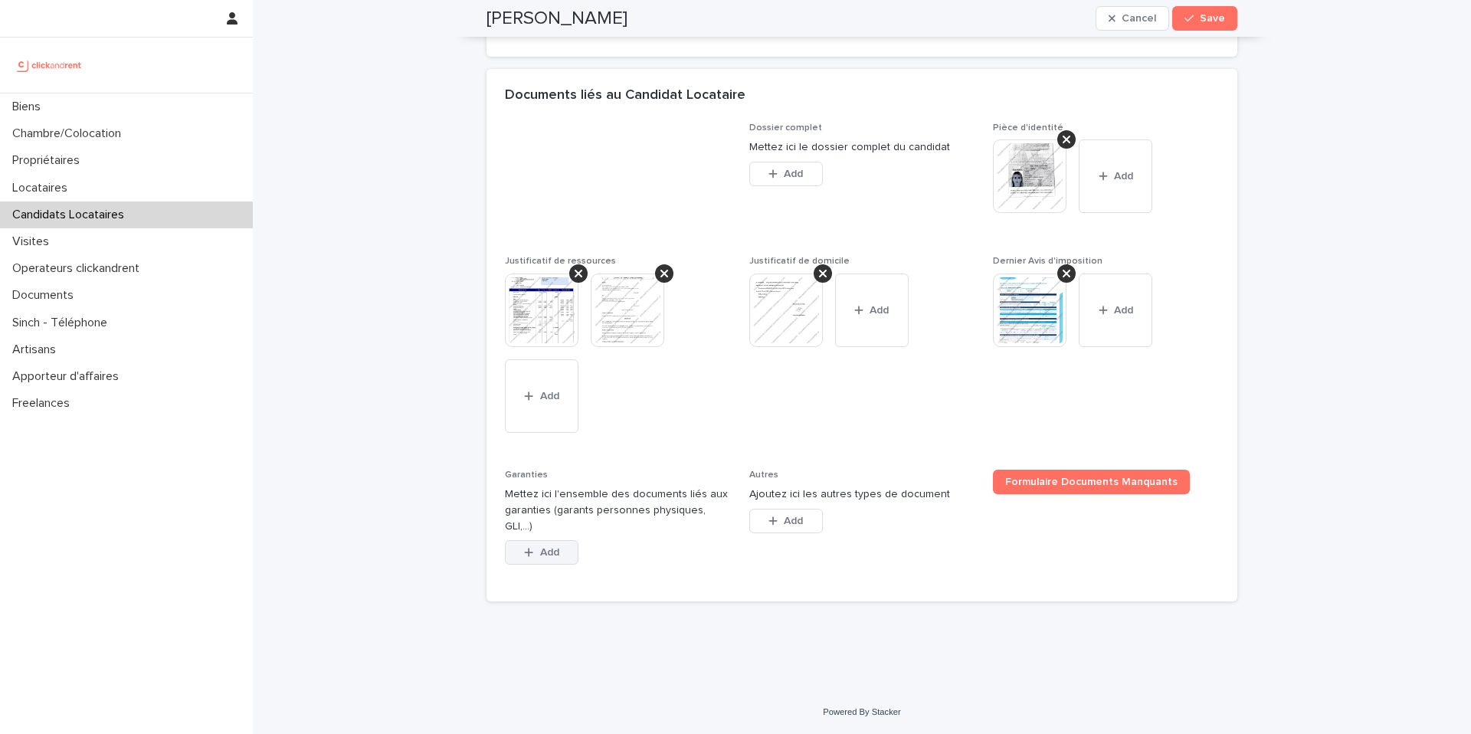
click at [533, 564] on button "Add" at bounding box center [542, 552] width 74 height 25
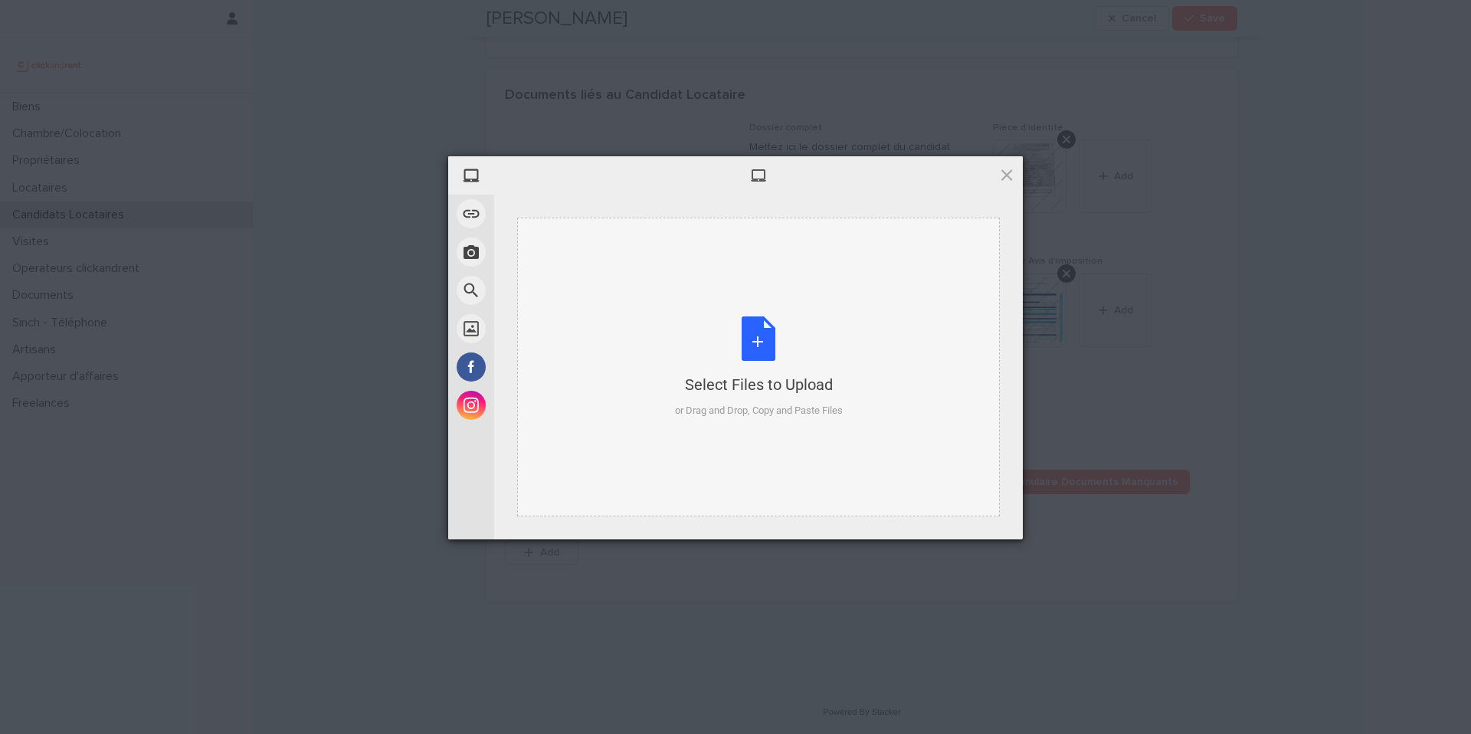
click at [616, 474] on div "Select Files to Upload or Drag and Drop, Copy and Paste Files" at bounding box center [758, 367] width 483 height 299
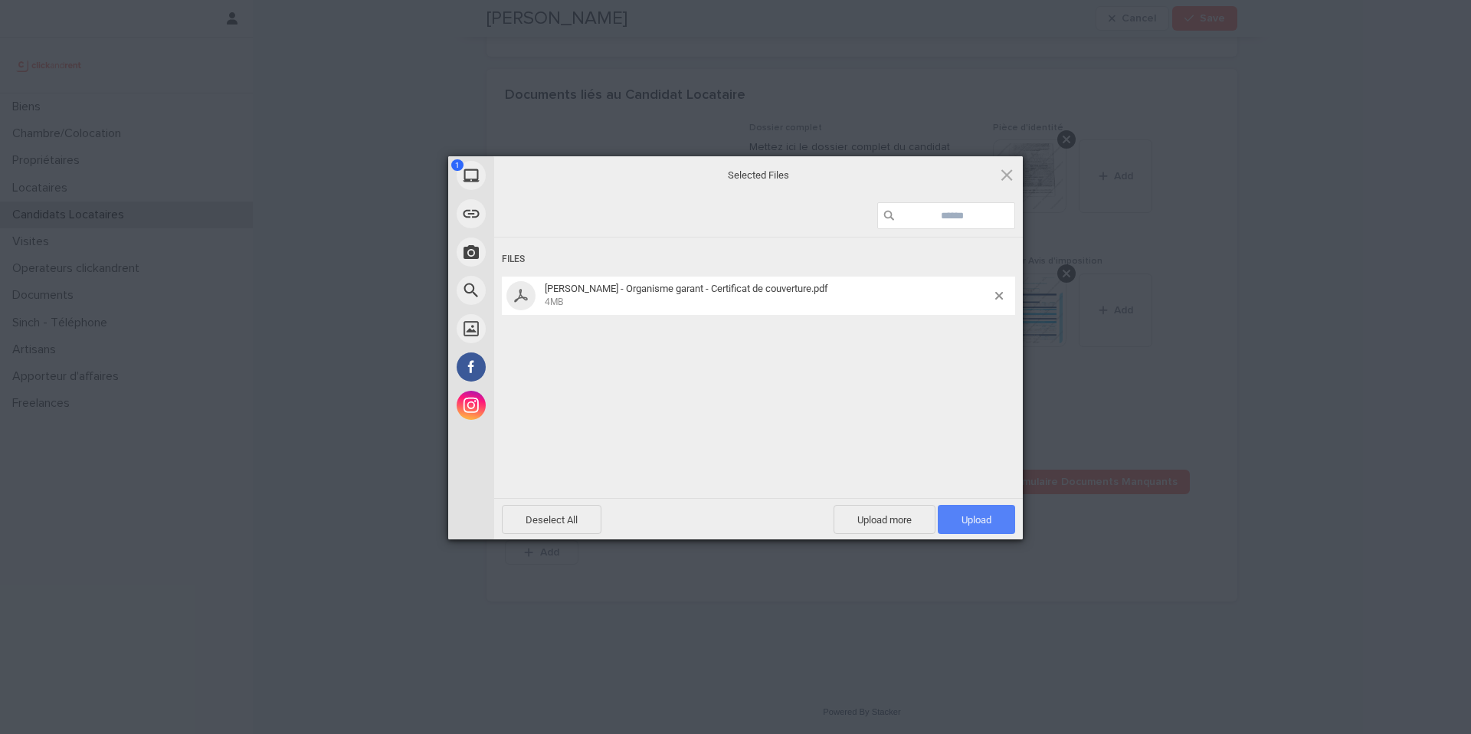
click at [979, 517] on span "Upload 1" at bounding box center [977, 519] width 30 height 11
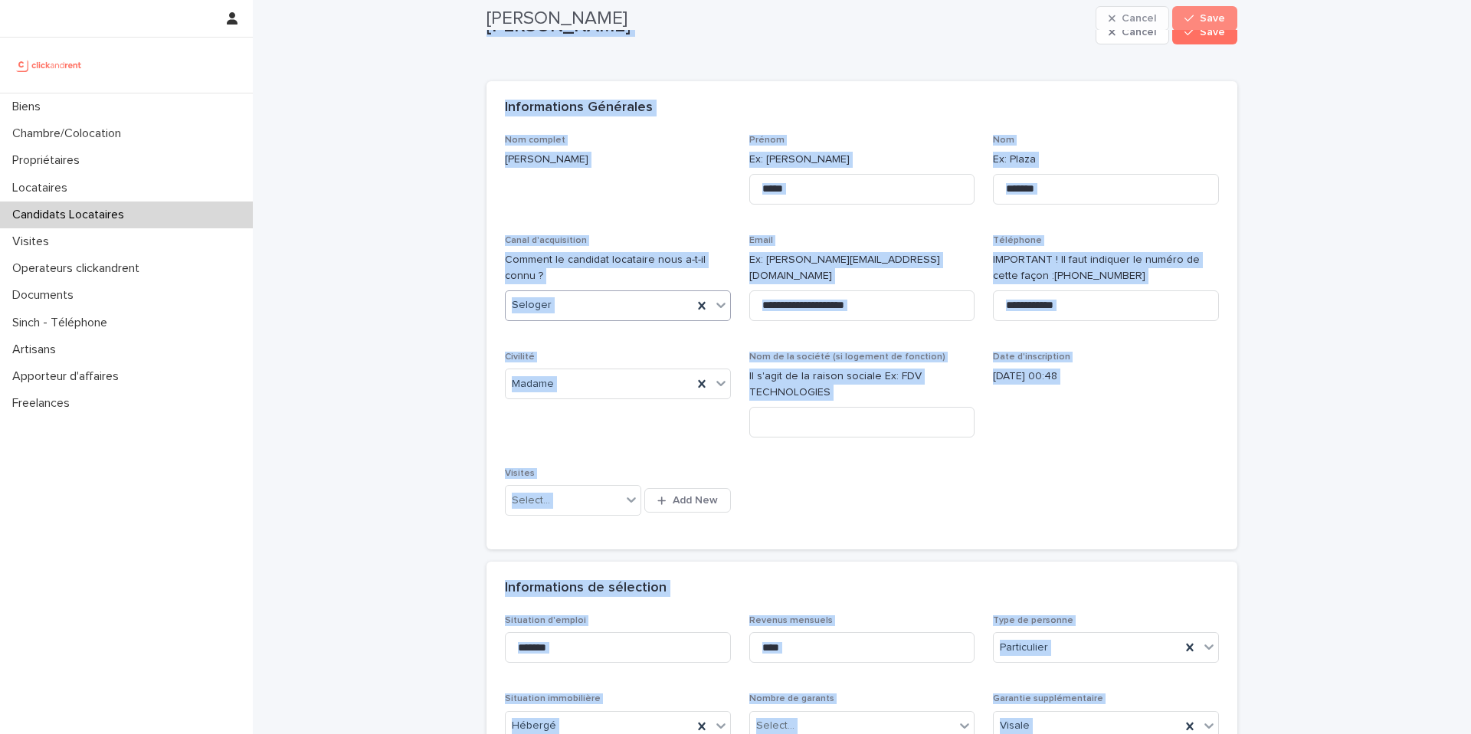
scroll to position [0, 0]
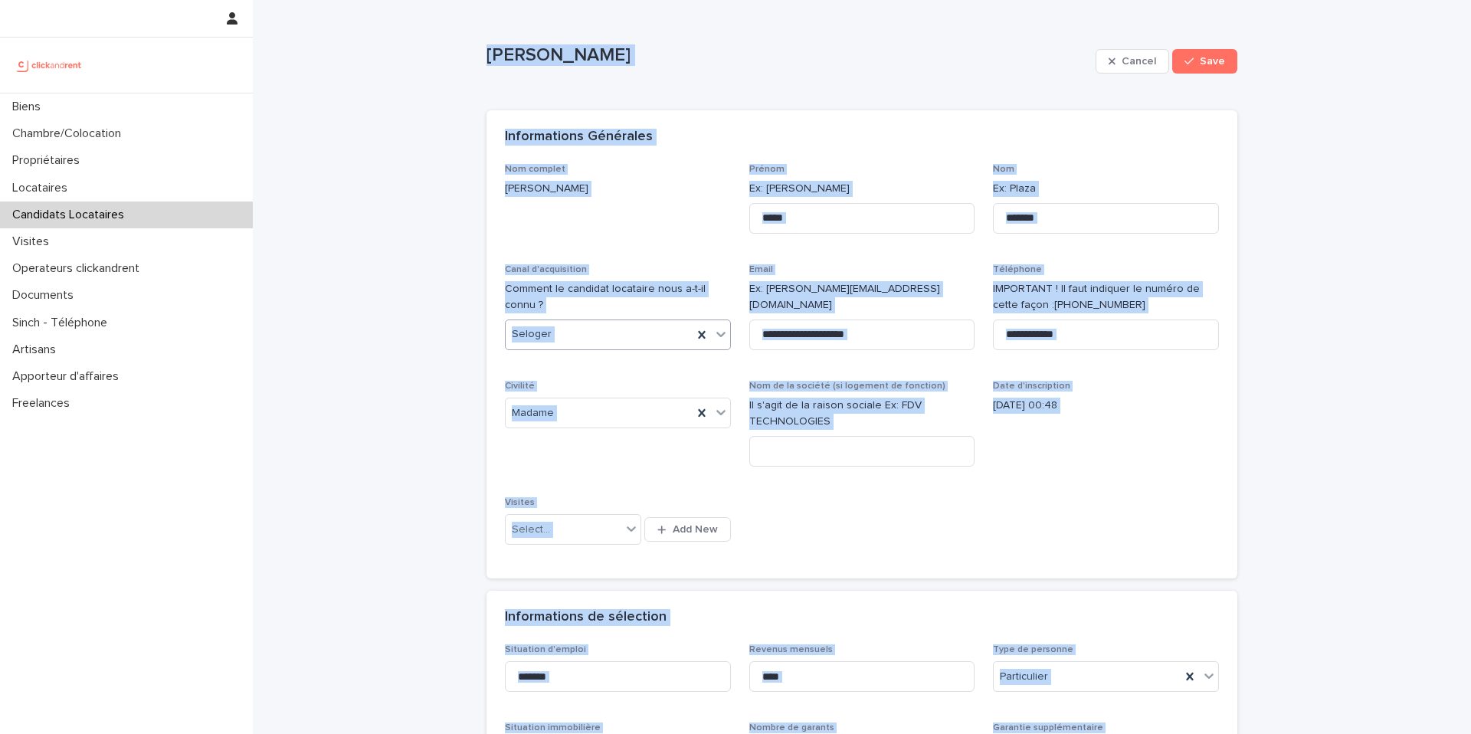
drag, startPoint x: 678, startPoint y: 599, endPoint x: 471, endPoint y: 47, distance: 590.3
copy div "Chara Agnanti Cancel Save Sorry, there was an error saving your record. Please …"
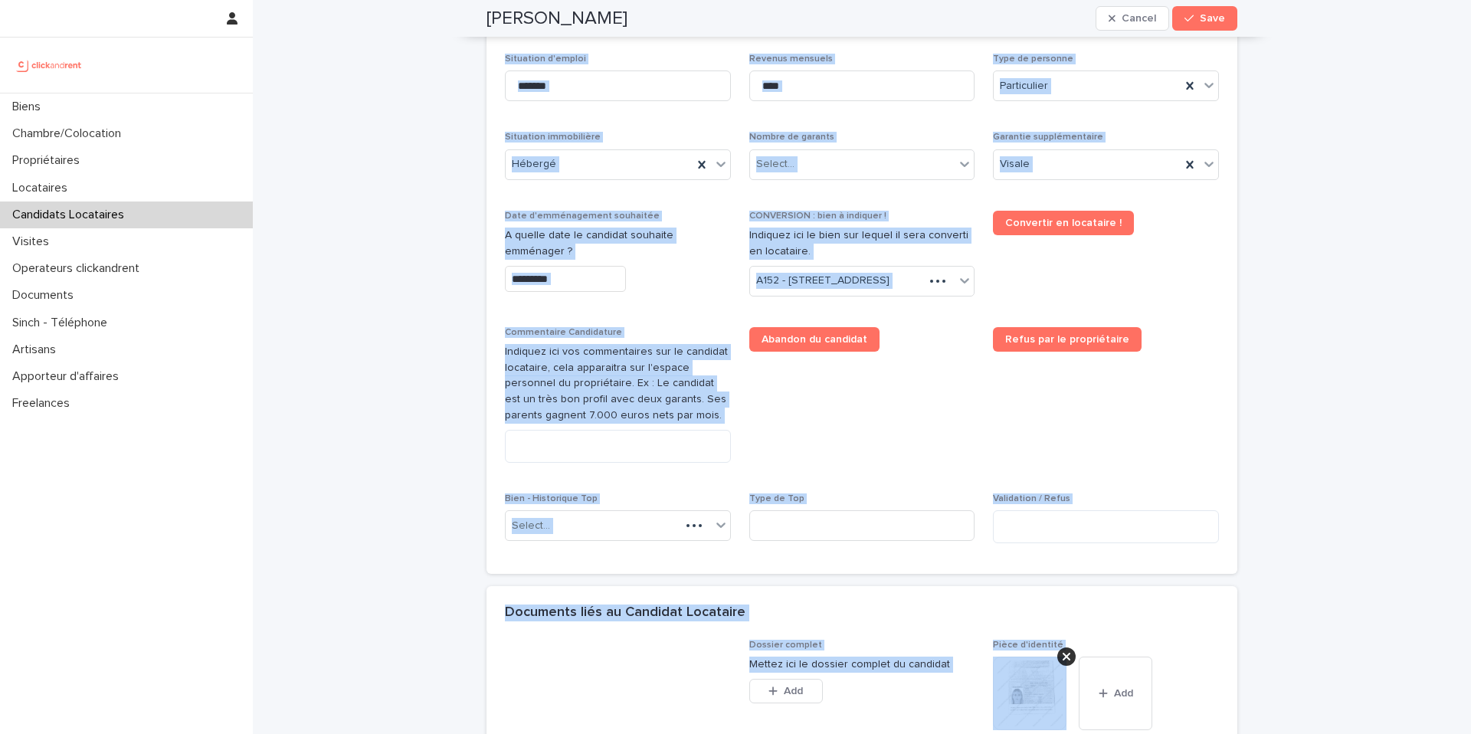
scroll to position [671, 0]
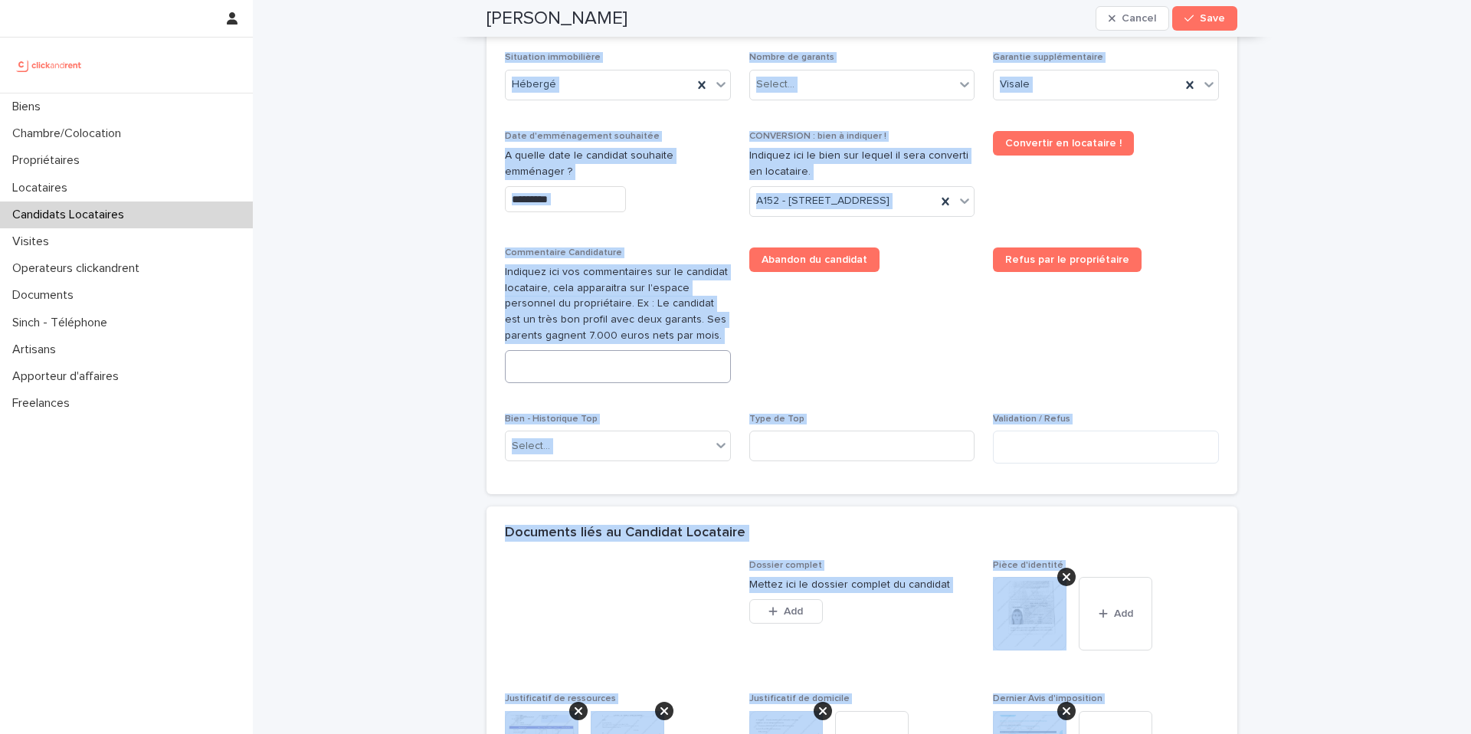
click at [589, 383] on textarea at bounding box center [618, 366] width 226 height 33
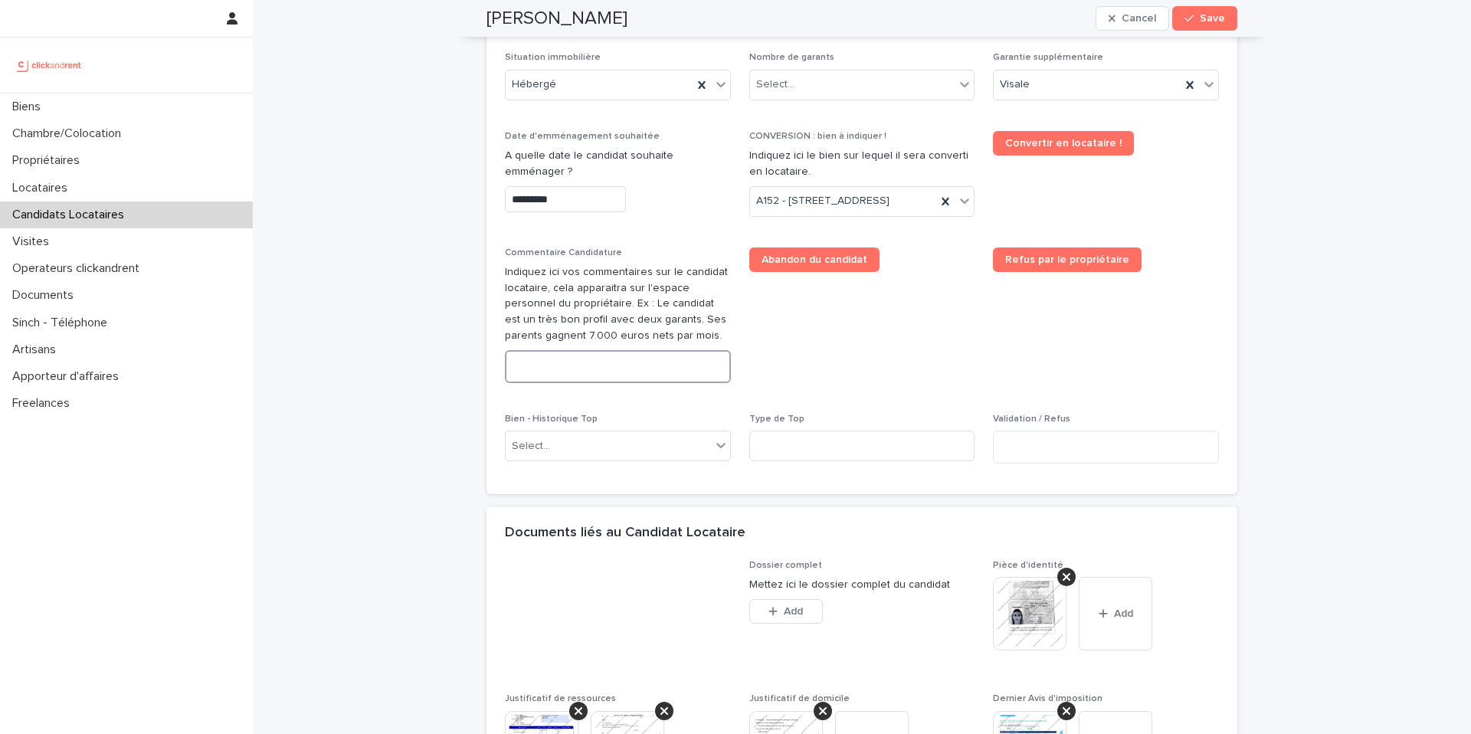
paste textarea "**********"
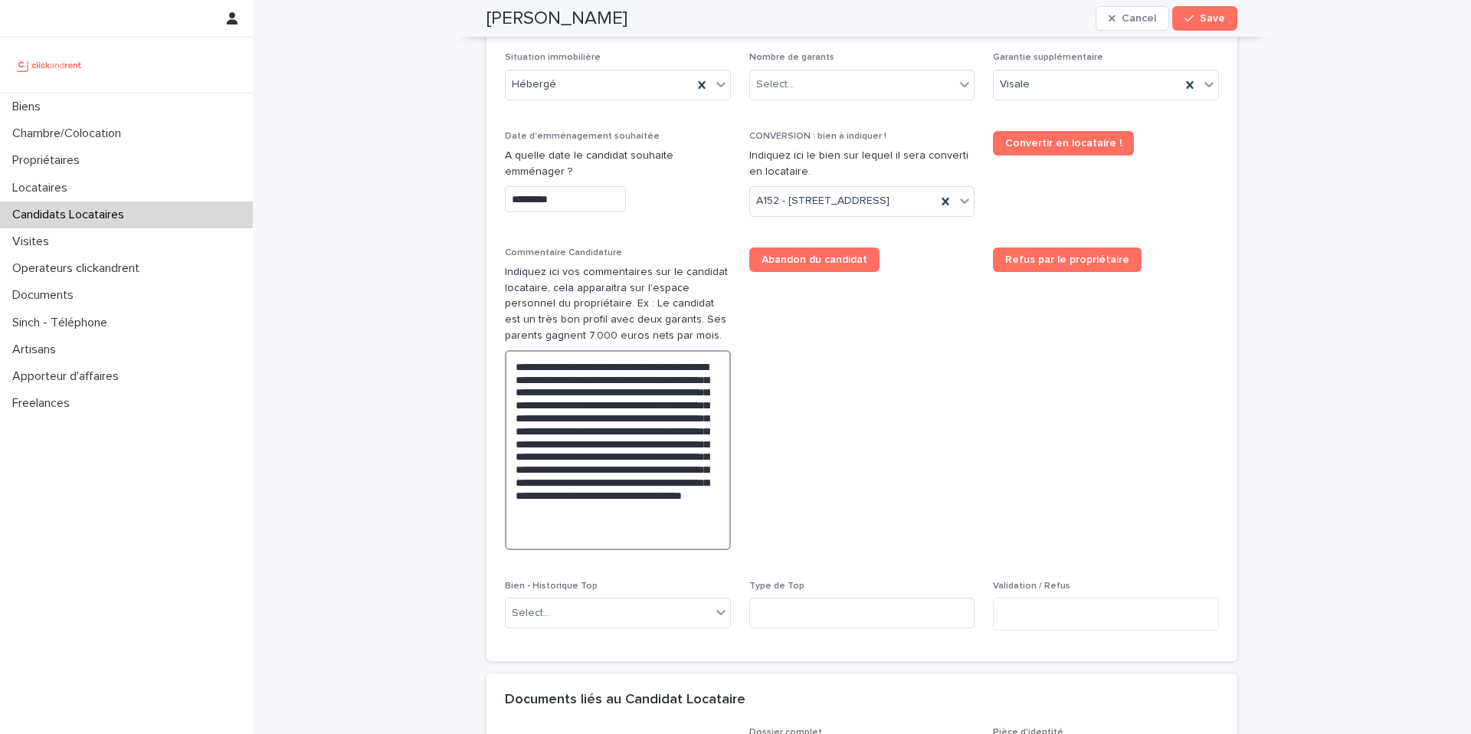
scroll to position [1343, 0]
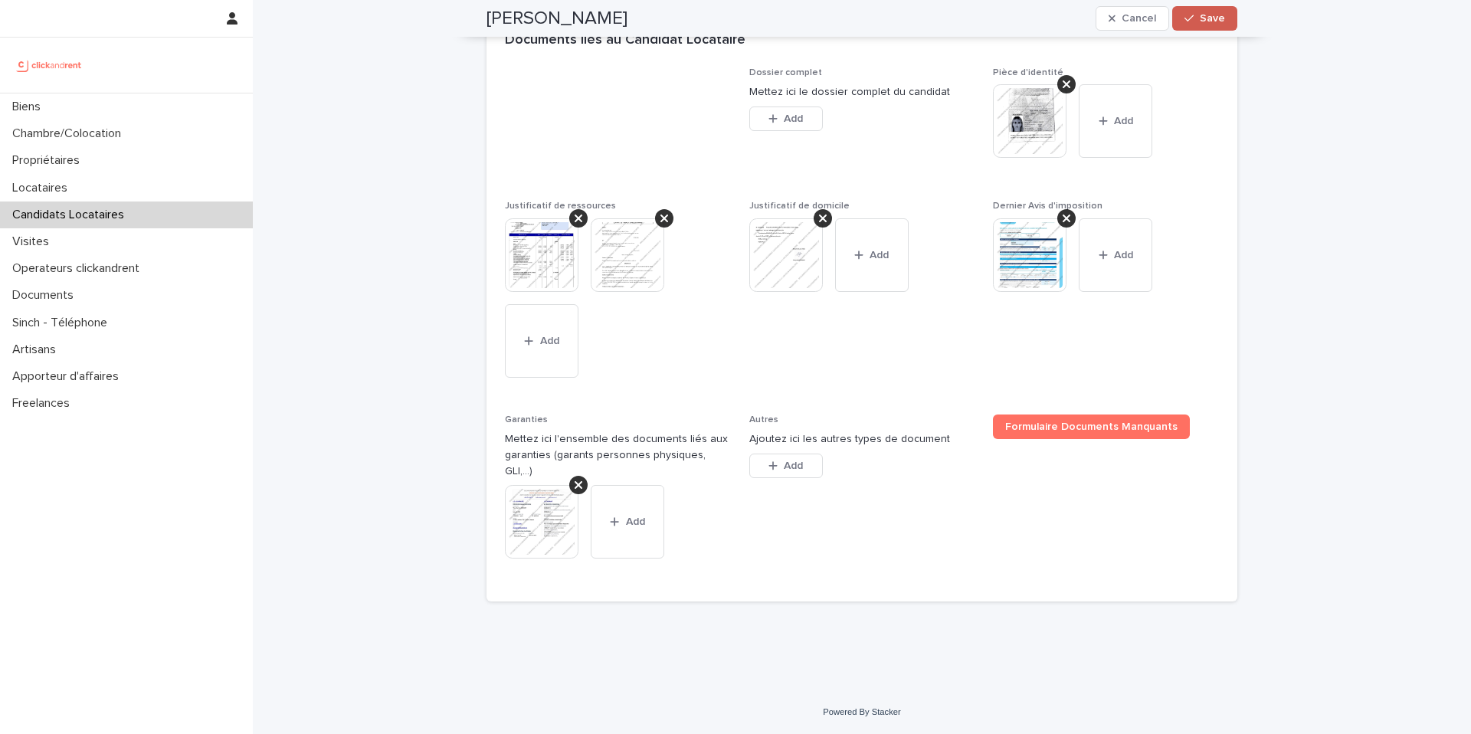
type textarea "**********"
click at [1203, 11] on button "Save" at bounding box center [1205, 18] width 65 height 25
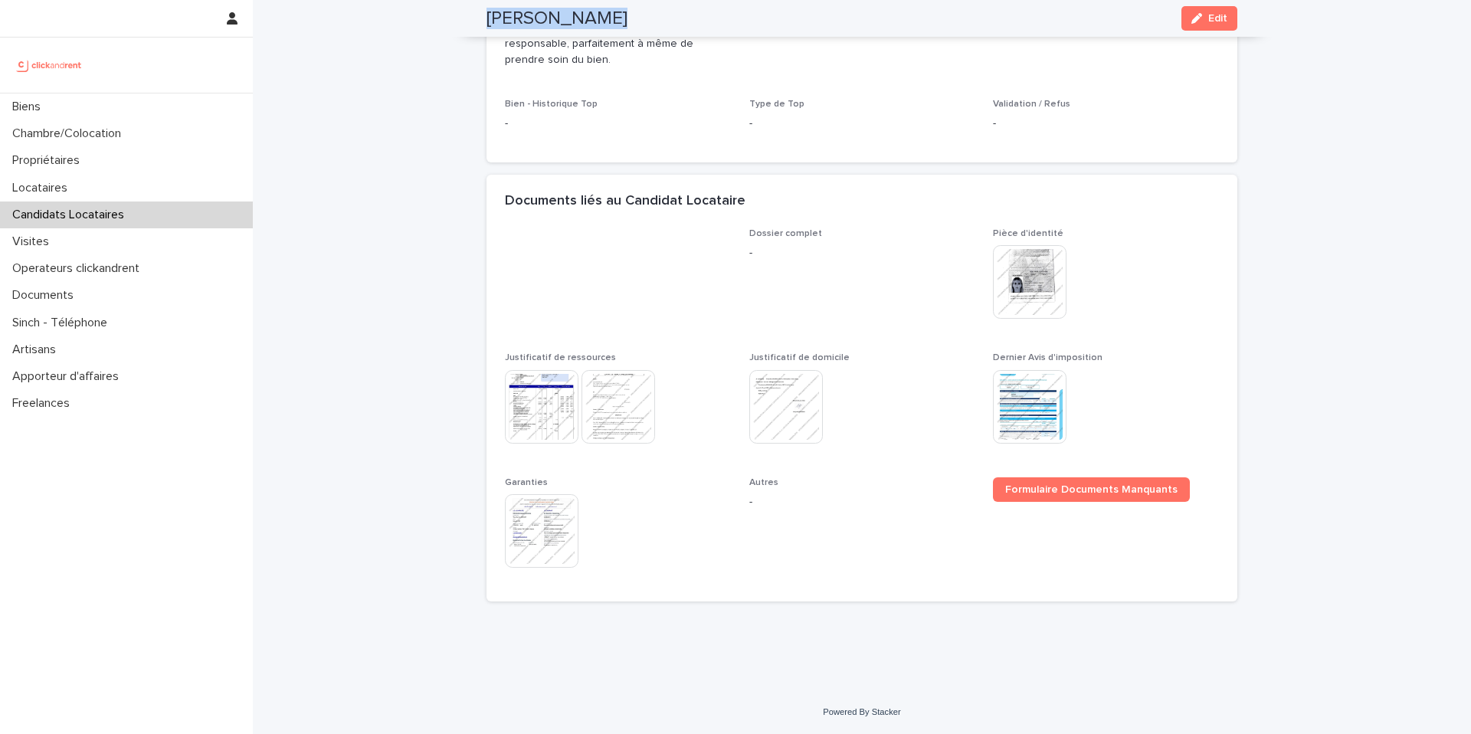
scroll to position [815, 0]
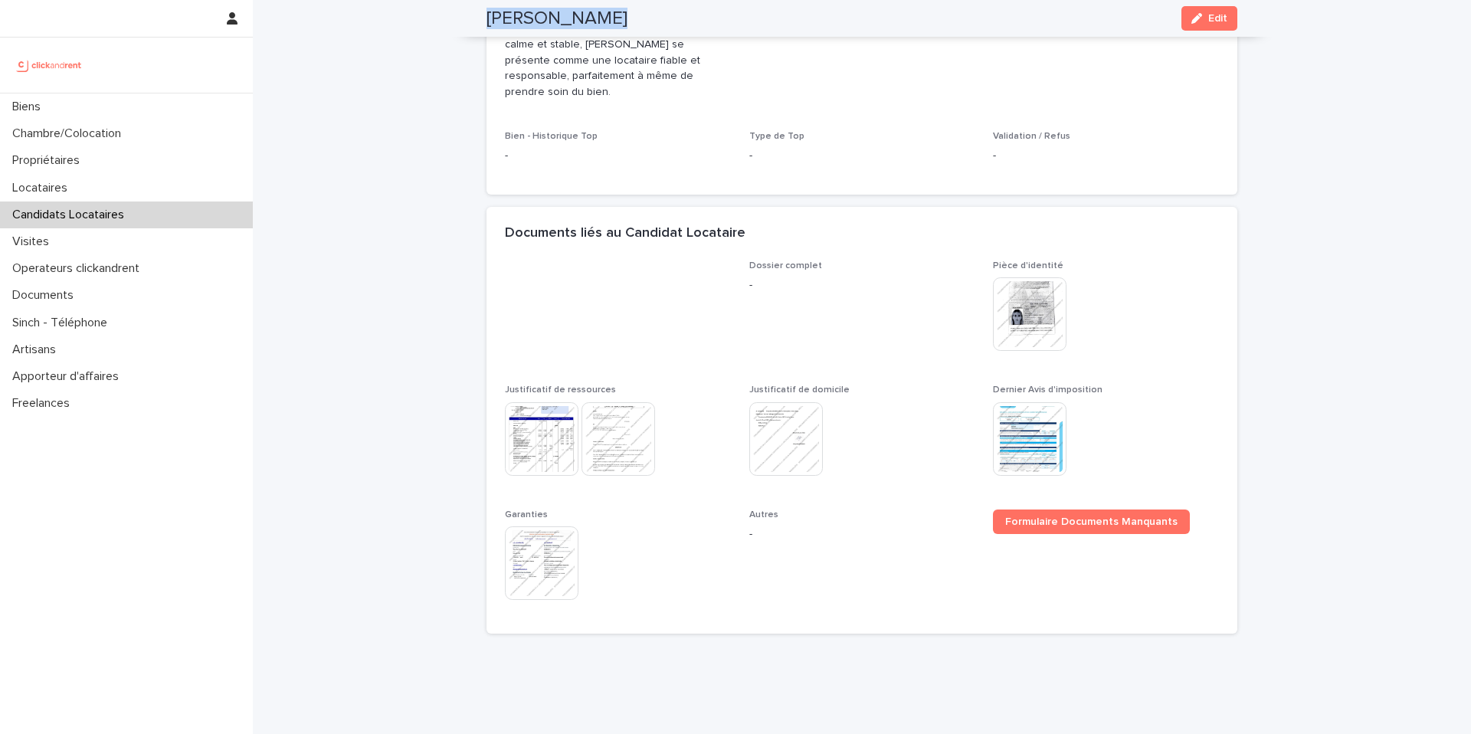
drag, startPoint x: 592, startPoint y: 20, endPoint x: 479, endPoint y: 22, distance: 112.7
click at [479, 22] on div "Chara Agnanti Edit" at bounding box center [862, 18] width 825 height 37
copy h2 "[PERSON_NAME]"
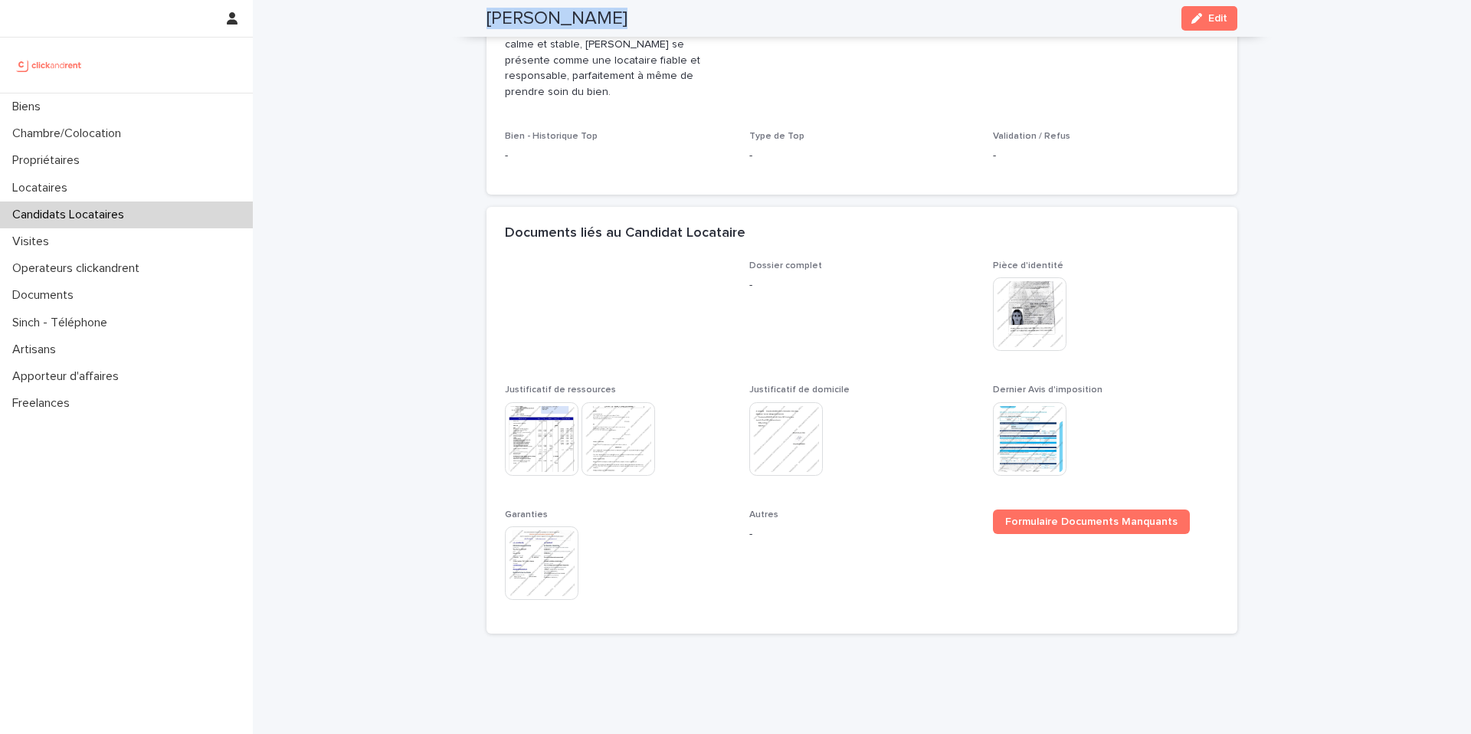
copy h2 "[PERSON_NAME]"
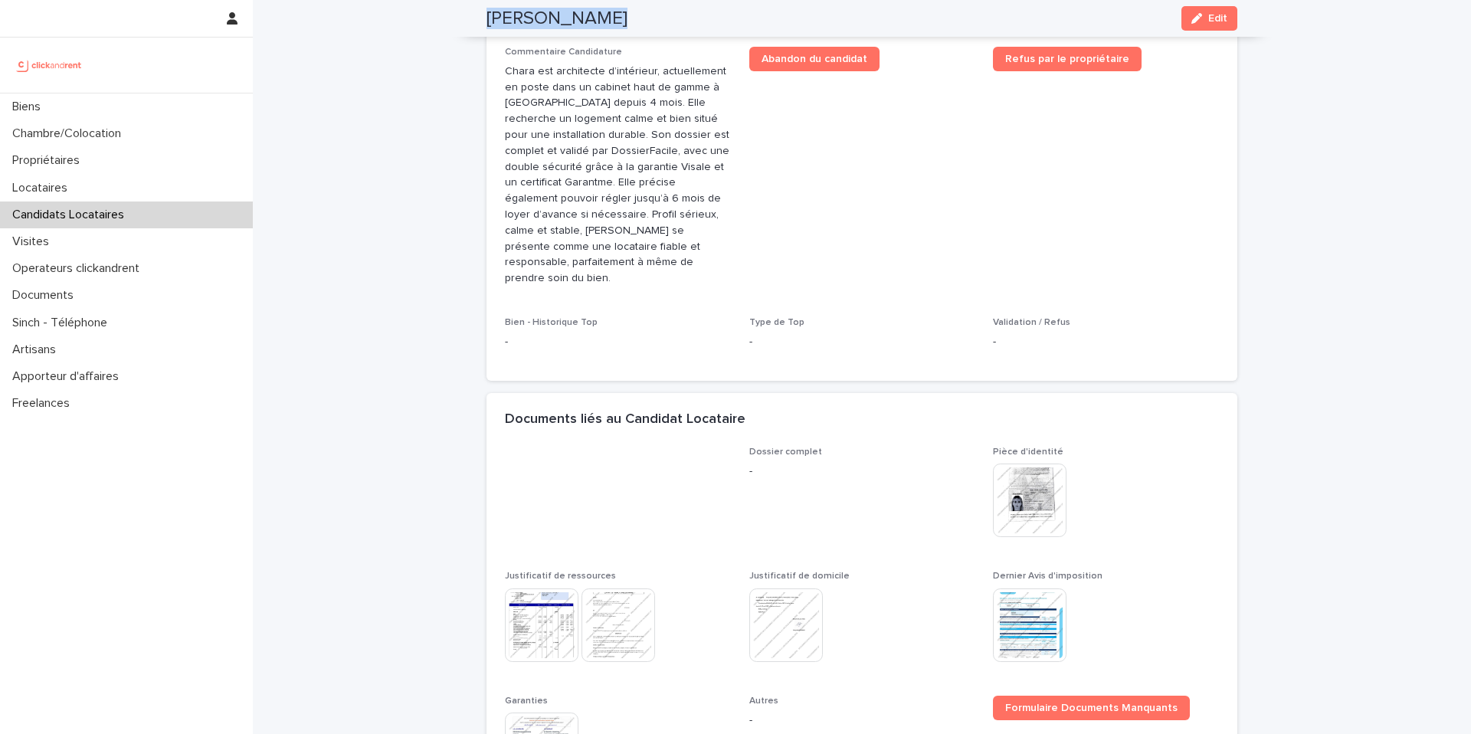
scroll to position [290, 0]
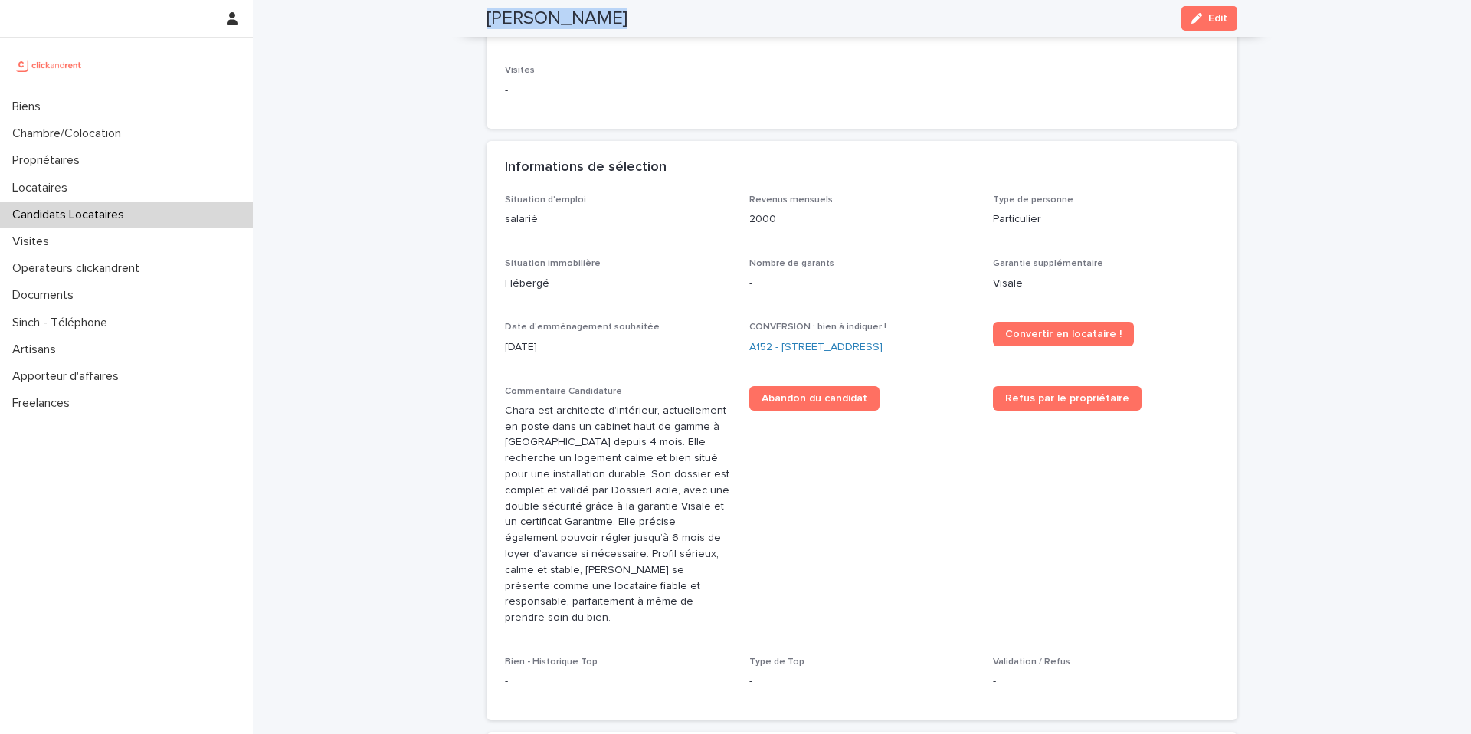
copy h2 "[PERSON_NAME]"
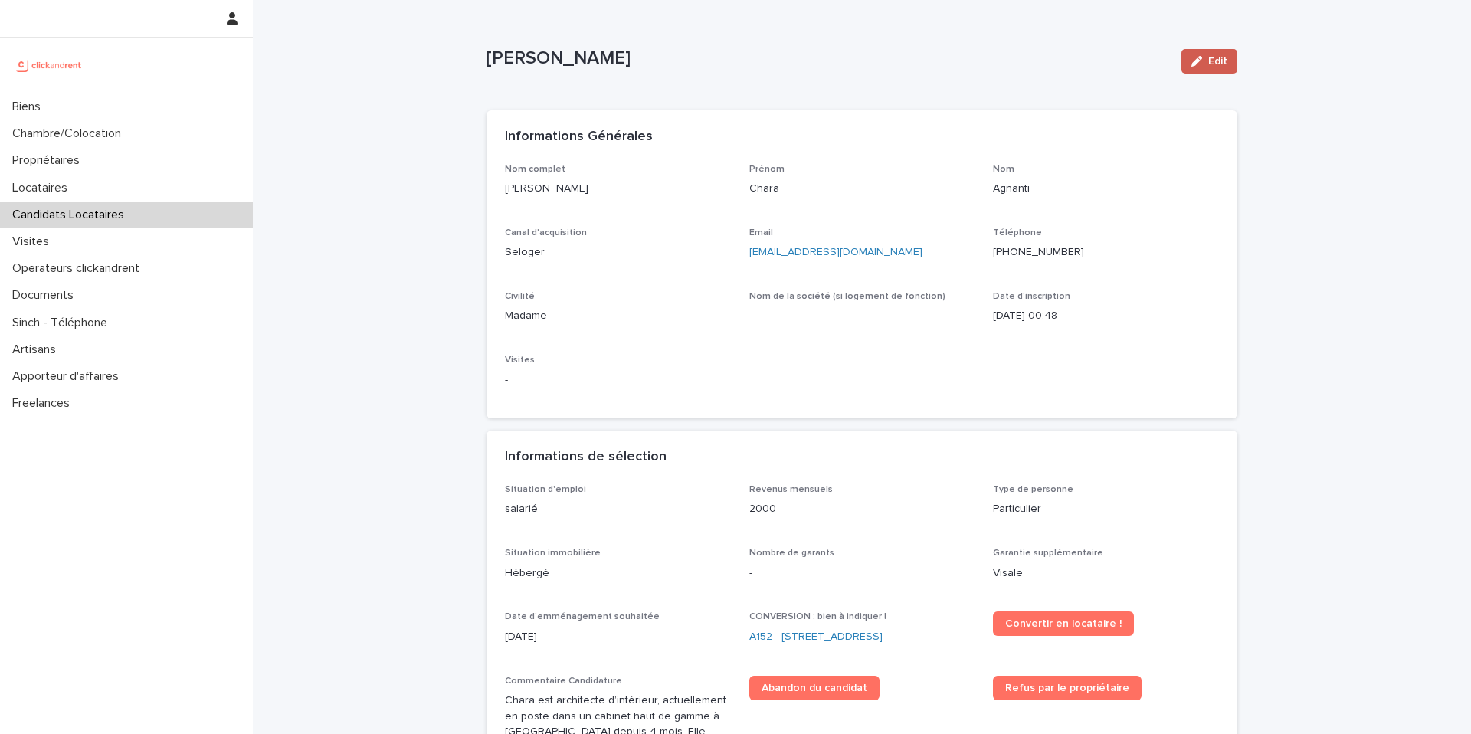
click at [1197, 52] on button "Edit" at bounding box center [1210, 61] width 56 height 25
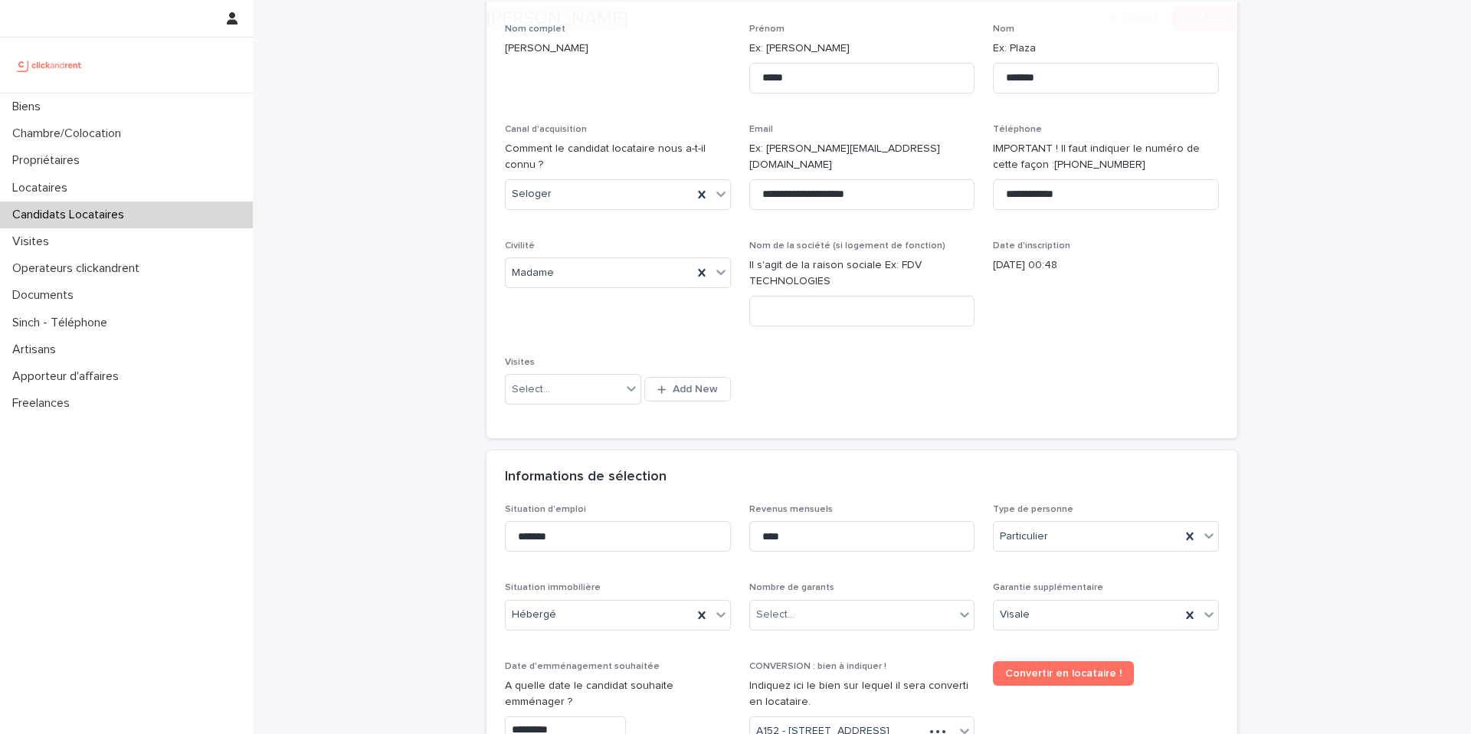
scroll to position [150, 0]
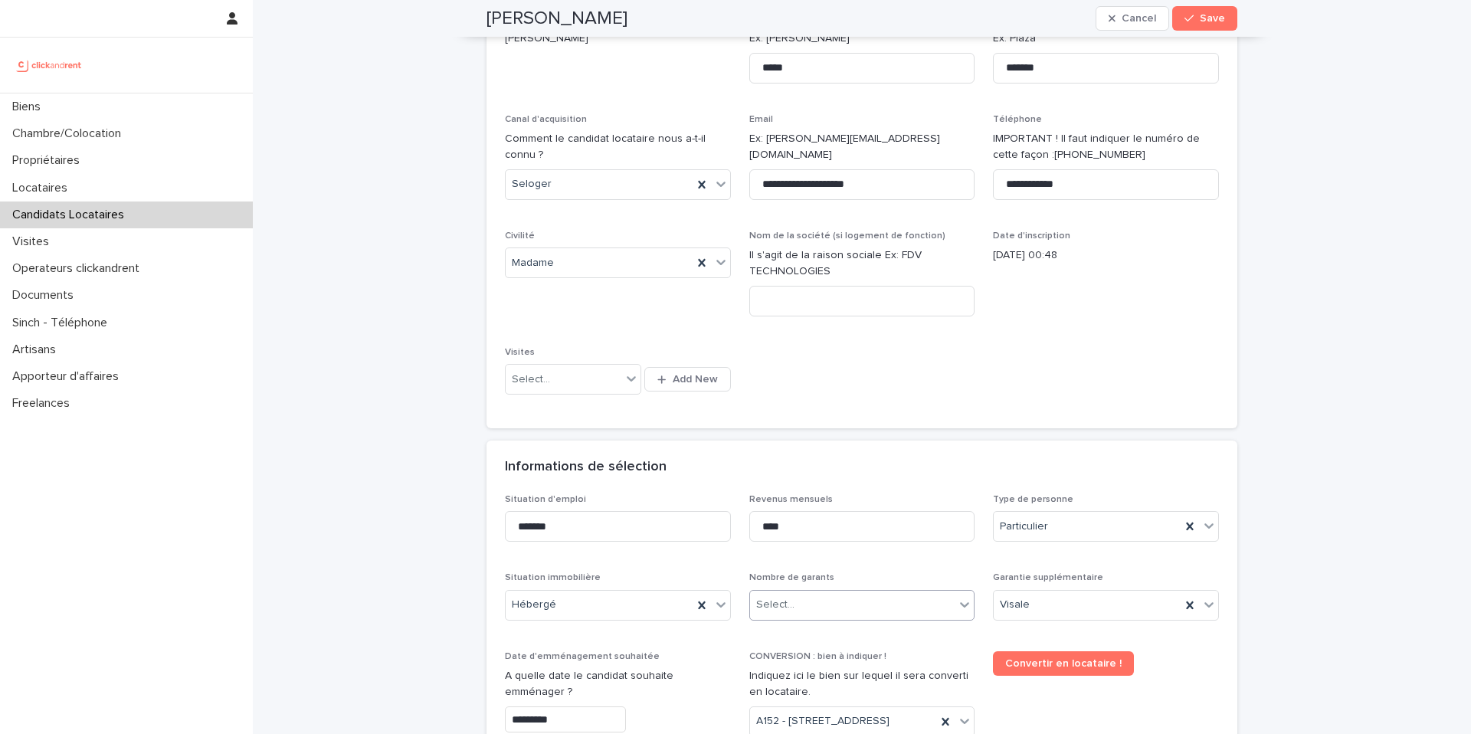
click at [783, 612] on div "Select..." at bounding box center [775, 605] width 38 height 16
click at [806, 636] on div "Pas de garant Personne Physique" at bounding box center [856, 635] width 225 height 27
click at [1216, 18] on span "Save" at bounding box center [1212, 18] width 25 height 11
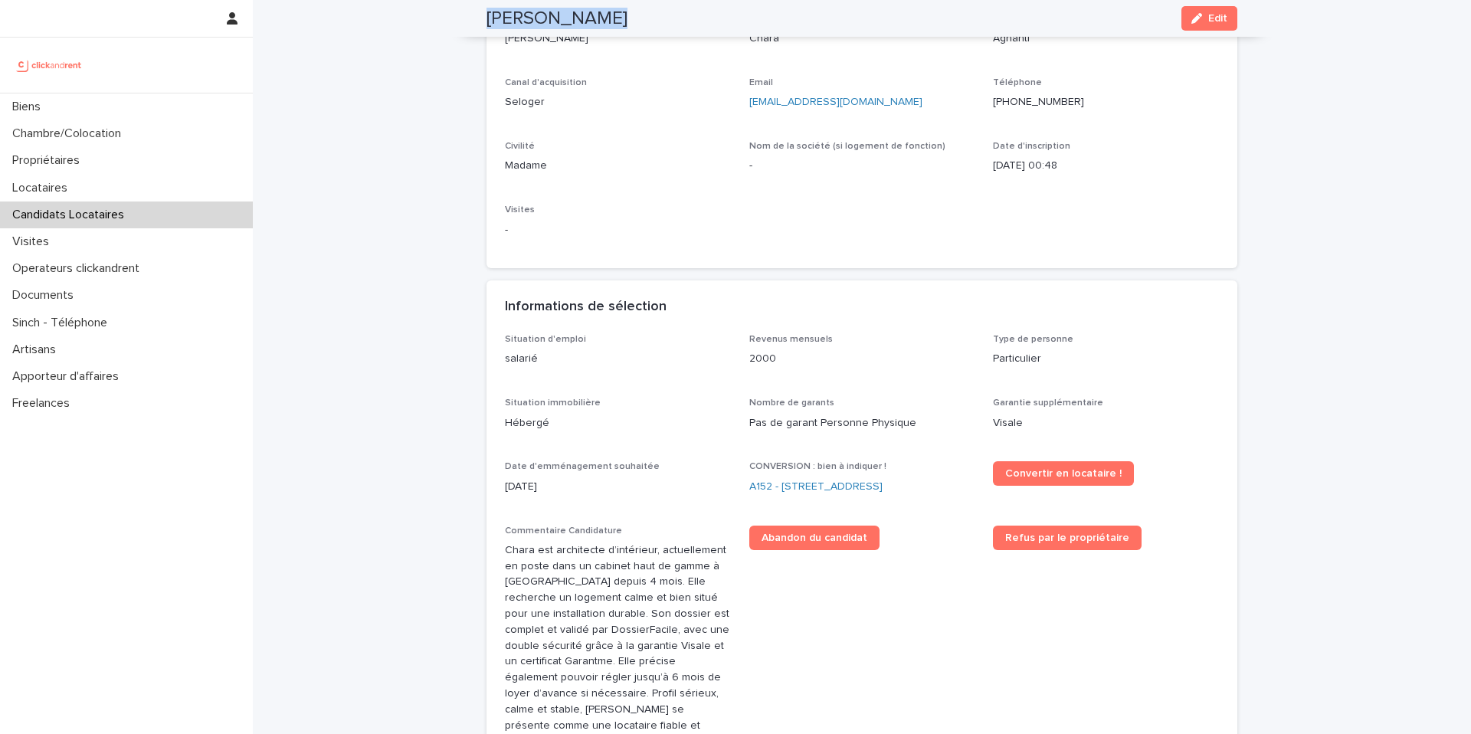
drag, startPoint x: 584, startPoint y: 21, endPoint x: 483, endPoint y: 20, distance: 101.2
click at [487, 20] on div "Chara Agnanti Edit" at bounding box center [862, 18] width 751 height 37
copy h2 "[PERSON_NAME]"
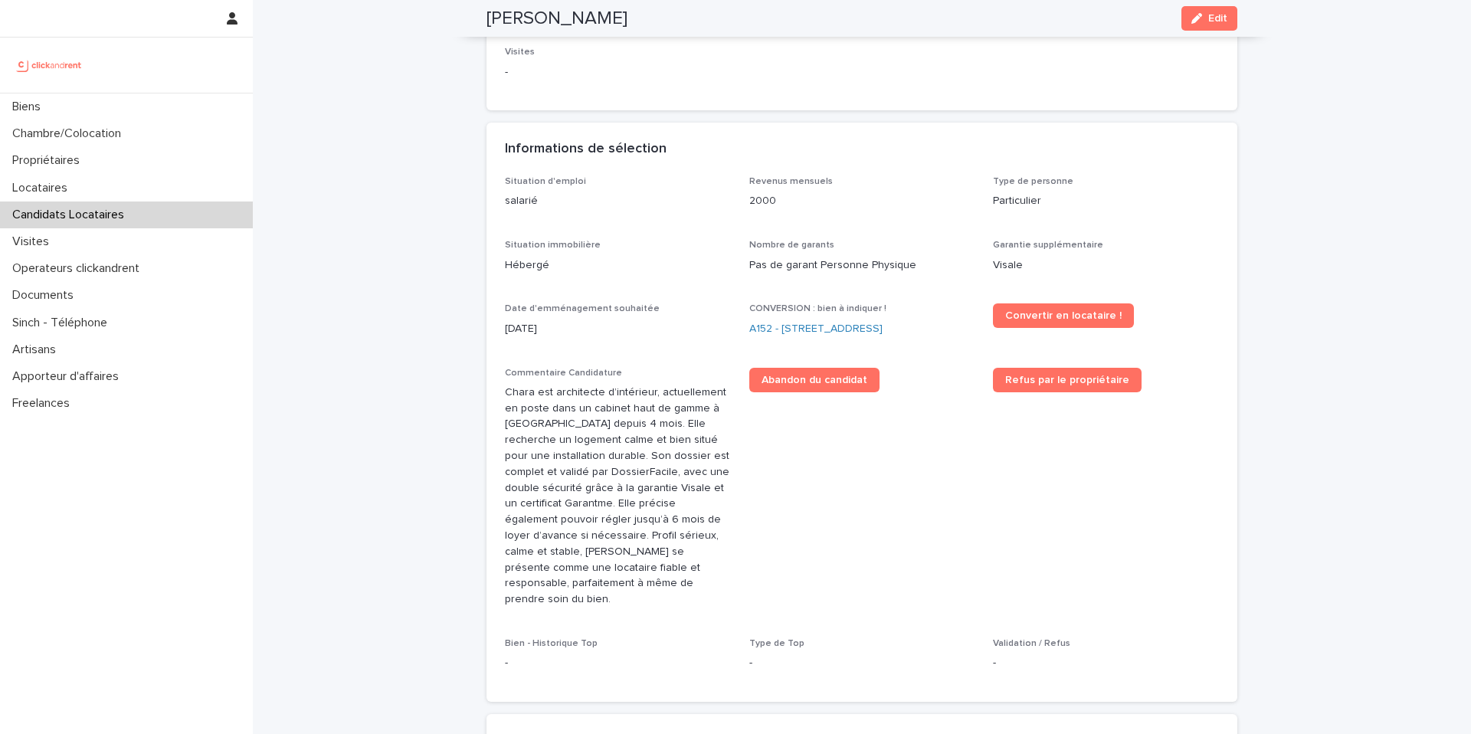
scroll to position [515, 0]
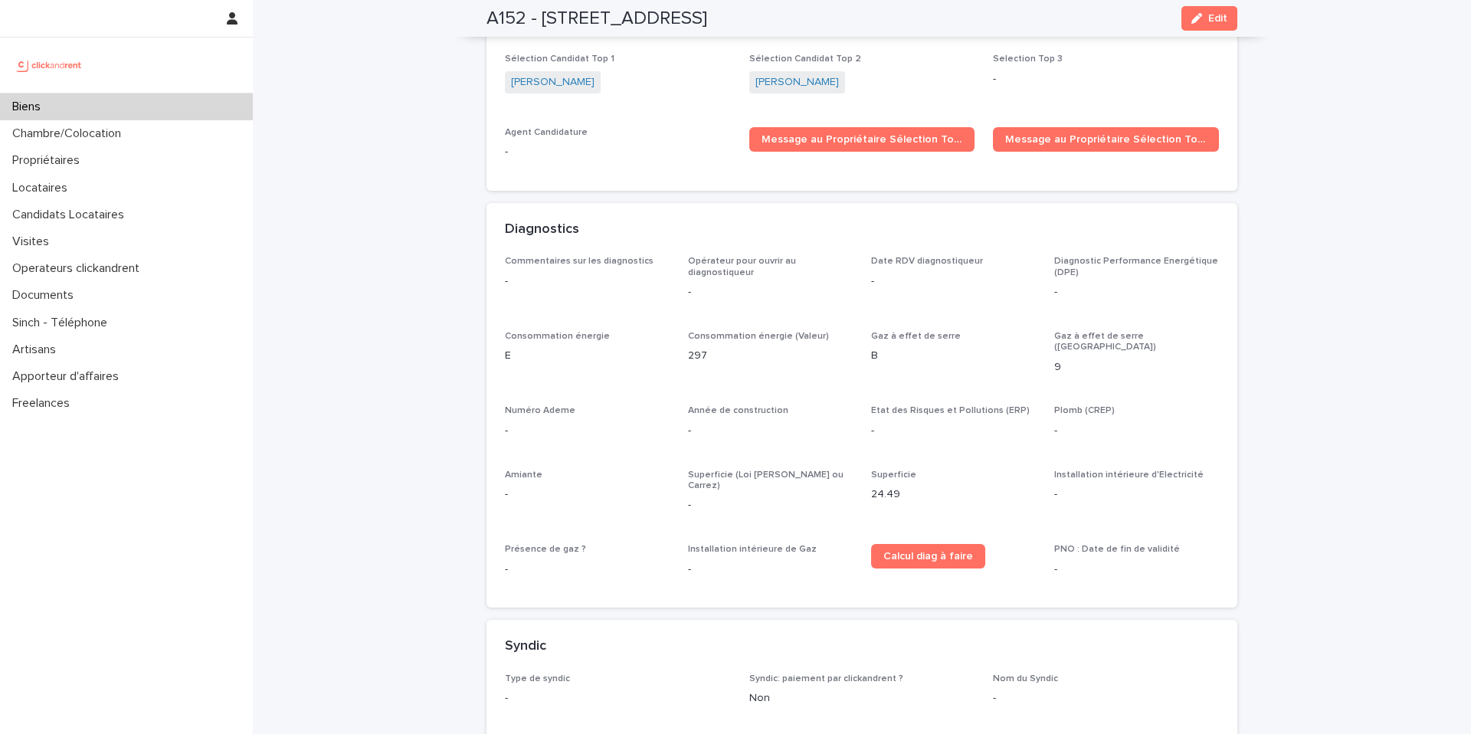
scroll to position [4481, 0]
click at [1057, 135] on span "Message au Propriétaire Sélection Top 2" at bounding box center [1106, 140] width 202 height 11
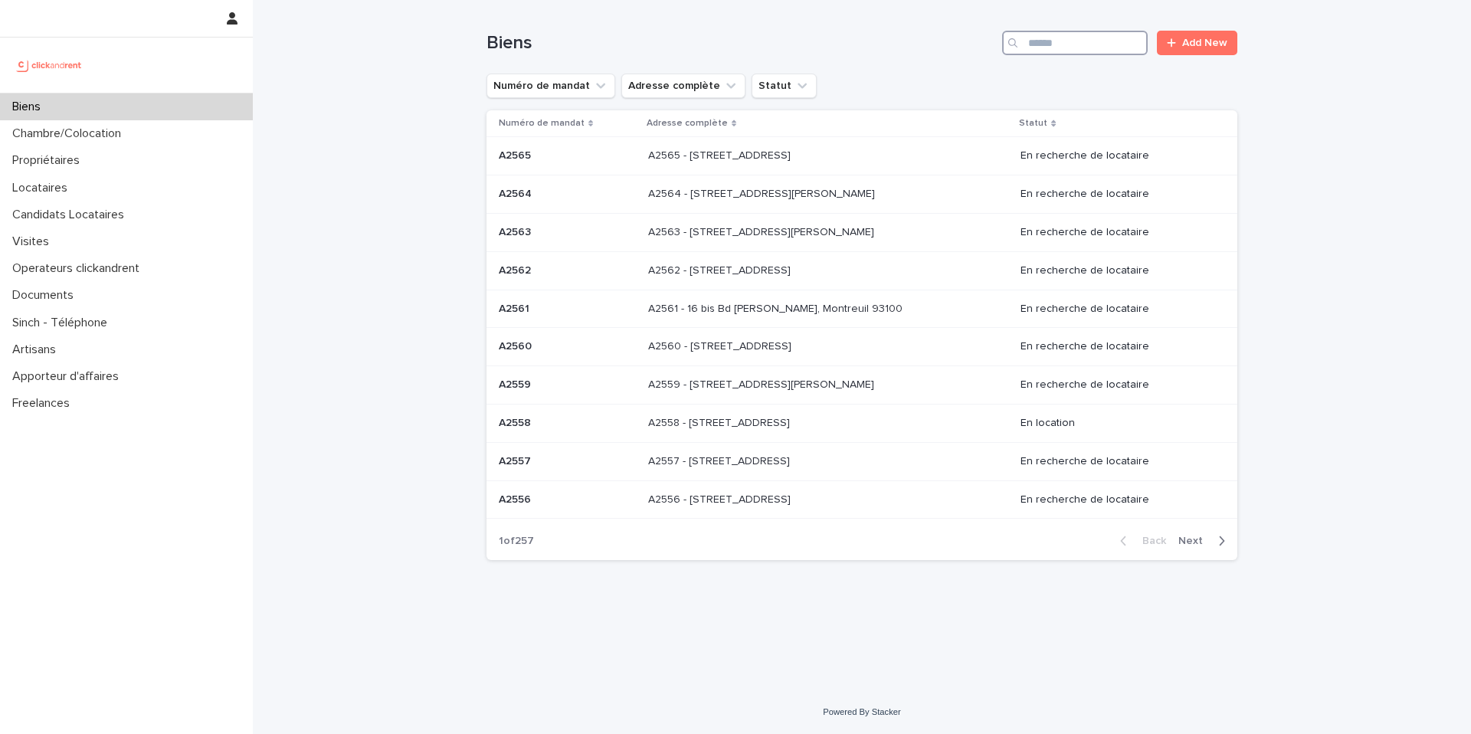
click at [1120, 47] on input "Search" at bounding box center [1075, 43] width 146 height 25
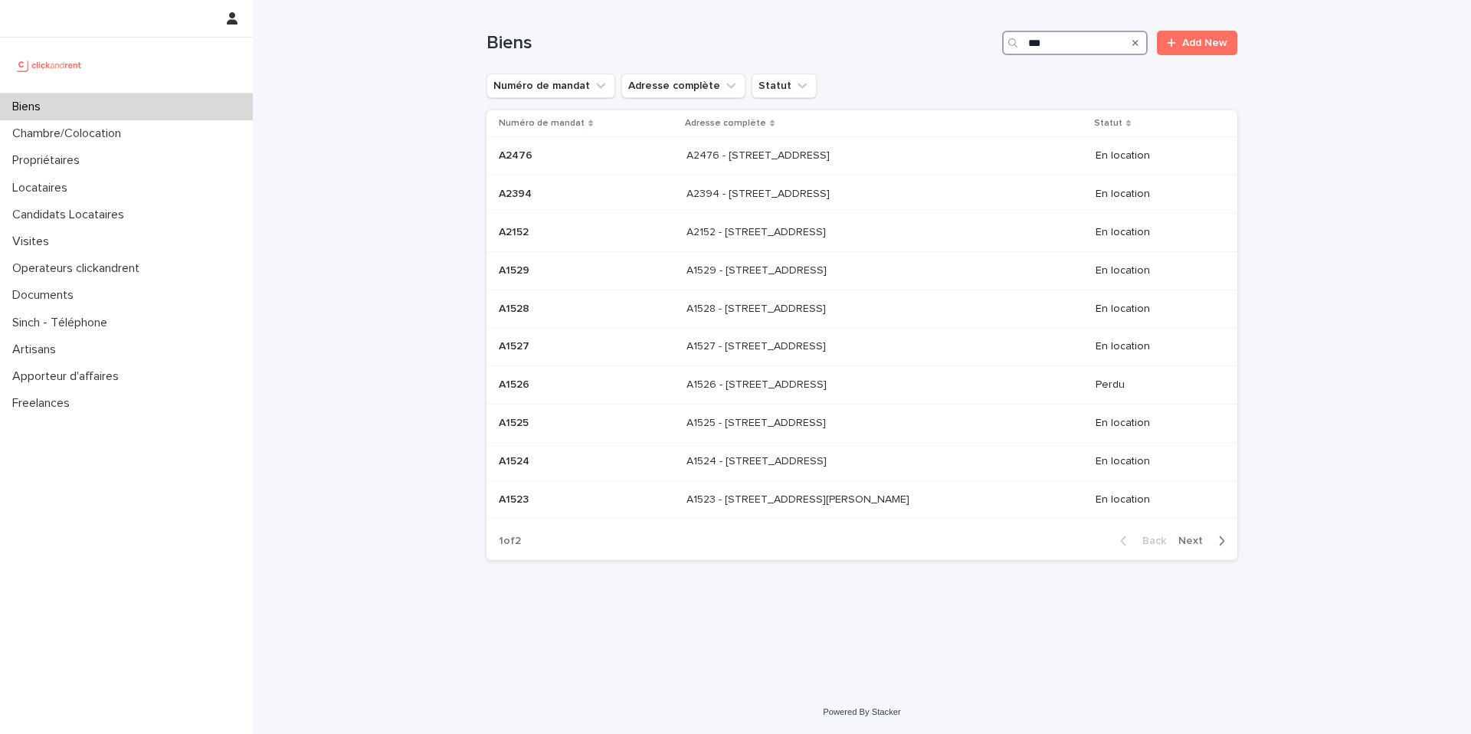
type input "***"
click at [1219, 543] on icon "button" at bounding box center [1222, 541] width 7 height 14
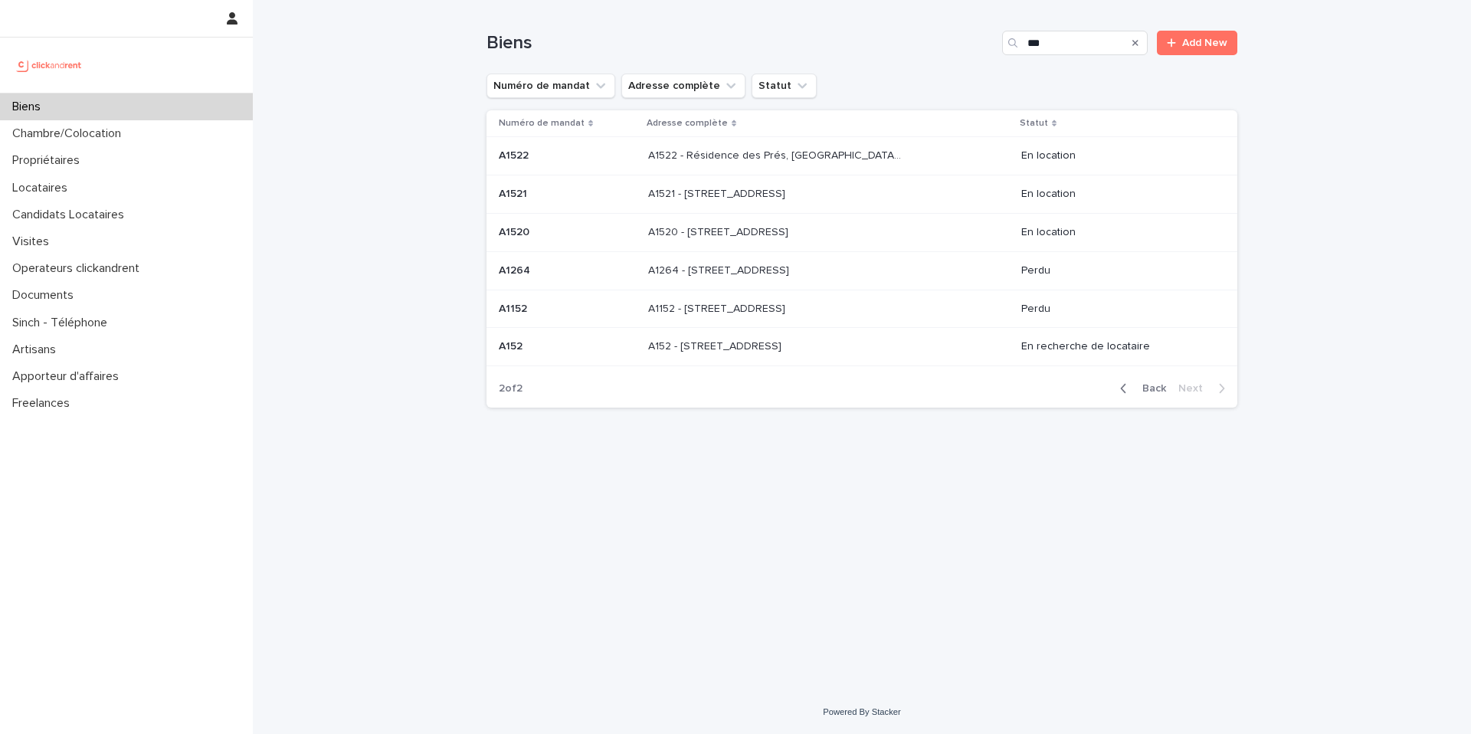
click at [570, 352] on p at bounding box center [567, 346] width 137 height 13
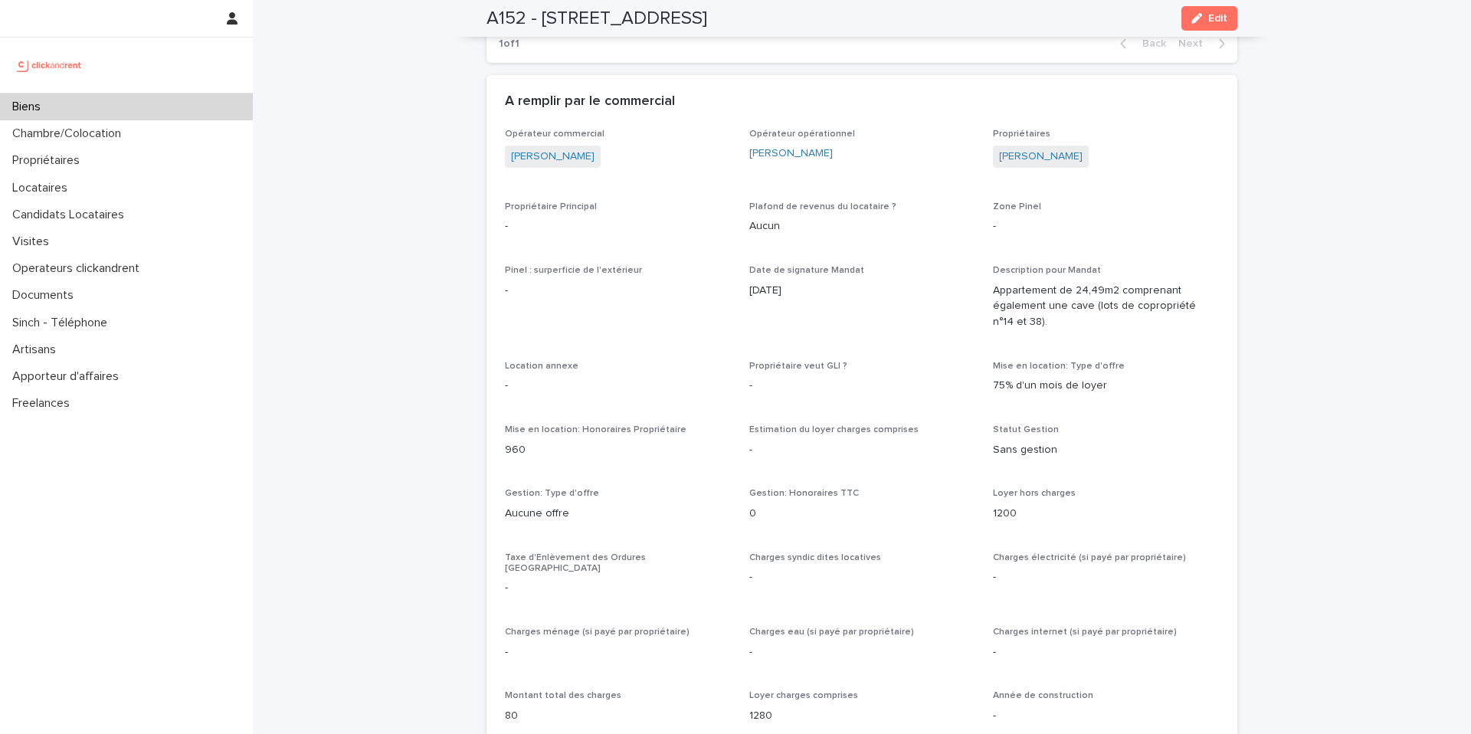
scroll to position [954, 0]
